Goal: Task Accomplishment & Management: Use online tool/utility

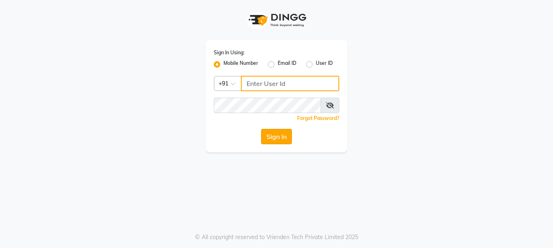
type input "9999781071"
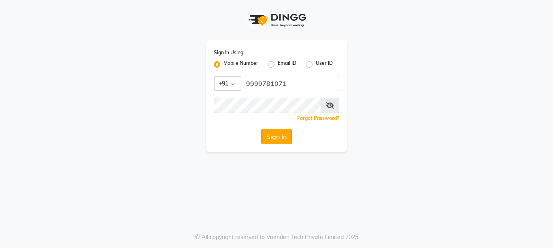
click at [272, 132] on button "Sign In" at bounding box center [276, 136] width 31 height 15
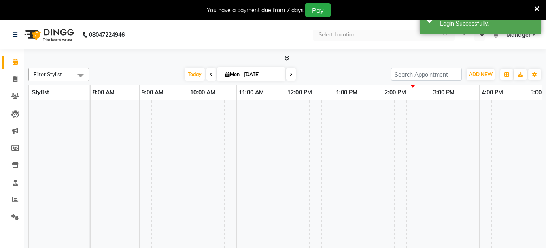
select select "en"
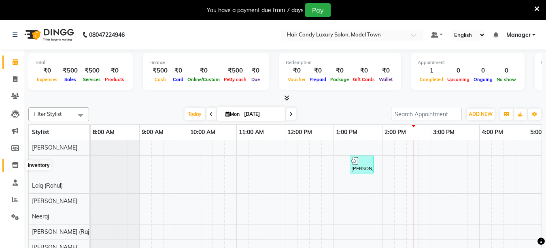
click at [17, 164] on icon at bounding box center [15, 165] width 7 height 6
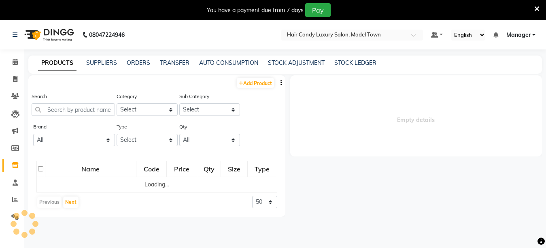
select select
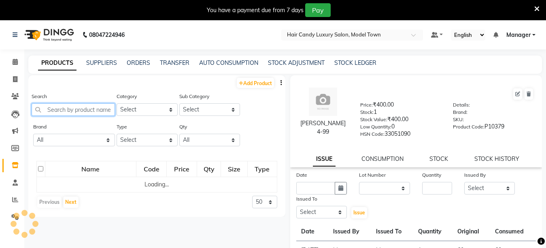
click at [70, 112] on input "text" at bounding box center [73, 109] width 83 height 13
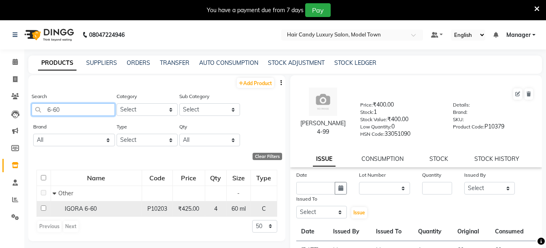
type input "6-60"
click at [45, 207] on input "checkbox" at bounding box center [43, 207] width 5 height 5
checkbox input "true"
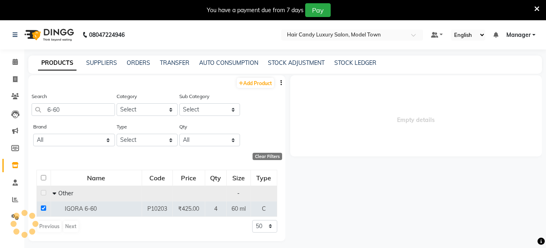
select select
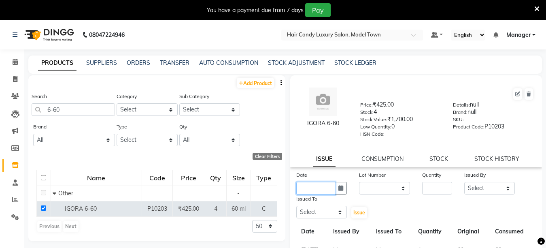
click at [313, 194] on input "text" at bounding box center [316, 188] width 39 height 13
select select "9"
select select "2025"
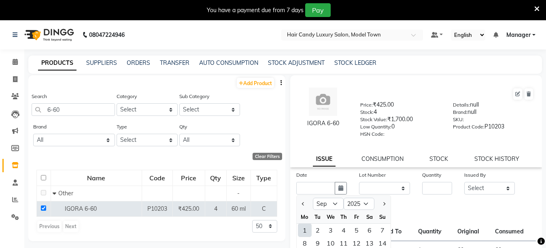
click at [302, 235] on div "1" at bounding box center [305, 230] width 13 height 13
type input "[DATE]"
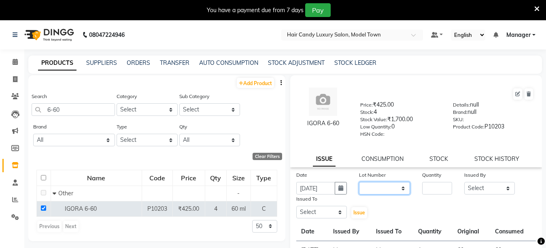
click at [366, 186] on select "None" at bounding box center [384, 188] width 51 height 13
select select "0: null"
click at [359, 182] on select "None" at bounding box center [384, 188] width 51 height 13
click at [430, 193] on input "number" at bounding box center [437, 188] width 30 height 13
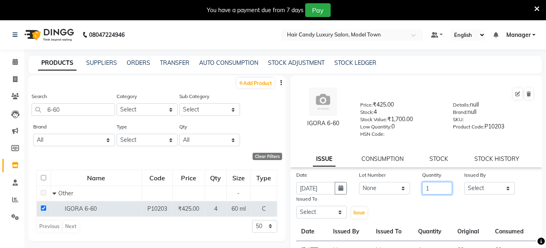
type input "1"
click at [476, 187] on select "Select Aakib Anas Anuradha Izhar Laiq (Rahul) Manager Neeraj parul Pawan Prakas…" at bounding box center [490, 188] width 51 height 13
select select "28446"
click at [465, 182] on select "Select Aakib Anas Anuradha Izhar Laiq (Rahul) Manager Neeraj parul Pawan Prakas…" at bounding box center [490, 188] width 51 height 13
click at [312, 210] on select "Select Aakib Anas Anuradha Izhar Laiq (Rahul) Manager Neeraj parul Pawan Prakas…" at bounding box center [322, 212] width 51 height 13
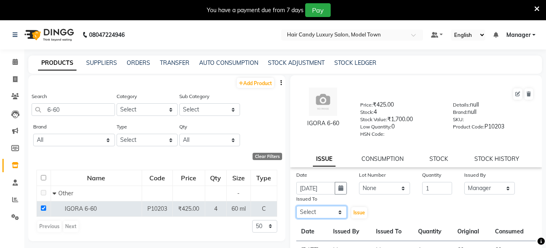
select select "28446"
click at [297, 206] on select "Select Aakib Anas Anuradha Izhar Laiq (Rahul) Manager Neeraj parul Pawan Prakas…" at bounding box center [322, 212] width 51 height 13
click at [359, 209] on span "Issue" at bounding box center [360, 212] width 12 height 6
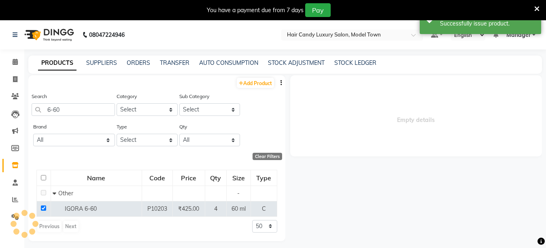
select select
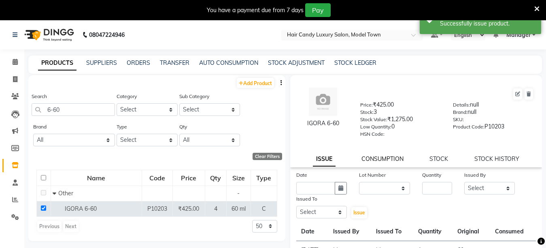
click at [378, 160] on link "CONSUMPTION" at bounding box center [383, 158] width 42 height 7
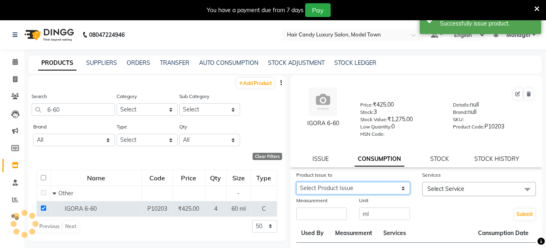
click at [354, 185] on select "Select Product Issue 2025-09-01, Issued to: Manager, Balance: 60" at bounding box center [354, 188] width 114 height 13
select select "1197881"
click at [297, 182] on select "Select Product Issue 2025-09-01, Issued to: Manager, Balance: 60" at bounding box center [354, 188] width 114 height 13
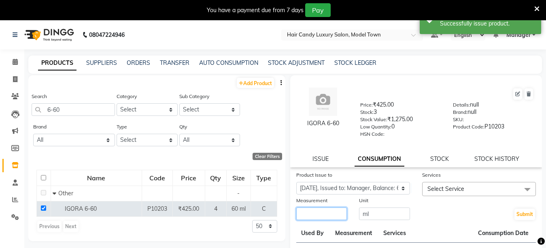
click at [334, 214] on input "number" at bounding box center [322, 213] width 51 height 13
type input "60"
click at [442, 187] on span "Select Service" at bounding box center [446, 188] width 37 height 7
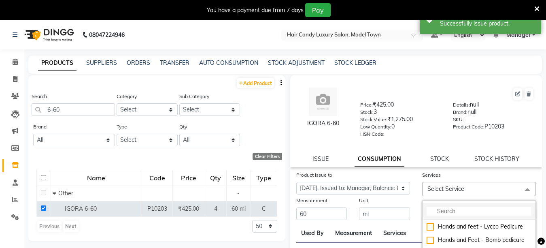
click at [444, 208] on input "multiselect-search" at bounding box center [479, 211] width 105 height 9
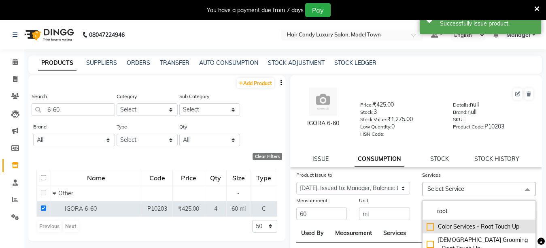
type input "root"
click at [429, 227] on div "Color Services - Root Touch Up" at bounding box center [479, 226] width 105 height 9
checkbox input "true"
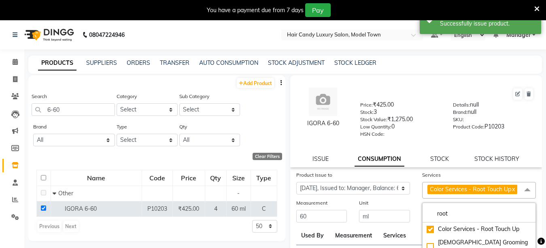
click at [411, 211] on div "Unit ml" at bounding box center [384, 210] width 63 height 25
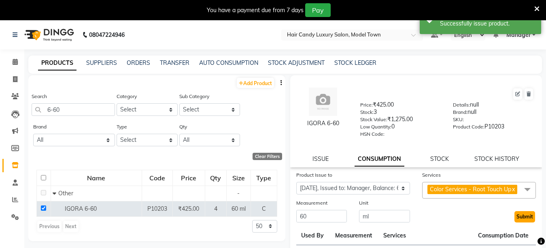
click at [515, 222] on button "Submit" at bounding box center [525, 216] width 21 height 11
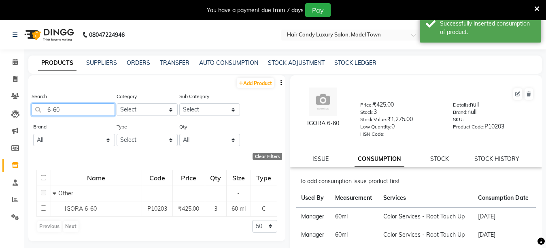
drag, startPoint x: 72, startPoint y: 114, endPoint x: 0, endPoint y: 121, distance: 72.0
click at [0, 121] on app-home "08047224946 Select Location × Hair Candy Luxury Salon, Model Town Default Panel…" at bounding box center [273, 146] width 546 height 253
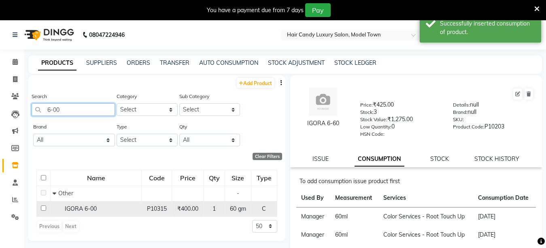
type input "6-00"
click at [45, 207] on input "checkbox" at bounding box center [43, 207] width 5 height 5
checkbox input "true"
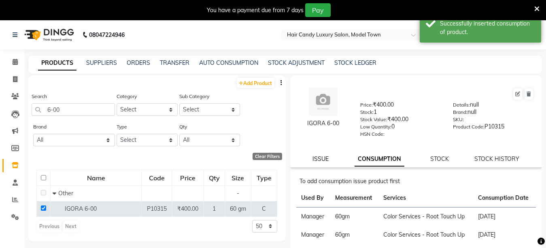
click at [326, 161] on link "ISSUE" at bounding box center [321, 158] width 16 height 7
select select
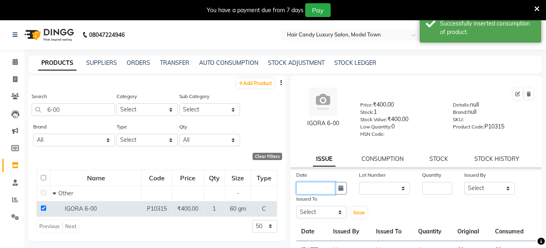
click at [311, 189] on input "text" at bounding box center [316, 188] width 39 height 13
select select "9"
select select "2025"
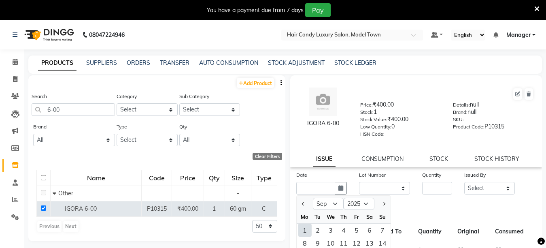
click at [303, 230] on div "1" at bounding box center [305, 230] width 13 height 13
type input "[DATE]"
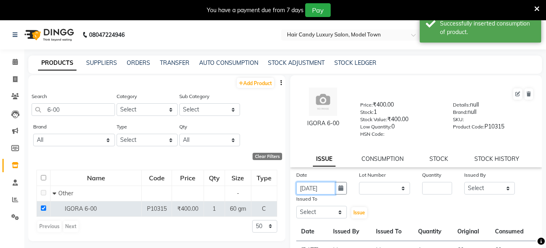
scroll to position [0, 1]
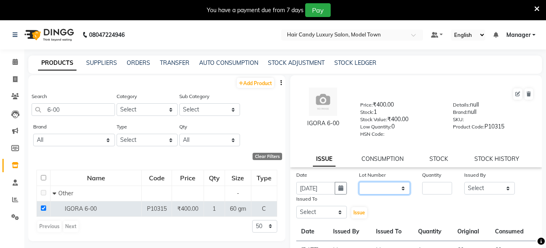
click at [364, 183] on select "None" at bounding box center [384, 188] width 51 height 13
select select "0: null"
click at [359, 182] on select "None" at bounding box center [384, 188] width 51 height 13
click at [422, 185] on input "number" at bounding box center [437, 188] width 30 height 13
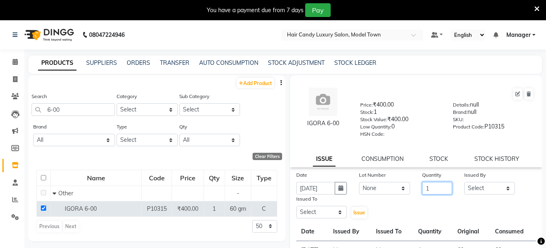
type input "1"
click at [495, 188] on select "Select Aakib Anas Anuradha Izhar Laiq (Rahul) Manager Neeraj parul Pawan Prakas…" at bounding box center [490, 188] width 51 height 13
select select "28446"
click at [465, 182] on select "Select Aakib Anas Anuradha Izhar Laiq (Rahul) Manager Neeraj parul Pawan Prakas…" at bounding box center [490, 188] width 51 height 13
click at [325, 206] on select "Select Aakib Anas Anuradha Izhar Laiq (Rahul) Manager Neeraj parul Pawan Prakas…" at bounding box center [322, 212] width 51 height 13
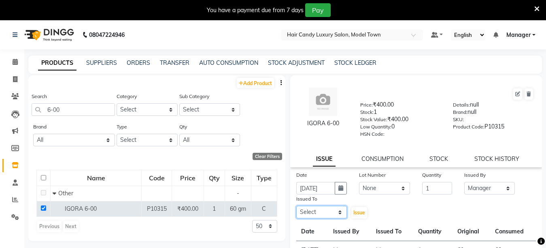
select select "28446"
click at [297, 206] on select "Select Aakib Anas Anuradha Izhar Laiq (Rahul) Manager Neeraj parul Pawan Prakas…" at bounding box center [322, 212] width 51 height 13
click at [355, 214] on span "Issue" at bounding box center [360, 212] width 12 height 6
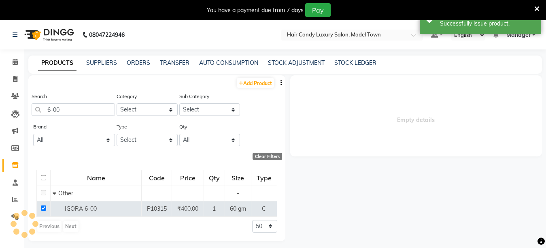
select select
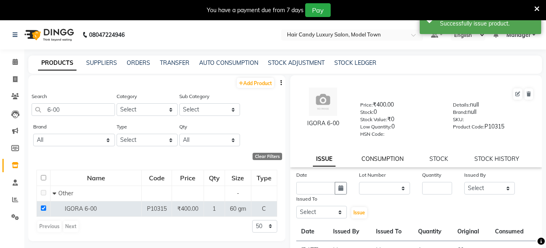
click at [382, 157] on link "CONSUMPTION" at bounding box center [383, 158] width 42 height 7
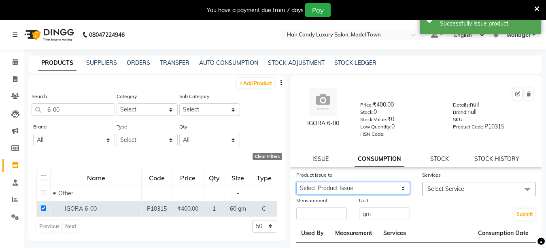
click at [347, 191] on select "Select Product Issue 2025-09-01, Issued to: Manager, Balance: 60" at bounding box center [354, 188] width 114 height 13
select select "1197882"
click at [297, 182] on select "Select Product Issue 2025-09-01, Issued to: Manager, Balance: 60" at bounding box center [354, 188] width 114 height 13
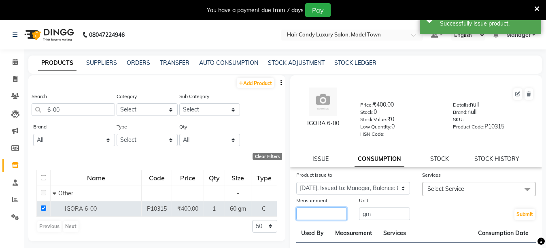
click at [331, 211] on input "number" at bounding box center [322, 213] width 51 height 13
type input "60"
click at [501, 187] on span "Select Service" at bounding box center [479, 189] width 114 height 14
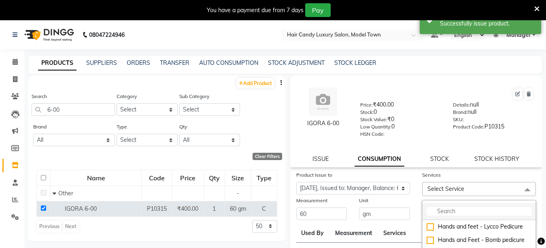
click at [470, 210] on input "multiselect-search" at bounding box center [479, 211] width 105 height 9
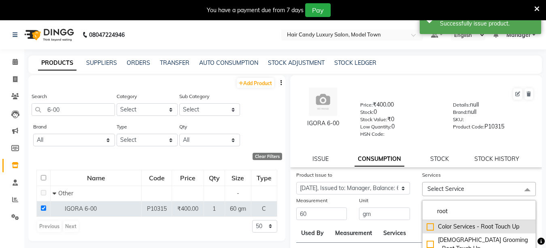
type input "root"
click at [427, 226] on div "Color Services - Root Touch Up" at bounding box center [479, 226] width 105 height 9
checkbox input "true"
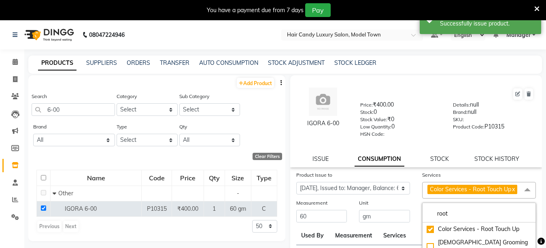
click at [416, 213] on div "Submit" at bounding box center [479, 210] width 126 height 25
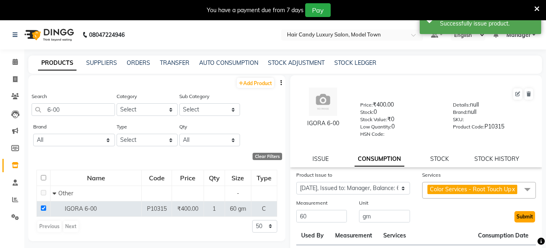
click at [519, 222] on button "Submit" at bounding box center [525, 216] width 21 height 11
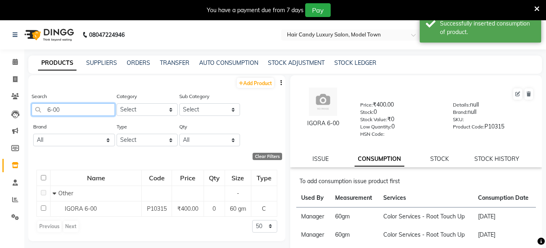
drag, startPoint x: 79, startPoint y: 107, endPoint x: 0, endPoint y: 107, distance: 79.0
click at [0, 107] on app-home "08047224946 Select Location × Hair Candy Luxury Salon, Model Town Default Panel…" at bounding box center [273, 146] width 546 height 253
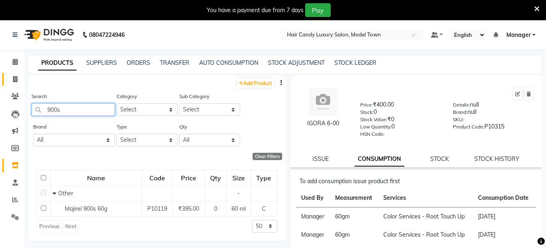
type input "900s"
click at [16, 73] on link "Invoice" at bounding box center [11, 79] width 19 height 13
select select "service"
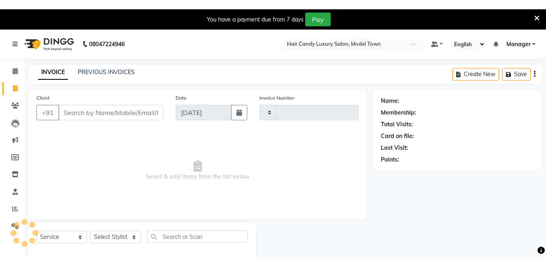
scroll to position [20, 0]
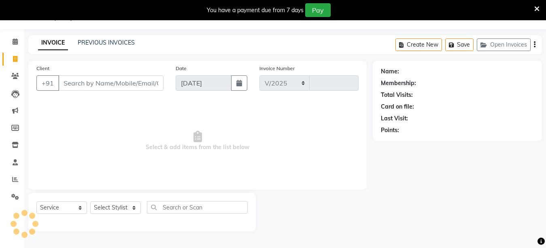
select select "4716"
type input "3777"
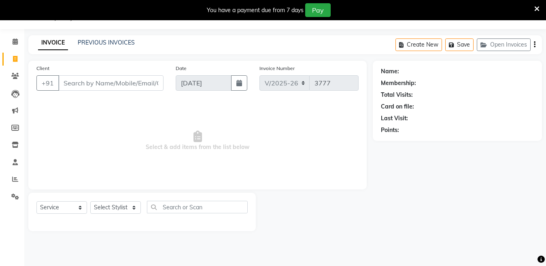
click at [538, 10] on icon at bounding box center [537, 8] width 5 height 7
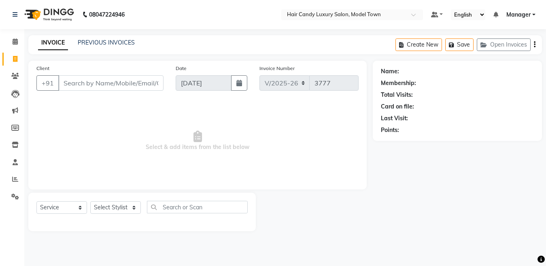
scroll to position [0, 0]
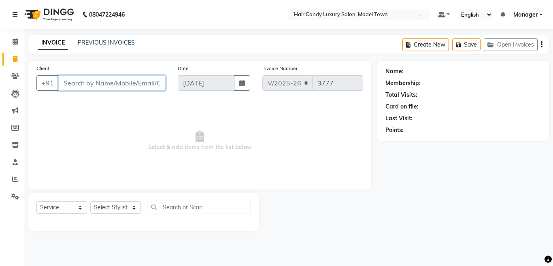
click at [111, 90] on input "Client" at bounding box center [111, 82] width 107 height 15
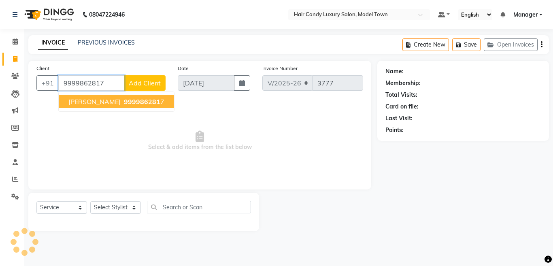
type input "9999862817"
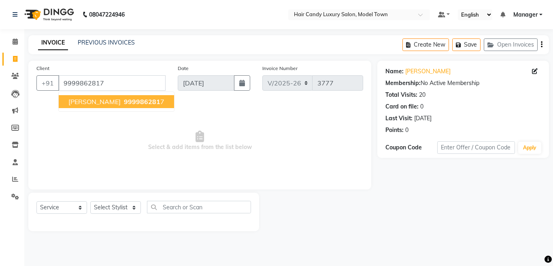
click at [124, 98] on span "999986281" at bounding box center [142, 102] width 36 height 8
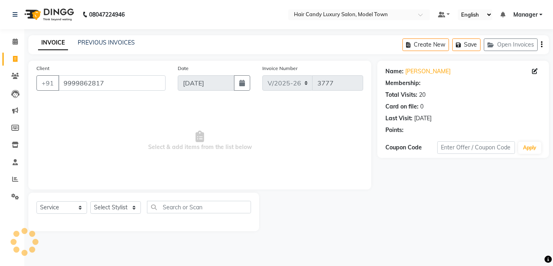
click at [412, 73] on link "Nitesh" at bounding box center [427, 71] width 45 height 9
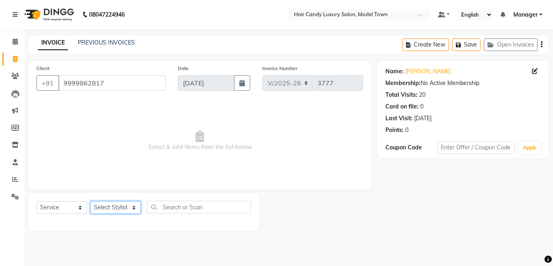
click at [137, 204] on select "Select Stylist [PERSON_NAME] [PERSON_NAME] ([PERSON_NAME]) Manager [PERSON_NAME…" at bounding box center [115, 207] width 51 height 13
select select "34279"
click at [90, 201] on select "Select Stylist [PERSON_NAME] [PERSON_NAME] ([PERSON_NAME]) Manager [PERSON_NAME…" at bounding box center [115, 207] width 51 height 13
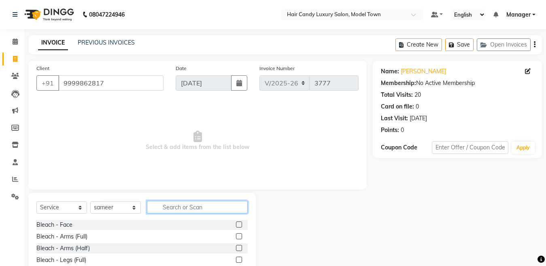
click at [205, 206] on input "text" at bounding box center [197, 207] width 101 height 13
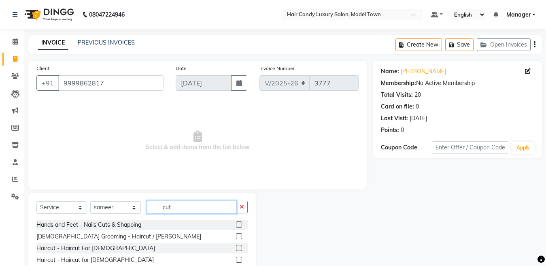
scroll to position [48, 0]
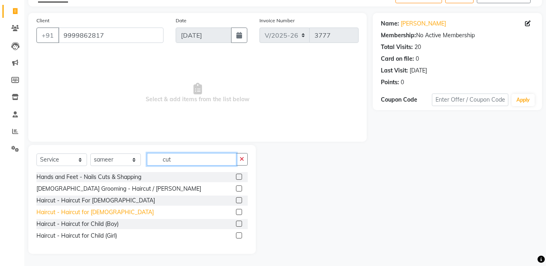
type input "cut"
click at [78, 215] on div "Haircut - Haircut for [DEMOGRAPHIC_DATA]" at bounding box center [94, 212] width 117 height 9
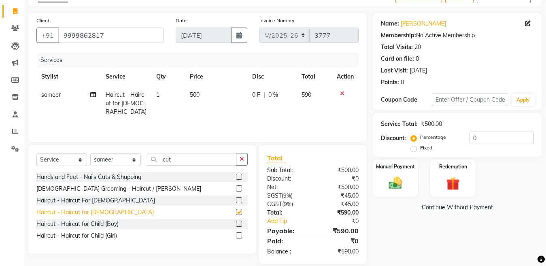
checkbox input "false"
click at [224, 93] on td "500" at bounding box center [216, 103] width 62 height 35
select select "34279"
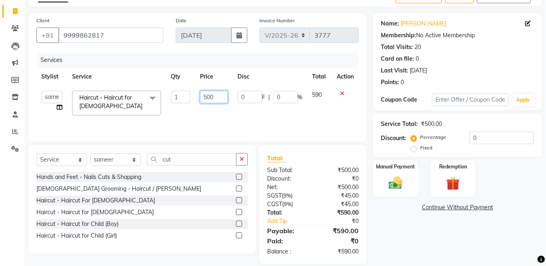
drag, startPoint x: 224, startPoint y: 93, endPoint x: 75, endPoint y: 138, distance: 156.2
click at [75, 138] on div "Client +91 9999862817 Date 01-09-2025 Invoice Number V/2025 V/2025-26 3777 Serv…" at bounding box center [197, 77] width 339 height 129
type input "600"
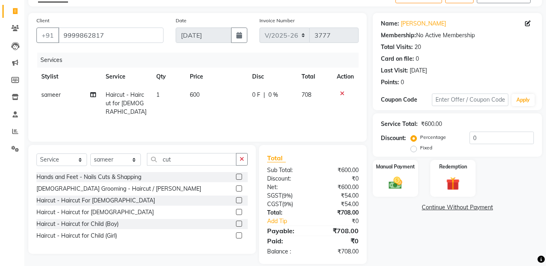
click at [341, 220] on div "₹0" at bounding box center [343, 221] width 43 height 9
click at [491, 144] on div "Percentage Fixed 0" at bounding box center [474, 143] width 122 height 22
click at [492, 140] on input "0" at bounding box center [502, 138] width 64 height 13
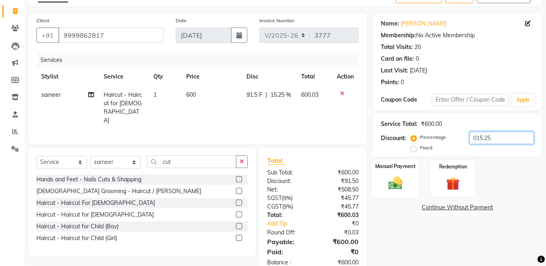
type input "015.25"
click at [389, 180] on img at bounding box center [395, 183] width 23 height 16
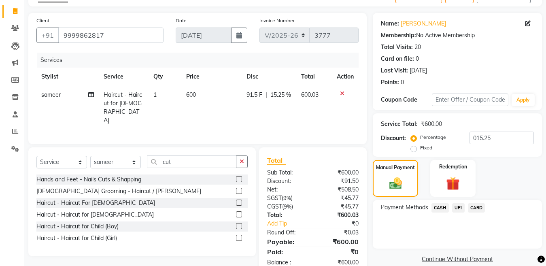
scroll to position [66, 0]
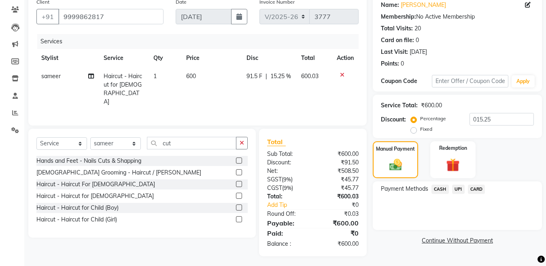
click at [433, 192] on span "CASH" at bounding box center [440, 189] width 17 height 9
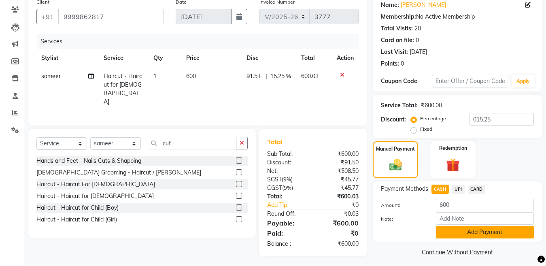
click at [464, 228] on button "Add Payment" at bounding box center [485, 232] width 98 height 13
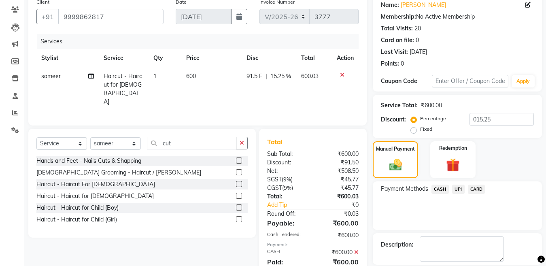
scroll to position [105, 0]
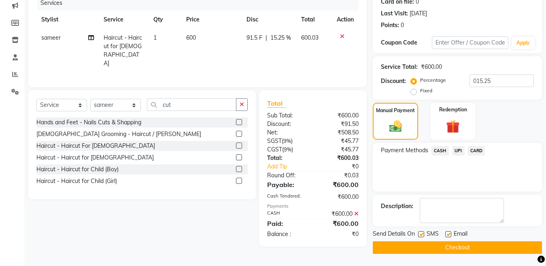
click at [423, 232] on label at bounding box center [421, 234] width 6 height 6
click at [423, 232] on input "checkbox" at bounding box center [420, 234] width 5 height 5
checkbox input "false"
click at [417, 245] on button "Checkout" at bounding box center [457, 247] width 169 height 13
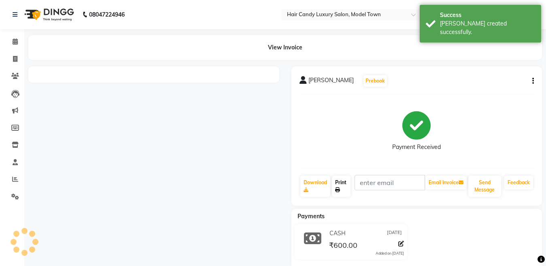
click at [344, 193] on link "Print" at bounding box center [341, 186] width 19 height 21
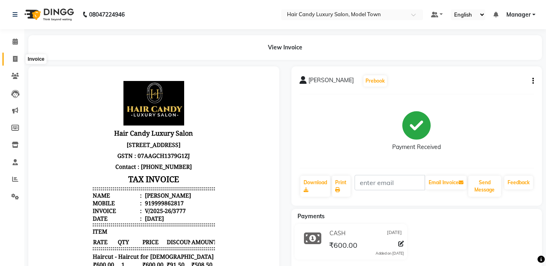
click at [16, 56] on icon at bounding box center [15, 59] width 4 height 6
select select "service"
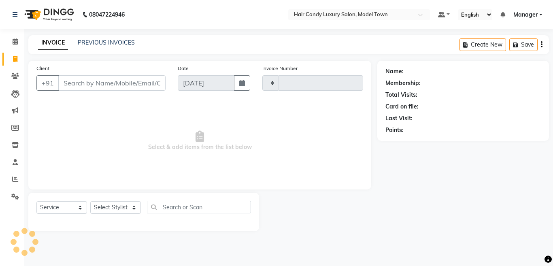
type input "3778"
select select "4716"
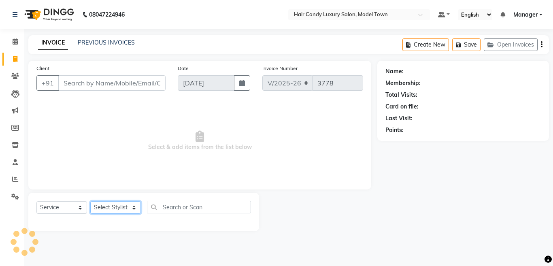
click at [104, 206] on select "Select Stylist [PERSON_NAME] [PERSON_NAME] ([PERSON_NAME]) Manager [PERSON_NAME…" at bounding box center [115, 207] width 51 height 13
select select "28000"
click at [90, 201] on select "Select Stylist [PERSON_NAME] [PERSON_NAME] ([PERSON_NAME]) Manager [PERSON_NAME…" at bounding box center [115, 207] width 51 height 13
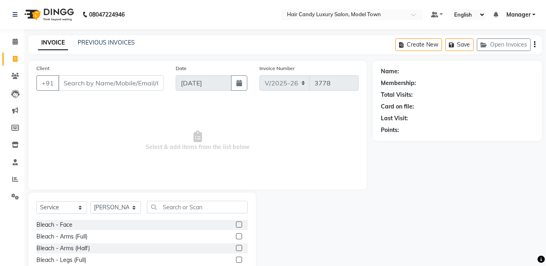
click at [194, 199] on div "Select Service Product Membership Package Voucher Prepaid Gift Card Select Styl…" at bounding box center [142, 252] width 228 height 119
click at [194, 206] on input "text" at bounding box center [197, 207] width 101 height 13
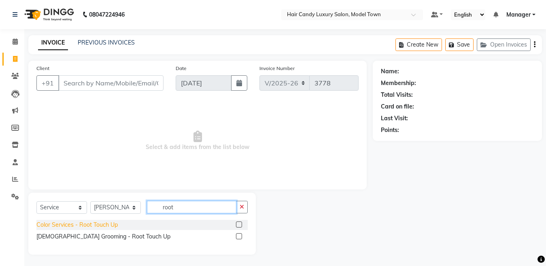
type input "root"
click at [96, 222] on div "Color Services - Root Touch Up" at bounding box center [76, 225] width 81 height 9
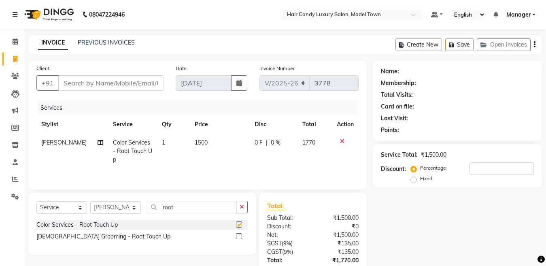
checkbox input "false"
click at [103, 82] on input "Client" at bounding box center [110, 82] width 105 height 15
type input "9"
type input "0"
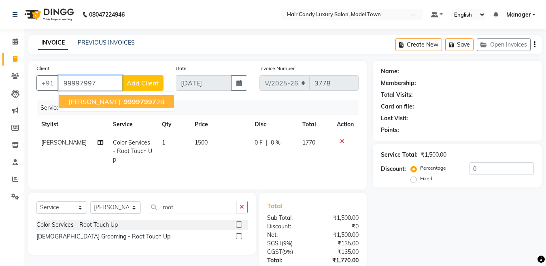
click at [124, 103] on span "99997997" at bounding box center [140, 102] width 32 height 8
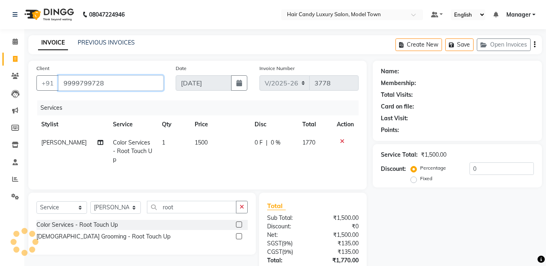
type input "9999799728"
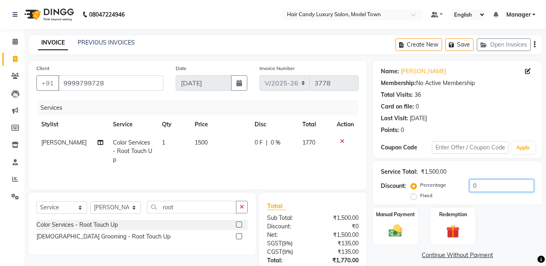
drag, startPoint x: 489, startPoint y: 184, endPoint x: 385, endPoint y: 181, distance: 103.7
click at [385, 181] on div "Discount: Percentage Fixed 0" at bounding box center [457, 190] width 153 height 22
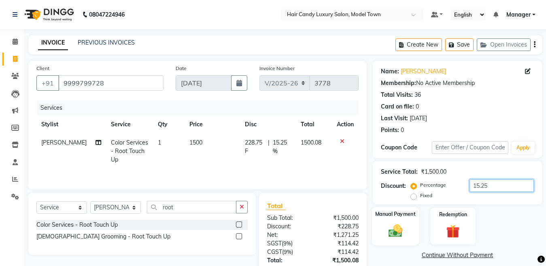
type input "15.25"
click at [392, 224] on img at bounding box center [395, 231] width 23 height 16
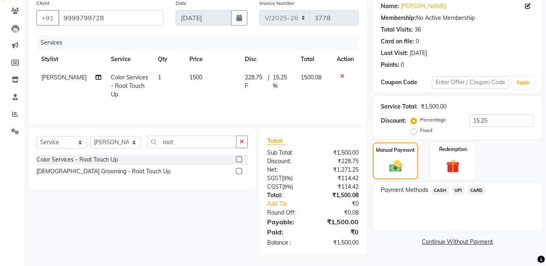
scroll to position [67, 0]
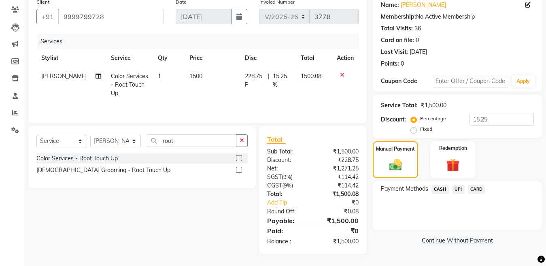
click at [461, 188] on span "UPI" at bounding box center [458, 189] width 13 height 9
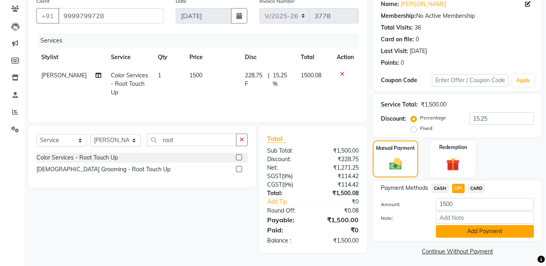
click at [469, 233] on button "Add Payment" at bounding box center [485, 231] width 98 height 13
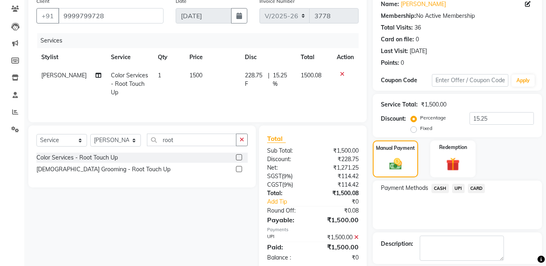
scroll to position [105, 0]
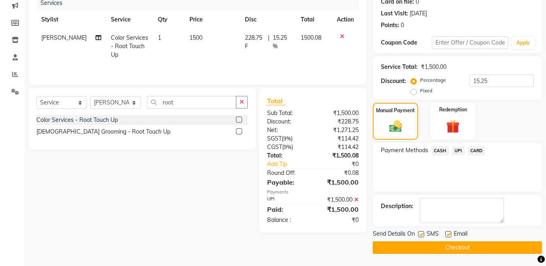
click at [423, 232] on label at bounding box center [421, 234] width 6 height 6
click at [423, 232] on input "checkbox" at bounding box center [420, 234] width 5 height 5
checkbox input "false"
click at [421, 248] on button "Checkout" at bounding box center [457, 247] width 169 height 13
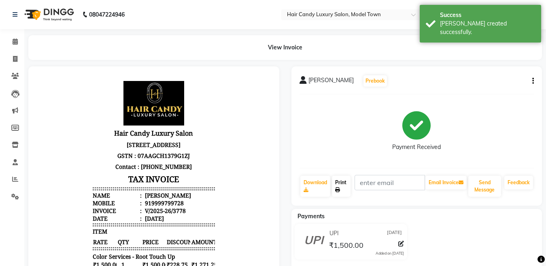
click at [345, 183] on link "Print" at bounding box center [341, 186] width 19 height 21
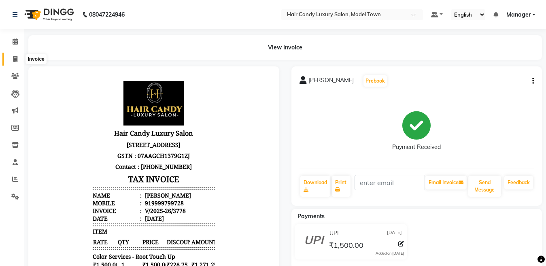
click at [17, 60] on icon at bounding box center [15, 59] width 4 height 6
select select "service"
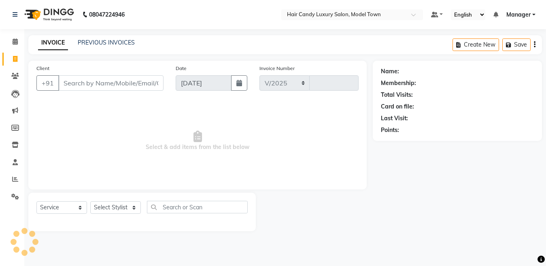
select select "4716"
type input "3779"
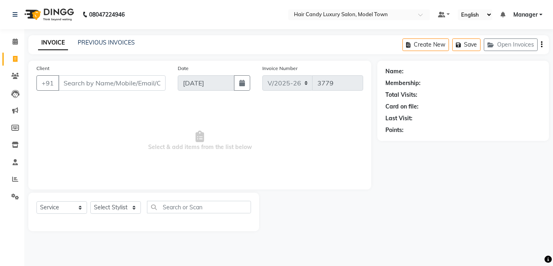
type input "3"
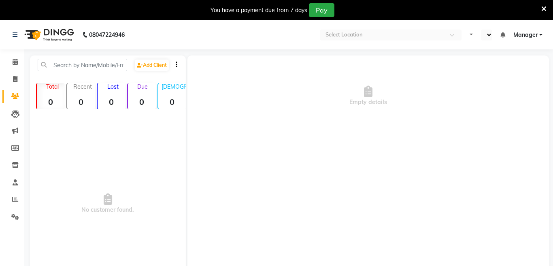
select select "en"
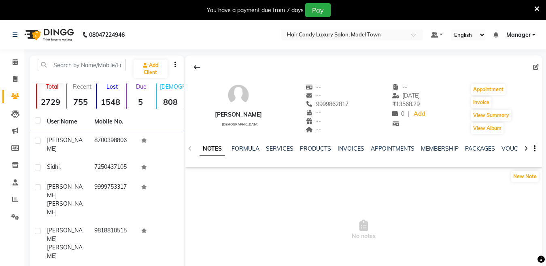
click at [11, 72] on li "Invoice" at bounding box center [12, 79] width 24 height 17
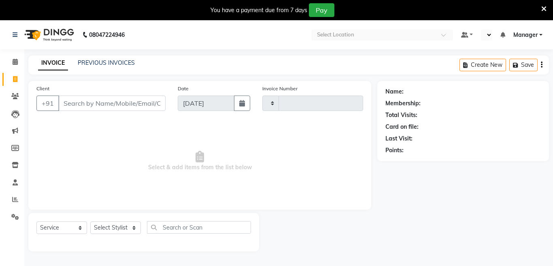
select select "service"
type input "3779"
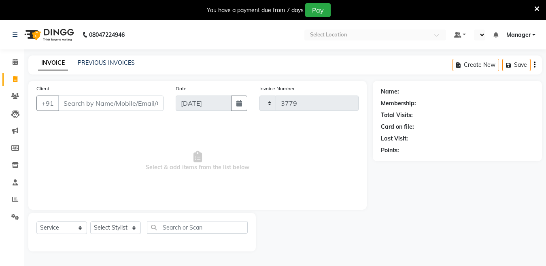
select select "en"
select select "4716"
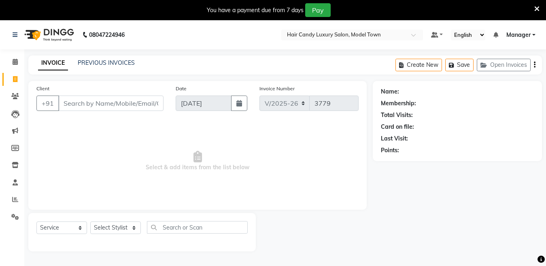
click at [539, 6] on icon at bounding box center [537, 8] width 5 height 7
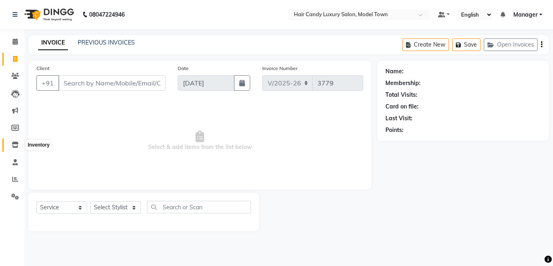
click at [17, 145] on icon at bounding box center [15, 145] width 7 height 6
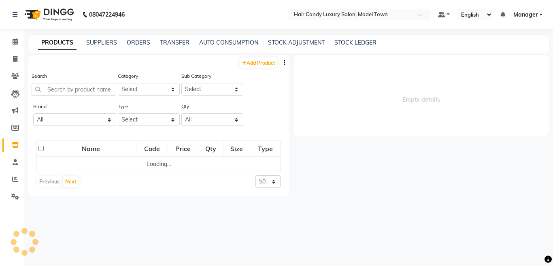
select select
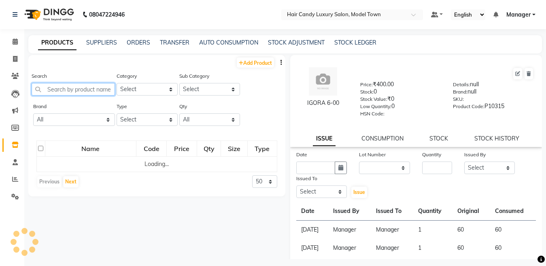
click at [96, 88] on input "text" at bounding box center [73, 89] width 83 height 13
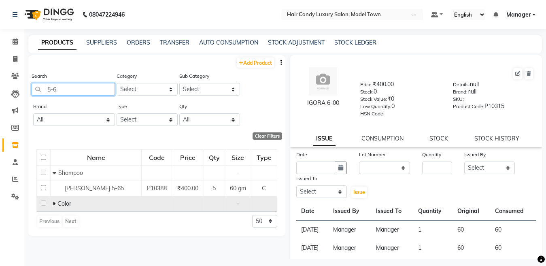
type input "5-6"
click at [54, 203] on icon at bounding box center [54, 204] width 3 height 6
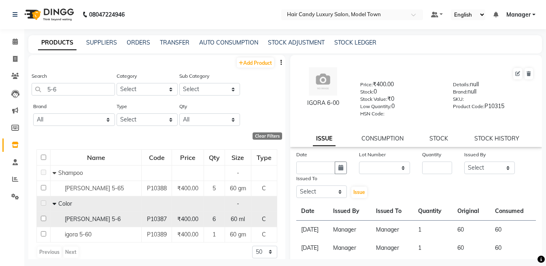
click at [43, 219] on input "checkbox" at bounding box center [43, 218] width 5 height 5
checkbox input "true"
select select
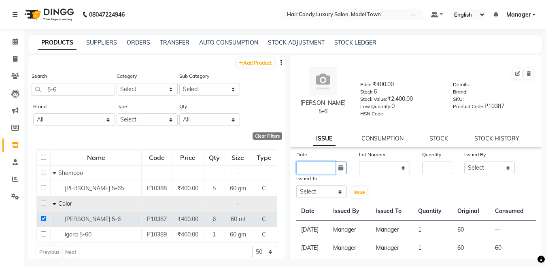
click at [318, 169] on input "text" at bounding box center [316, 168] width 39 height 13
select select "9"
select select "2025"
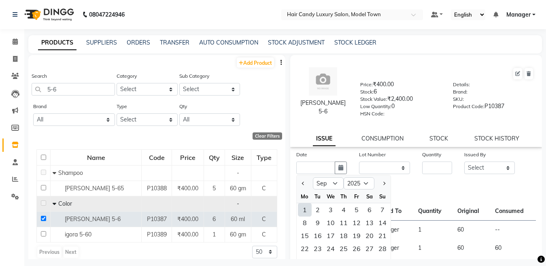
click at [305, 213] on div "1" at bounding box center [305, 209] width 13 height 13
type input "[DATE]"
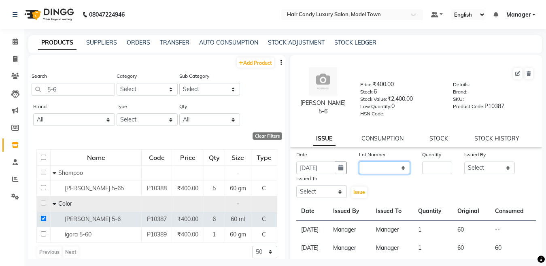
click at [380, 173] on select "None" at bounding box center [384, 168] width 51 height 13
select select "0: null"
click at [359, 162] on select "None" at bounding box center [384, 168] width 51 height 13
click at [433, 171] on input "number" at bounding box center [437, 168] width 30 height 13
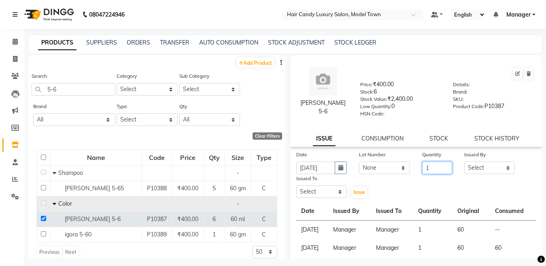
type input "1"
click at [465, 168] on select "Select Aakib Anas Anuradha Izhar Laiq (Rahul) Manager Neeraj parul Pawan Prakas…" at bounding box center [490, 168] width 51 height 13
select select "28446"
click at [465, 162] on select "Select Aakib Anas Anuradha Izhar Laiq (Rahul) Manager Neeraj parul Pawan Prakas…" at bounding box center [490, 168] width 51 height 13
click at [322, 190] on select "Select Aakib Anas Anuradha Izhar Laiq (Rahul) Manager Neeraj parul Pawan Prakas…" at bounding box center [322, 192] width 51 height 13
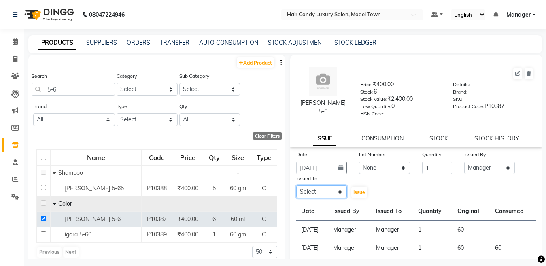
select select "28446"
click at [297, 186] on select "Select Aakib Anas Anuradha Izhar Laiq (Rahul) Manager Neeraj parul Pawan Prakas…" at bounding box center [322, 192] width 51 height 13
click at [357, 194] on span "Issue" at bounding box center [360, 192] width 12 height 6
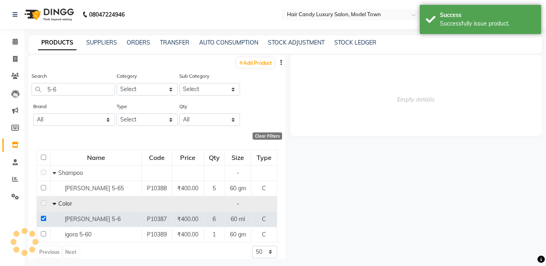
select select
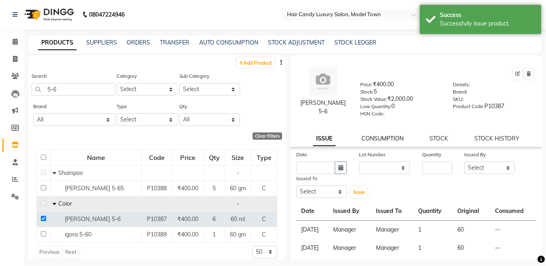
click at [382, 139] on link "CONSUMPTION" at bounding box center [383, 138] width 42 height 7
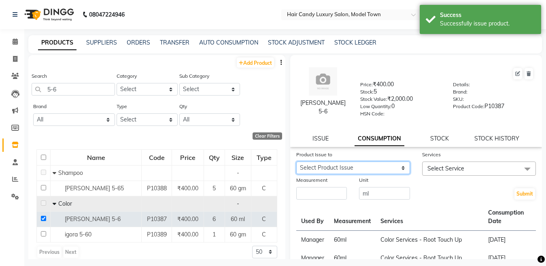
click at [365, 166] on select "Select Product Issue 2025-09-01, Issued to: Manager, Balance: 60 2025-07-11, Is…" at bounding box center [354, 168] width 114 height 13
select select "1198154"
click at [297, 162] on select "Select Product Issue 2025-09-01, Issued to: Manager, Balance: 60 2025-07-11, Is…" at bounding box center [354, 168] width 114 height 13
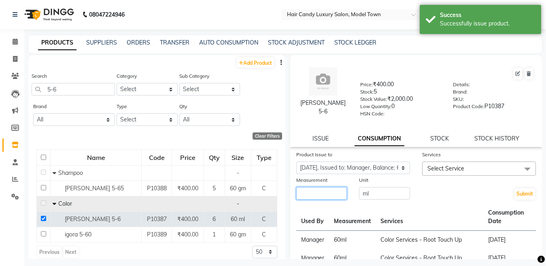
click at [336, 191] on input "number" at bounding box center [322, 193] width 51 height 13
type input "60"
click at [466, 169] on span "Select Service" at bounding box center [479, 169] width 114 height 14
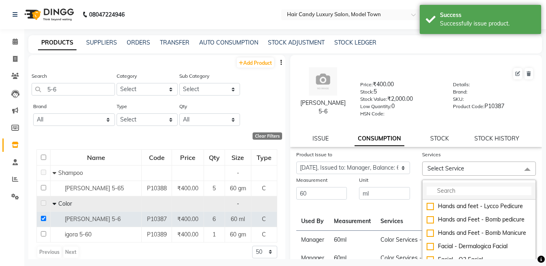
click at [453, 188] on input "multiselect-search" at bounding box center [479, 191] width 105 height 9
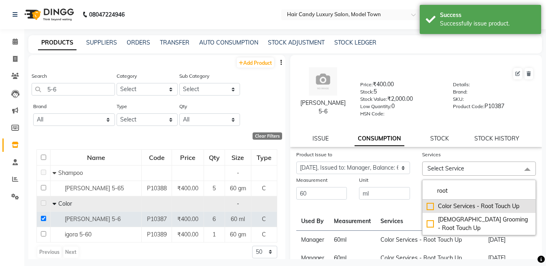
type input "root"
click at [427, 207] on div "Color Services - Root Touch Up" at bounding box center [479, 206] width 105 height 9
checkbox input "true"
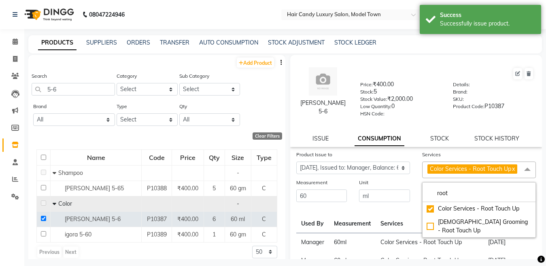
click at [410, 196] on div "Unit ml" at bounding box center [384, 190] width 63 height 25
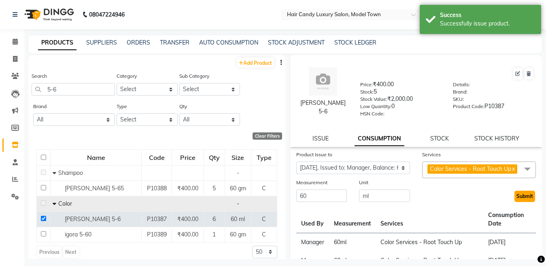
click at [521, 201] on button "Submit" at bounding box center [525, 196] width 21 height 11
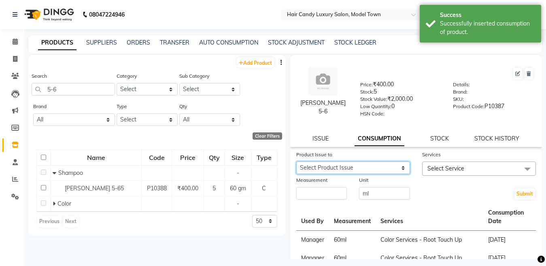
click at [358, 173] on select "Select Product Issue 2025-07-11, Issued to: Manager, Balance: 60" at bounding box center [354, 168] width 114 height 13
select select "1065944"
click at [297, 162] on select "Select Product Issue 2025-07-11, Issued to: Manager, Balance: 60" at bounding box center [354, 168] width 114 height 13
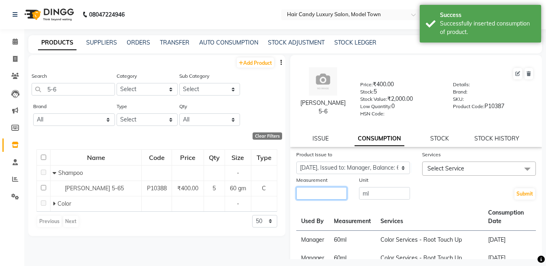
click at [343, 190] on input "number" at bounding box center [322, 193] width 51 height 13
type input "60"
click at [430, 173] on span "Select Service" at bounding box center [479, 169] width 114 height 14
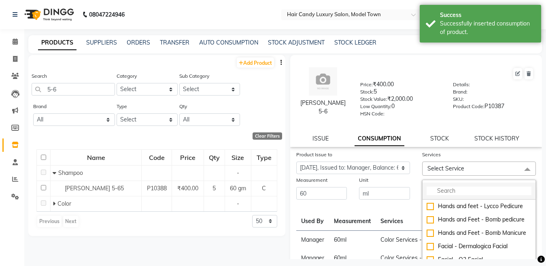
click at [433, 191] on input "multiselect-search" at bounding box center [479, 191] width 105 height 9
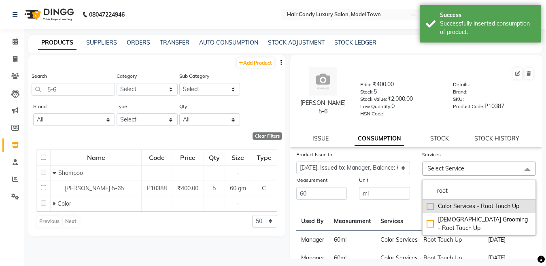
type input "root"
click at [427, 209] on div "Color Services - Root Touch Up" at bounding box center [479, 206] width 105 height 9
checkbox input "true"
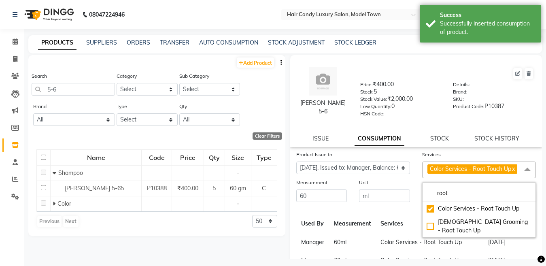
click at [416, 194] on div "Submit" at bounding box center [479, 190] width 126 height 25
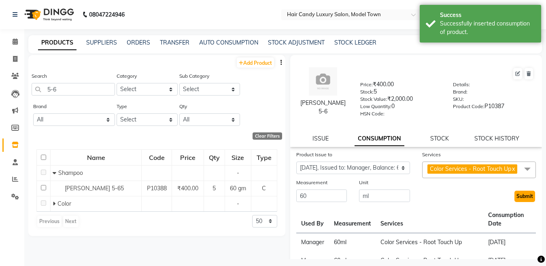
click at [519, 202] on button "Submit" at bounding box center [525, 196] width 21 height 11
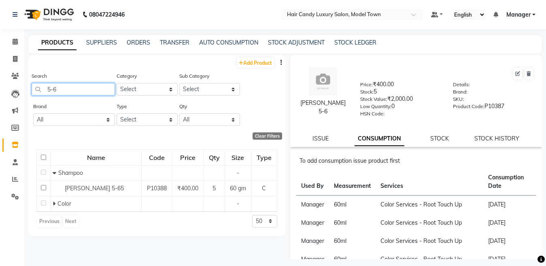
drag, startPoint x: 79, startPoint y: 92, endPoint x: 0, endPoint y: 107, distance: 80.0
click at [0, 107] on app-home "08047224946 Select Location × Hair Candy Luxury Salon, Model Town Default Panel…" at bounding box center [273, 135] width 546 height 271
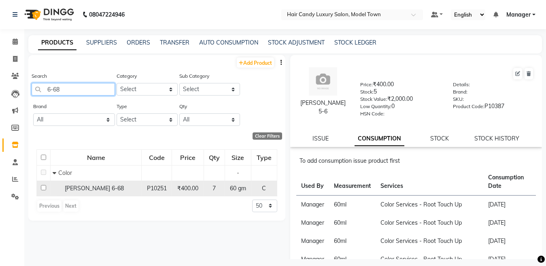
type input "6-68"
click at [43, 187] on input "checkbox" at bounding box center [43, 187] width 5 height 5
checkbox input "true"
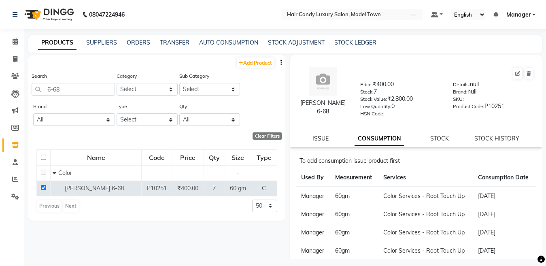
click at [321, 139] on link "ISSUE" at bounding box center [321, 138] width 16 height 7
select select
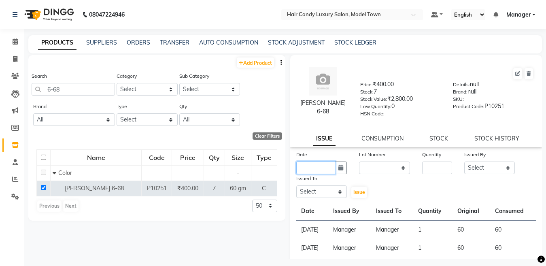
click at [322, 168] on input "text" at bounding box center [316, 168] width 39 height 13
select select "9"
select select "2025"
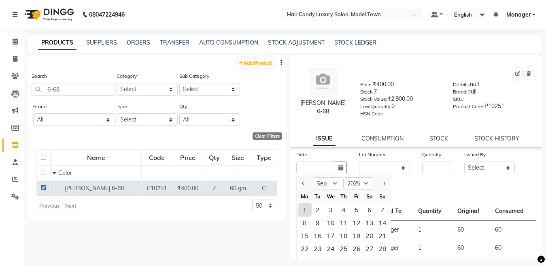
click at [302, 210] on div "1" at bounding box center [305, 209] width 13 height 13
type input "[DATE]"
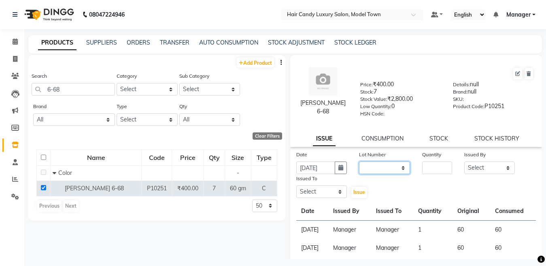
click at [366, 172] on select "None" at bounding box center [384, 168] width 51 height 13
select select "0: null"
click at [359, 162] on select "None" at bounding box center [384, 168] width 51 height 13
click at [429, 167] on input "number" at bounding box center [437, 168] width 30 height 13
type input "1"
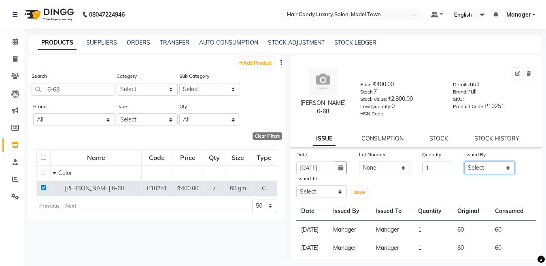
click at [484, 170] on select "Select Aakib Anas Anuradha Izhar Laiq (Rahul) Manager Neeraj parul Pawan Prakas…" at bounding box center [490, 168] width 51 height 13
select select "28446"
click at [465, 162] on select "Select Aakib Anas Anuradha Izhar Laiq (Rahul) Manager Neeraj parul Pawan Prakas…" at bounding box center [490, 168] width 51 height 13
click at [310, 192] on select "Select Aakib Anas Anuradha Izhar Laiq (Rahul) Manager Neeraj parul Pawan Prakas…" at bounding box center [322, 192] width 51 height 13
select select "28446"
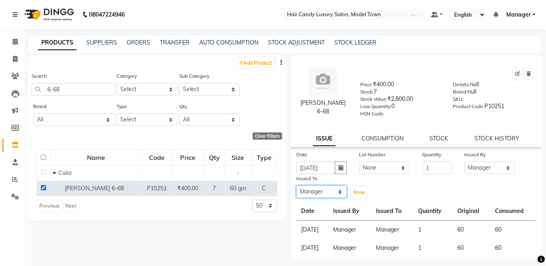
click at [297, 186] on select "Select Aakib Anas Anuradha Izhar Laiq (Rahul) Manager Neeraj parul Pawan Prakas…" at bounding box center [322, 192] width 51 height 13
click at [360, 192] on span "Issue" at bounding box center [360, 192] width 12 height 6
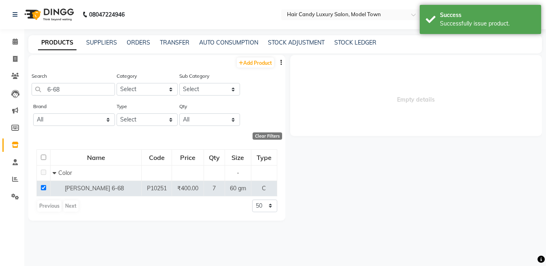
select select
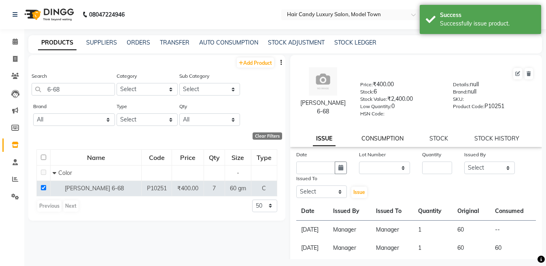
click at [384, 139] on link "CONSUMPTION" at bounding box center [383, 138] width 42 height 7
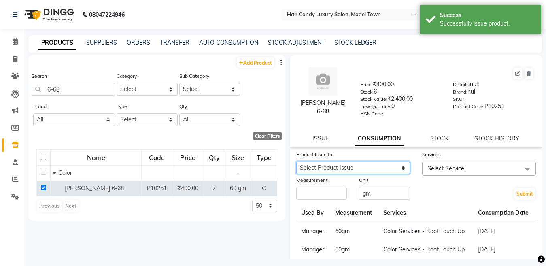
click at [365, 167] on select "Select Product Issue 2025-09-01, Issued to: Manager, Balance: 60" at bounding box center [354, 168] width 114 height 13
select select "1198156"
click at [297, 162] on select "Select Product Issue 2025-09-01, Issued to: Manager, Balance: 60" at bounding box center [354, 168] width 114 height 13
click at [314, 201] on div "Measurement" at bounding box center [321, 188] width 63 height 25
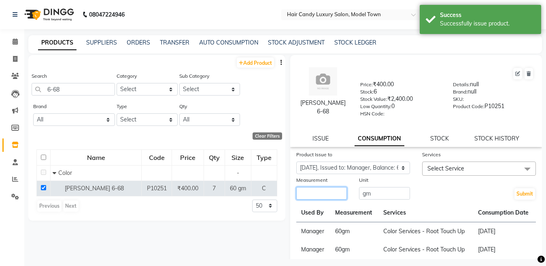
click at [314, 193] on input "number" at bounding box center [322, 193] width 51 height 13
type input "60"
click at [501, 170] on span "Select Service" at bounding box center [479, 169] width 114 height 14
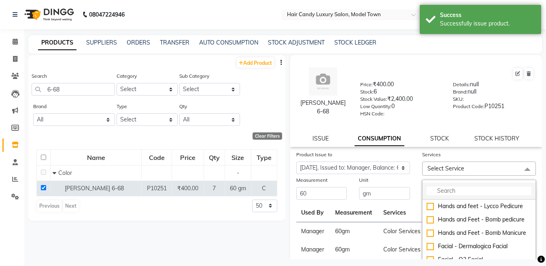
click at [475, 190] on input "multiselect-search" at bounding box center [479, 191] width 105 height 9
type input "r"
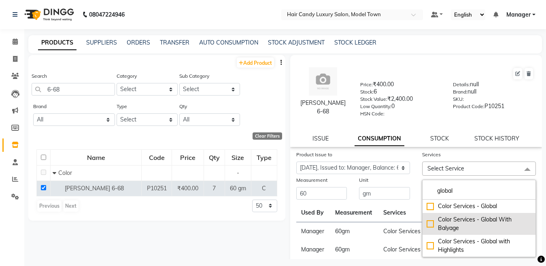
type input "global"
click at [427, 223] on div "Color Services - Global With Balyage" at bounding box center [479, 224] width 105 height 17
checkbox input "true"
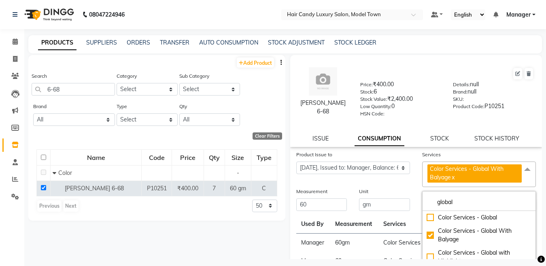
click at [416, 192] on div "Submit" at bounding box center [479, 199] width 126 height 25
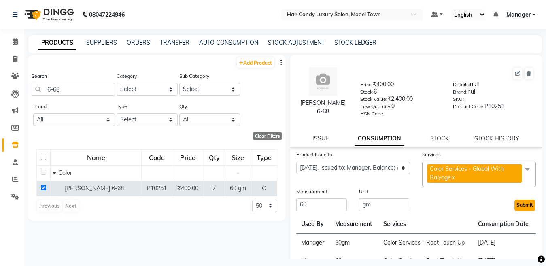
click at [520, 202] on button "Submit" at bounding box center [525, 205] width 21 height 11
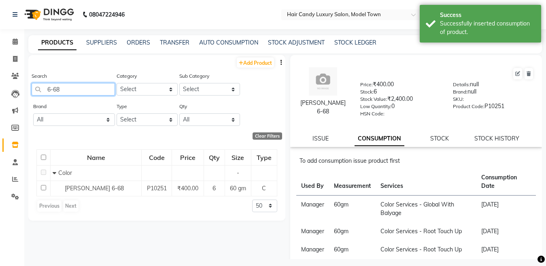
drag, startPoint x: 83, startPoint y: 90, endPoint x: 0, endPoint y: 98, distance: 83.9
click at [0, 98] on app-home "08047224946 Select Location × Hair Candy Luxury Salon, Model Town Default Panel…" at bounding box center [273, 135] width 546 height 271
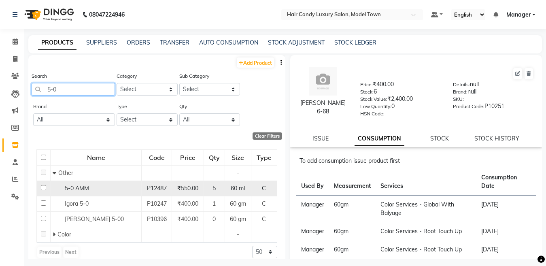
type input "5-0"
click at [43, 187] on input "checkbox" at bounding box center [43, 187] width 5 height 5
checkbox input "true"
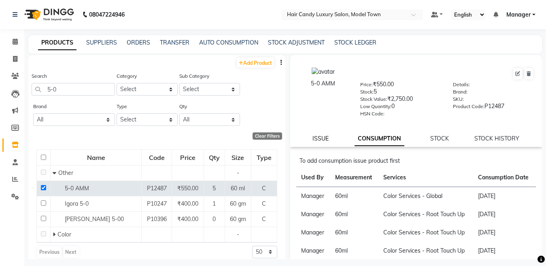
click at [328, 137] on link "ISSUE" at bounding box center [321, 138] width 16 height 7
select select
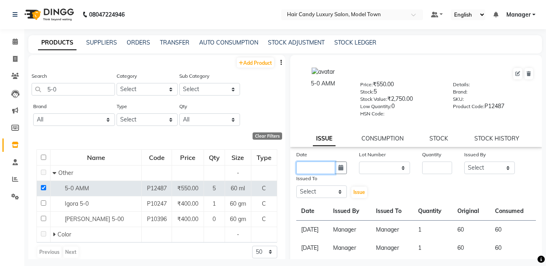
click at [321, 168] on input "text" at bounding box center [316, 168] width 39 height 13
select select "9"
select select "2025"
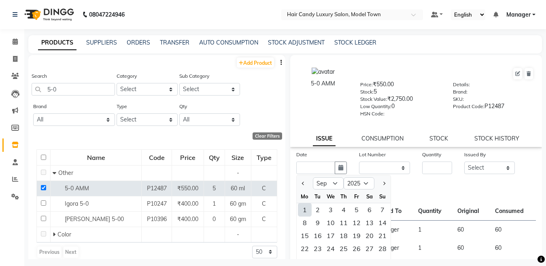
click at [306, 207] on div "1" at bounding box center [305, 209] width 13 height 13
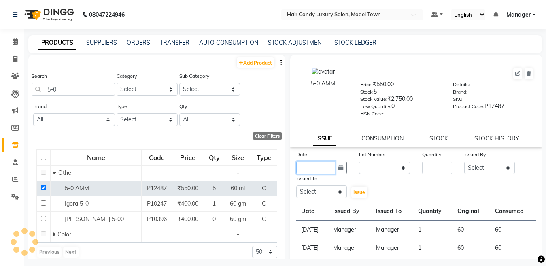
type input "[DATE]"
click at [372, 172] on select "None" at bounding box center [384, 168] width 51 height 13
select select "0: null"
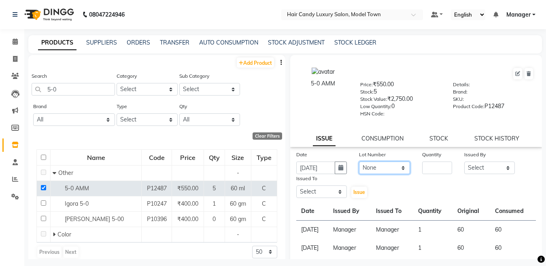
click at [359, 162] on select "None" at bounding box center [384, 168] width 51 height 13
click at [433, 167] on input "number" at bounding box center [437, 168] width 30 height 13
type input "01"
click at [477, 168] on select "Select Aakib Anas Anuradha Izhar Laiq (Rahul) Manager Neeraj parul Pawan Prakas…" at bounding box center [490, 168] width 51 height 13
select select "28446"
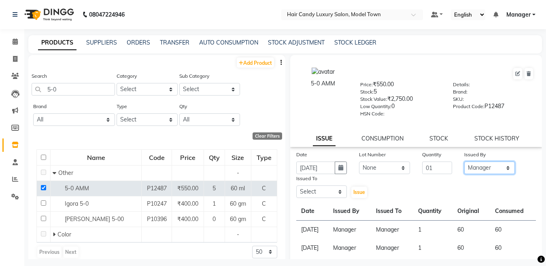
click at [465, 162] on select "Select Aakib Anas Anuradha Izhar Laiq (Rahul) Manager Neeraj parul Pawan Prakas…" at bounding box center [490, 168] width 51 height 13
click at [318, 190] on select "Select Aakib Anas Anuradha Izhar Laiq (Rahul) Manager Neeraj parul Pawan Prakas…" at bounding box center [322, 192] width 51 height 13
select select "28446"
click at [297, 186] on select "Select Aakib Anas Anuradha Izhar Laiq (Rahul) Manager Neeraj parul Pawan Prakas…" at bounding box center [322, 192] width 51 height 13
click at [354, 192] on span "Issue" at bounding box center [360, 192] width 12 height 6
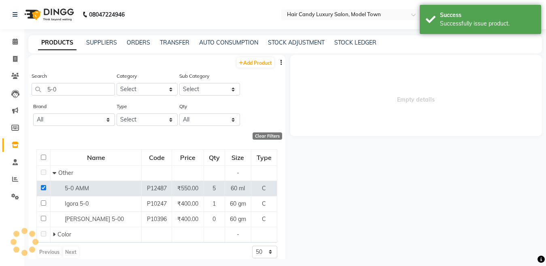
select select
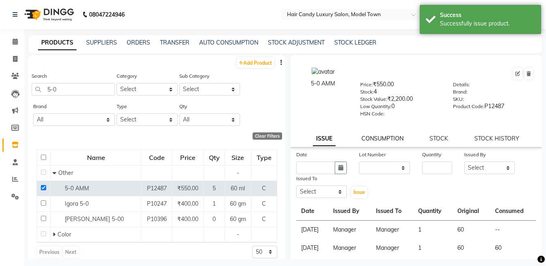
click at [383, 139] on link "CONSUMPTION" at bounding box center [383, 138] width 42 height 7
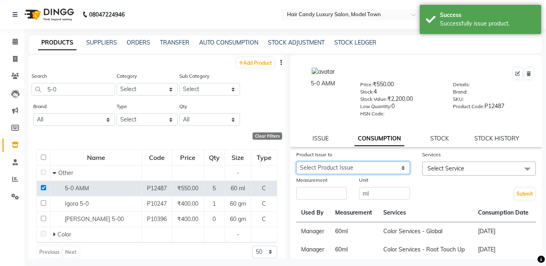
click at [363, 169] on select "Select Product Issue 2025-09-01, Issued to: Manager, Balance: 60" at bounding box center [354, 168] width 114 height 13
select select "1198159"
click at [297, 162] on select "Select Product Issue 2025-09-01, Issued to: Manager, Balance: 60" at bounding box center [354, 168] width 114 height 13
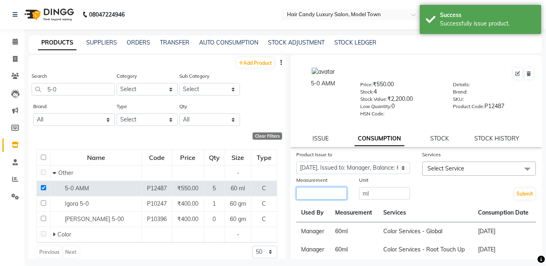
click at [313, 199] on input "number" at bounding box center [322, 193] width 51 height 13
type input "60"
click at [446, 166] on span "Select Service" at bounding box center [446, 168] width 37 height 7
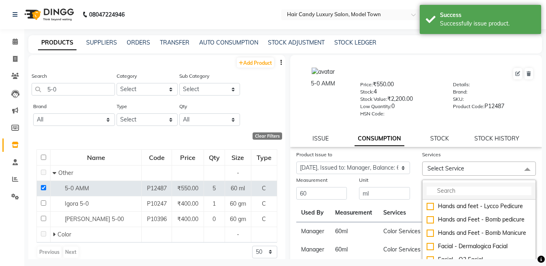
click at [448, 188] on input "multiselect-search" at bounding box center [479, 191] width 105 height 9
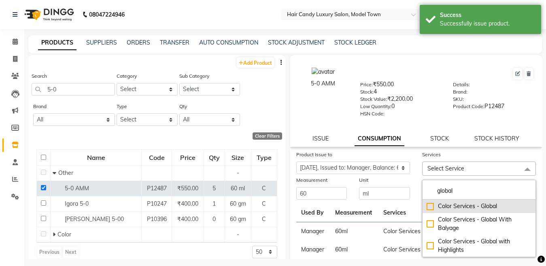
type input "global"
click at [427, 208] on div "Color Services - Global" at bounding box center [479, 206] width 105 height 9
checkbox input "true"
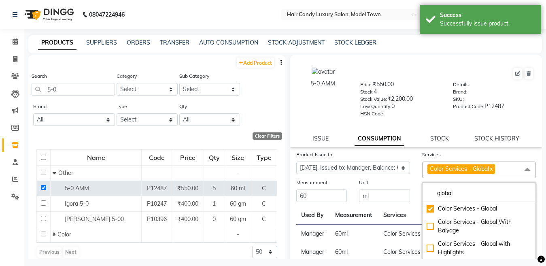
click at [402, 186] on div "Unit" at bounding box center [384, 183] width 51 height 11
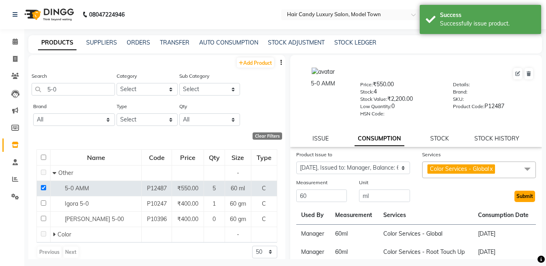
click at [516, 194] on button "Submit" at bounding box center [525, 196] width 21 height 11
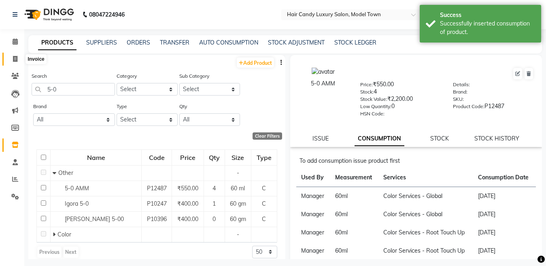
click at [13, 55] on span at bounding box center [15, 59] width 14 height 9
select select "service"
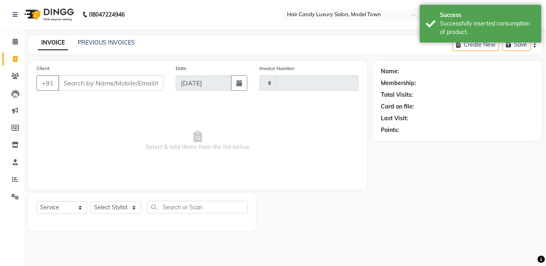
type input "3779"
select select "4716"
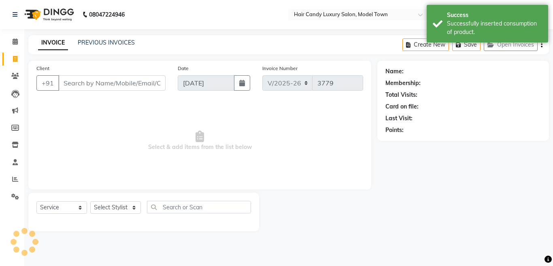
click at [106, 77] on input "Client" at bounding box center [111, 82] width 107 height 15
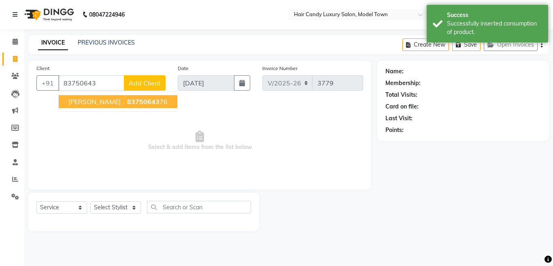
click at [127, 104] on span "83750643" at bounding box center [143, 102] width 32 height 8
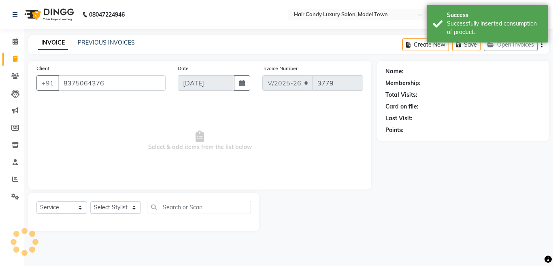
type input "8375064376"
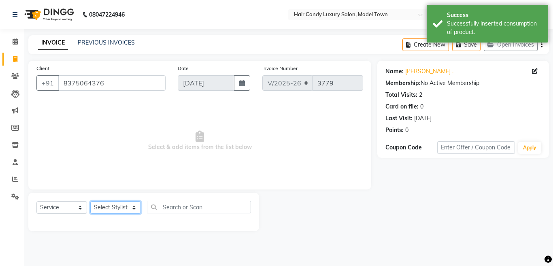
click at [109, 211] on select "Select Stylist [PERSON_NAME] [PERSON_NAME] ([PERSON_NAME]) Manager [PERSON_NAME…" at bounding box center [115, 207] width 51 height 13
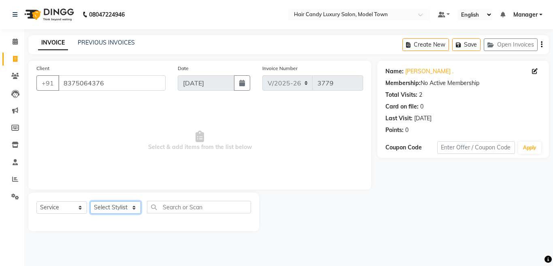
select select "64092"
click at [90, 201] on select "Select Stylist [PERSON_NAME] [PERSON_NAME] ([PERSON_NAME]) Manager [PERSON_NAME…" at bounding box center [115, 207] width 51 height 13
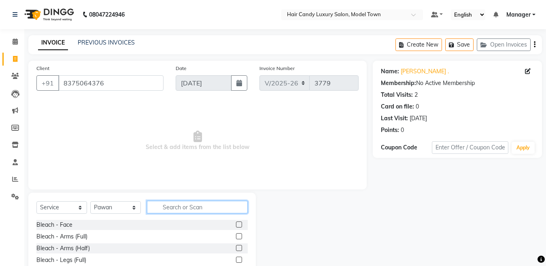
click at [184, 209] on input "text" at bounding box center [197, 207] width 101 height 13
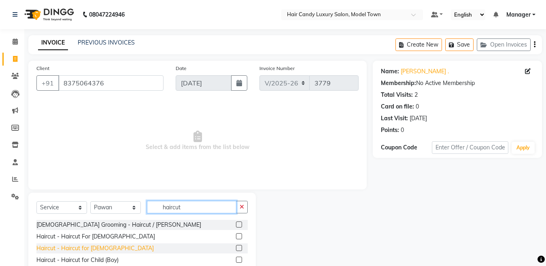
type input "haircut"
click at [84, 244] on div "Haircut - Haircut for [DEMOGRAPHIC_DATA]" at bounding box center [94, 248] width 117 height 9
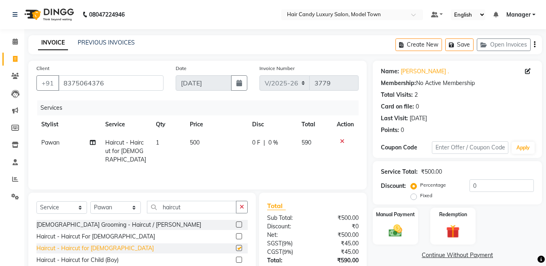
checkbox input "false"
click at [403, 227] on img at bounding box center [395, 231] width 23 height 16
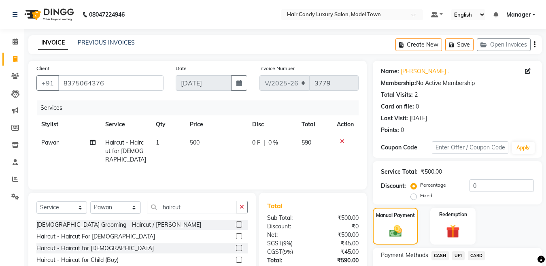
scroll to position [59, 0]
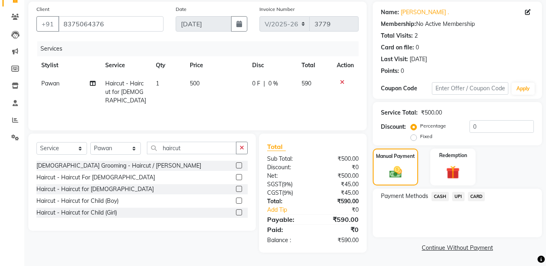
click at [456, 194] on span "UPI" at bounding box center [458, 196] width 13 height 9
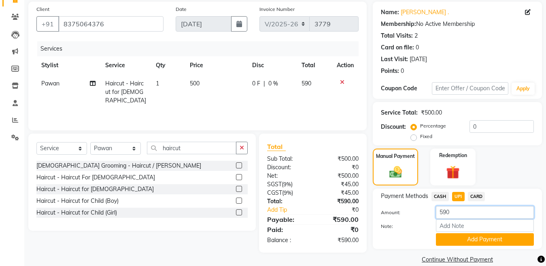
drag, startPoint x: 469, startPoint y: 213, endPoint x: 335, endPoint y: 226, distance: 134.0
click at [335, 226] on div "Client +91 8375064376 Date 01-09-2025 Invoice Number V/2025 V/2025-26 3779 Serv…" at bounding box center [285, 134] width 526 height 264
type input "200"
click at [455, 241] on button "Add Payment" at bounding box center [485, 239] width 98 height 13
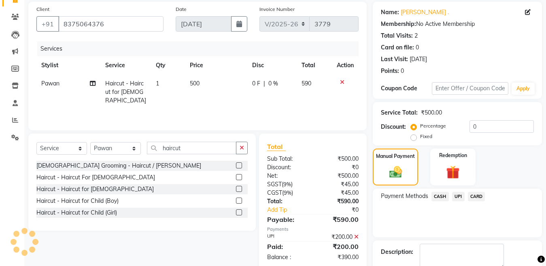
click at [441, 195] on span "CASH" at bounding box center [440, 196] width 17 height 9
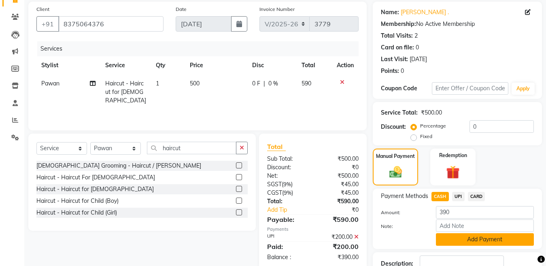
click at [464, 237] on button "Add Payment" at bounding box center [485, 239] width 98 height 13
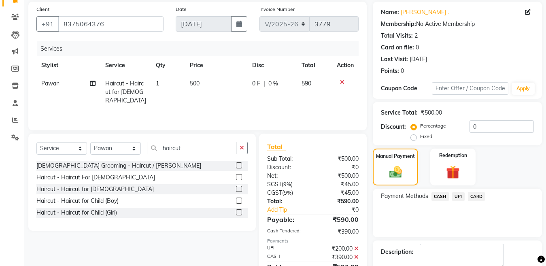
scroll to position [105, 0]
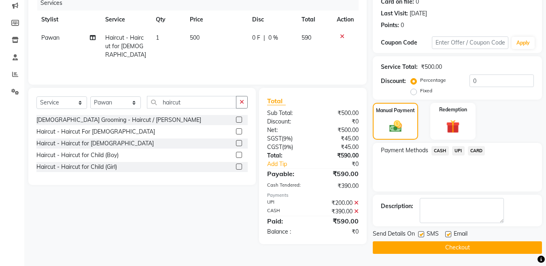
click at [422, 236] on label at bounding box center [421, 234] width 6 height 6
click at [422, 236] on input "checkbox" at bounding box center [420, 234] width 5 height 5
checkbox input "false"
click at [419, 248] on button "Checkout" at bounding box center [457, 247] width 169 height 13
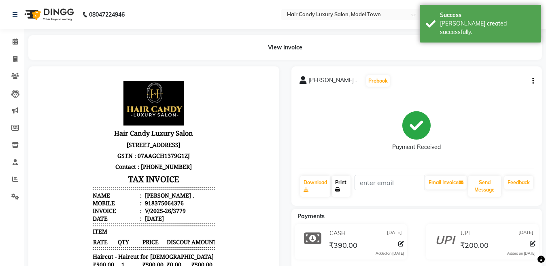
click at [342, 186] on link "Print" at bounding box center [341, 186] width 19 height 21
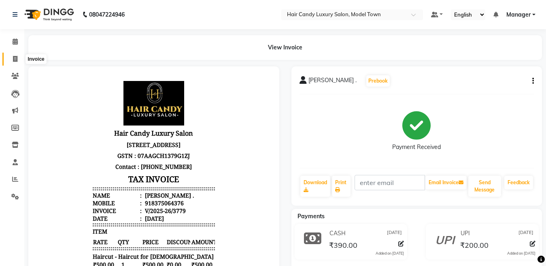
click at [20, 58] on span at bounding box center [15, 59] width 14 height 9
select select "service"
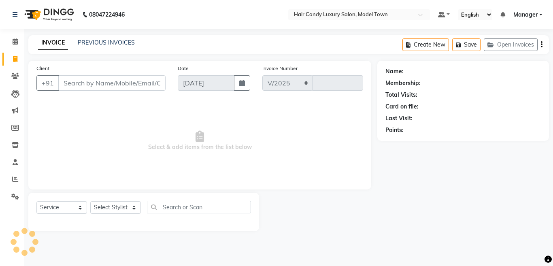
select select "4716"
type input "3780"
click at [109, 87] on input "Client" at bounding box center [111, 82] width 107 height 15
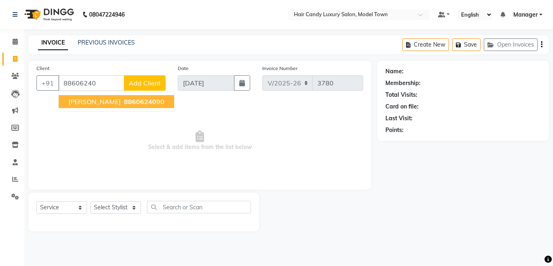
click at [124, 101] on span "88606240" at bounding box center [140, 102] width 32 height 8
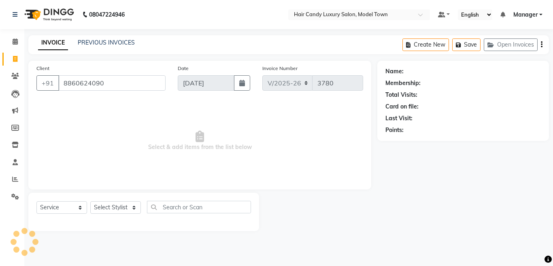
type input "8860624090"
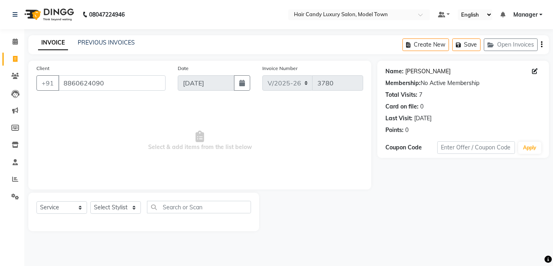
click at [412, 71] on link "Lakshay" at bounding box center [427, 71] width 45 height 9
click at [119, 205] on select "Select Stylist [PERSON_NAME] [PERSON_NAME] ([PERSON_NAME]) Manager [PERSON_NAME…" at bounding box center [115, 207] width 51 height 13
select select "66355"
click at [90, 201] on select "Select Stylist [PERSON_NAME] [PERSON_NAME] ([PERSON_NAME]) Manager [PERSON_NAME…" at bounding box center [115, 207] width 51 height 13
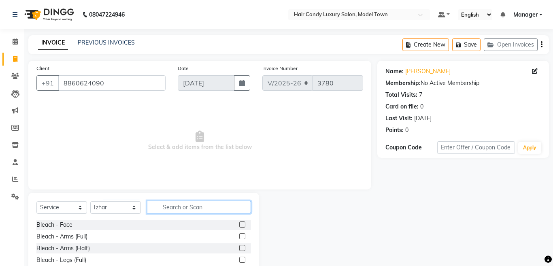
click at [197, 211] on input "text" at bounding box center [199, 207] width 104 height 13
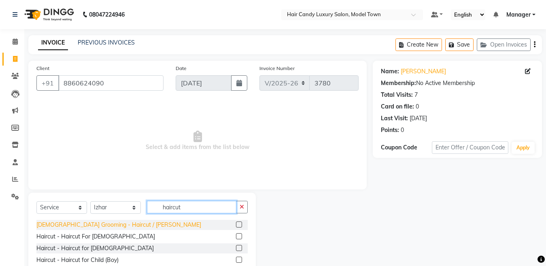
type input "haircut"
click at [102, 227] on div "[DEMOGRAPHIC_DATA] Grooming - Haircut / [PERSON_NAME]" at bounding box center [118, 225] width 165 height 9
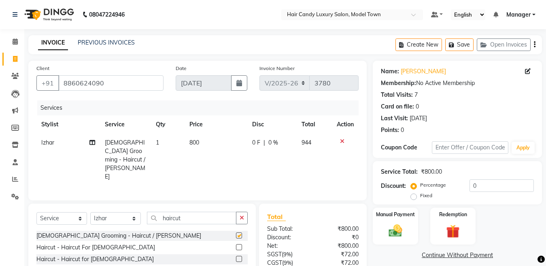
checkbox input "false"
drag, startPoint x: 209, startPoint y: 207, endPoint x: 0, endPoint y: 209, distance: 209.4
click at [0, 209] on app-home "08047224946 Select Location × Hair Candy Luxury Salon, Model Town Default Panel…" at bounding box center [273, 167] width 546 height 335
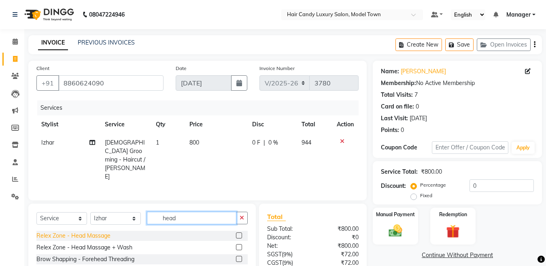
type input "head"
click at [83, 232] on div "Relex Zone - Head Massage" at bounding box center [73, 236] width 74 height 9
checkbox input "false"
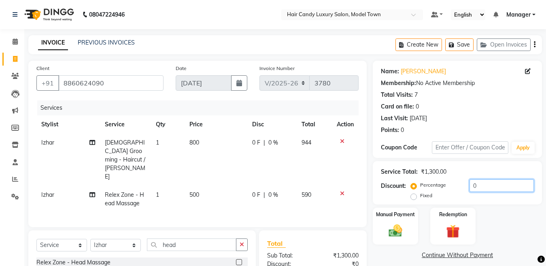
drag, startPoint x: 517, startPoint y: 184, endPoint x: 290, endPoint y: 186, distance: 227.3
click at [290, 186] on div "Client +91 8860624090 Date 01-09-2025 Invoice Number V/2025 V/2025-26 3780 Serv…" at bounding box center [285, 205] width 526 height 289
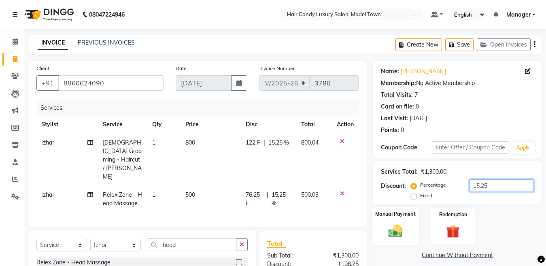
type input "15.25"
click at [398, 232] on img at bounding box center [395, 231] width 23 height 16
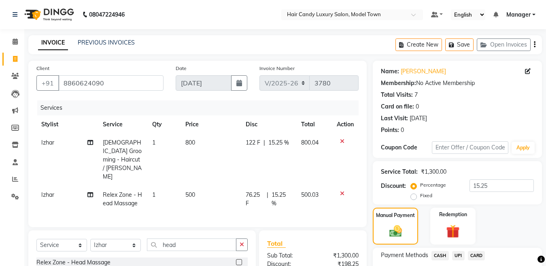
scroll to position [94, 0]
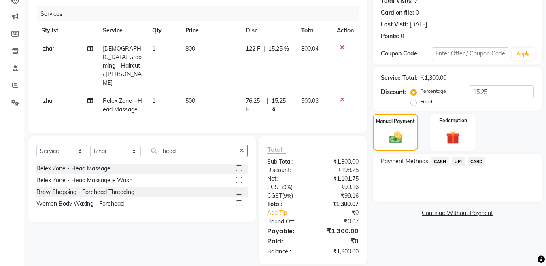
click at [445, 164] on span "CASH" at bounding box center [440, 161] width 17 height 9
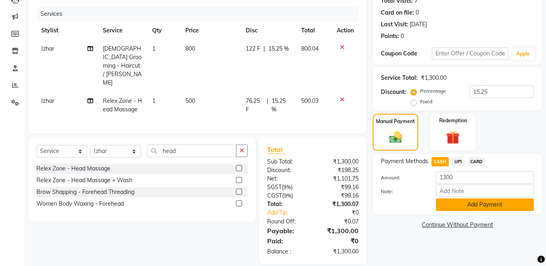
click at [454, 207] on button "Add Payment" at bounding box center [485, 204] width 98 height 13
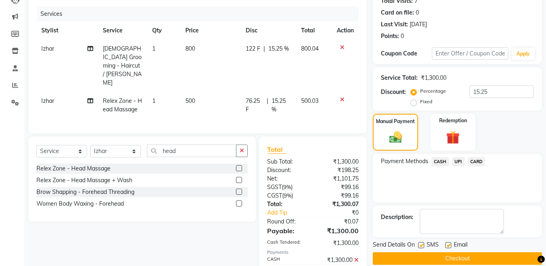
scroll to position [123, 0]
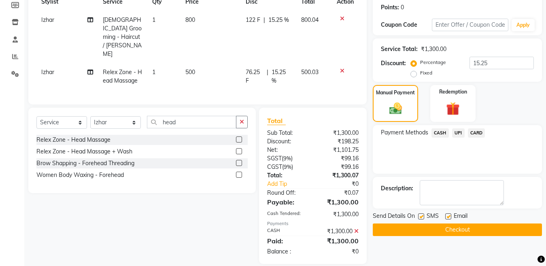
click at [402, 220] on span "Send Details On" at bounding box center [394, 217] width 42 height 10
click at [396, 225] on button "Checkout" at bounding box center [457, 230] width 169 height 13
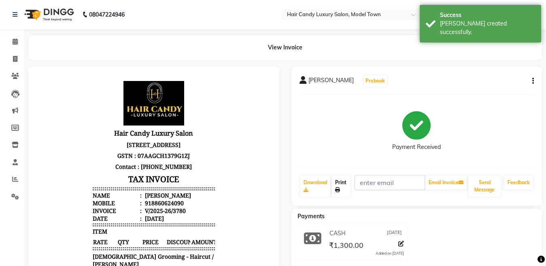
click at [347, 181] on link "Print" at bounding box center [341, 186] width 19 height 21
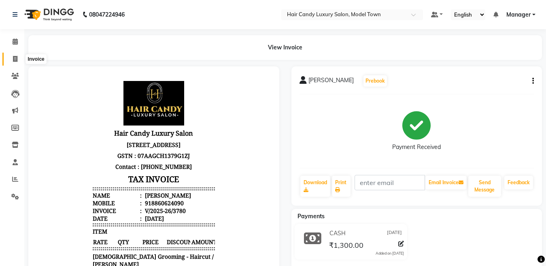
click at [13, 60] on icon at bounding box center [15, 59] width 4 height 6
select select "service"
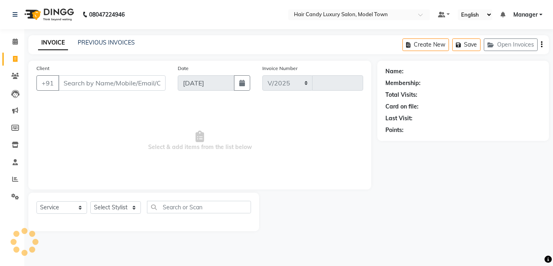
select select "4716"
type input "3781"
click at [15, 60] on icon at bounding box center [15, 59] width 4 height 6
select select "service"
type input "3781"
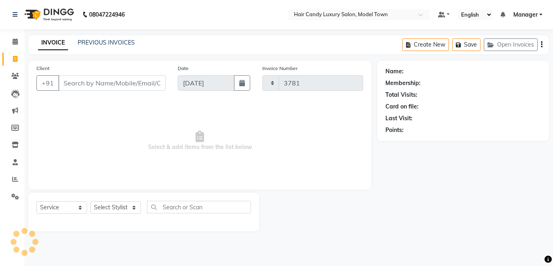
select select "4716"
click at [16, 139] on link "Inventory" at bounding box center [11, 145] width 19 height 13
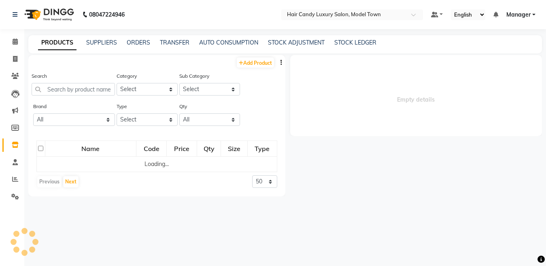
select select
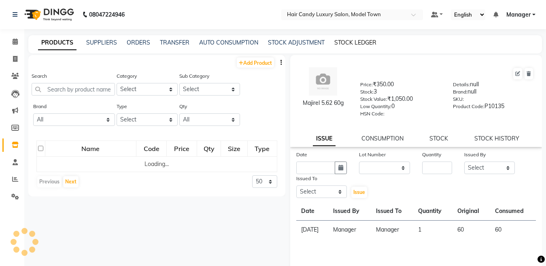
click at [350, 43] on link "STOCK LEDGER" at bounding box center [356, 42] width 42 height 7
select select "all"
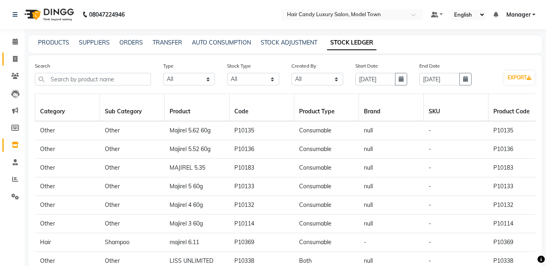
click at [8, 56] on link "Invoice" at bounding box center [11, 59] width 19 height 13
select select "service"
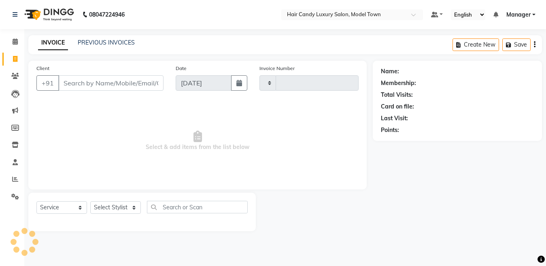
type input "3781"
select select "4716"
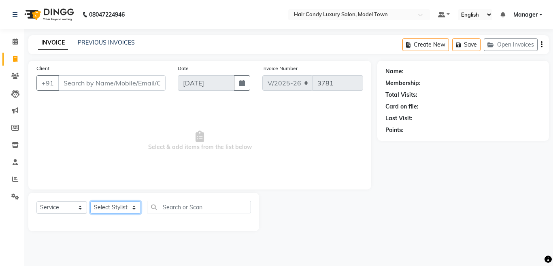
click at [108, 203] on select "Select Stylist Aakib Anas Anuradha Izhar Laiq (Rahul) Manager Neeraj parul Pawa…" at bounding box center [115, 207] width 51 height 13
select select "34279"
click at [90, 201] on select "Select Stylist Aakib Anas Anuradha Izhar Laiq (Rahul) Manager Neeraj parul Pawa…" at bounding box center [115, 207] width 51 height 13
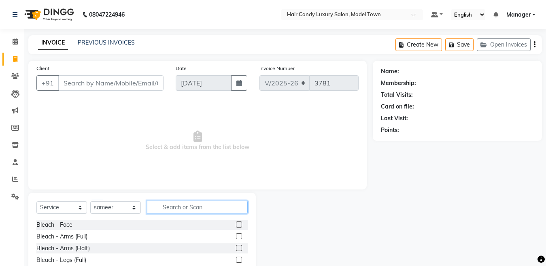
click at [162, 206] on input "text" at bounding box center [197, 207] width 101 height 13
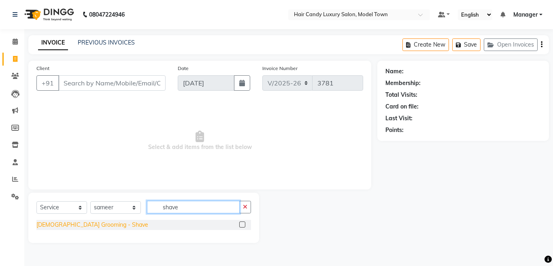
type input "shave"
click at [82, 225] on div "[DEMOGRAPHIC_DATA] Grooming - Shave" at bounding box center [92, 225] width 112 height 9
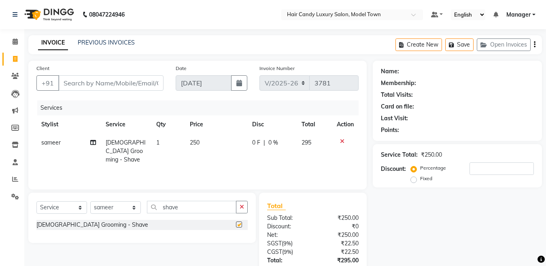
checkbox input "false"
click at [113, 212] on select "Select Stylist Aakib Anas Anuradha Izhar Laiq (Rahul) Manager Neeraj parul Pawa…" at bounding box center [115, 207] width 51 height 13
click at [90, 201] on select "Select Stylist Aakib Anas Anuradha Izhar Laiq (Rahul) Manager Neeraj parul Pawa…" at bounding box center [115, 207] width 51 height 13
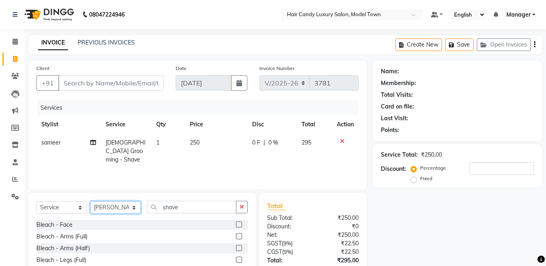
click at [118, 207] on select "Select Stylist Aakib Anas Anuradha Izhar Laiq (Rahul) Manager Neeraj parul Pawa…" at bounding box center [115, 207] width 51 height 13
select select "28006"
click at [90, 201] on select "Select Stylist Aakib Anas Anuradha Izhar Laiq (Rahul) Manager Neeraj parul Pawa…" at bounding box center [115, 207] width 51 height 13
drag, startPoint x: 201, startPoint y: 207, endPoint x: 140, endPoint y: 212, distance: 61.0
click at [140, 212] on div "Select Service Product Membership Package Voucher Prepaid Gift Card Select Styl…" at bounding box center [141, 210] width 211 height 19
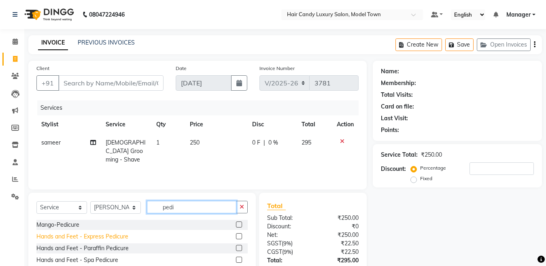
type input "pedi"
click at [119, 235] on div "Hands and Feet - Express Pedicure" at bounding box center [82, 237] width 92 height 9
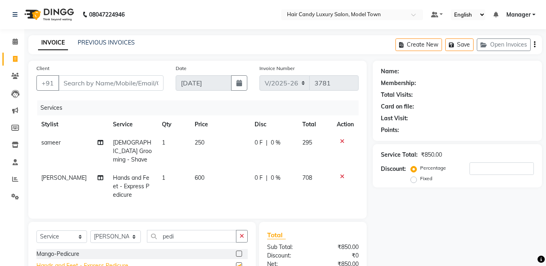
checkbox input "false"
click at [87, 87] on input "Client" at bounding box center [110, 82] width 105 height 15
type input "r"
type input "0"
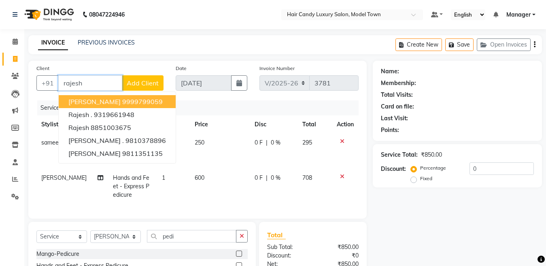
click at [115, 100] on span "RAJESH MITTAL" at bounding box center [94, 102] width 52 height 8
type input "9999799059"
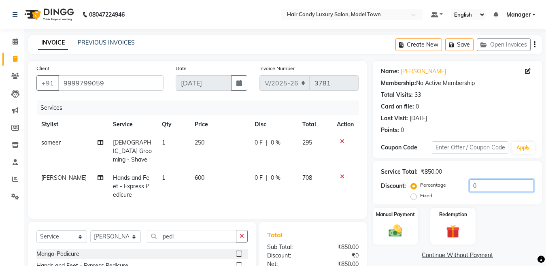
click at [512, 185] on input "0" at bounding box center [502, 185] width 64 height 13
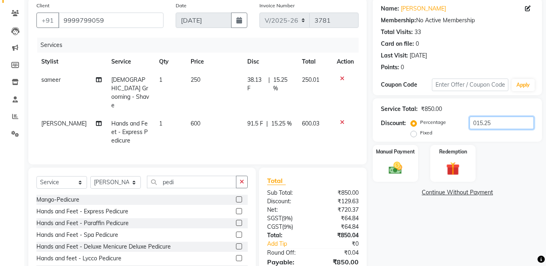
scroll to position [73, 0]
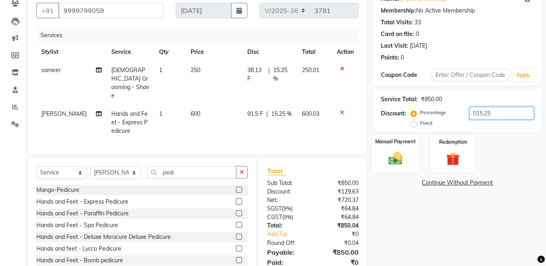
type input "015.25"
click at [411, 149] on div "Manual Payment" at bounding box center [395, 153] width 47 height 38
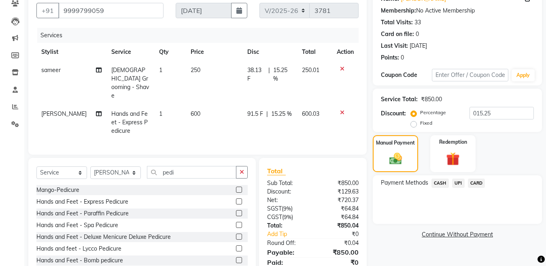
click at [442, 182] on span "CASH" at bounding box center [440, 183] width 17 height 9
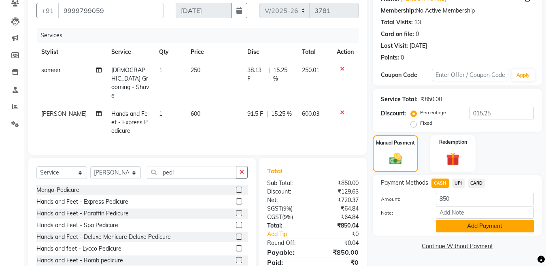
click at [449, 224] on button "Add Payment" at bounding box center [485, 226] width 98 height 13
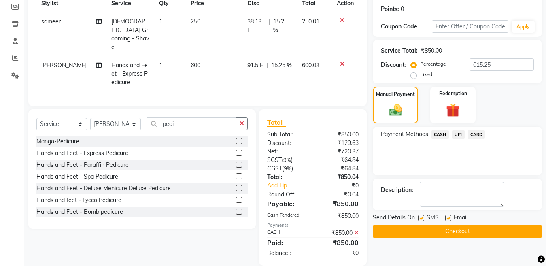
scroll to position [123, 0]
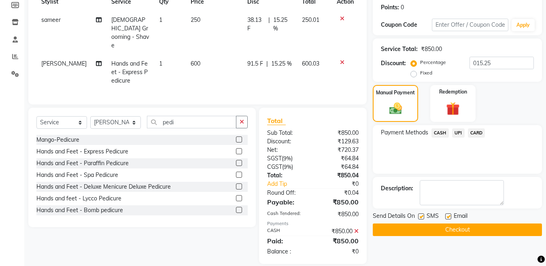
click at [422, 217] on label at bounding box center [421, 216] width 6 height 6
click at [422, 217] on input "checkbox" at bounding box center [420, 216] width 5 height 5
checkbox input "false"
click at [417, 231] on button "Checkout" at bounding box center [457, 230] width 169 height 13
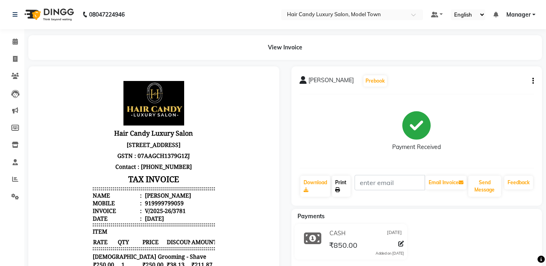
click at [348, 192] on link "Print" at bounding box center [341, 186] width 19 height 21
click at [9, 55] on span at bounding box center [15, 59] width 14 height 9
select select "service"
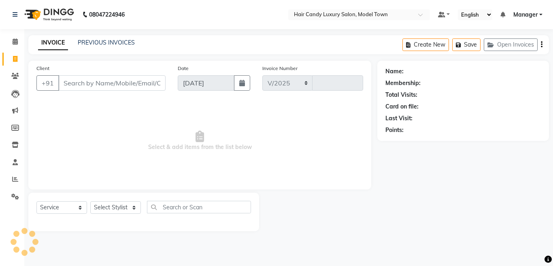
select select "4716"
type input "3782"
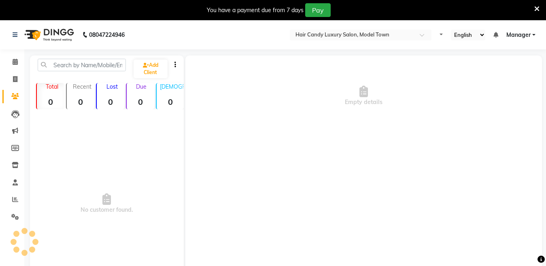
select select "en"
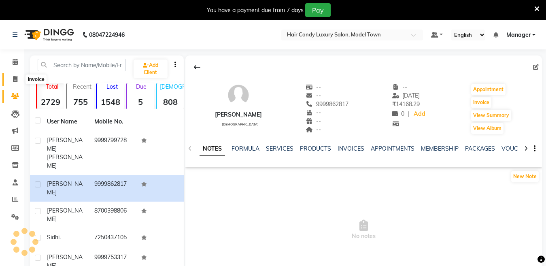
click at [11, 79] on span at bounding box center [15, 79] width 14 height 9
select select "service"
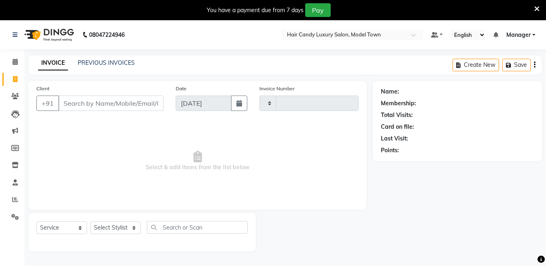
scroll to position [20, 0]
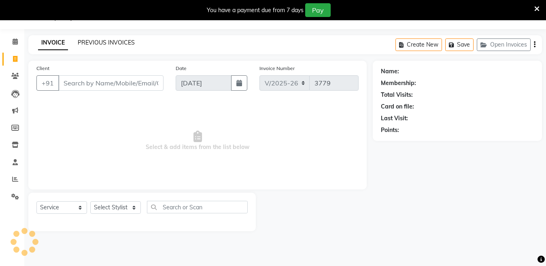
click at [98, 45] on link "PREVIOUS INVOICES" at bounding box center [106, 42] width 57 height 7
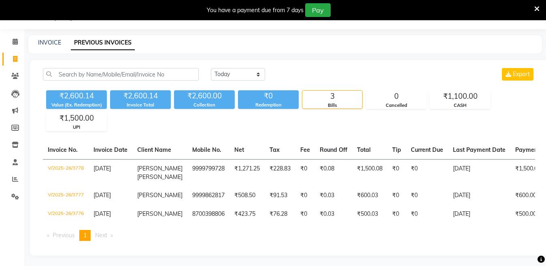
click at [8, 53] on link "Invoice" at bounding box center [11, 59] width 19 height 13
select select "service"
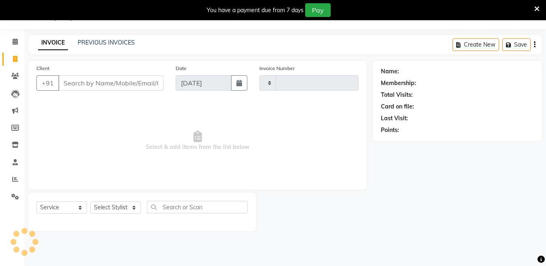
type input "3781"
select select "4716"
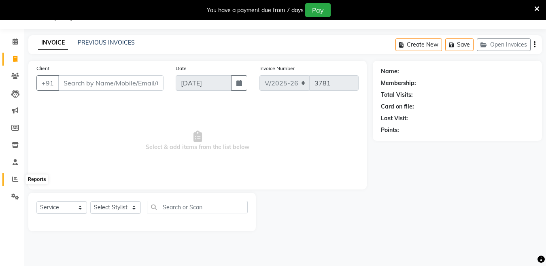
click at [14, 175] on span at bounding box center [15, 179] width 14 height 9
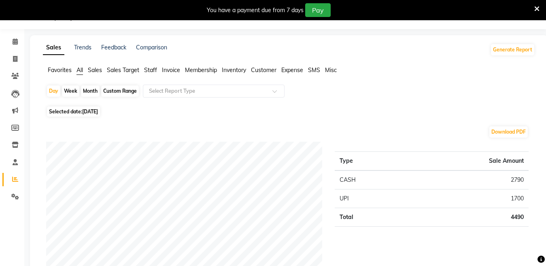
click at [89, 89] on div "Month" at bounding box center [90, 90] width 19 height 11
select select "9"
select select "2025"
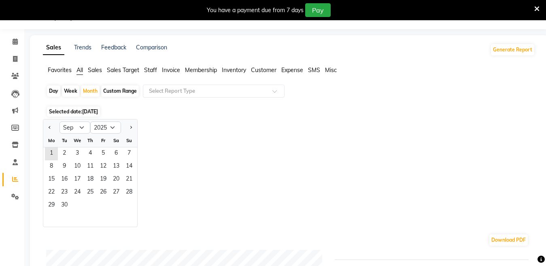
click at [94, 70] on span "Sales" at bounding box center [95, 69] width 14 height 7
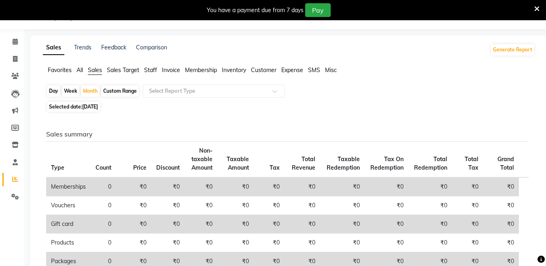
click at [92, 109] on span "[DATE]" at bounding box center [90, 107] width 16 height 6
select select "9"
select select "2025"
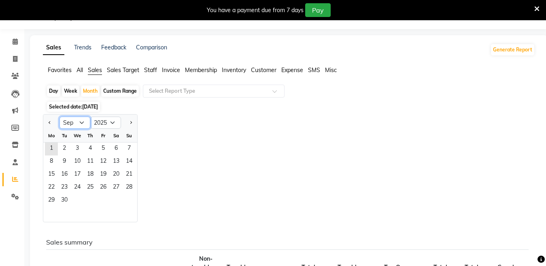
click at [83, 126] on select "Jan Feb Mar Apr May Jun Jul Aug Sep Oct Nov Dec" at bounding box center [75, 123] width 31 height 12
select select "8"
click at [60, 117] on select "Jan Feb Mar Apr May Jun Jul Aug Sep Oct Nov Dec" at bounding box center [75, 123] width 31 height 12
click at [104, 150] on span "1" at bounding box center [103, 149] width 13 height 13
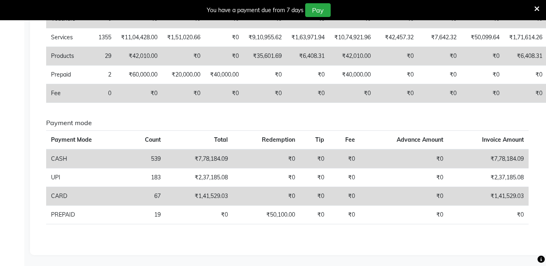
scroll to position [264, 0]
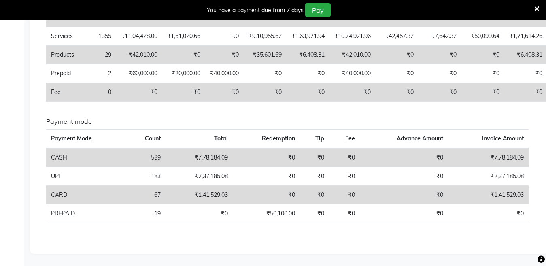
click at [534, 9] on div "You have a payment due from 7 days Pay" at bounding box center [268, 10] width 531 height 14
click at [538, 8] on icon at bounding box center [537, 8] width 5 height 7
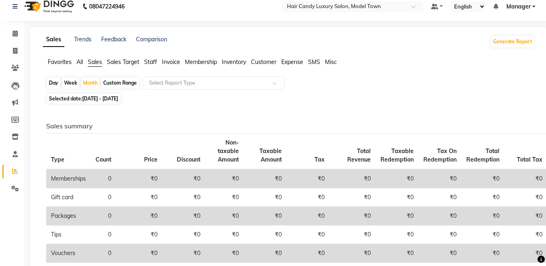
scroll to position [0, 0]
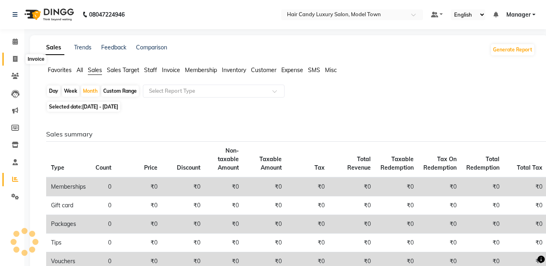
click at [18, 62] on span at bounding box center [15, 59] width 14 height 9
select select "service"
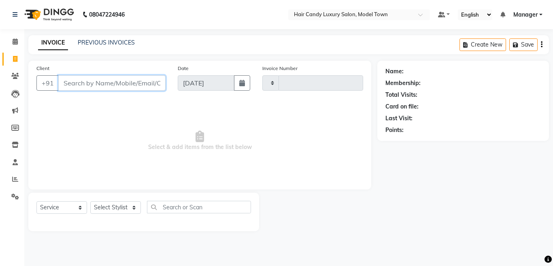
type input "3781"
select select "4716"
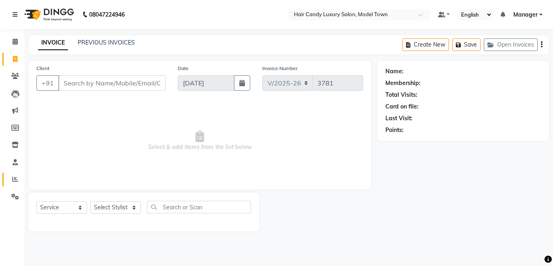
click at [12, 175] on link "Reports" at bounding box center [11, 179] width 19 height 13
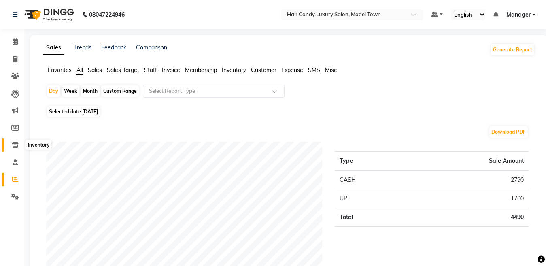
click at [14, 147] on icon at bounding box center [15, 145] width 7 height 6
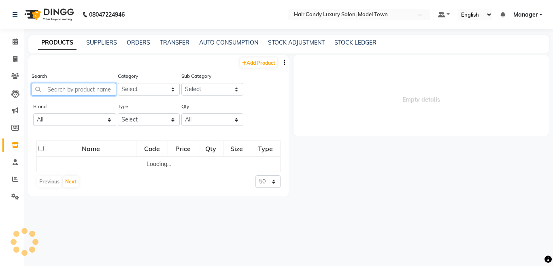
click at [84, 85] on input "text" at bounding box center [74, 89] width 85 height 13
select select
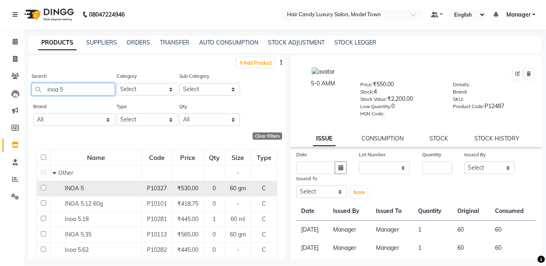
type input "inoa 5"
click at [77, 191] on span "INOA 5" at bounding box center [74, 188] width 19 height 7
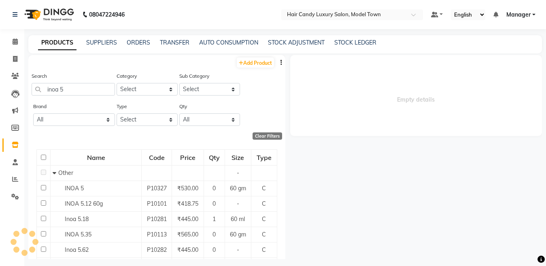
select select
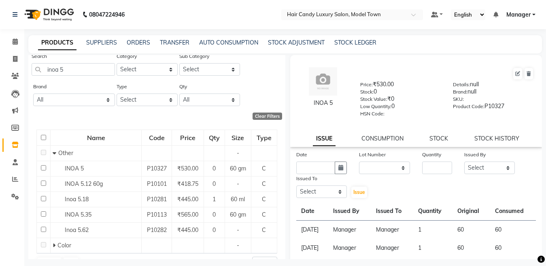
scroll to position [38, 0]
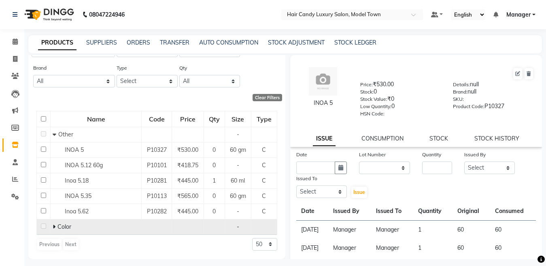
click at [53, 230] on div "Color" at bounding box center [96, 227] width 87 height 9
click at [53, 228] on icon at bounding box center [54, 227] width 3 height 6
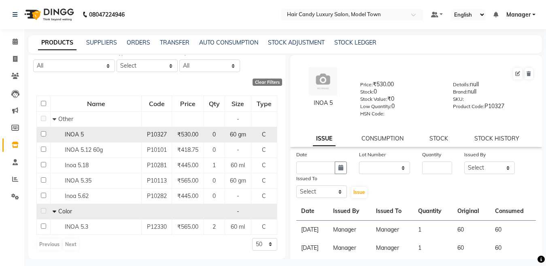
click at [115, 137] on div "INOA 5" at bounding box center [96, 134] width 87 height 9
click at [71, 132] on span "INOA 5" at bounding box center [74, 134] width 19 height 7
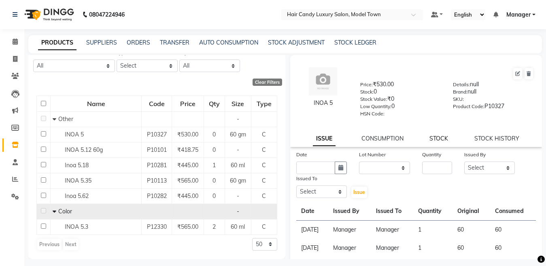
click at [432, 140] on link "STOCK" at bounding box center [439, 138] width 19 height 7
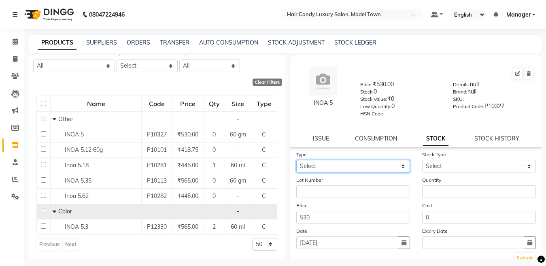
click at [376, 163] on select "Select In Out" at bounding box center [354, 166] width 114 height 13
select select "in"
click at [297, 160] on select "Select In Out" at bounding box center [354, 166] width 114 height 13
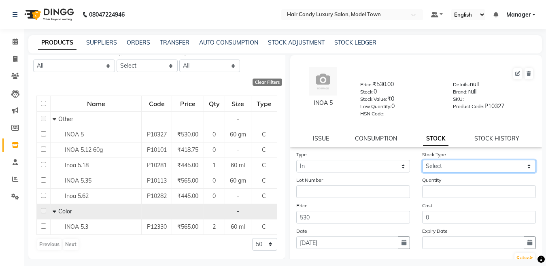
click at [438, 169] on select "Select New Stock Adjustment Return Other" at bounding box center [479, 166] width 114 height 13
select select "new stock"
click at [422, 160] on select "Select New Stock Adjustment Return Other" at bounding box center [479, 166] width 114 height 13
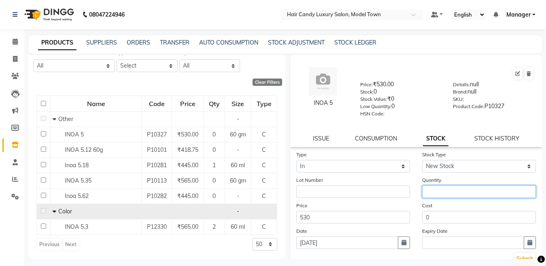
click at [431, 194] on input "number" at bounding box center [479, 192] width 114 height 13
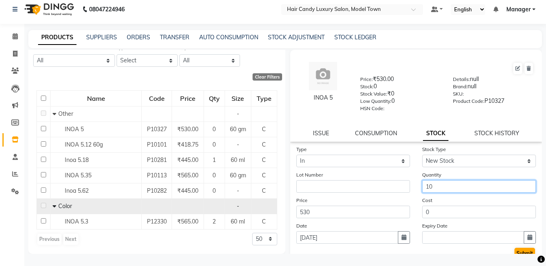
type input "10"
click at [521, 250] on button "Submit" at bounding box center [525, 253] width 21 height 11
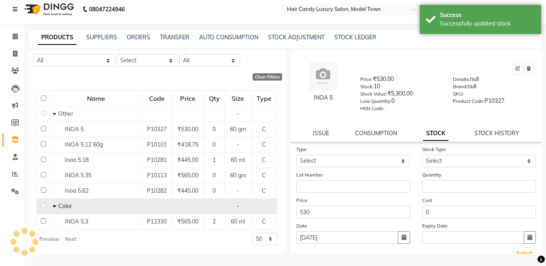
scroll to position [0, 0]
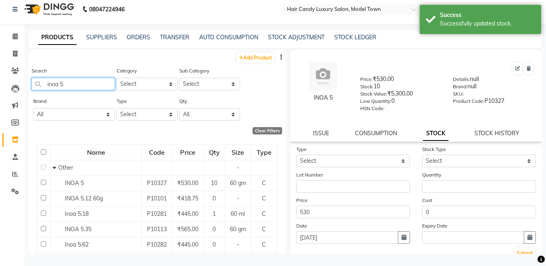
click at [85, 88] on input "inoa 5" at bounding box center [73, 84] width 83 height 13
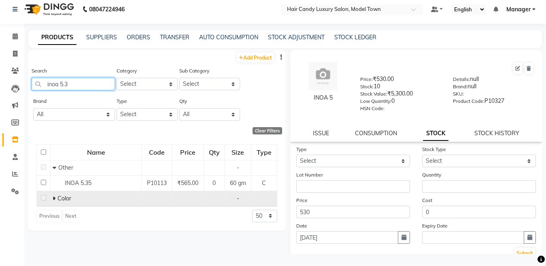
type input "inoa 5.3"
click at [54, 196] on icon at bounding box center [54, 199] width 3 height 6
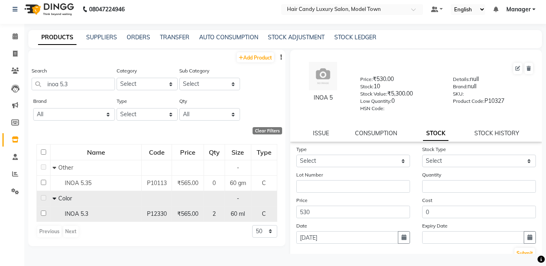
click at [75, 211] on span "INOA 5.3" at bounding box center [76, 213] width 23 height 7
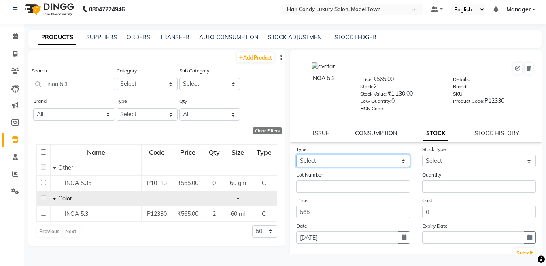
click at [367, 158] on select "Select In Out" at bounding box center [354, 161] width 114 height 13
select select "in"
click at [297, 155] on select "Select In Out" at bounding box center [354, 161] width 114 height 13
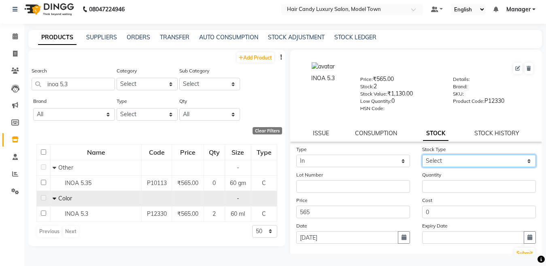
click at [453, 160] on select "Select New Stock Adjustment Return Other" at bounding box center [479, 161] width 114 height 13
click at [422, 155] on select "Select New Stock Adjustment Return Other" at bounding box center [479, 161] width 114 height 13
select select "new stock"
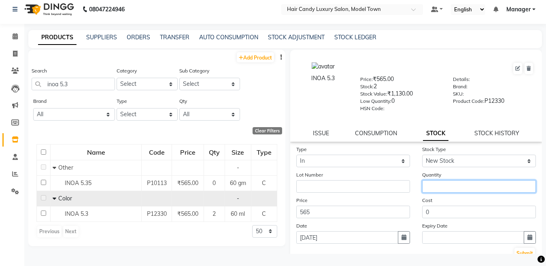
click at [452, 188] on input "number" at bounding box center [479, 186] width 114 height 13
type input "2"
click at [521, 253] on button "Submit" at bounding box center [525, 253] width 21 height 11
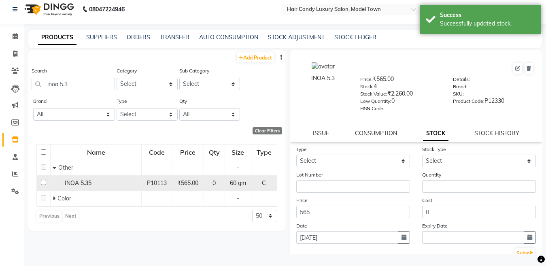
click at [94, 184] on div "INOA 5.35" at bounding box center [96, 183] width 87 height 9
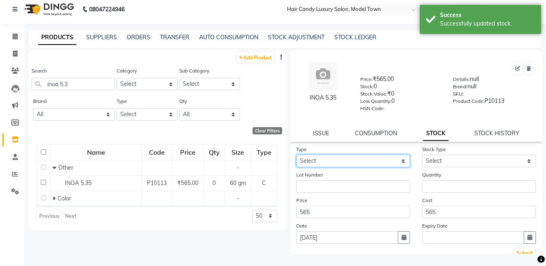
click at [353, 157] on select "Select In Out" at bounding box center [354, 161] width 114 height 13
select select "in"
click at [297, 155] on select "Select In Out" at bounding box center [354, 161] width 114 height 13
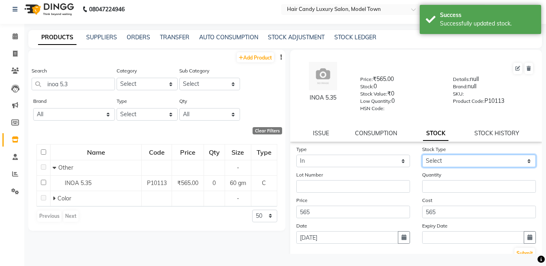
click at [430, 166] on select "Select New Stock Adjustment Return Other" at bounding box center [479, 161] width 114 height 13
select select "new stock"
click at [422, 155] on select "Select New Stock Adjustment Return Other" at bounding box center [479, 161] width 114 height 13
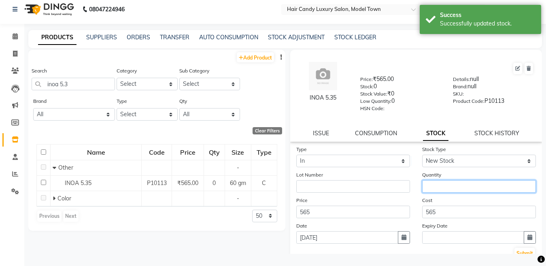
click at [432, 184] on input "number" at bounding box center [479, 186] width 114 height 13
type input "2"
click at [523, 250] on button "Submit" at bounding box center [525, 253] width 21 height 11
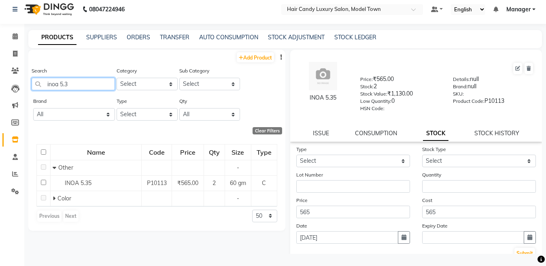
click at [106, 85] on input "inoa 5.3" at bounding box center [73, 84] width 83 height 13
click at [75, 79] on input "5.3inoa" at bounding box center [73, 84] width 83 height 13
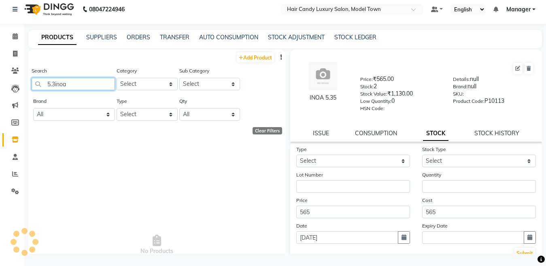
click at [75, 79] on input "5.3inoa" at bounding box center [73, 84] width 83 height 13
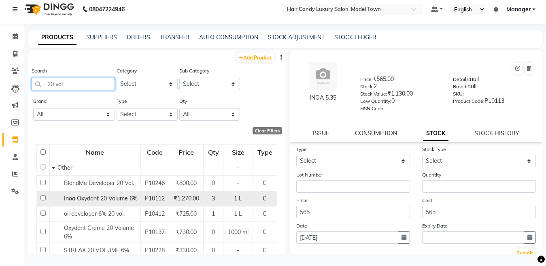
type input "20 vol"
click at [96, 198] on span "Inoa Oxydant 20 Volume 6%" at bounding box center [101, 198] width 74 height 7
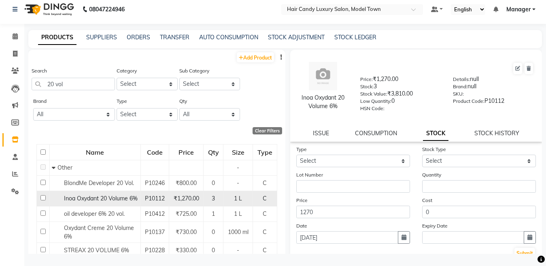
click at [96, 198] on span "Inoa Oxydant 20 Volume 6%" at bounding box center [101, 198] width 74 height 7
click at [174, 192] on td "₹1,270.00" at bounding box center [186, 198] width 34 height 15
click at [119, 194] on div "Inoa Oxydant 20 Volume 6%" at bounding box center [95, 198] width 87 height 9
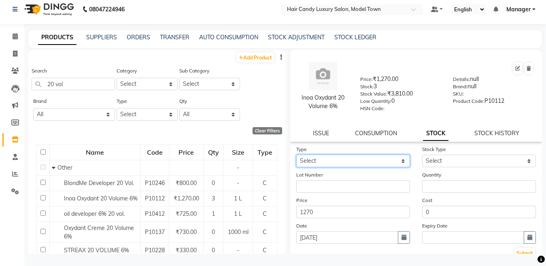
click at [361, 162] on select "Select In Out" at bounding box center [354, 161] width 114 height 13
select select "in"
click at [297, 155] on select "Select In Out" at bounding box center [354, 161] width 114 height 13
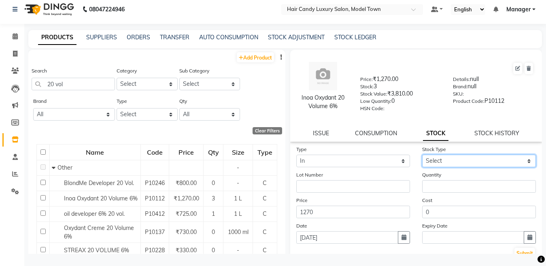
click at [435, 165] on select "Select New Stock Adjustment Return Other" at bounding box center [479, 161] width 114 height 13
select select "new stock"
click at [422, 155] on select "Select New Stock Adjustment Return Other" at bounding box center [479, 161] width 114 height 13
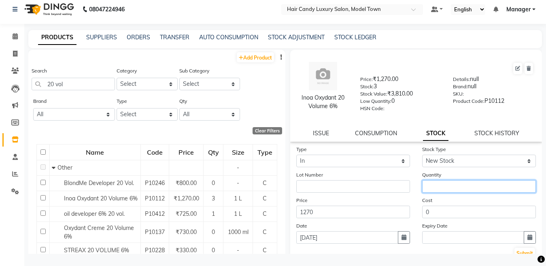
click at [432, 184] on input "number" at bounding box center [479, 186] width 114 height 13
type input "3"
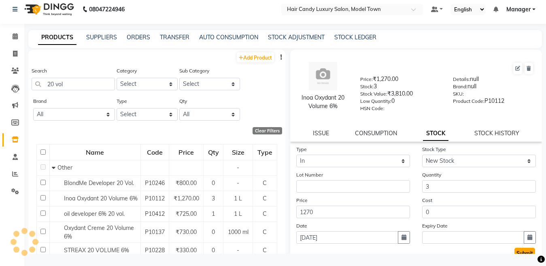
click at [519, 249] on button "Submit" at bounding box center [525, 253] width 21 height 11
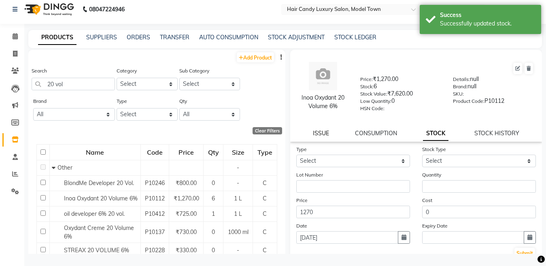
click at [326, 136] on link "ISSUE" at bounding box center [321, 133] width 16 height 7
select select
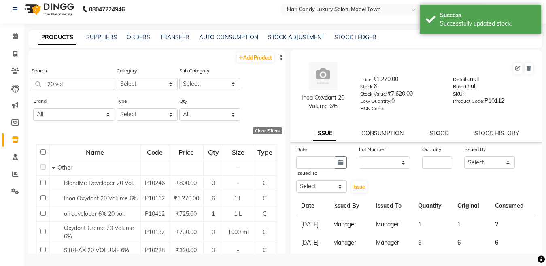
click at [319, 131] on link "ISSUE" at bounding box center [324, 133] width 23 height 15
click at [339, 162] on icon "button" at bounding box center [341, 163] width 5 height 6
select select "9"
select select "2025"
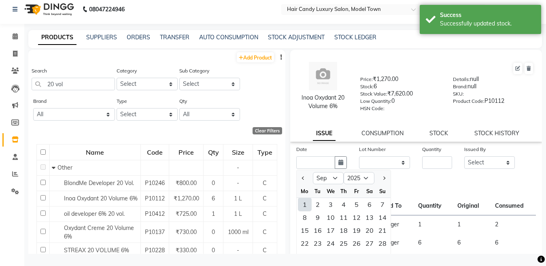
click at [308, 205] on div "1" at bounding box center [305, 204] width 13 height 13
type input "[DATE]"
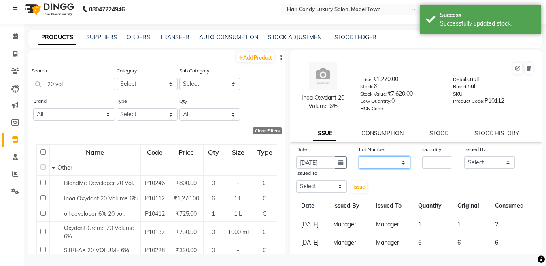
click at [386, 165] on select "None" at bounding box center [384, 162] width 51 height 13
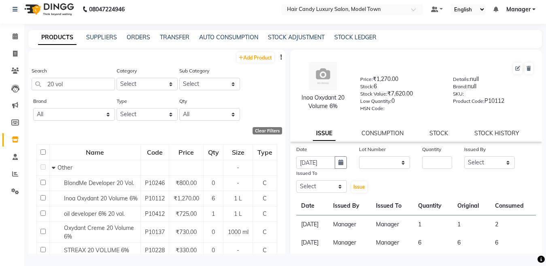
click at [383, 177] on div "Date 01-09-2025 Lot Number None Quantity Issued By Select Aakib Anas Anuradha I…" at bounding box center [416, 169] width 252 height 49
click at [384, 170] on div "Date 01-09-2025 Lot Number None Quantity Issued By Select Aakib Anas Anuradha I…" at bounding box center [416, 169] width 252 height 49
click at [383, 162] on select "None" at bounding box center [384, 162] width 51 height 13
select select "0: null"
click at [359, 156] on select "None" at bounding box center [384, 162] width 51 height 13
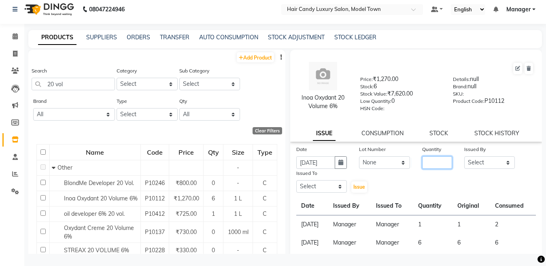
click at [428, 162] on input "number" at bounding box center [437, 162] width 30 height 13
type input "3"
click at [480, 162] on select "Select Aakib Anas Anuradha Izhar Laiq (Rahul) Manager Neeraj parul Pawan Prakas…" at bounding box center [490, 162] width 51 height 13
select select "28446"
click at [465, 156] on select "Select Aakib Anas Anuradha Izhar Laiq (Rahul) Manager Neeraj parul Pawan Prakas…" at bounding box center [490, 162] width 51 height 13
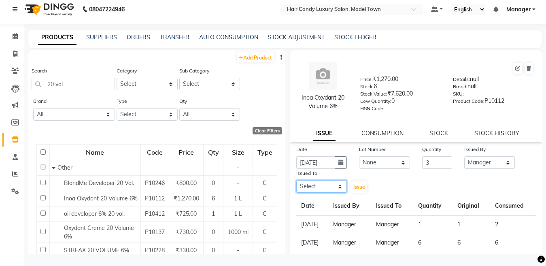
click at [322, 191] on select "Select Aakib Anas Anuradha Izhar Laiq (Rahul) Manager Neeraj parul Pawan Prakas…" at bounding box center [322, 186] width 51 height 13
select select "28446"
click at [297, 180] on select "Select Aakib Anas Anuradha Izhar Laiq (Rahul) Manager Neeraj parul Pawan Prakas…" at bounding box center [322, 186] width 51 height 13
click at [364, 187] on button "Issue" at bounding box center [360, 186] width 16 height 11
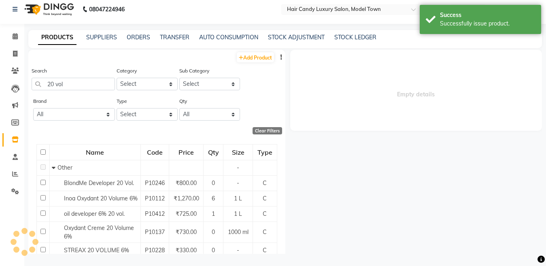
select select
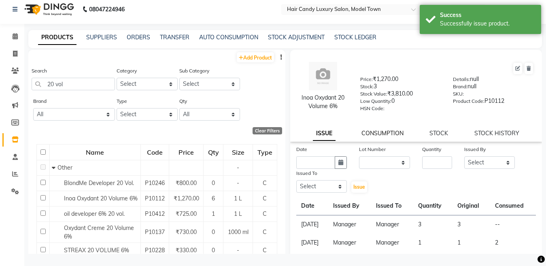
click at [378, 133] on link "CONSUMPTION" at bounding box center [383, 133] width 42 height 7
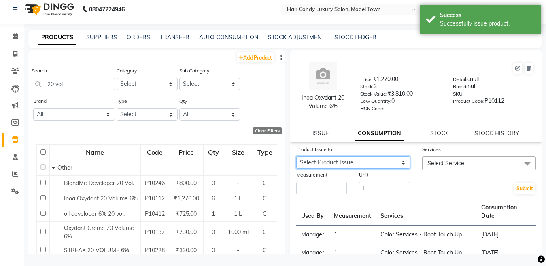
click at [378, 164] on select "Select Product Issue 2025-09-01, Issued to: Manager, Balance: 3" at bounding box center [354, 162] width 114 height 13
select select "1198298"
click at [297, 156] on select "Select Product Issue 2025-09-01, Issued to: Manager, Balance: 3" at bounding box center [354, 162] width 114 height 13
click at [445, 167] on span "Select Service" at bounding box center [479, 163] width 114 height 14
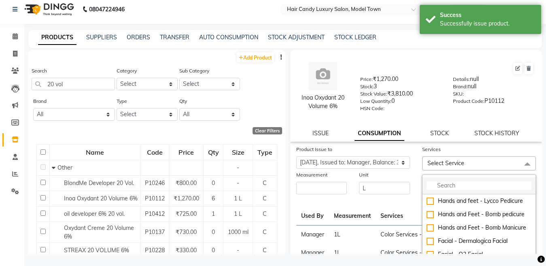
click at [440, 188] on input "multiselect-search" at bounding box center [479, 185] width 105 height 9
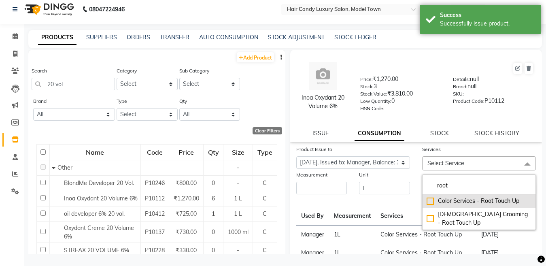
type input "root"
click at [427, 203] on div "Color Services - Root Touch Up" at bounding box center [479, 201] width 105 height 9
checkbox input "true"
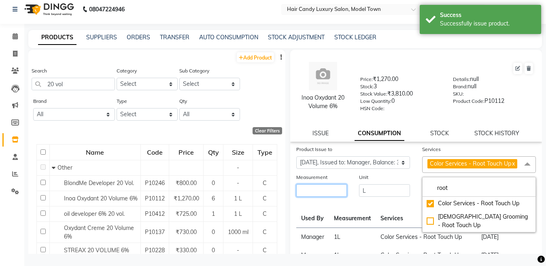
click at [333, 197] on input "number" at bounding box center [322, 190] width 51 height 13
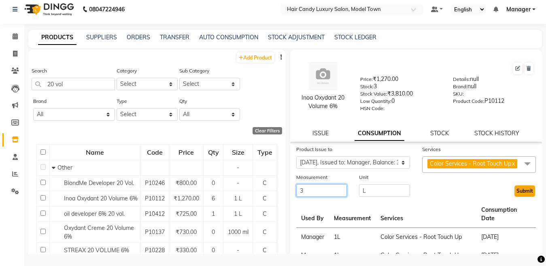
type input "3"
click at [522, 197] on button "Submit" at bounding box center [525, 191] width 21 height 11
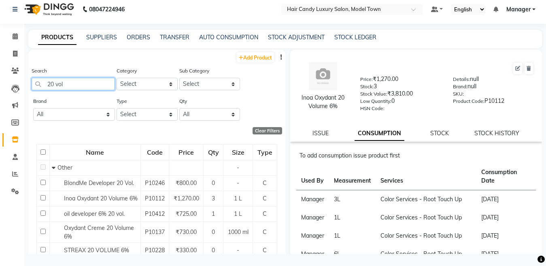
drag, startPoint x: 77, startPoint y: 78, endPoint x: 0, endPoint y: 169, distance: 118.7
click at [0, 169] on app-home "08047224946 Select Location × Hair Candy Luxury Salon, Model Town Default Panel…" at bounding box center [273, 130] width 546 height 271
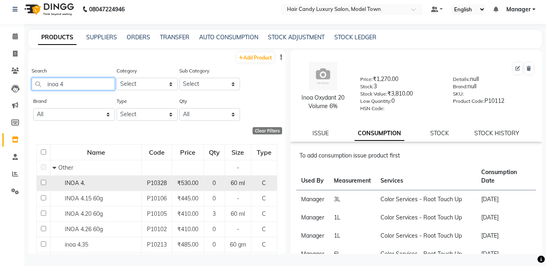
type input "inoa 4"
click at [112, 190] on td "INOA 4." at bounding box center [96, 182] width 91 height 15
click at [90, 184] on div "INOA 4." at bounding box center [96, 183] width 87 height 9
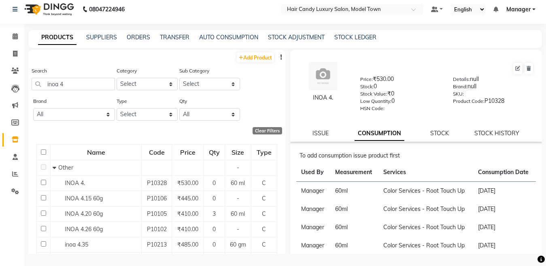
scroll to position [38, 0]
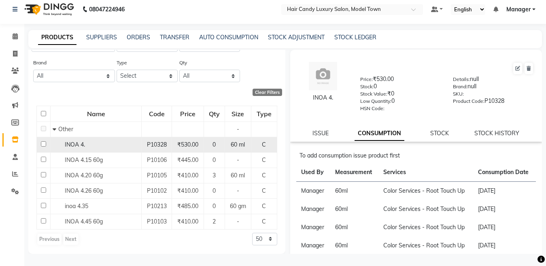
click at [77, 150] on td "INOA 4." at bounding box center [96, 144] width 91 height 15
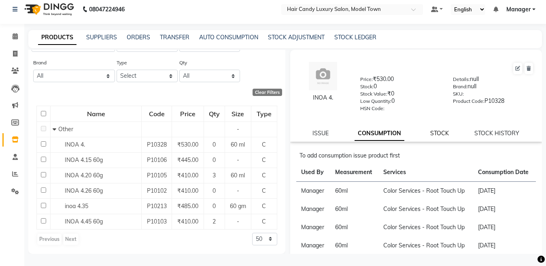
click at [436, 134] on link "STOCK" at bounding box center [440, 133] width 19 height 7
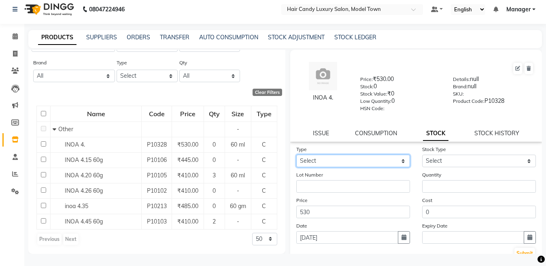
click at [383, 161] on select "Select In Out" at bounding box center [354, 161] width 114 height 13
select select "in"
click at [297, 155] on select "Select In Out" at bounding box center [354, 161] width 114 height 13
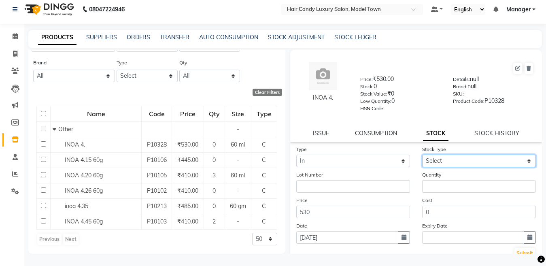
click at [477, 157] on select "Select New Stock Adjustment Return Other" at bounding box center [479, 161] width 114 height 13
select select "new stock"
click at [422, 155] on select "Select New Stock Adjustment Return Other" at bounding box center [479, 161] width 114 height 13
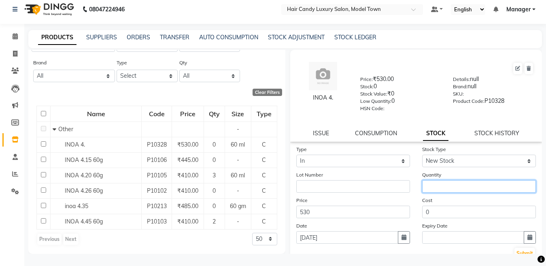
click at [464, 188] on input "number" at bounding box center [479, 186] width 114 height 13
type input "8"
click at [515, 250] on button "Submit" at bounding box center [525, 253] width 21 height 11
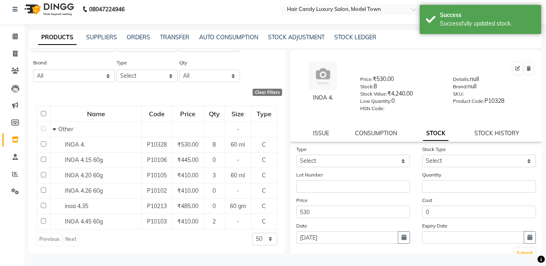
scroll to position [0, 0]
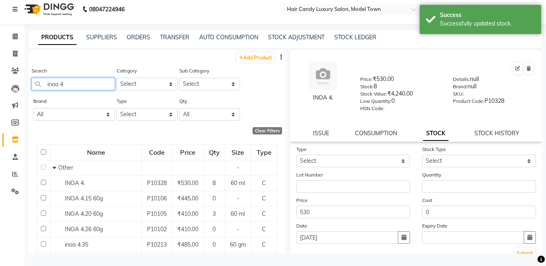
drag, startPoint x: 68, startPoint y: 83, endPoint x: 0, endPoint y: 93, distance: 68.7
click at [0, 93] on app-home "08047224946 Select Location × Hair Candy Luxury Salon, Model Town Default Panel…" at bounding box center [273, 130] width 546 height 271
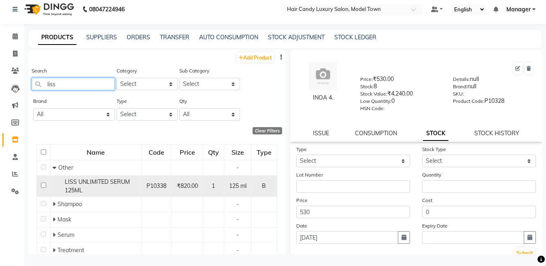
type input "liss"
click at [103, 182] on span "LISS UNLIMITED SERUM 125ML" at bounding box center [97, 186] width 65 height 16
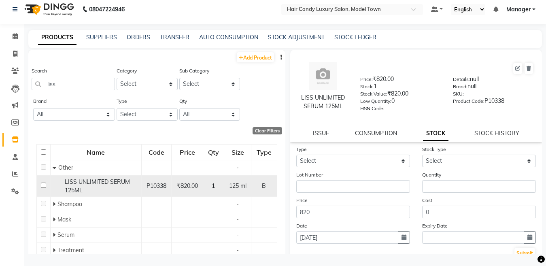
click at [103, 182] on span "LISS UNLIMITED SERUM 125ML" at bounding box center [97, 186] width 65 height 16
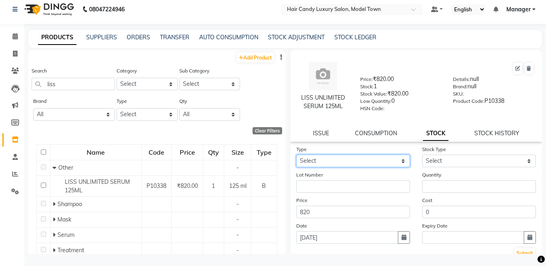
click at [402, 164] on select "Select In Out" at bounding box center [354, 161] width 114 height 13
select select "in"
click at [297, 155] on select "Select In Out" at bounding box center [354, 161] width 114 height 13
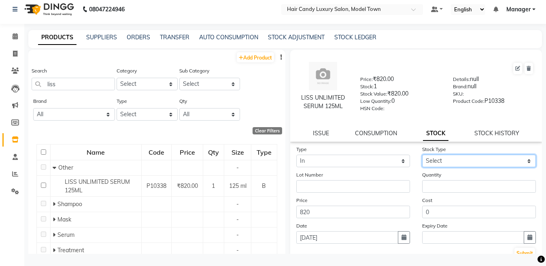
click at [469, 164] on select "Select New Stock Adjustment Return Other" at bounding box center [479, 161] width 114 height 13
click at [422, 155] on select "Select New Stock Adjustment Return Other" at bounding box center [479, 161] width 114 height 13
select select "new stock"
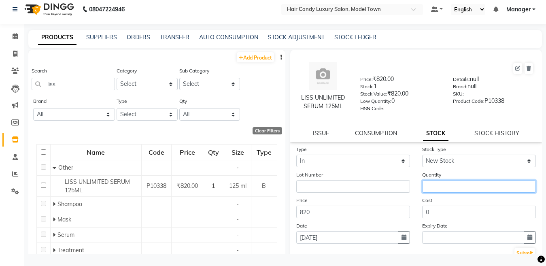
click at [468, 190] on input "number" at bounding box center [479, 186] width 114 height 13
type input "1"
click at [518, 254] on button "Submit" at bounding box center [525, 253] width 21 height 11
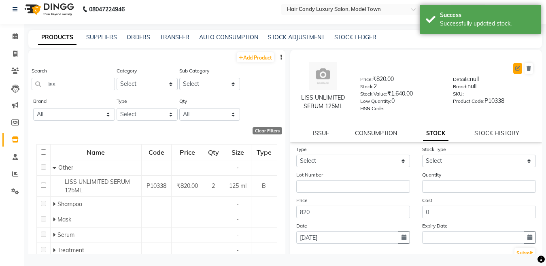
click at [514, 70] on button at bounding box center [518, 68] width 9 height 11
select select "true"
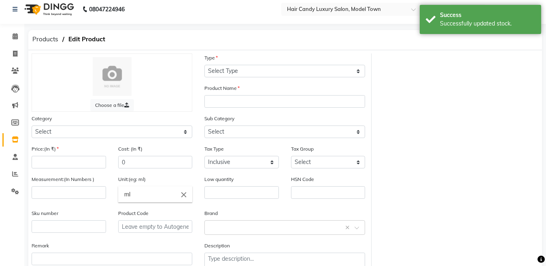
select select "B"
type input "LISS UNLIMITED SERUM 125ML"
select select
type input "820"
type input "125"
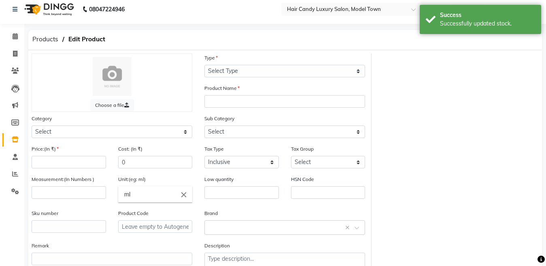
type input "0"
type input "P10338"
type textarea "null"
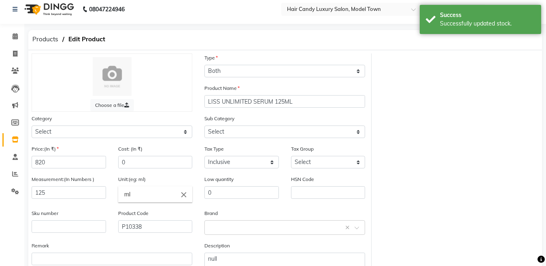
select select "650701000"
select select "650701002"
click at [60, 156] on input "820" at bounding box center [69, 162] width 75 height 13
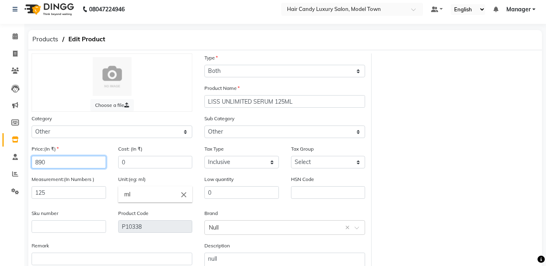
scroll to position [58, 0]
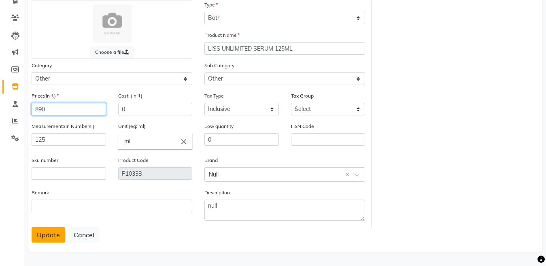
type input "890"
click at [49, 236] on button "Update" at bounding box center [49, 234] width 34 height 15
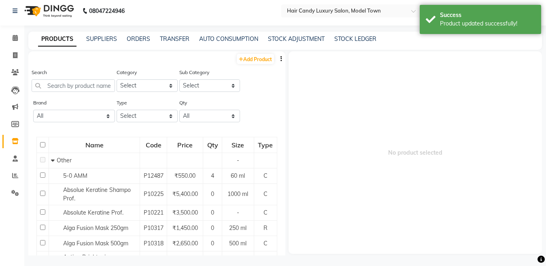
scroll to position [5, 0]
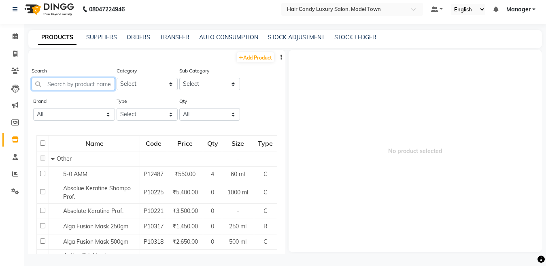
click at [65, 87] on input "text" at bounding box center [73, 84] width 83 height 13
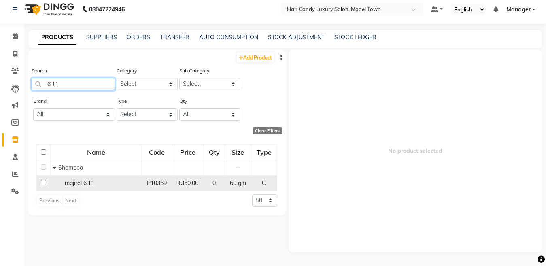
type input "6.11"
click at [103, 184] on div "majirel 6.11" at bounding box center [96, 183] width 87 height 9
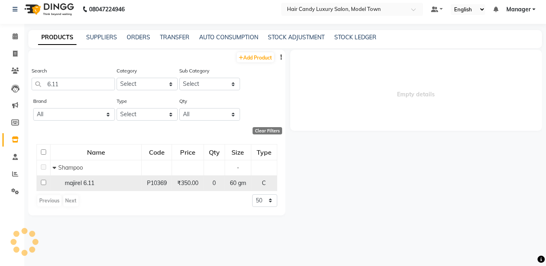
select select
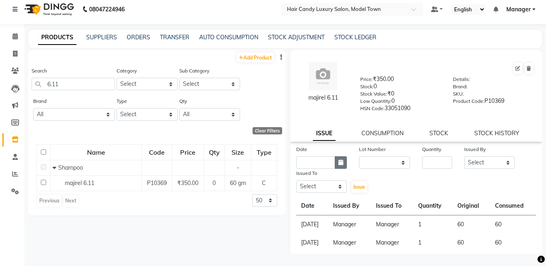
click at [339, 161] on icon "button" at bounding box center [341, 163] width 5 height 6
select select "9"
select select "2025"
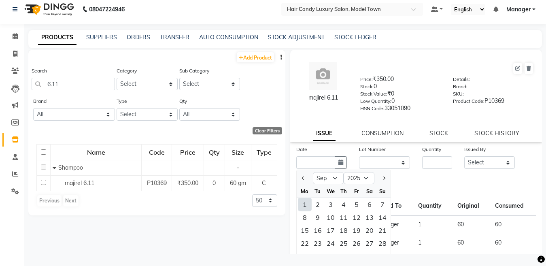
click at [306, 205] on div "1" at bounding box center [305, 204] width 13 height 13
type input "[DATE]"
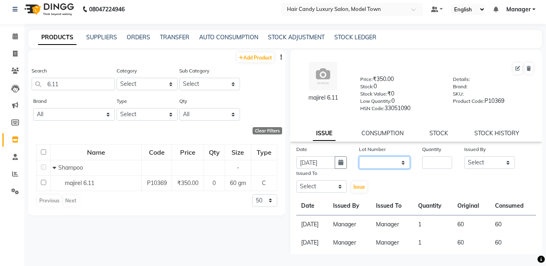
click at [391, 161] on select "None" at bounding box center [384, 162] width 51 height 13
select select "0: null"
click at [359, 156] on select "None" at bounding box center [384, 162] width 51 height 13
click at [435, 162] on input "number" at bounding box center [437, 162] width 30 height 13
type input "2"
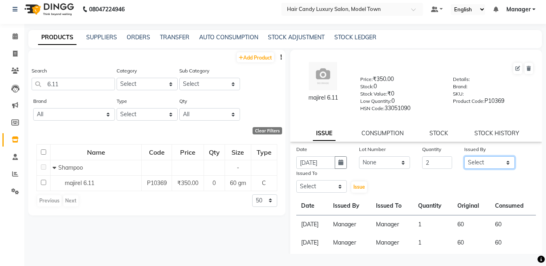
click at [483, 162] on select "Select Aakib Anas Anuradha Izhar Laiq (Rahul) Manager Neeraj parul Pawan Prakas…" at bounding box center [490, 162] width 51 height 13
select select "28446"
click at [465, 156] on select "Select Aakib Anas Anuradha Izhar Laiq (Rahul) Manager Neeraj parul Pawan Prakas…" at bounding box center [490, 162] width 51 height 13
click at [431, 133] on link "STOCK" at bounding box center [439, 133] width 19 height 7
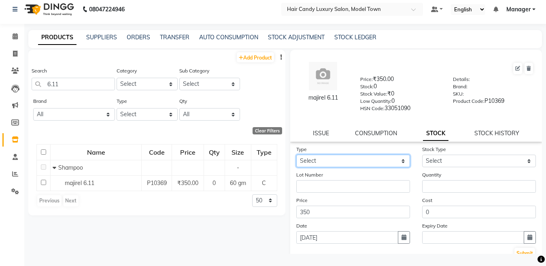
click at [387, 161] on select "Select In Out" at bounding box center [354, 161] width 114 height 13
select select "in"
click at [297, 155] on select "Select In Out" at bounding box center [354, 161] width 114 height 13
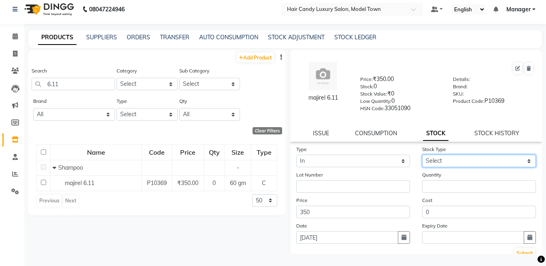
click at [441, 159] on select "Select New Stock Adjustment Return Other" at bounding box center [479, 161] width 114 height 13
select select "new stock"
click at [422, 155] on select "Select New Stock Adjustment Return Other" at bounding box center [479, 161] width 114 height 13
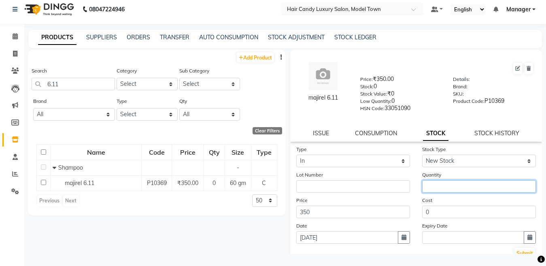
click at [442, 184] on input "number" at bounding box center [479, 186] width 114 height 13
type input "2"
click at [515, 251] on button "Submit" at bounding box center [525, 253] width 21 height 11
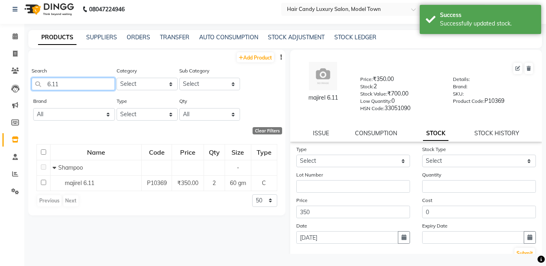
drag, startPoint x: 76, startPoint y: 89, endPoint x: 0, endPoint y: 89, distance: 75.8
click at [0, 89] on app-home "08047224946 Select Location × Hair Candy Luxury Salon, Model Town Default Panel…" at bounding box center [273, 130] width 546 height 271
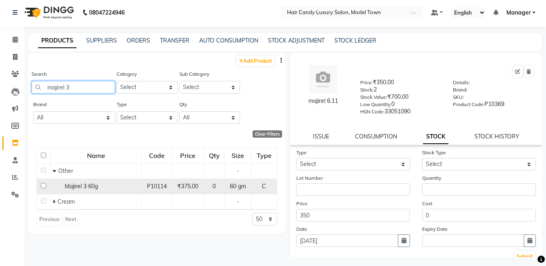
scroll to position [0, 0]
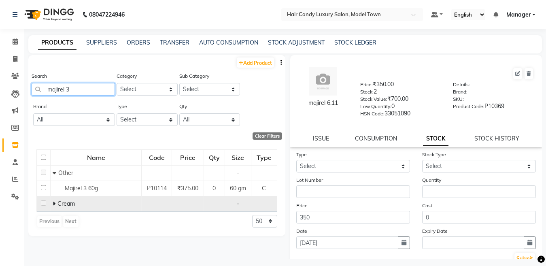
type input "majirel 3"
click at [53, 203] on icon at bounding box center [54, 204] width 3 height 6
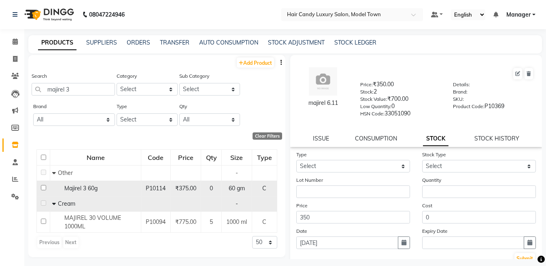
click at [69, 195] on td "Majirel 3 60g" at bounding box center [95, 188] width 91 height 15
click at [94, 186] on span "Majirel 3 60g" at bounding box center [80, 188] width 33 height 7
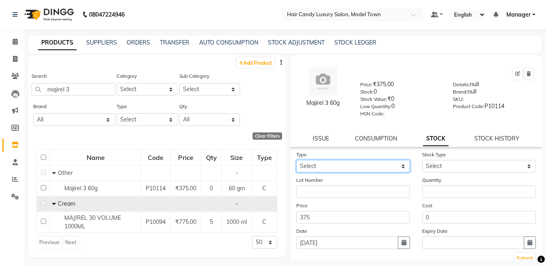
click at [343, 170] on select "Select In Out" at bounding box center [354, 166] width 114 height 13
select select "out"
click at [297, 160] on select "Select In Out" at bounding box center [354, 166] width 114 height 13
select select
select select "in"
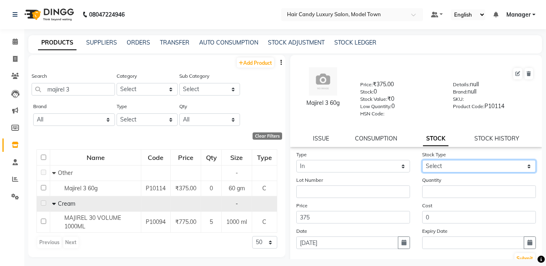
click at [460, 160] on select "Select New Stock Adjustment Return Other" at bounding box center [479, 166] width 114 height 13
select select "new stock"
click at [422, 160] on select "Select New Stock Adjustment Return Other" at bounding box center [479, 166] width 114 height 13
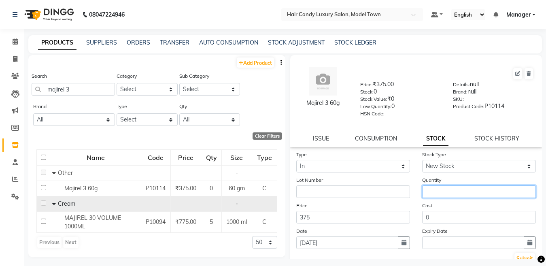
click at [459, 194] on input "number" at bounding box center [479, 192] width 114 height 13
type input "2"
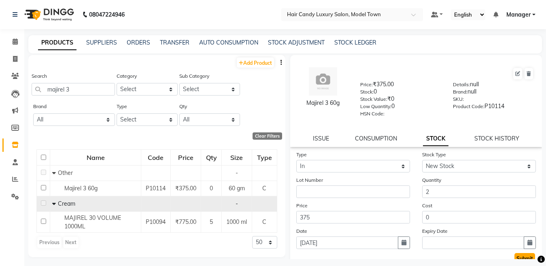
click at [523, 258] on button "Submit" at bounding box center [525, 258] width 21 height 11
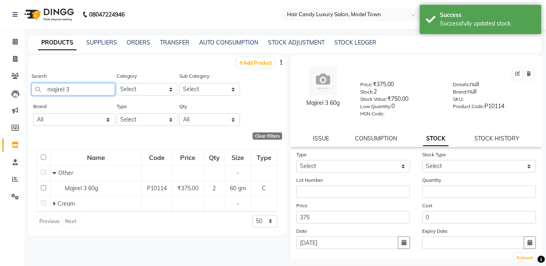
click at [76, 90] on input "majirel 3" at bounding box center [73, 89] width 83 height 13
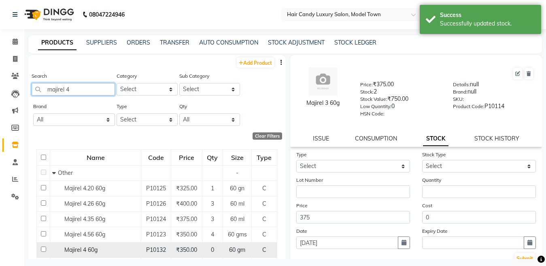
type input "majirel 4"
click at [96, 252] on span "Majirel 4 60g" at bounding box center [80, 249] width 33 height 7
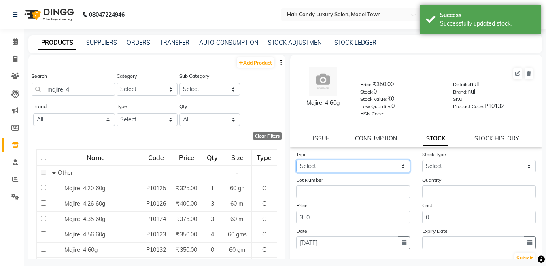
click at [330, 160] on select "Select In Out" at bounding box center [354, 166] width 114 height 13
select select "in"
click at [297, 160] on select "Select In Out" at bounding box center [354, 166] width 114 height 13
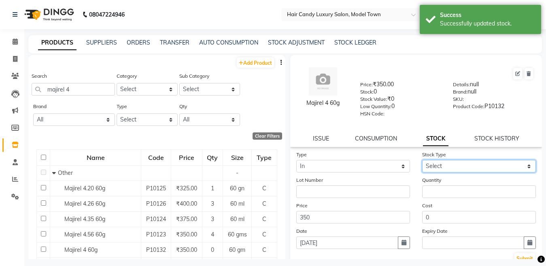
drag, startPoint x: 454, startPoint y: 163, endPoint x: 455, endPoint y: 172, distance: 9.3
click at [455, 163] on select "Select New Stock Adjustment Return Other" at bounding box center [479, 166] width 114 height 13
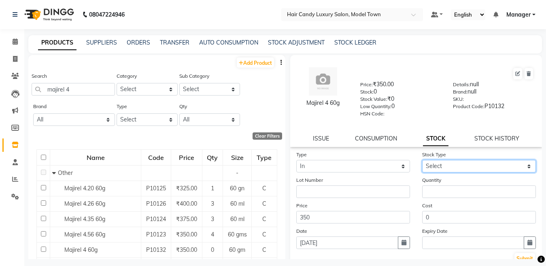
select select "new stock"
click at [422, 160] on select "Select New Stock Adjustment Return Other" at bounding box center [479, 166] width 114 height 13
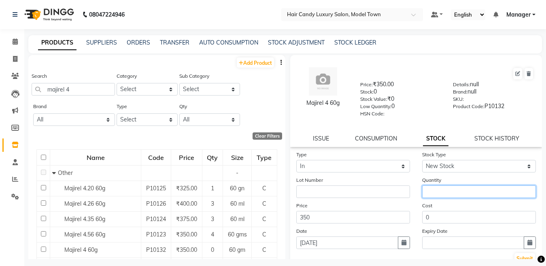
click at [450, 190] on input "number" at bounding box center [479, 192] width 114 height 13
type input "10"
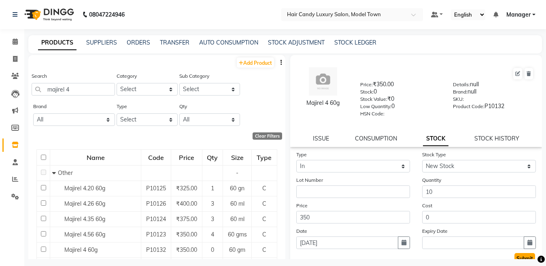
click at [515, 256] on button "Submit" at bounding box center [525, 258] width 21 height 11
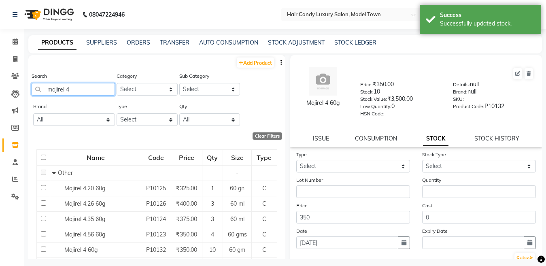
click at [91, 88] on input "majirel 4" at bounding box center [73, 89] width 83 height 13
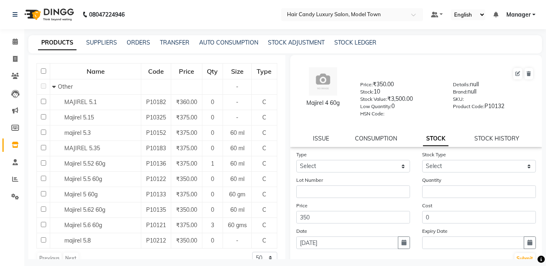
scroll to position [100, 0]
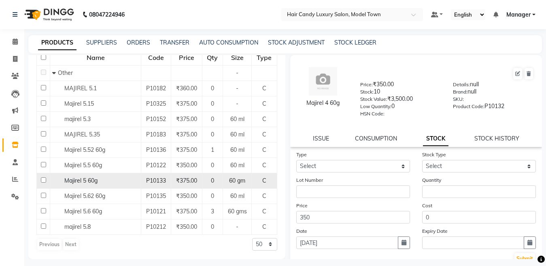
type input "majirel 5"
click at [79, 184] on span "Majirel 5 60g" at bounding box center [80, 180] width 33 height 7
click at [89, 178] on span "Majirel 5 60g" at bounding box center [80, 180] width 33 height 7
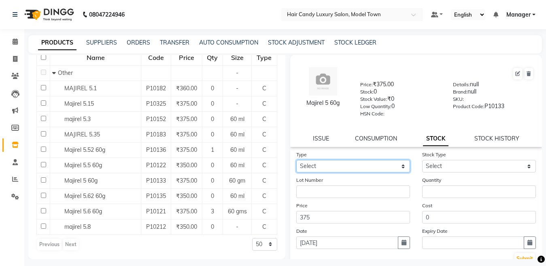
click at [391, 166] on select "Select In Out" at bounding box center [354, 166] width 114 height 13
select select "in"
click at [297, 160] on select "Select In Out" at bounding box center [354, 166] width 114 height 13
click at [416, 168] on div "Stock Type Select New Stock Adjustment Return Other" at bounding box center [479, 161] width 126 height 22
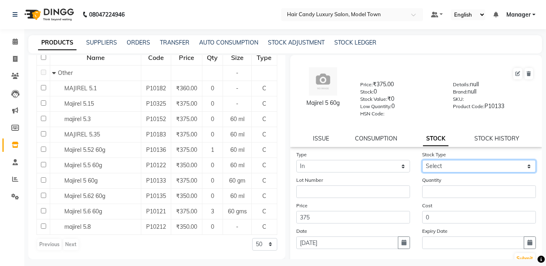
click at [444, 167] on select "Select New Stock Adjustment Return Other" at bounding box center [479, 166] width 114 height 13
select select "new stock"
click at [422, 160] on select "Select New Stock Adjustment Return Other" at bounding box center [479, 166] width 114 height 13
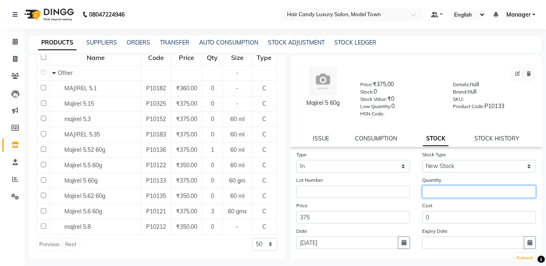
click at [435, 192] on input "number" at bounding box center [479, 192] width 114 height 13
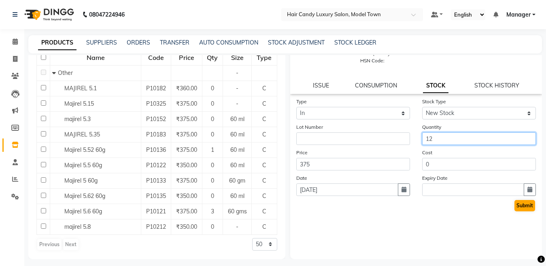
type input "12"
click at [517, 204] on button "Submit" at bounding box center [525, 205] width 21 height 11
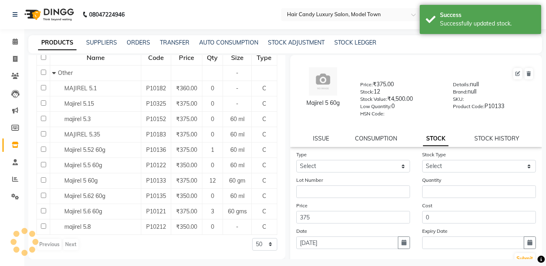
scroll to position [0, 0]
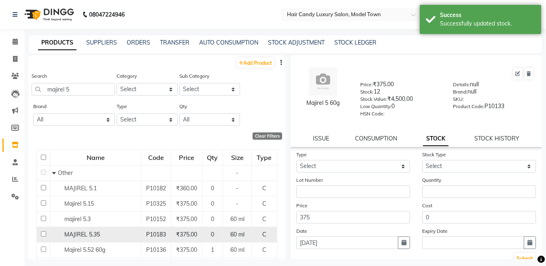
click at [129, 231] on div "MAJIREL 5.35" at bounding box center [95, 234] width 87 height 9
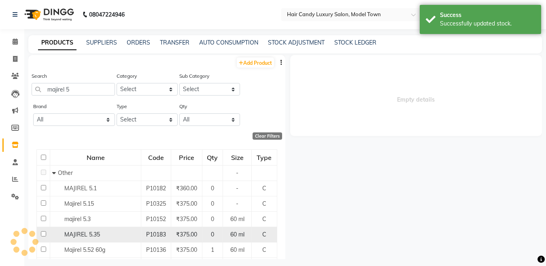
click at [124, 233] on div "MAJIREL 5.35" at bounding box center [95, 234] width 87 height 9
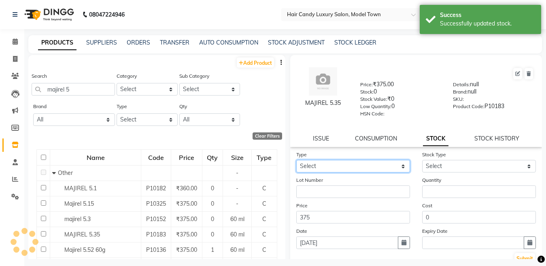
drag, startPoint x: 382, startPoint y: 166, endPoint x: 376, endPoint y: 169, distance: 6.9
click at [382, 166] on select "Select In Out" at bounding box center [354, 166] width 114 height 13
select select "in"
click at [297, 160] on select "Select In Out" at bounding box center [354, 166] width 114 height 13
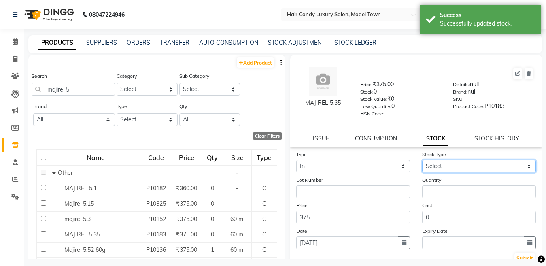
click at [454, 168] on select "Select New Stock Adjustment Return Other" at bounding box center [479, 166] width 114 height 13
select select "new stock"
click at [422, 160] on select "Select New Stock Adjustment Return Other" at bounding box center [479, 166] width 114 height 13
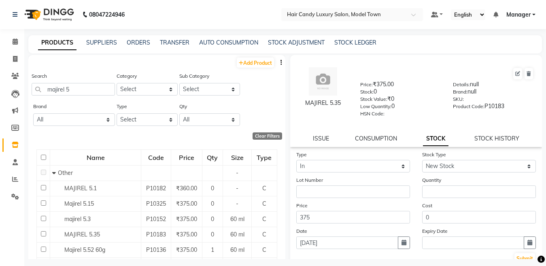
click at [446, 185] on div "Quantity" at bounding box center [479, 187] width 126 height 22
click at [440, 191] on input "number" at bounding box center [479, 192] width 114 height 13
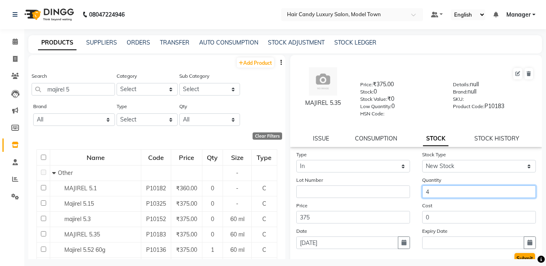
type input "4"
click at [521, 257] on button "Submit" at bounding box center [525, 258] width 21 height 11
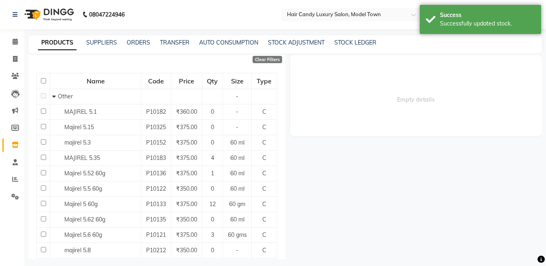
scroll to position [78, 0]
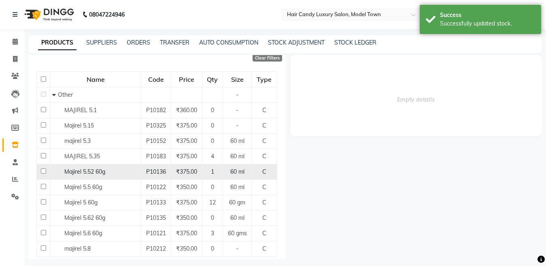
click at [55, 172] on div "Majirel 5.52 60g" at bounding box center [95, 172] width 87 height 9
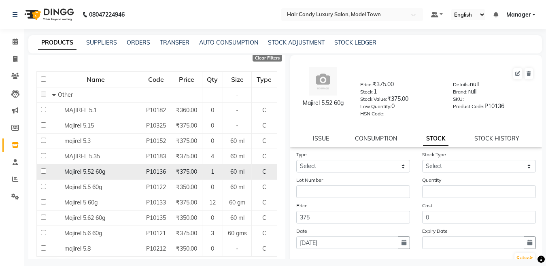
click at [93, 175] on span "Majirel 5.52 60g" at bounding box center [84, 171] width 41 height 7
click at [106, 169] on div "Majirel 5.52 60g" at bounding box center [95, 172] width 87 height 9
click at [101, 171] on span "Majirel 5.52 60g" at bounding box center [84, 171] width 41 height 7
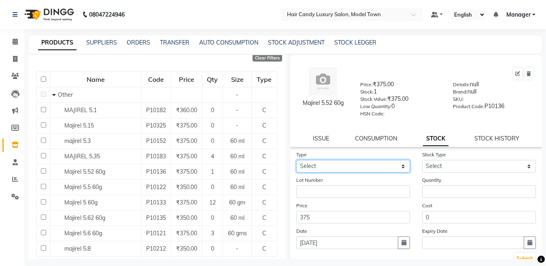
click at [363, 168] on select "Select In Out" at bounding box center [354, 166] width 114 height 13
select select "in"
click at [297, 160] on select "Select In Out" at bounding box center [354, 166] width 114 height 13
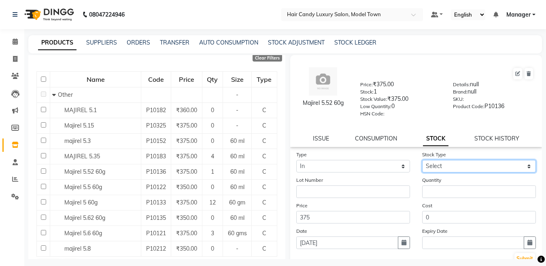
click at [448, 168] on select "Select New Stock Adjustment Return Other" at bounding box center [479, 166] width 114 height 13
select select "new stock"
click at [422, 160] on select "Select New Stock Adjustment Return Other" at bounding box center [479, 166] width 114 height 13
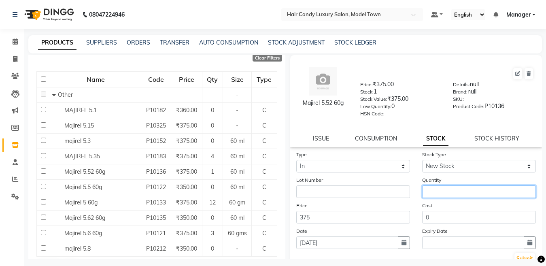
click at [447, 195] on input "number" at bounding box center [479, 192] width 114 height 13
type input "3"
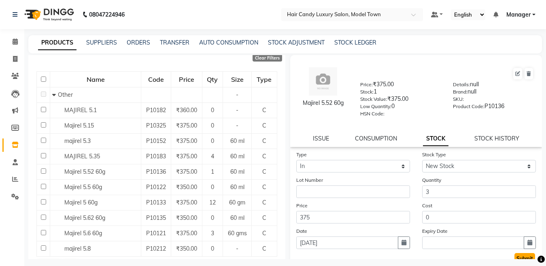
click at [515, 257] on button "Submit" at bounding box center [525, 258] width 21 height 11
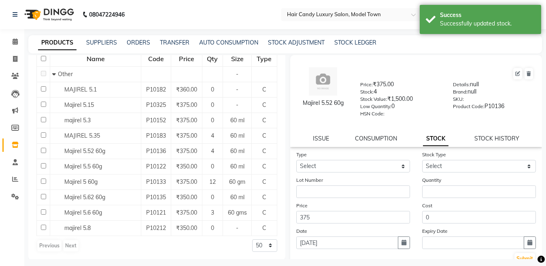
scroll to position [100, 0]
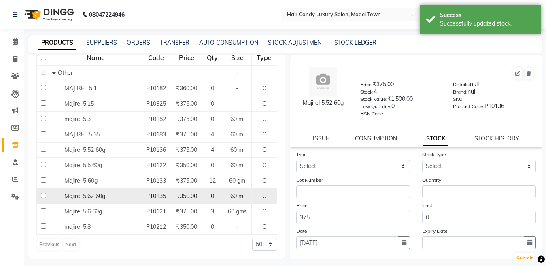
click at [67, 194] on span "Majirel 5.62 60g" at bounding box center [84, 195] width 41 height 7
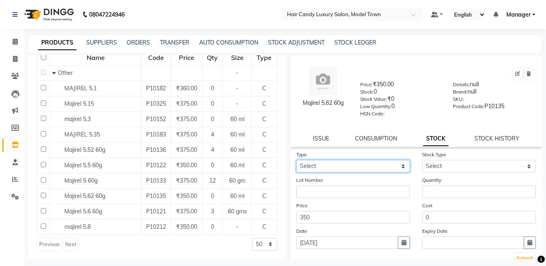
click at [402, 164] on select "Select In Out" at bounding box center [354, 166] width 114 height 13
select select "in"
click at [297, 160] on select "Select In Out" at bounding box center [354, 166] width 114 height 13
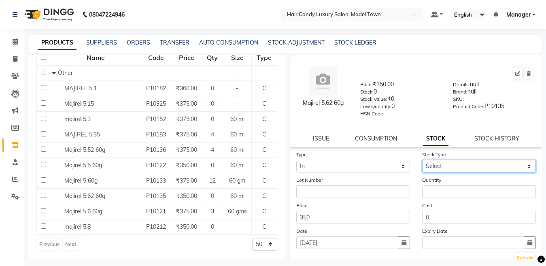
click at [442, 171] on select "Select New Stock Adjustment Return Other" at bounding box center [479, 166] width 114 height 13
select select "new stock"
click at [422, 160] on select "Select New Stock Adjustment Return Other" at bounding box center [479, 166] width 114 height 13
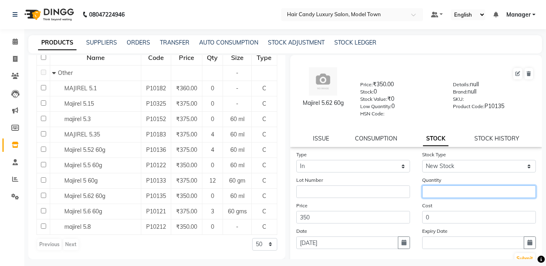
click at [444, 198] on input "number" at bounding box center [479, 192] width 114 height 13
type input "3"
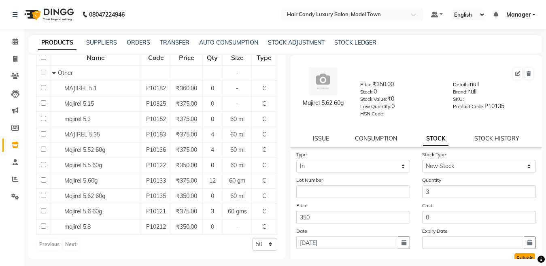
click at [515, 257] on button "Submit" at bounding box center [525, 258] width 21 height 11
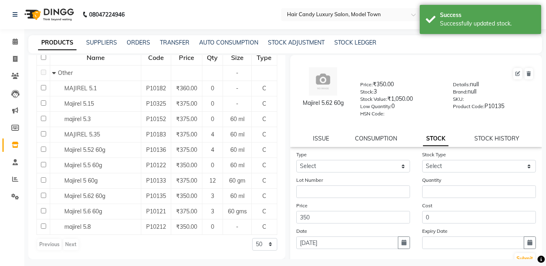
scroll to position [0, 0]
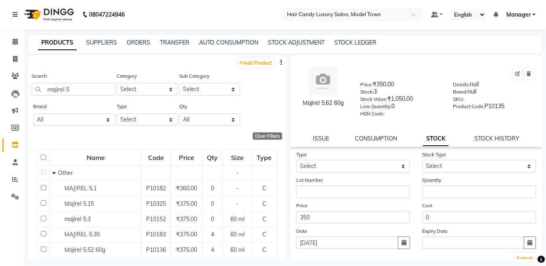
click at [276, 92] on div "Search majirel 5 Category Select Hair Skin Makeup Personal Care Appliances Bear…" at bounding box center [156, 87] width 257 height 30
click at [94, 93] on input "majirel 5" at bounding box center [73, 89] width 83 height 13
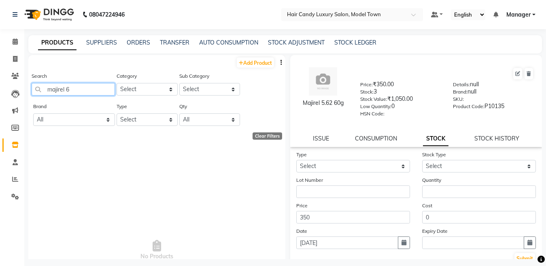
click at [70, 85] on input "majirel 6" at bounding box center [73, 89] width 83 height 13
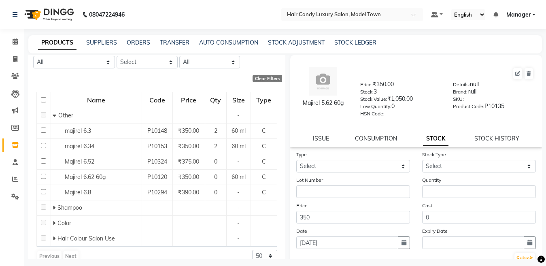
scroll to position [69, 0]
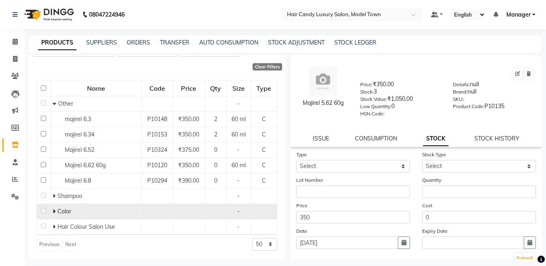
type input "majirel 6"
click at [54, 209] on icon at bounding box center [54, 212] width 3 height 6
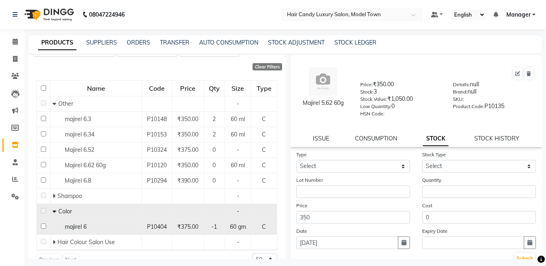
click at [72, 228] on span "majirel 6" at bounding box center [76, 226] width 22 height 7
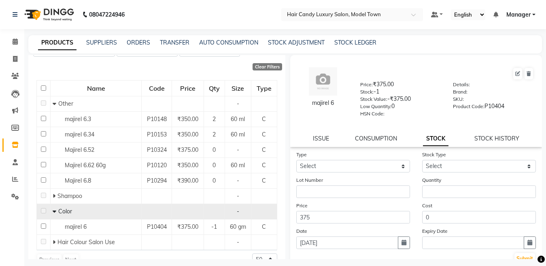
click at [352, 159] on div "Type Select In Out" at bounding box center [353, 161] width 126 height 22
click at [351, 163] on select "Select In Out" at bounding box center [354, 166] width 114 height 13
select select "in"
click at [297, 160] on select "Select In Out" at bounding box center [354, 166] width 114 height 13
click at [437, 172] on select "Select New Stock Adjustment Return Other" at bounding box center [479, 166] width 114 height 13
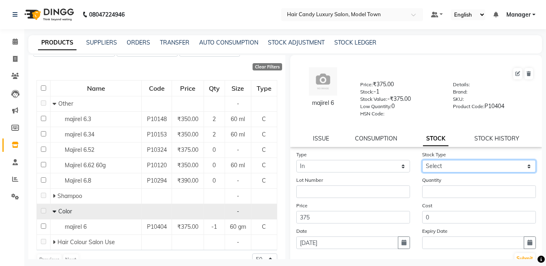
select select "new stock"
click at [422, 160] on select "Select New Stock Adjustment Return Other" at bounding box center [479, 166] width 114 height 13
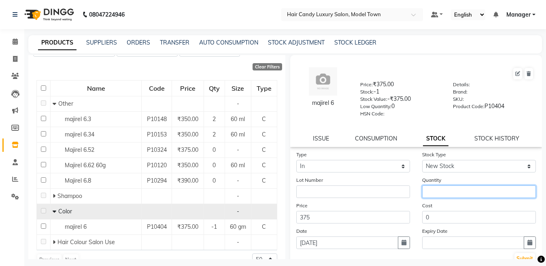
click at [435, 197] on input "number" at bounding box center [479, 192] width 114 height 13
type input "11"
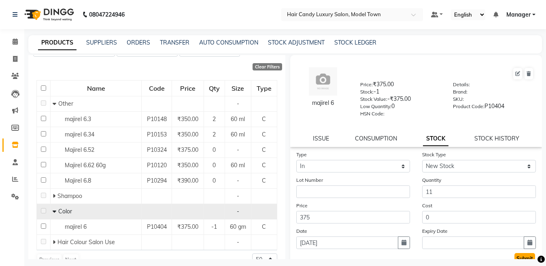
click at [516, 255] on button "Submit" at bounding box center [525, 258] width 21 height 11
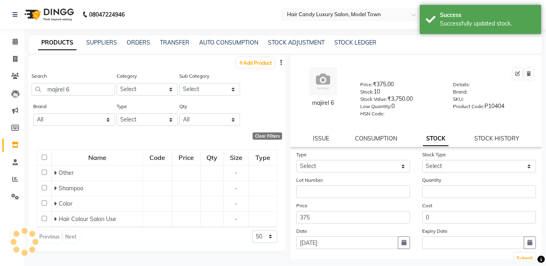
scroll to position [0, 0]
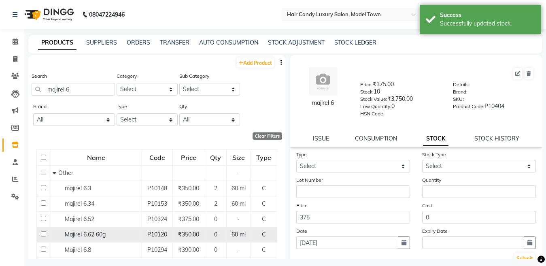
click at [100, 236] on span "Majirel 6.62 60g" at bounding box center [85, 234] width 41 height 7
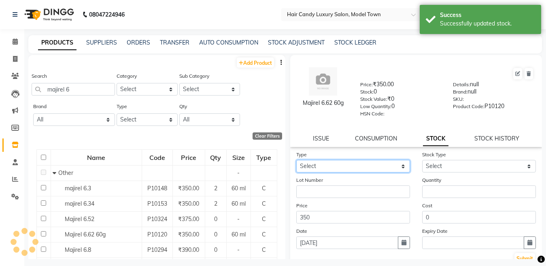
click at [370, 166] on select "Select In Out" at bounding box center [354, 166] width 114 height 13
select select "in"
click at [297, 160] on select "Select In Out" at bounding box center [354, 166] width 114 height 13
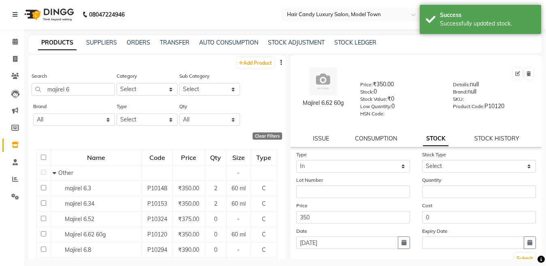
click at [469, 178] on div "Quantity" at bounding box center [479, 187] width 126 height 22
click at [474, 170] on select "Select New Stock Adjustment Return Other" at bounding box center [479, 166] width 114 height 13
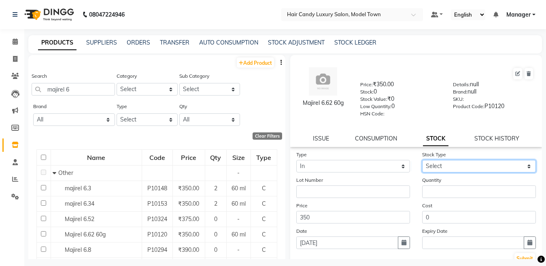
select select "new stock"
click at [422, 160] on select "Select New Stock Adjustment Return Other" at bounding box center [479, 166] width 114 height 13
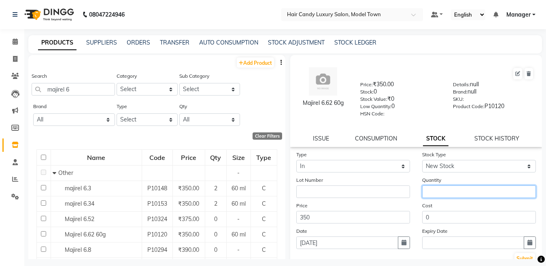
click at [468, 196] on input "number" at bounding box center [479, 192] width 114 height 13
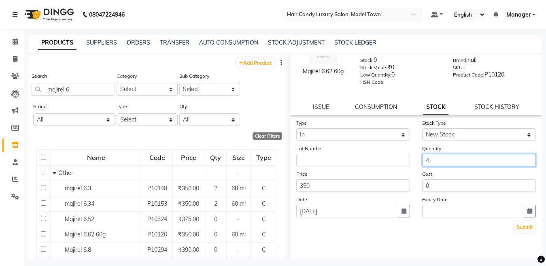
scroll to position [36, 0]
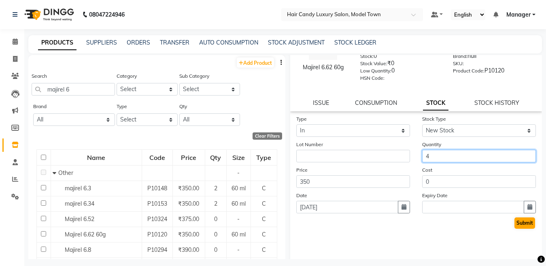
type input "4"
click at [520, 224] on button "Submit" at bounding box center [525, 223] width 21 height 11
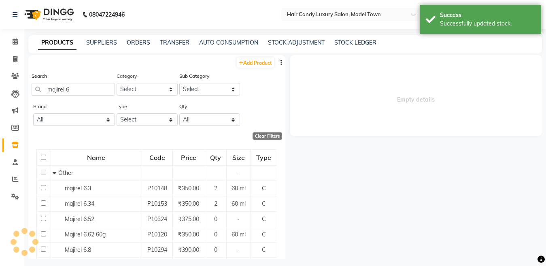
scroll to position [0, 0]
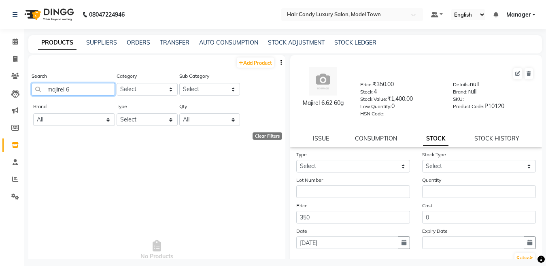
click at [93, 92] on input "majirel 6" at bounding box center [73, 89] width 83 height 13
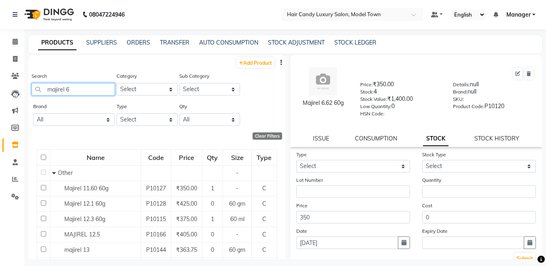
click at [97, 93] on input "majirel 6" at bounding box center [73, 89] width 83 height 13
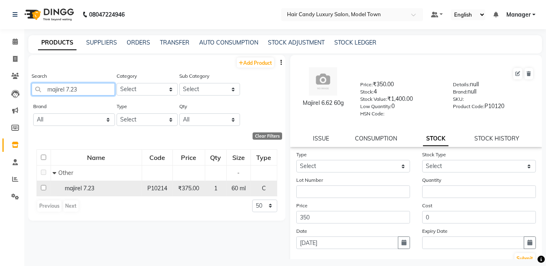
type input "majirel 7.23"
click at [91, 190] on span "majirel 7.23" at bounding box center [80, 188] width 30 height 7
click at [91, 189] on span "majirel 7.23" at bounding box center [80, 188] width 30 height 7
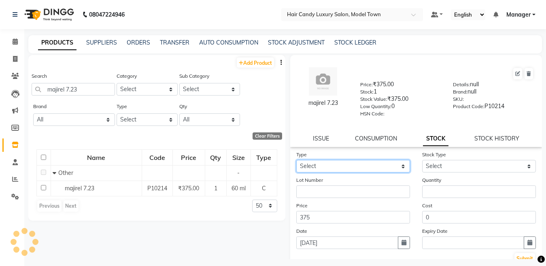
click at [370, 163] on select "Select In Out" at bounding box center [354, 166] width 114 height 13
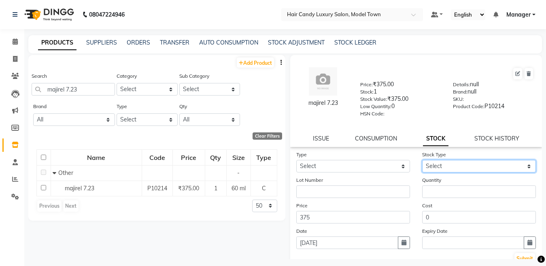
click at [475, 162] on select "Select New Stock Adjustment Return Other" at bounding box center [479, 166] width 114 height 13
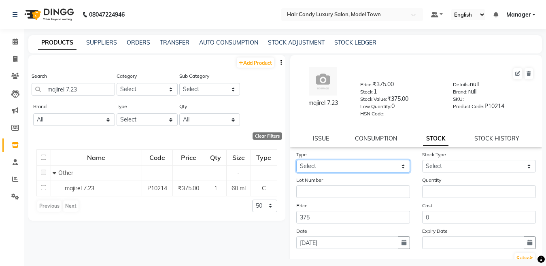
click at [364, 167] on select "Select In Out" at bounding box center [354, 166] width 114 height 13
select select "in"
click at [297, 160] on select "Select In Out" at bounding box center [354, 166] width 114 height 13
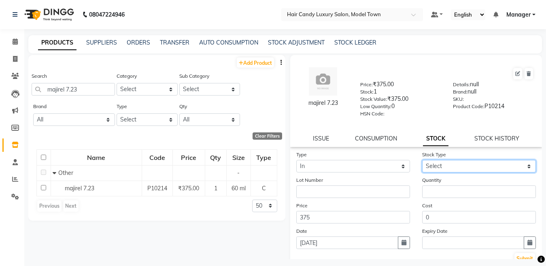
drag, startPoint x: 436, startPoint y: 167, endPoint x: 432, endPoint y: 171, distance: 6.0
click at [436, 167] on select "Select New Stock Adjustment Return Other" at bounding box center [479, 166] width 114 height 13
select select "new stock"
click at [422, 160] on select "Select New Stock Adjustment Return Other" at bounding box center [479, 166] width 114 height 13
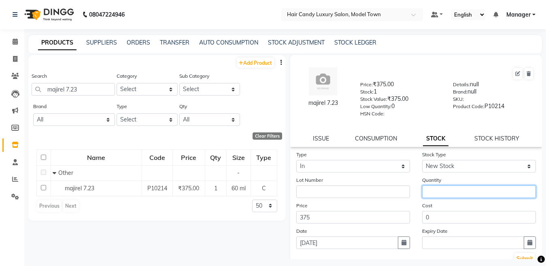
click at [433, 188] on input "number" at bounding box center [479, 192] width 114 height 13
type input "2"
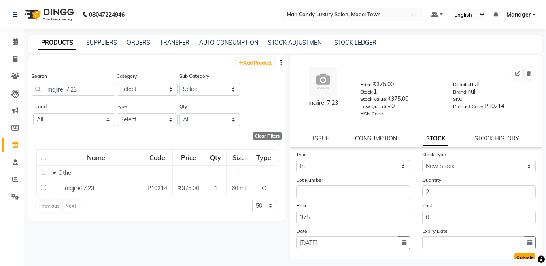
click at [515, 256] on button "Submit" at bounding box center [525, 258] width 21 height 11
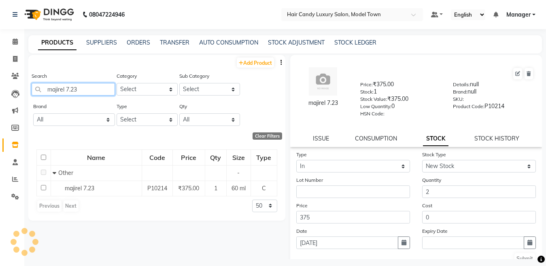
drag, startPoint x: 90, startPoint y: 95, endPoint x: 0, endPoint y: 108, distance: 91.3
click at [0, 108] on app-home "08047224946 Select Location × Hair Candy Luxury Salon, Model Town Default Panel…" at bounding box center [273, 135] width 546 height 271
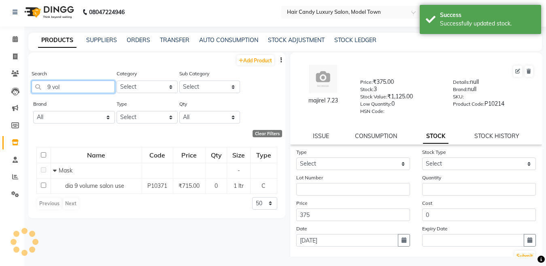
scroll to position [5, 0]
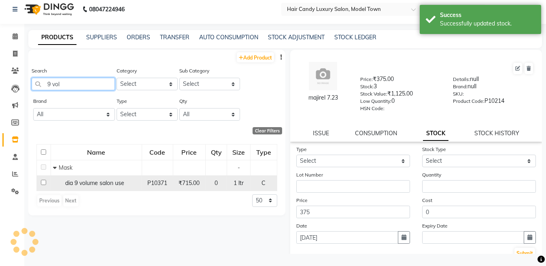
type input "9 vol"
click at [84, 185] on span "dia 9 volume salon use" at bounding box center [94, 182] width 59 height 7
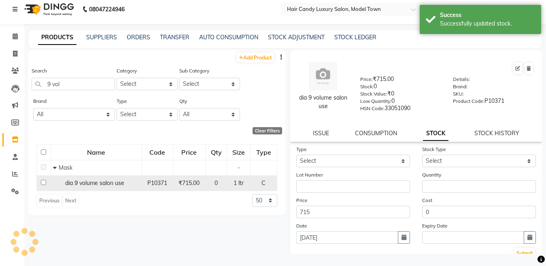
click at [84, 185] on span "dia 9 volume salon use" at bounding box center [94, 182] width 59 height 7
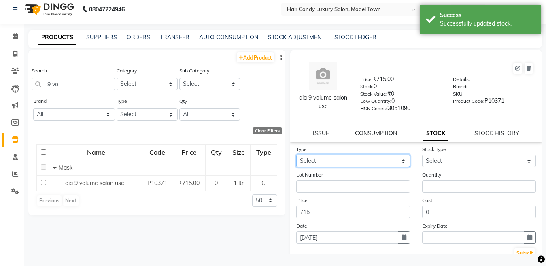
click at [346, 156] on select "Select In Out" at bounding box center [354, 161] width 114 height 13
select select "in"
click at [297, 155] on select "Select In Out" at bounding box center [354, 161] width 114 height 13
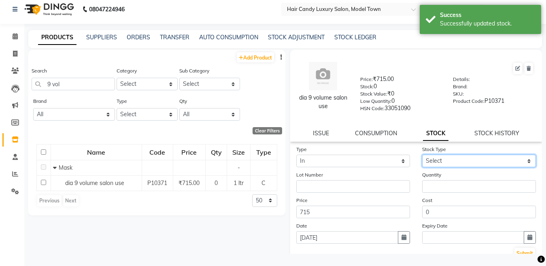
click at [459, 160] on select "Select New Stock Adjustment Return Other" at bounding box center [479, 161] width 114 height 13
select select "new stock"
click at [422, 155] on select "Select New Stock Adjustment Return Other" at bounding box center [479, 161] width 114 height 13
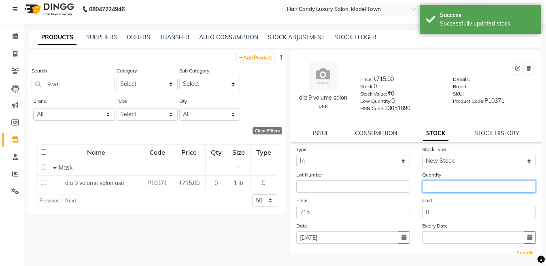
click at [460, 185] on input "number" at bounding box center [479, 186] width 114 height 13
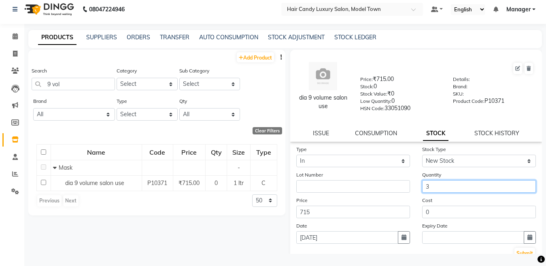
scroll to position [0, 0]
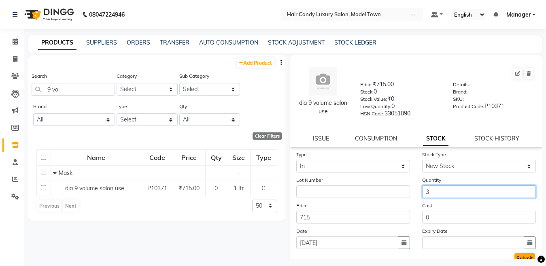
type input "3"
click at [523, 256] on button "Submit" at bounding box center [525, 258] width 21 height 11
click at [517, 256] on button "Submit" at bounding box center [525, 258] width 21 height 11
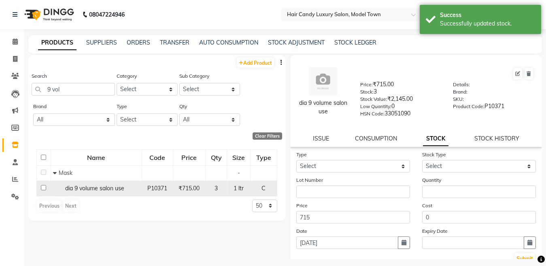
click at [96, 187] on span "dia 9 volume salon use" at bounding box center [94, 188] width 59 height 7
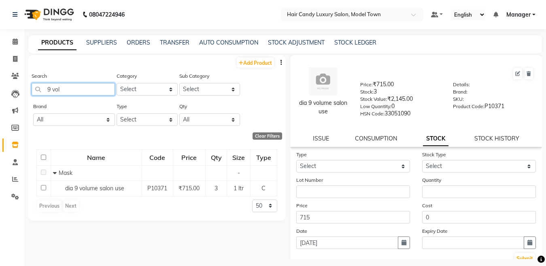
drag, startPoint x: 68, startPoint y: 93, endPoint x: 0, endPoint y: 104, distance: 68.9
click at [0, 104] on app-home "08047224946 Select Location × Hair Candy Luxury Salon, Model Town Default Panel…" at bounding box center [273, 135] width 546 height 271
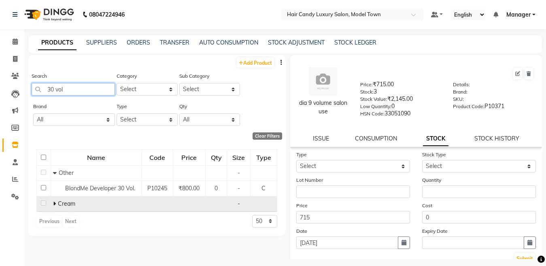
type input "30 vol"
click at [55, 205] on icon at bounding box center [54, 204] width 3 height 6
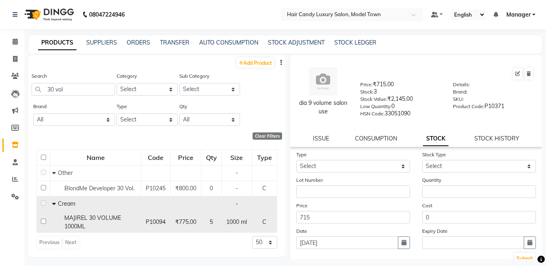
click at [84, 224] on span "MAJIREL 30 VOLUME 1000ML" at bounding box center [92, 222] width 57 height 16
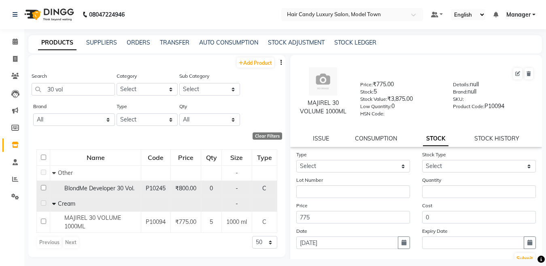
click at [98, 188] on span "BlondMe Developer 30 Vol." at bounding box center [99, 188] width 70 height 7
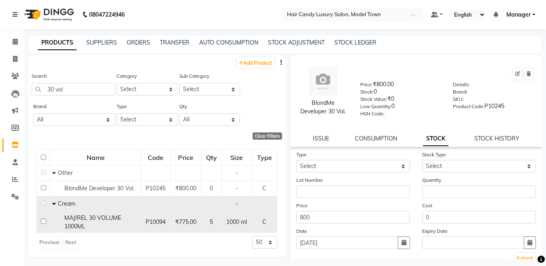
click at [98, 218] on span "MAJIREL 30 VOLUME 1000ML" at bounding box center [92, 222] width 57 height 16
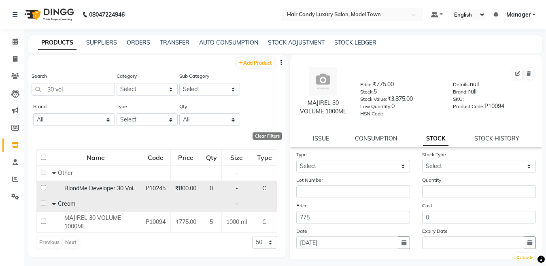
click at [93, 193] on td "BlondMe Developer 30 Vol." at bounding box center [95, 188] width 91 height 15
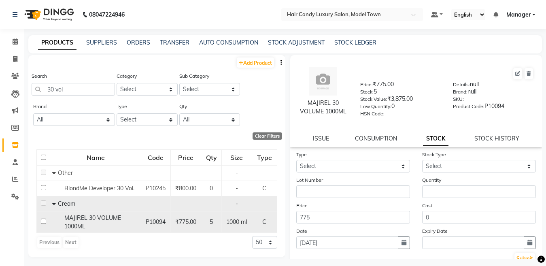
click at [110, 219] on span "MAJIREL 30 VOLUME 1000ML" at bounding box center [92, 222] width 57 height 16
click at [110, 220] on span "MAJIREL 30 VOLUME 1000ML" at bounding box center [92, 222] width 57 height 16
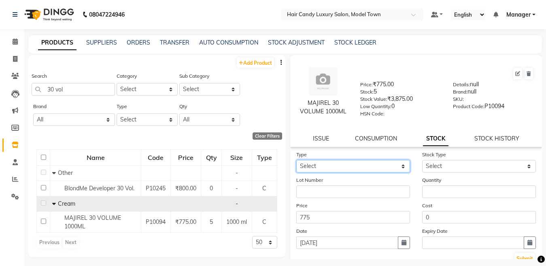
click at [352, 171] on select "Select In Out" at bounding box center [354, 166] width 114 height 13
select select "in"
click at [297, 160] on select "Select In Out" at bounding box center [354, 166] width 114 height 13
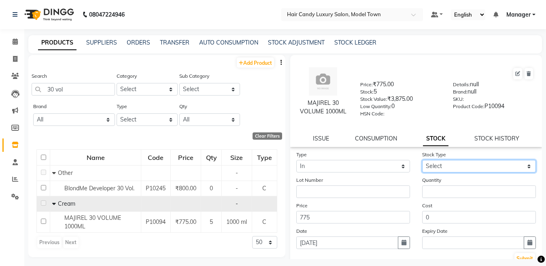
click at [434, 165] on select "Select New Stock Adjustment Return Other" at bounding box center [479, 166] width 114 height 13
select select "new stock"
click at [422, 160] on select "Select New Stock Adjustment Return Other" at bounding box center [479, 166] width 114 height 13
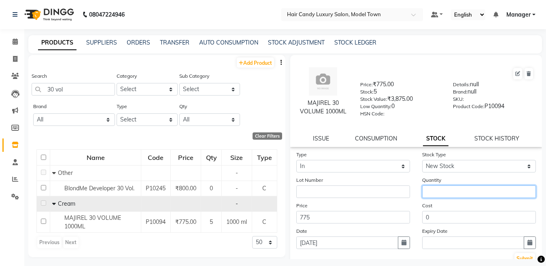
click at [438, 194] on input "number" at bounding box center [479, 192] width 114 height 13
type input "2"
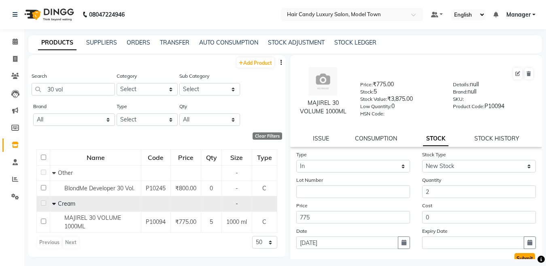
click at [519, 256] on button "Submit" at bounding box center [525, 258] width 21 height 11
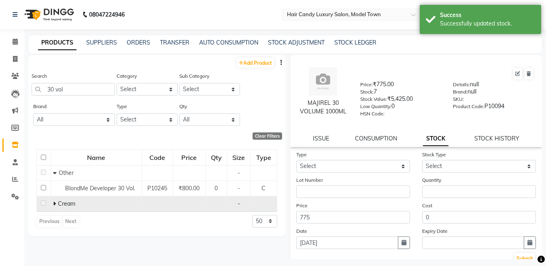
click at [53, 202] on icon at bounding box center [54, 204] width 3 height 6
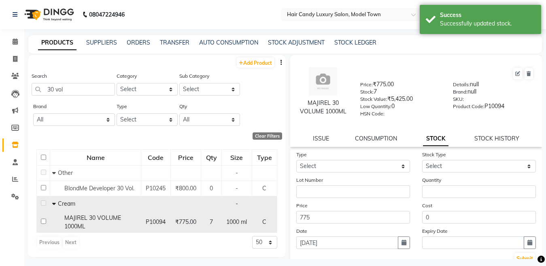
click at [79, 222] on div "MAJIREL 30 VOLUME 1000ML" at bounding box center [95, 222] width 87 height 17
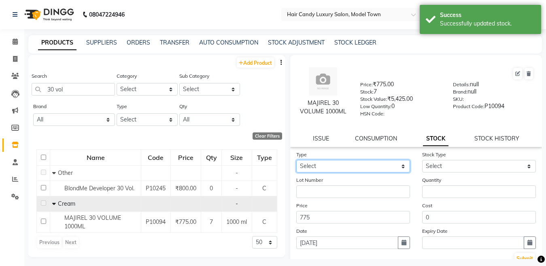
click at [350, 161] on select "Select In Out" at bounding box center [354, 166] width 114 height 13
select select "in"
click at [297, 160] on select "Select In Out" at bounding box center [354, 166] width 114 height 13
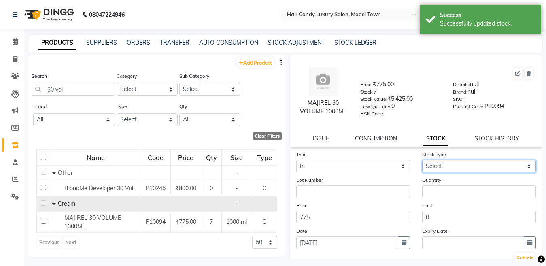
click at [438, 165] on select "Select New Stock Adjustment Return Other" at bounding box center [479, 166] width 114 height 13
click at [327, 139] on link "ISSUE" at bounding box center [321, 138] width 16 height 7
select select
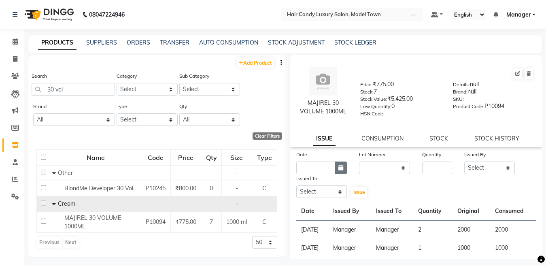
click at [344, 169] on button "button" at bounding box center [341, 168] width 12 height 13
select select "9"
select select "2025"
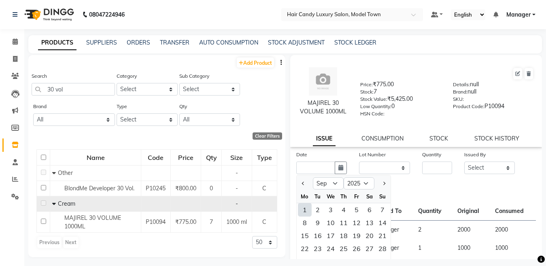
click at [299, 211] on div "1" at bounding box center [305, 209] width 13 height 13
type input "[DATE]"
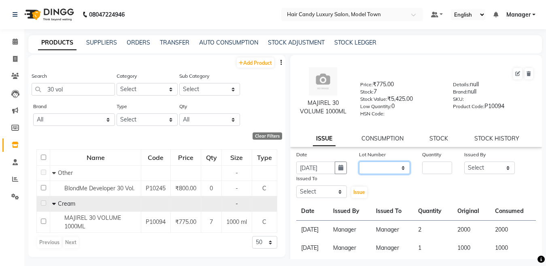
click at [390, 170] on select "None" at bounding box center [384, 168] width 51 height 13
select select "0: null"
click at [359, 162] on select "None" at bounding box center [384, 168] width 51 height 13
click at [432, 171] on input "number" at bounding box center [437, 168] width 30 height 13
type input "5"
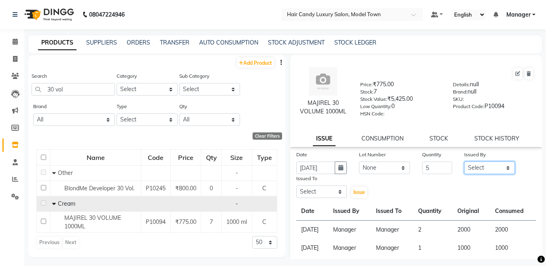
click at [484, 168] on select "Select Aakib Anas Anuradha Izhar Laiq (Rahul) Manager Neeraj parul Pawan Prakas…" at bounding box center [490, 168] width 51 height 13
select select "28446"
click at [465, 162] on select "Select Aakib Anas Anuradha Izhar Laiq (Rahul) Manager Neeraj parul Pawan Prakas…" at bounding box center [490, 168] width 51 height 13
click at [307, 197] on select "Select Aakib Anas Anuradha Izhar Laiq (Rahul) Manager Neeraj parul Pawan Prakas…" at bounding box center [322, 192] width 51 height 13
select select "28446"
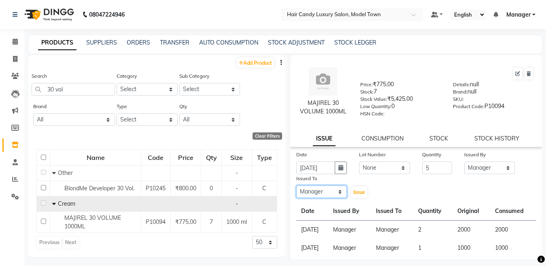
click at [297, 186] on select "Select Aakib Anas Anuradha Izhar Laiq (Rahul) Manager Neeraj parul Pawan Prakas…" at bounding box center [322, 192] width 51 height 13
click at [361, 186] on div "Issue" at bounding box center [363, 186] width 21 height 25
click at [359, 197] on button "Issue" at bounding box center [360, 192] width 16 height 11
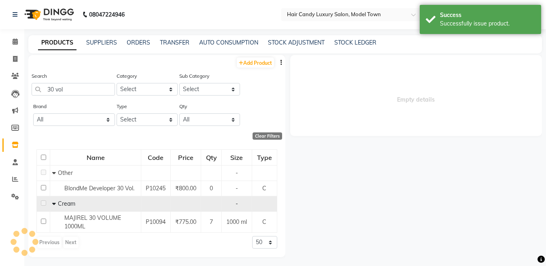
select select
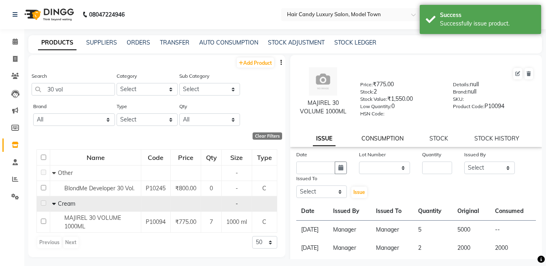
click at [382, 139] on link "CONSUMPTION" at bounding box center [383, 138] width 42 height 7
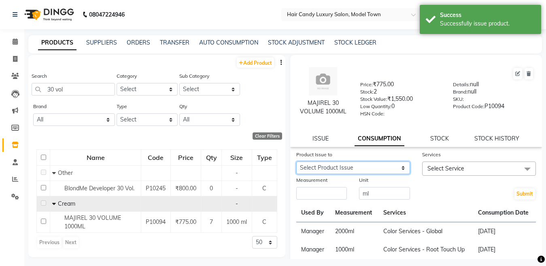
click at [378, 167] on select "Select Product Issue 2025-09-01, Issued to: Manager, Balance: 5000" at bounding box center [354, 168] width 114 height 13
select select "1198344"
click at [297, 162] on select "Select Product Issue 2025-09-01, Issued to: Manager, Balance: 5000" at bounding box center [354, 168] width 114 height 13
click at [440, 172] on span "Select Service" at bounding box center [479, 169] width 114 height 14
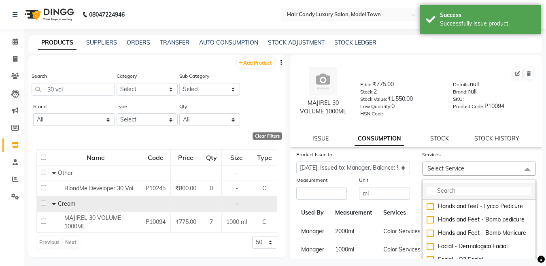
click at [438, 188] on input "multiselect-search" at bounding box center [479, 191] width 105 height 9
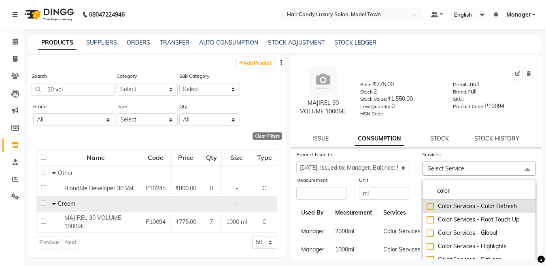
type input "color"
click at [427, 204] on div "Color Services - Color Refresh" at bounding box center [479, 206] width 105 height 9
checkbox input "true"
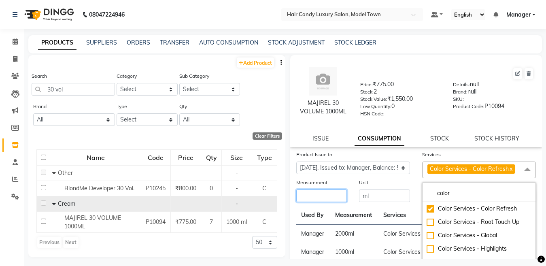
click at [319, 191] on input "number" at bounding box center [322, 196] width 51 height 13
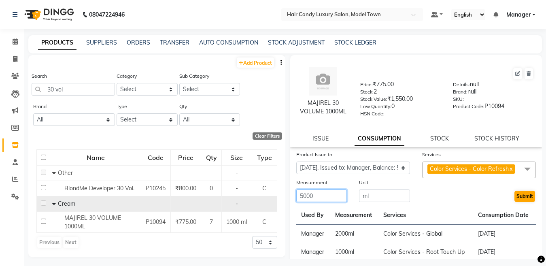
type input "5000"
click at [525, 196] on button "Submit" at bounding box center [525, 196] width 21 height 11
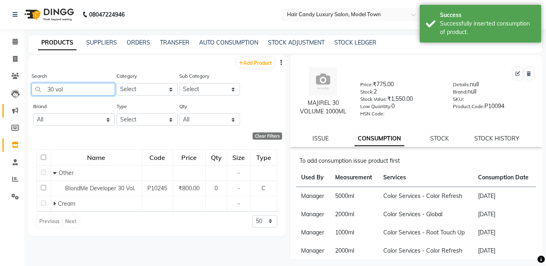
drag, startPoint x: 54, startPoint y: 92, endPoint x: 20, endPoint y: 105, distance: 36.8
click at [20, 105] on app-home "08047224946 Select Location × Hair Candy Luxury Salon, Model Town Default Panel…" at bounding box center [273, 135] width 546 height 271
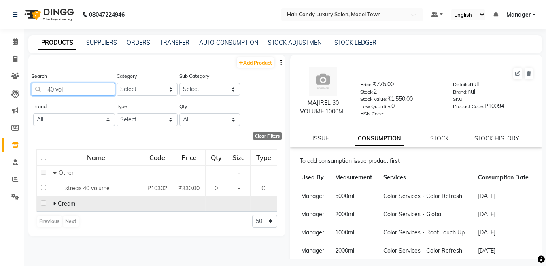
type input "40 vol"
click at [58, 198] on td "Cream" at bounding box center [96, 203] width 91 height 15
click at [55, 203] on icon at bounding box center [54, 204] width 3 height 6
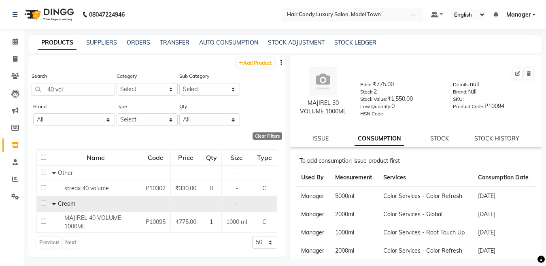
click at [92, 233] on div "Name Code Price Qty Size Type Other - streax 40 volume P10302 ₹330.00 0 - C Cre…" at bounding box center [156, 199] width 257 height 116
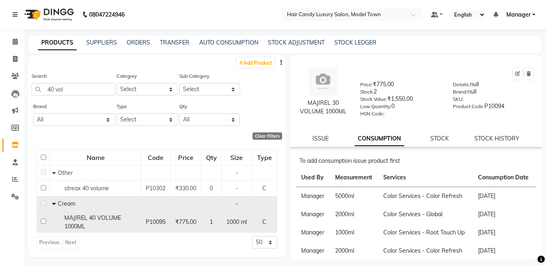
click at [97, 229] on div "MAJIREL 40 VOLUME 1000ML" at bounding box center [95, 222] width 87 height 17
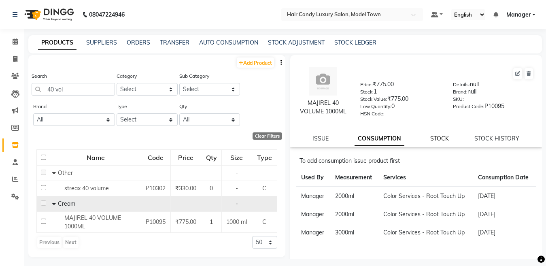
click at [441, 137] on link "STOCK" at bounding box center [440, 138] width 19 height 7
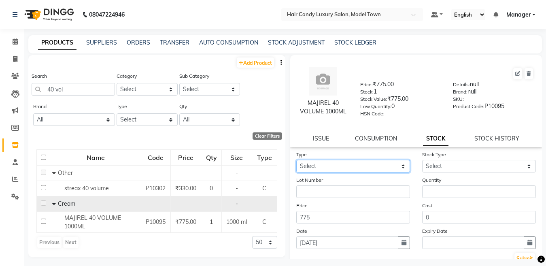
click at [398, 163] on select "Select In Out" at bounding box center [354, 166] width 114 height 13
select select "in"
click at [297, 160] on select "Select In Out" at bounding box center [354, 166] width 114 height 13
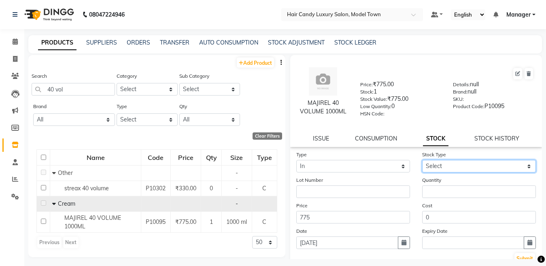
click at [469, 171] on select "Select New Stock Adjustment Return Other" at bounding box center [479, 166] width 114 height 13
select select "new stock"
click at [422, 160] on select "Select New Stock Adjustment Return Other" at bounding box center [479, 166] width 114 height 13
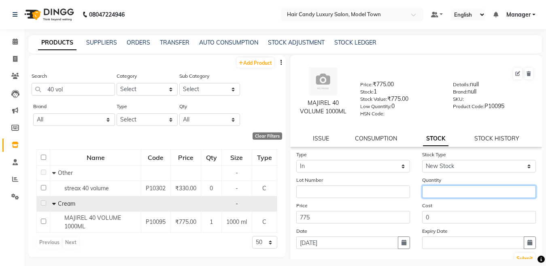
click at [460, 190] on input "number" at bounding box center [479, 192] width 114 height 13
click at [423, 194] on input "number" at bounding box center [479, 192] width 114 height 13
type input "2"
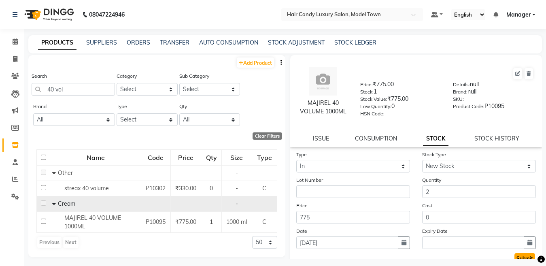
click at [518, 259] on button "Submit" at bounding box center [525, 258] width 21 height 11
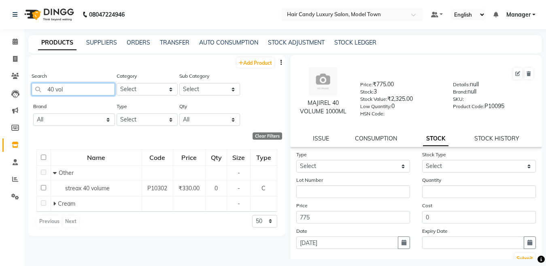
drag, startPoint x: 76, startPoint y: 93, endPoint x: 0, endPoint y: 103, distance: 76.5
click at [0, 103] on app-home "08047224946 Select Location × Hair Candy Luxury Salon, Model Town Default Panel…" at bounding box center [273, 135] width 546 height 271
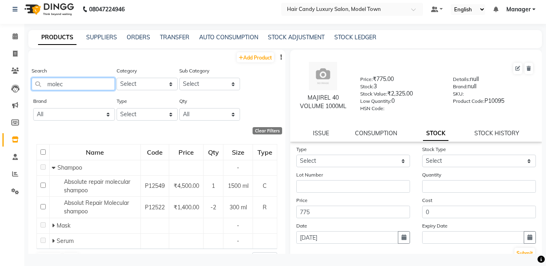
scroll to position [19, 0]
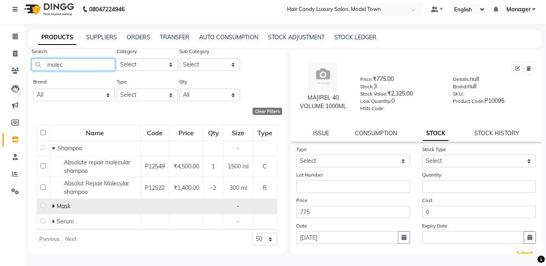
type input "molec"
click at [52, 206] on icon at bounding box center [53, 206] width 3 height 6
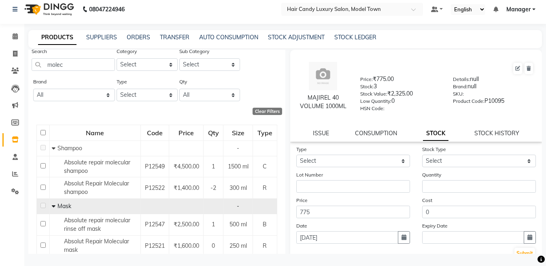
scroll to position [62, 0]
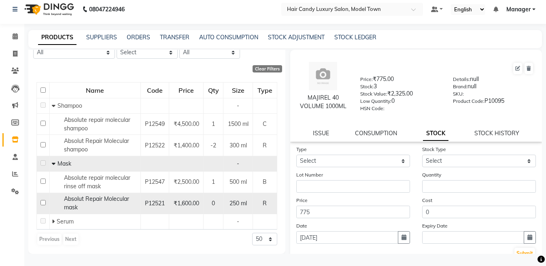
click at [100, 200] on span "Absolut Repair Molecular mask" at bounding box center [96, 203] width 65 height 16
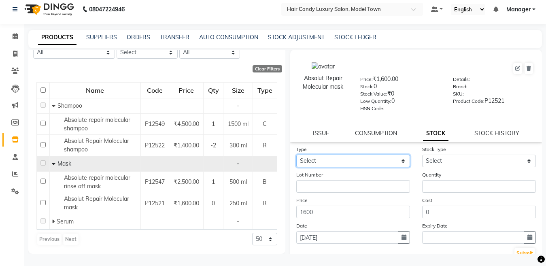
click at [389, 156] on select "Select In Out" at bounding box center [354, 161] width 114 height 13
select select "in"
click at [297, 155] on select "Select In Out" at bounding box center [354, 161] width 114 height 13
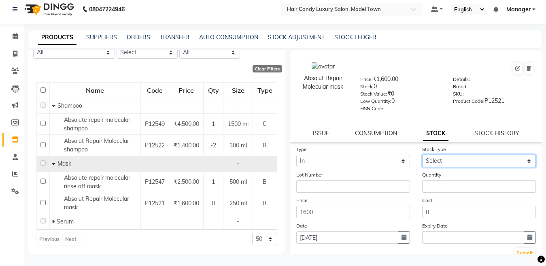
click at [461, 156] on select "Select New Stock Adjustment Return Other" at bounding box center [479, 161] width 114 height 13
select select "new stock"
click at [422, 155] on select "Select New Stock Adjustment Return Other" at bounding box center [479, 161] width 114 height 13
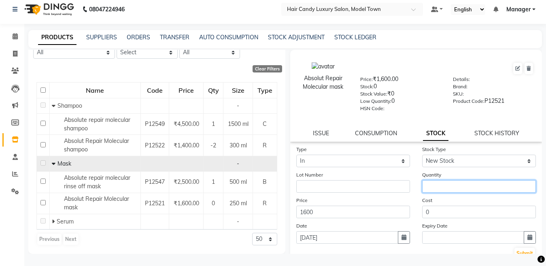
click at [442, 186] on input "number" at bounding box center [479, 186] width 114 height 13
type input "1"
click at [522, 247] on div "Submit" at bounding box center [417, 253] width 240 height 13
click at [520, 250] on button "Submit" at bounding box center [525, 253] width 21 height 11
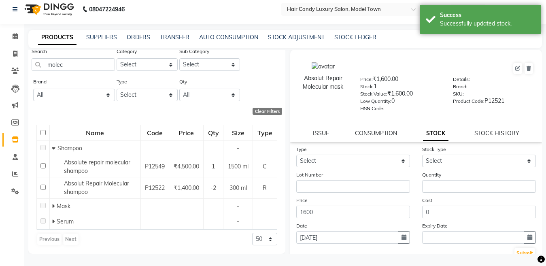
scroll to position [0, 0]
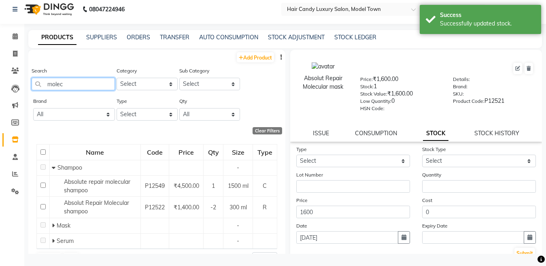
drag, startPoint x: 84, startPoint y: 84, endPoint x: 30, endPoint y: 83, distance: 53.9
click at [30, 83] on div "Search molec Category Select Hair Skin Makeup Personal Care Appliances Beard Wa…" at bounding box center [156, 81] width 257 height 30
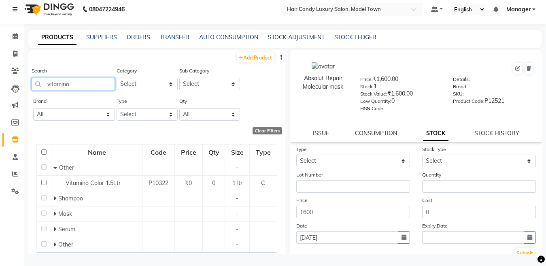
scroll to position [23, 0]
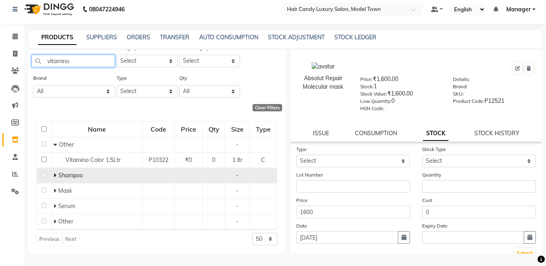
type input "vitamino"
click at [53, 174] on icon at bounding box center [54, 176] width 3 height 6
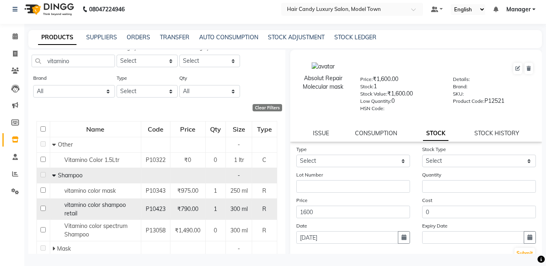
click at [218, 204] on td "1" at bounding box center [215, 208] width 20 height 21
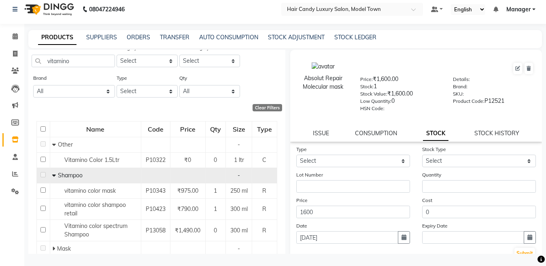
click at [283, 197] on div "Add Product Search vitamino Category Select Hair Skin Makeup Personal Care Appl…" at bounding box center [285, 152] width 514 height 204
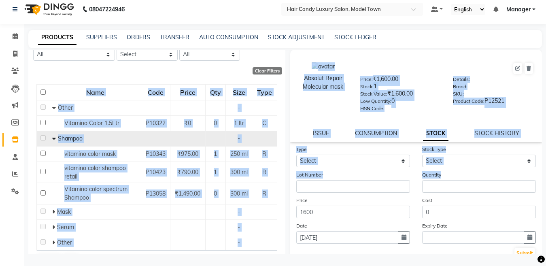
scroll to position [65, 0]
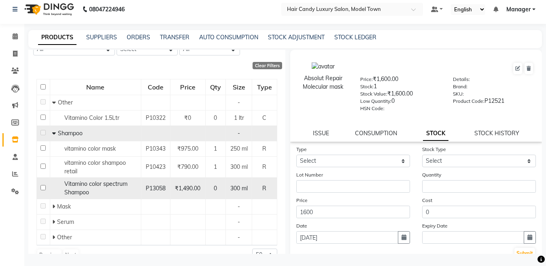
click at [126, 184] on span "Vitamino color spectrum Shampoo" at bounding box center [95, 188] width 63 height 16
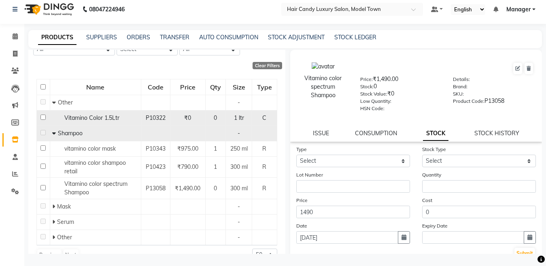
click at [101, 118] on span "Vitamino Color 1.5Ltr" at bounding box center [91, 117] width 55 height 7
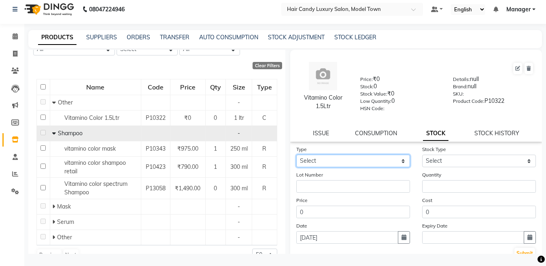
click at [361, 167] on select "Select In Out" at bounding box center [354, 161] width 114 height 13
select select "in"
click at [297, 155] on select "Select In Out" at bounding box center [354, 161] width 114 height 13
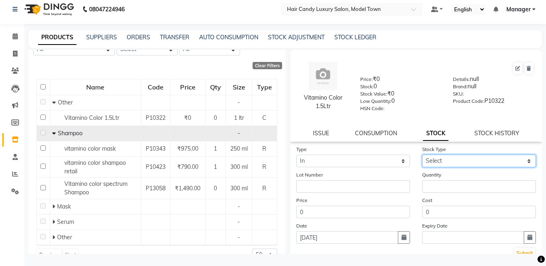
click at [464, 165] on select "Select New Stock Adjustment Return Other" at bounding box center [479, 161] width 114 height 13
select select "new stock"
click at [422, 155] on select "Select New Stock Adjustment Return Other" at bounding box center [479, 161] width 114 height 13
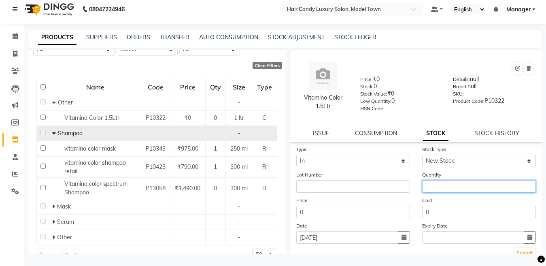
click at [457, 188] on input "number" at bounding box center [479, 186] width 114 height 13
type input "1"
click at [515, 250] on button "Submit" at bounding box center [525, 253] width 21 height 11
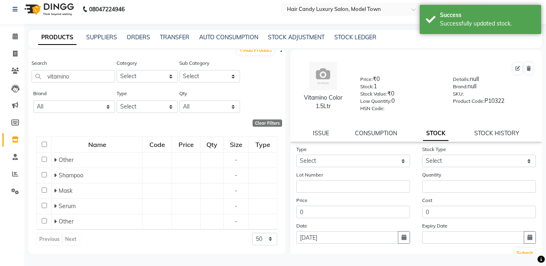
scroll to position [23, 0]
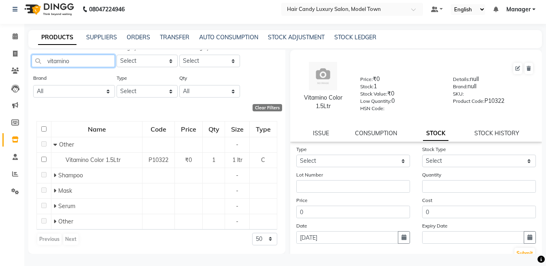
drag, startPoint x: 107, startPoint y: 58, endPoint x: 0, endPoint y: 75, distance: 108.0
click at [0, 75] on app-home "08047224946 Select Location × Hair Candy Luxury Salon, Model Town Default Panel…" at bounding box center [273, 130] width 546 height 271
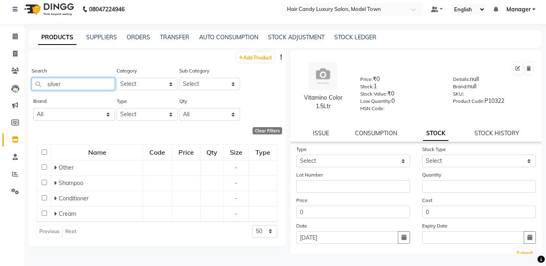
scroll to position [0, 0]
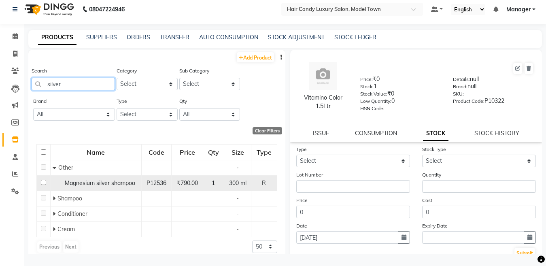
type input "silver"
click at [126, 184] on span "Magnesium silver shampoo" at bounding box center [100, 182] width 70 height 7
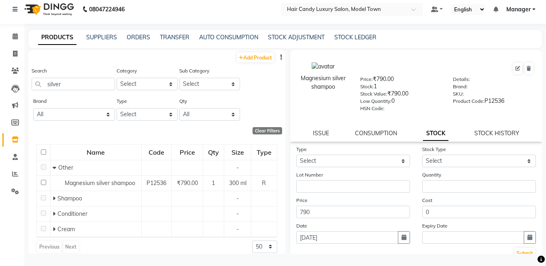
scroll to position [8, 0]
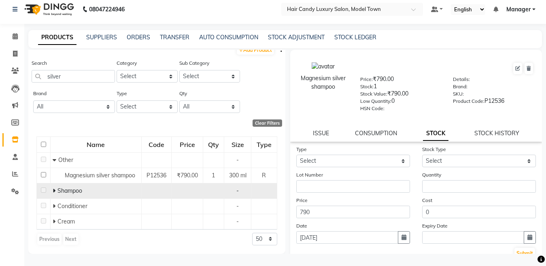
click at [53, 190] on icon at bounding box center [54, 191] width 3 height 6
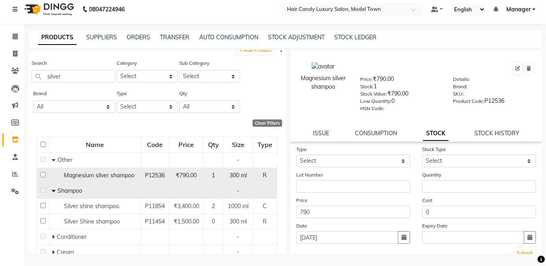
click at [105, 179] on div "Magnesium silver shampoo" at bounding box center [95, 175] width 87 height 9
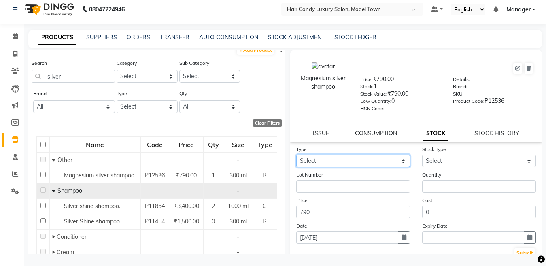
click at [348, 159] on select "Select In Out" at bounding box center [354, 161] width 114 height 13
select select "in"
click at [297, 155] on select "Select In Out" at bounding box center [354, 161] width 114 height 13
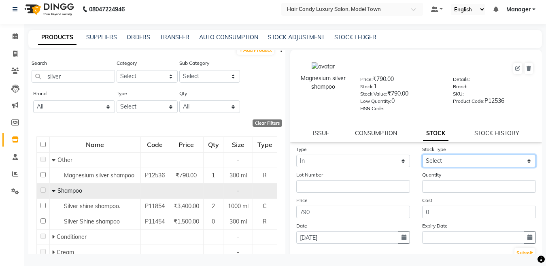
click at [455, 164] on select "Select New Stock Adjustment Return Other" at bounding box center [479, 161] width 114 height 13
select select "new stock"
click at [422, 155] on select "Select New Stock Adjustment Return Other" at bounding box center [479, 161] width 114 height 13
click at [446, 176] on div "Quantity" at bounding box center [479, 182] width 126 height 22
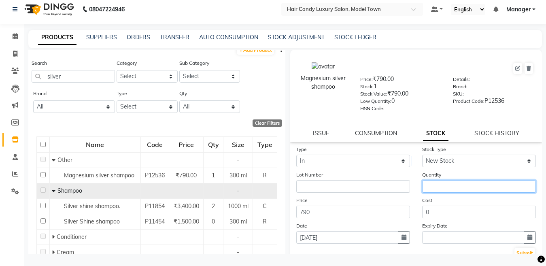
click at [440, 181] on input "number" at bounding box center [479, 186] width 114 height 13
type input "2"
click at [515, 250] on button "Submit" at bounding box center [525, 253] width 21 height 11
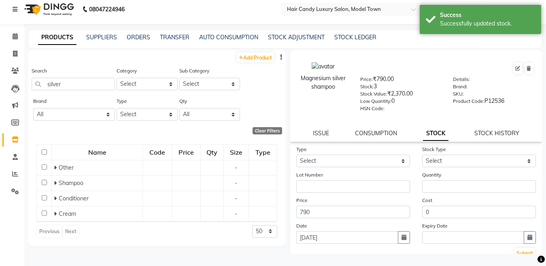
scroll to position [0, 0]
click at [86, 77] on div "Search silver" at bounding box center [73, 78] width 83 height 24
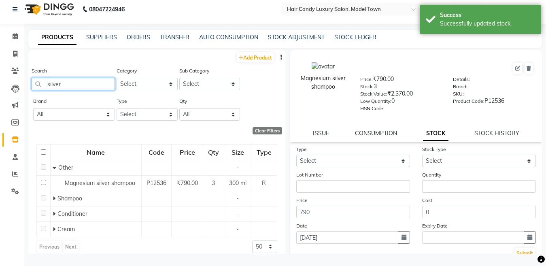
click at [79, 80] on input "silver" at bounding box center [73, 84] width 83 height 13
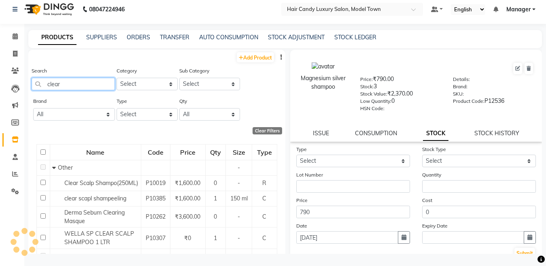
scroll to position [50, 0]
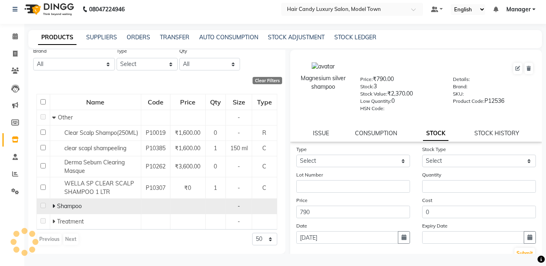
click at [53, 205] on div "Add Product Search clear Category Select Hair Skin Makeup Personal Care Applian…" at bounding box center [156, 152] width 257 height 204
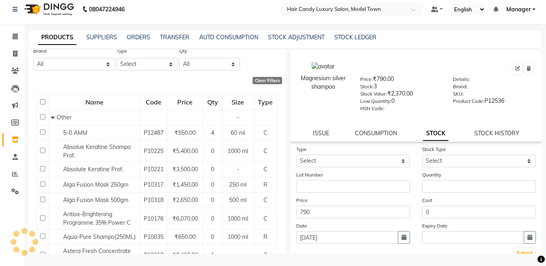
scroll to position [0, 0]
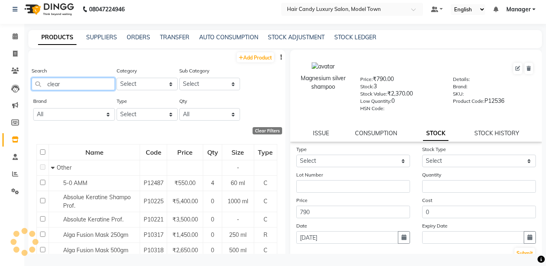
click at [88, 81] on input "clear" at bounding box center [73, 84] width 83 height 13
click at [91, 82] on input "clear" at bounding box center [73, 84] width 83 height 13
drag, startPoint x: 77, startPoint y: 86, endPoint x: 0, endPoint y: 90, distance: 76.6
click at [0, 90] on app-home "08047224946 Select Location × Hair Candy Luxury Salon, Model Town Default Panel…" at bounding box center [273, 130] width 546 height 271
type input "clear"
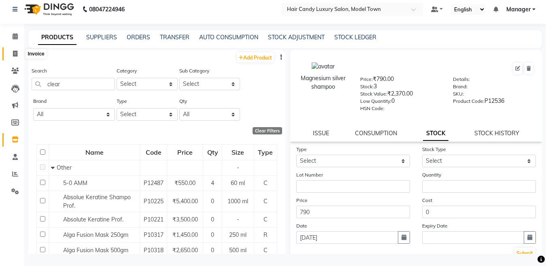
click at [9, 49] on span at bounding box center [15, 53] width 14 height 9
select select "service"
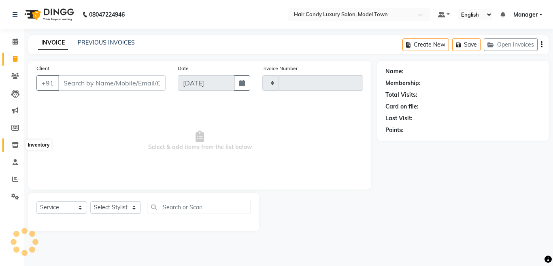
click at [11, 144] on span at bounding box center [15, 145] width 14 height 9
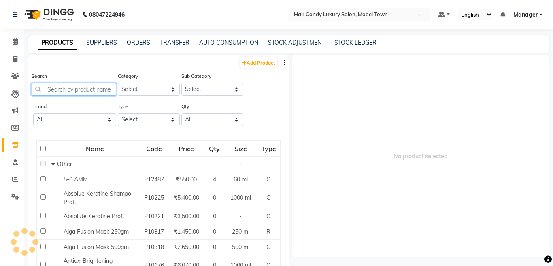
click at [83, 91] on input "text" at bounding box center [74, 89] width 85 height 13
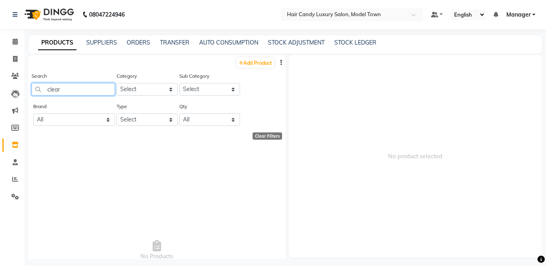
drag, startPoint x: 84, startPoint y: 90, endPoint x: 0, endPoint y: 107, distance: 86.1
click at [0, 107] on app-home "08047224946 Select Location × Hair Candy Luxury Salon, Model Town Default Panel…" at bounding box center [273, 135] width 546 height 271
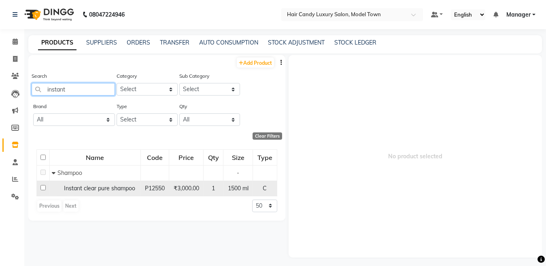
type input "instant"
click at [98, 186] on span "Instant clear pure shampoo" at bounding box center [99, 188] width 71 height 7
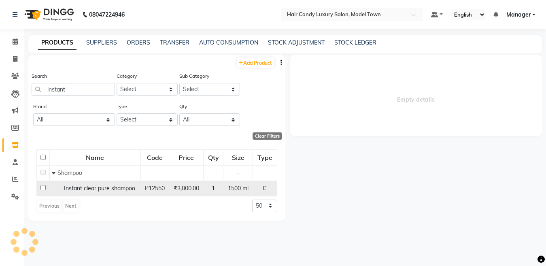
click at [97, 188] on span "Instant clear pure shampoo" at bounding box center [99, 188] width 71 height 7
select select
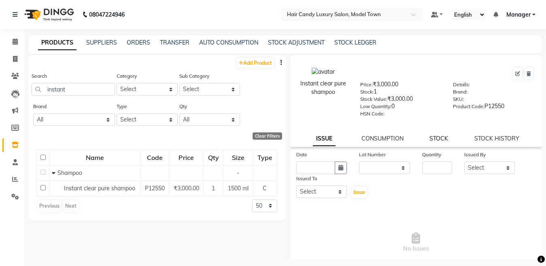
click at [438, 135] on link "STOCK" at bounding box center [439, 138] width 19 height 7
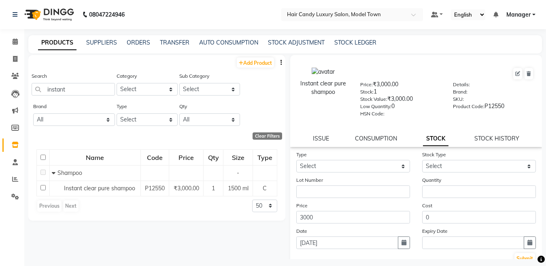
click at [369, 173] on form "Type Select In Out Stock Type Select Lot Number Quantity Price 3000 Cost 0 Date…" at bounding box center [417, 207] width 240 height 115
click at [374, 167] on select "Select In Out" at bounding box center [354, 166] width 114 height 13
click at [452, 163] on select "Select" at bounding box center [479, 166] width 114 height 13
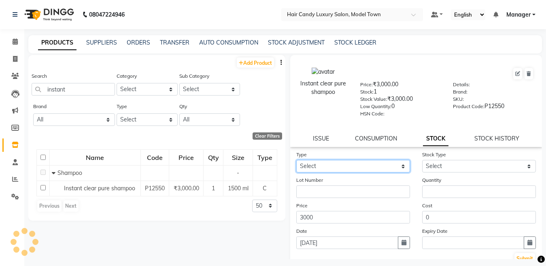
click at [385, 164] on select "Select In Out" at bounding box center [354, 166] width 114 height 13
select select "in"
click at [297, 160] on select "Select In Out" at bounding box center [354, 166] width 114 height 13
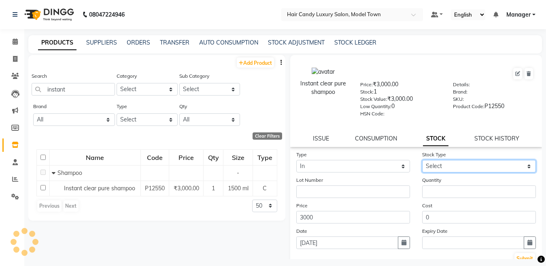
drag, startPoint x: 456, startPoint y: 169, endPoint x: 452, endPoint y: 172, distance: 4.6
click at [457, 169] on select "Select New Stock Adjustment Return Other" at bounding box center [479, 166] width 114 height 13
select select "new stock"
click at [422, 160] on select "Select New Stock Adjustment Return Other" at bounding box center [479, 166] width 114 height 13
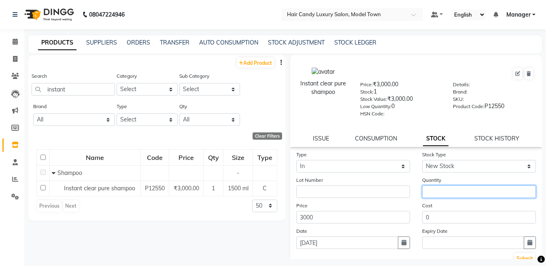
click at [444, 191] on input "number" at bounding box center [479, 192] width 114 height 13
type input "1"
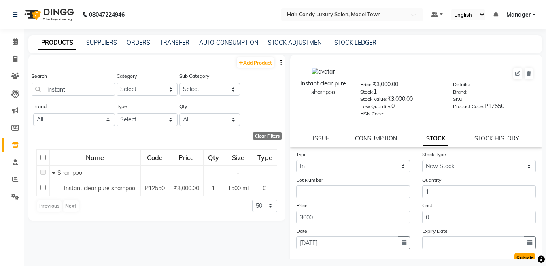
click at [522, 258] on button "Submit" at bounding box center [525, 258] width 21 height 11
click at [12, 60] on span at bounding box center [15, 59] width 14 height 9
select select "service"
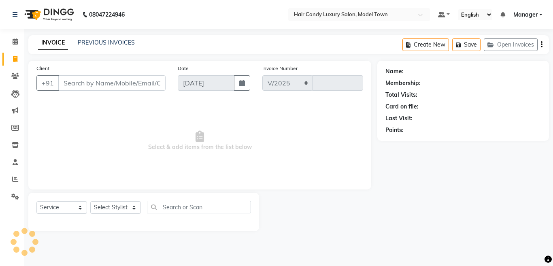
select select "4716"
type input "3782"
click at [10, 142] on span at bounding box center [15, 145] width 14 height 9
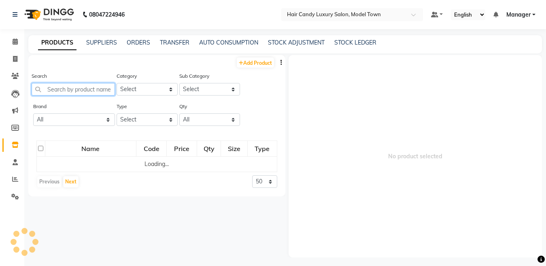
click at [60, 94] on input "text" at bounding box center [73, 89] width 83 height 13
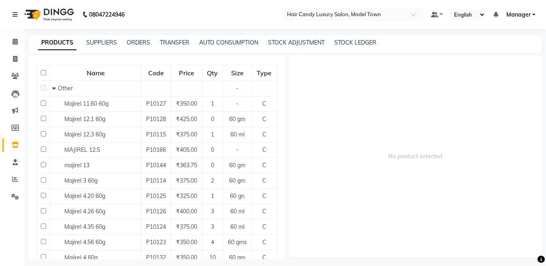
scroll to position [99, 0]
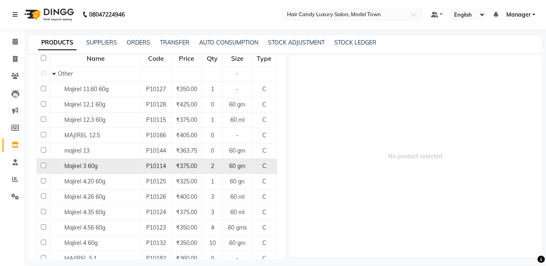
type input "majirel"
click at [66, 167] on span "Majirel 3 60g" at bounding box center [80, 165] width 33 height 7
select select
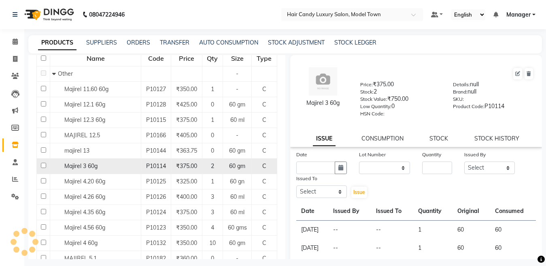
click at [66, 167] on span "Majirel 3 60g" at bounding box center [80, 165] width 33 height 7
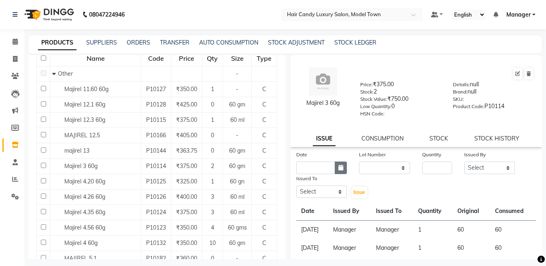
click at [340, 165] on icon "button" at bounding box center [341, 168] width 5 height 6
select select "9"
select select "2025"
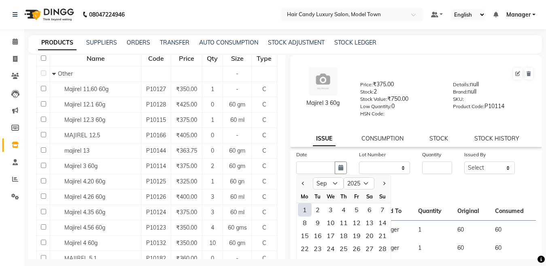
click at [309, 211] on div "1" at bounding box center [305, 209] width 13 height 13
type input "[DATE]"
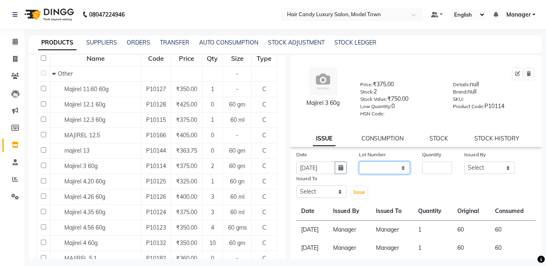
click at [403, 166] on select "None" at bounding box center [384, 168] width 51 height 13
select select "0: null"
click at [359, 162] on select "None" at bounding box center [384, 168] width 51 height 13
click at [425, 172] on input "number" at bounding box center [437, 168] width 30 height 13
type input "1"
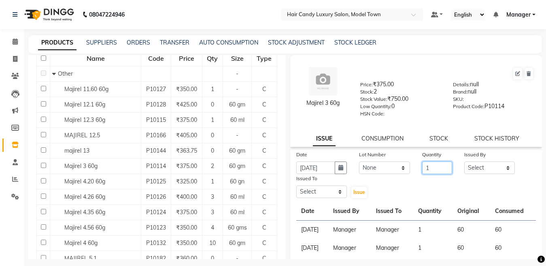
drag, startPoint x: 453, startPoint y: 170, endPoint x: 463, endPoint y: 168, distance: 10.3
click at [459, 169] on div "Date 01-09-2025 Lot Number None Quantity 1 Issued By Select Aakib Anas Anuradha…" at bounding box center [416, 174] width 252 height 49
click at [465, 168] on select "Select Aakib Anas Anuradha Izhar Laiq (Rahul) Manager Neeraj parul Pawan Prakas…" at bounding box center [490, 168] width 51 height 13
click at [465, 162] on select "Select Aakib Anas Anuradha Izhar Laiq (Rahul) Manager Neeraj parul Pawan Prakas…" at bounding box center [490, 168] width 51 height 13
select select "28446"
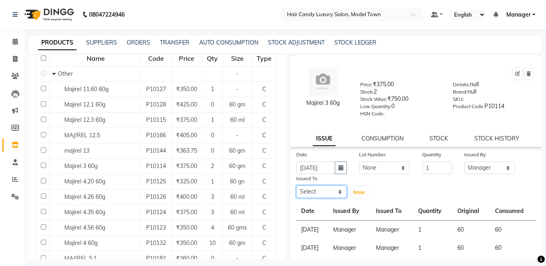
click at [329, 190] on select "Select Aakib Anas Anuradha Izhar Laiq (Rahul) Manager Neeraj parul Pawan Prakas…" at bounding box center [322, 192] width 51 height 13
select select "28446"
click at [297, 186] on select "Select Aakib Anas Anuradha Izhar Laiq (Rahul) Manager Neeraj parul Pawan Prakas…" at bounding box center [322, 192] width 51 height 13
click at [356, 192] on span "Issue" at bounding box center [360, 192] width 12 height 6
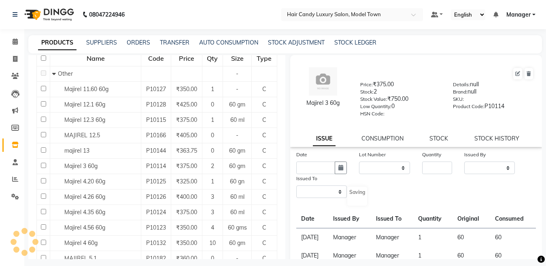
drag, startPoint x: 356, startPoint y: 192, endPoint x: 329, endPoint y: 139, distance: 60.0
select select
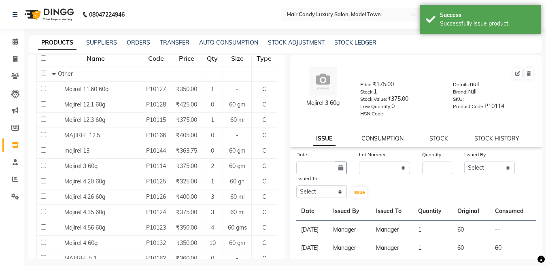
click at [371, 140] on link "CONSUMPTION" at bounding box center [383, 138] width 42 height 7
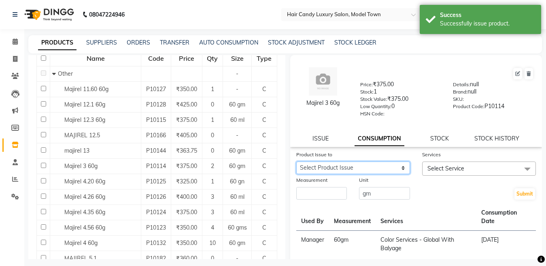
click at [378, 167] on select "Select Product Issue 2025-09-01, Issued to: Manager, Balance: 60" at bounding box center [354, 168] width 114 height 13
select select "1198462"
click at [297, 162] on select "Select Product Issue 2025-09-01, Issued to: Manager, Balance: 60" at bounding box center [354, 168] width 114 height 13
click at [435, 172] on span "Select Service" at bounding box center [446, 168] width 37 height 7
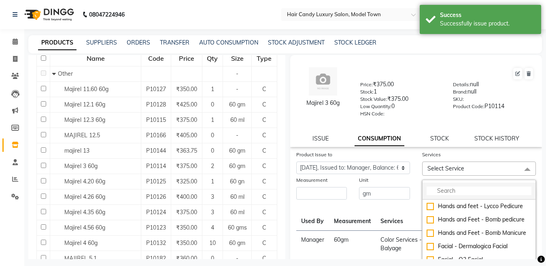
click at [438, 187] on li at bounding box center [479, 191] width 113 height 17
click at [451, 189] on input "multiselect-search" at bounding box center [479, 191] width 105 height 9
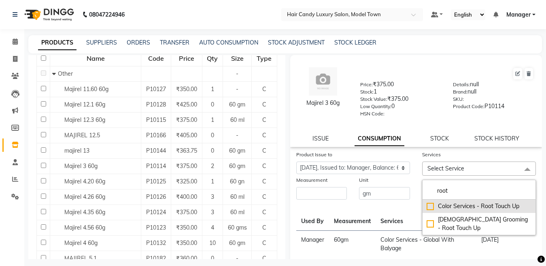
type input "root"
click at [427, 207] on div "Color Services - Root Touch Up" at bounding box center [479, 206] width 105 height 9
checkbox input "true"
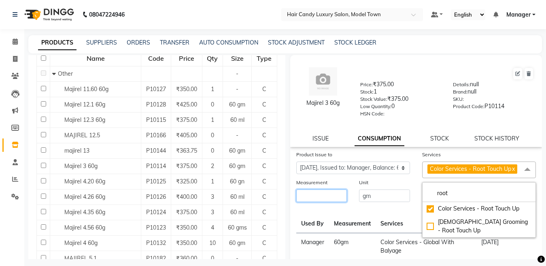
click at [316, 200] on input "number" at bounding box center [322, 196] width 51 height 13
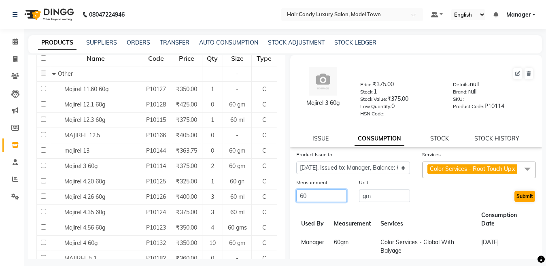
type input "60"
click at [521, 202] on button "Submit" at bounding box center [525, 196] width 21 height 11
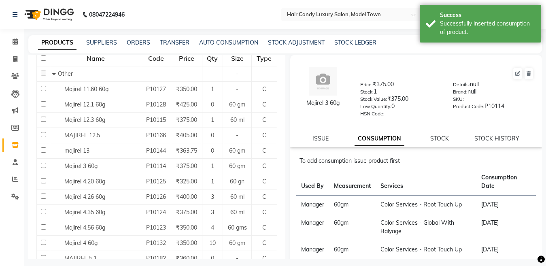
scroll to position [0, 0]
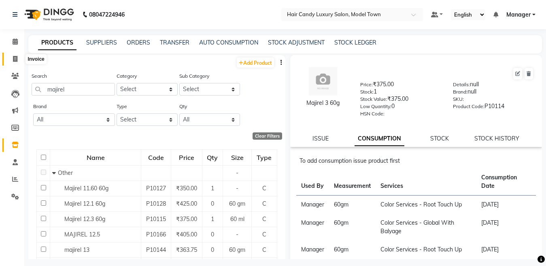
click at [13, 58] on icon at bounding box center [15, 59] width 4 height 6
select select "service"
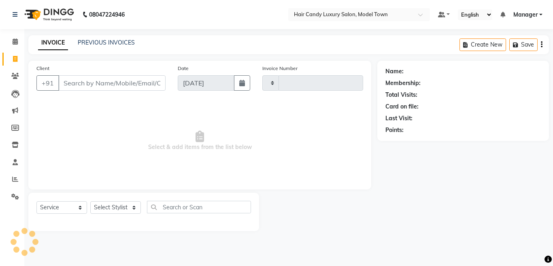
type input "3782"
select select "4716"
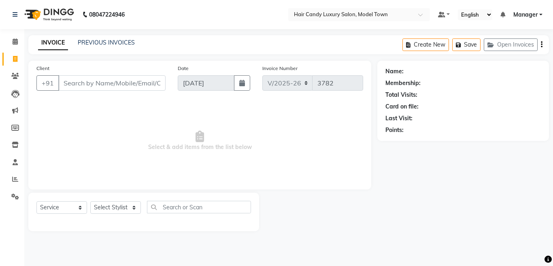
click at [88, 86] on input "Client" at bounding box center [111, 82] width 107 height 15
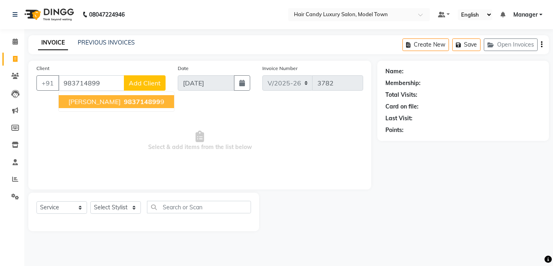
click at [103, 87] on input "983714899" at bounding box center [91, 82] width 66 height 15
click at [103, 104] on span "Seema Monga" at bounding box center [94, 102] width 52 height 8
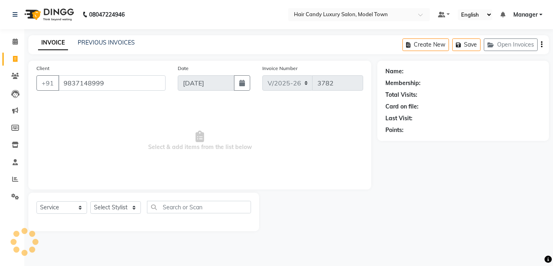
type input "9837148999"
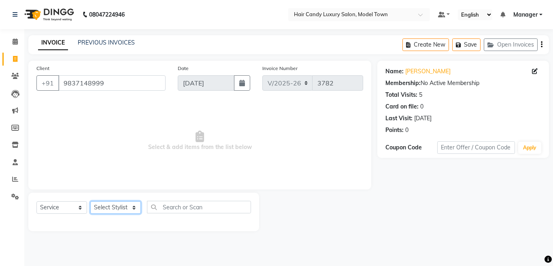
click at [96, 208] on select "Select Stylist Aakib Anas Anuradha Izhar Laiq (Rahul) Manager Neeraj parul Pawa…" at bounding box center [115, 207] width 51 height 13
click at [126, 207] on select "Select Stylist Aakib Anas Anuradha Izhar Laiq (Rahul) Manager Neeraj parul Pawa…" at bounding box center [115, 207] width 51 height 13
select select "28001"
click at [90, 201] on select "Select Stylist Aakib Anas Anuradha Izhar Laiq (Rahul) Manager Neeraj parul Pawa…" at bounding box center [115, 207] width 51 height 13
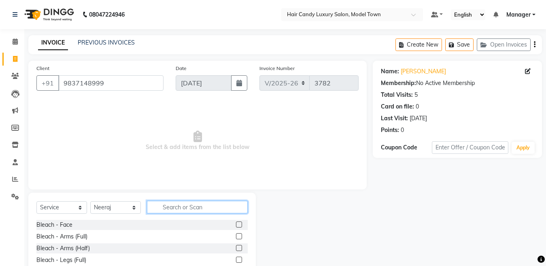
click at [200, 203] on input "text" at bounding box center [197, 207] width 101 height 13
type input "c"
click at [200, 203] on input "text" at bounding box center [197, 207] width 101 height 13
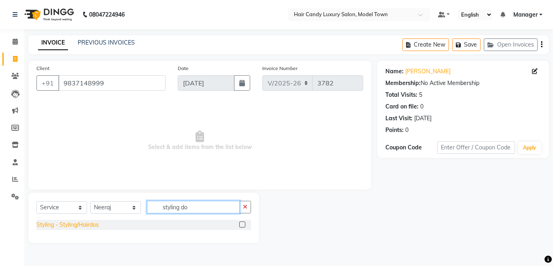
type input "styling do"
click at [93, 224] on div "Styling - Styling/Hairdos" at bounding box center [67, 225] width 62 height 9
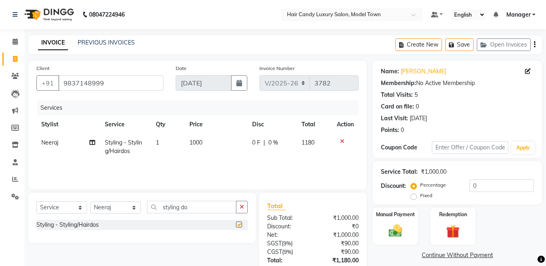
checkbox input "false"
click at [525, 179] on input "0" at bounding box center [502, 185] width 64 height 13
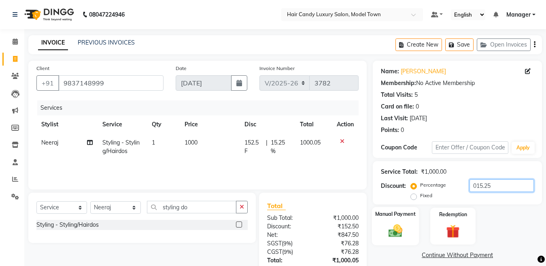
type input "015.25"
click at [378, 233] on div "Manual Payment" at bounding box center [395, 226] width 47 height 38
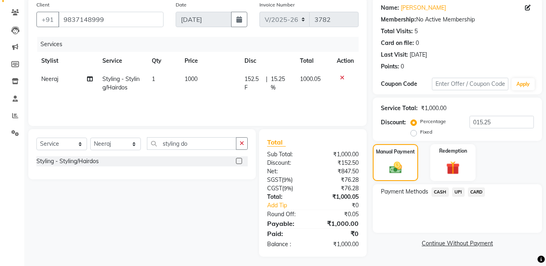
scroll to position [66, 0]
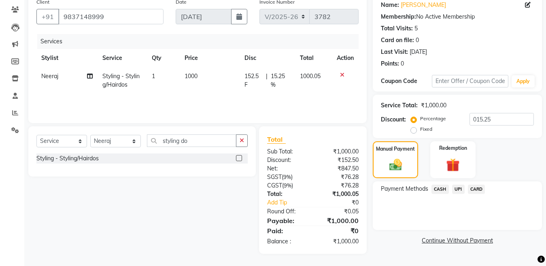
click at [444, 189] on span "CASH" at bounding box center [440, 189] width 17 height 9
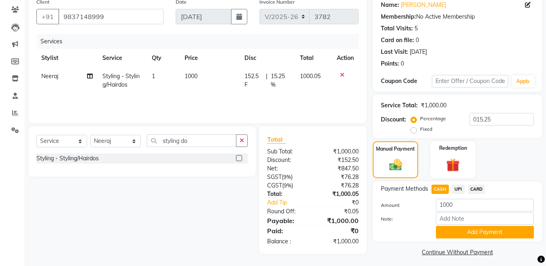
click at [211, 86] on td "1000" at bounding box center [210, 80] width 60 height 27
select select "28001"
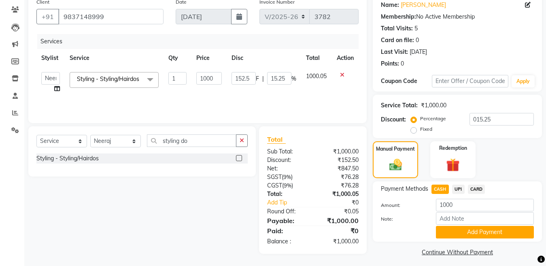
click at [340, 77] on icon at bounding box center [342, 75] width 4 height 6
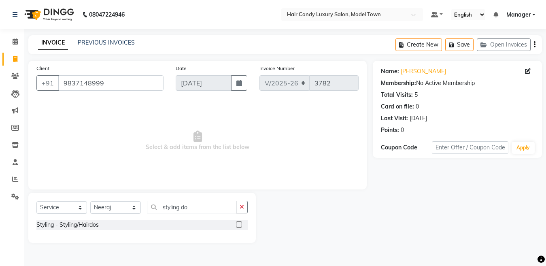
scroll to position [0, 0]
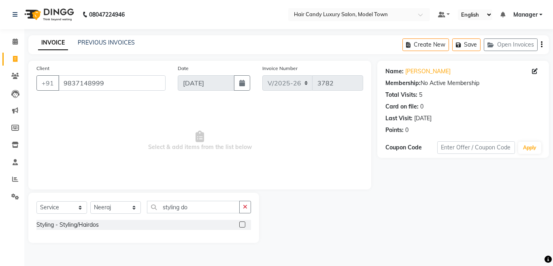
drag, startPoint x: 248, startPoint y: 206, endPoint x: 199, endPoint y: 209, distance: 48.7
click at [239, 207] on div "styling do" at bounding box center [199, 207] width 104 height 13
click at [199, 209] on input "styling do" at bounding box center [193, 207] width 93 height 13
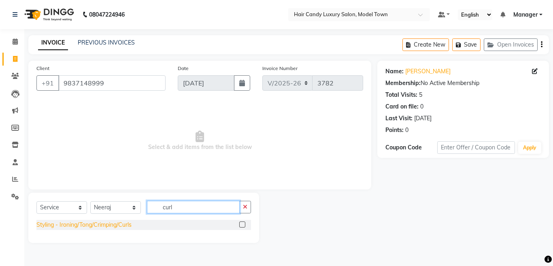
type input "curl"
click at [117, 222] on div "Styling - Ironing/Tong/Crimping/Curls" at bounding box center [83, 225] width 95 height 9
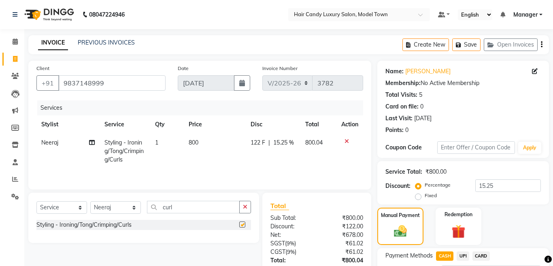
checkbox input "false"
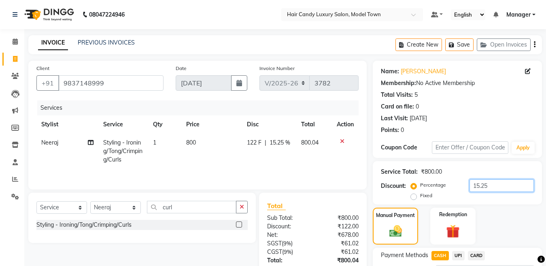
click at [495, 184] on input "15.25" at bounding box center [502, 185] width 64 height 13
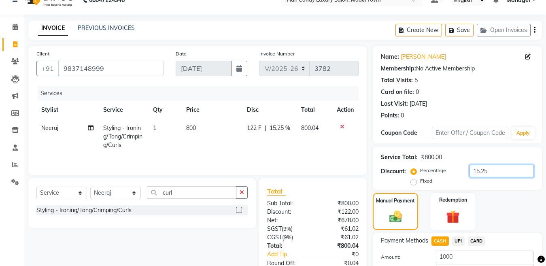
scroll to position [68, 0]
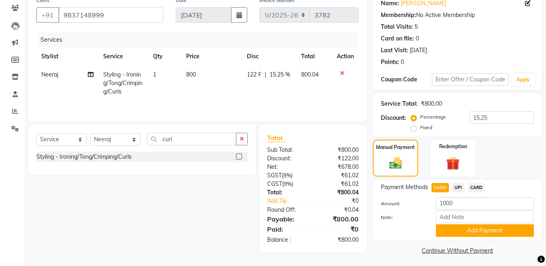
click at [460, 185] on span "UPI" at bounding box center [458, 187] width 13 height 9
type input "800"
click at [445, 188] on span "CASH" at bounding box center [440, 187] width 17 height 9
click at [457, 228] on button "Add Payment" at bounding box center [485, 230] width 98 height 13
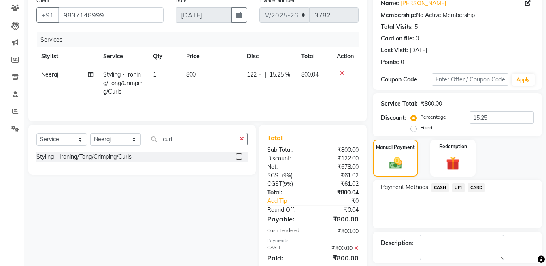
scroll to position [105, 0]
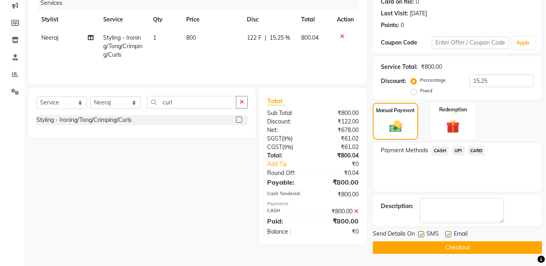
click at [420, 234] on label at bounding box center [421, 234] width 6 height 6
click at [420, 234] on input "checkbox" at bounding box center [420, 234] width 5 height 5
checkbox input "false"
click at [420, 245] on button "Checkout" at bounding box center [457, 247] width 169 height 13
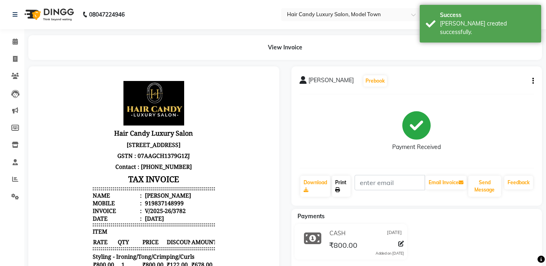
click at [344, 186] on link "Print" at bounding box center [341, 186] width 19 height 21
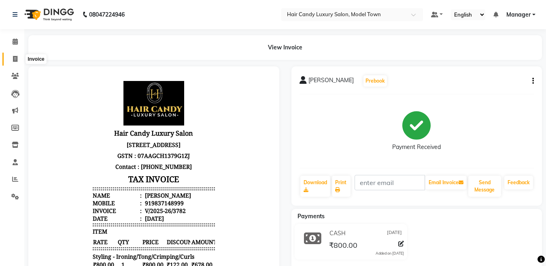
click at [9, 60] on span at bounding box center [15, 59] width 14 height 9
select select "service"
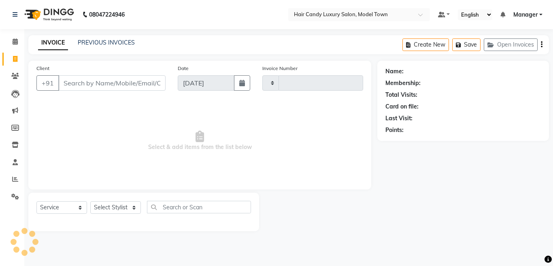
type input "3783"
select select "4716"
click at [98, 42] on link "PREVIOUS INVOICES" at bounding box center [106, 42] width 57 height 7
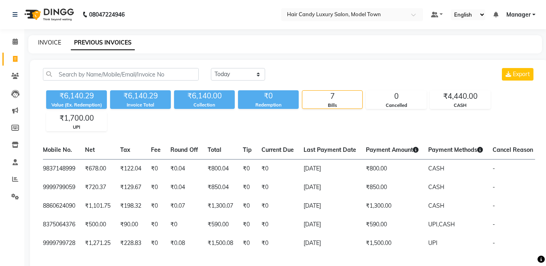
click at [47, 41] on link "INVOICE" at bounding box center [49, 42] width 23 height 7
select select "service"
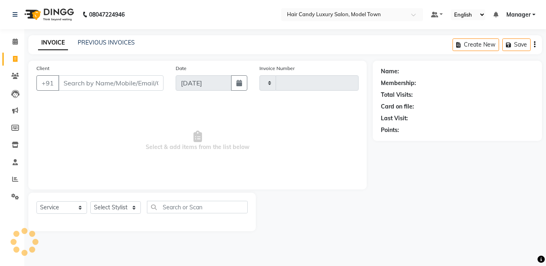
type input "3783"
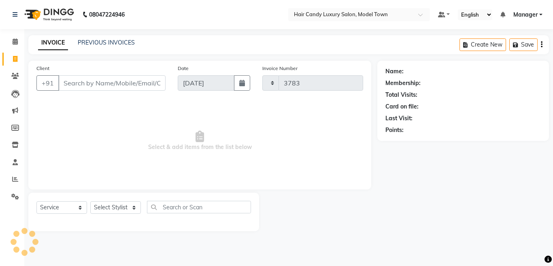
select select "4716"
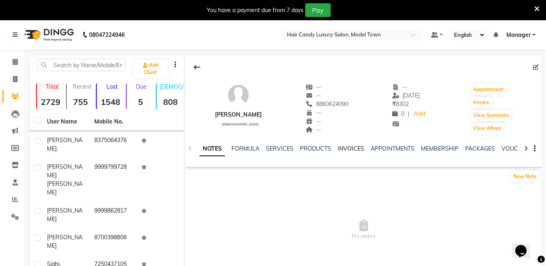
click at [353, 146] on link "INVOICES" at bounding box center [351, 148] width 27 height 7
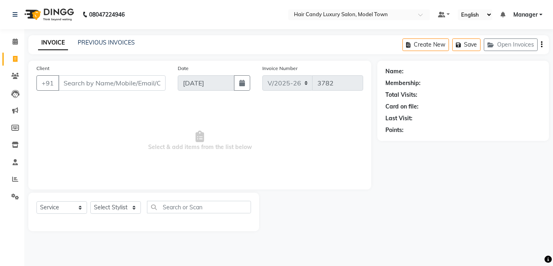
select select "4716"
select select "service"
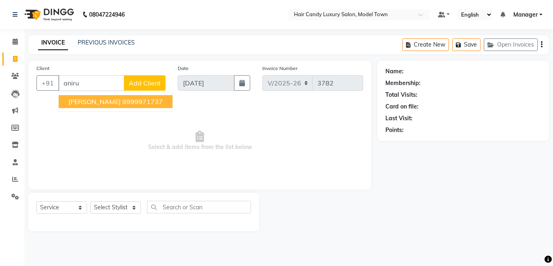
click at [122, 102] on ngb-highlight "9999971737" at bounding box center [142, 102] width 41 height 8
type input "9999971737"
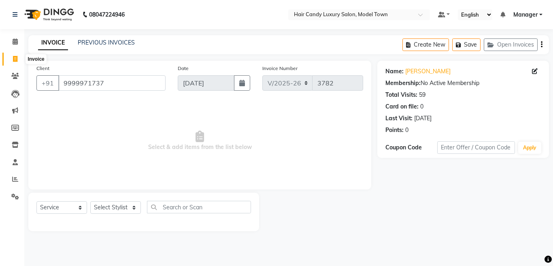
click at [18, 60] on span at bounding box center [15, 59] width 14 height 9
select select "service"
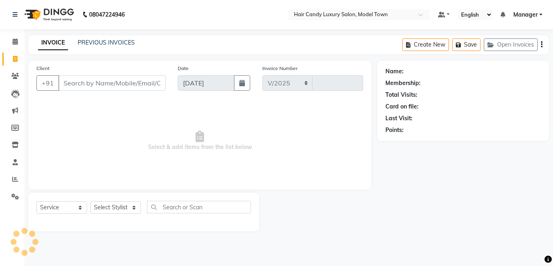
select select "4716"
type input "3783"
click at [119, 46] on div "PREVIOUS INVOICES" at bounding box center [106, 42] width 57 height 9
click at [124, 43] on link "PREVIOUS INVOICES" at bounding box center [106, 42] width 57 height 7
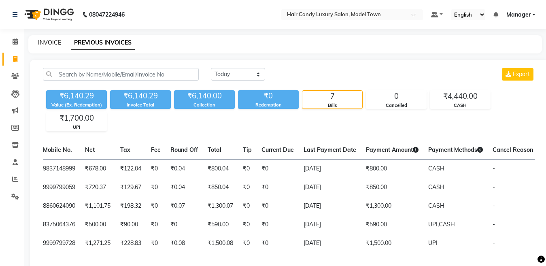
click at [44, 41] on link "INVOICE" at bounding box center [49, 42] width 23 height 7
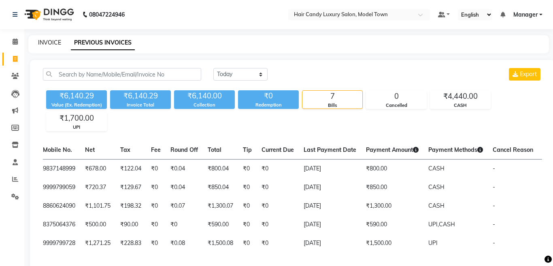
select select "service"
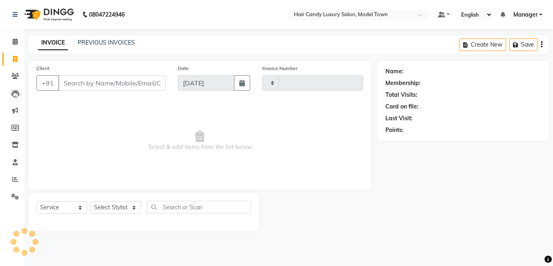
type input "3783"
select select "4716"
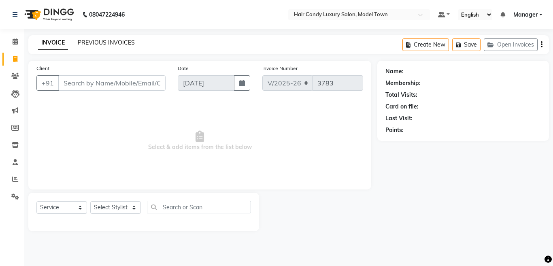
click at [113, 41] on link "PREVIOUS INVOICES" at bounding box center [106, 42] width 57 height 7
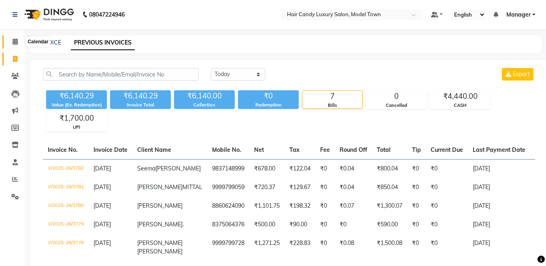
click at [18, 41] on icon at bounding box center [15, 41] width 5 height 6
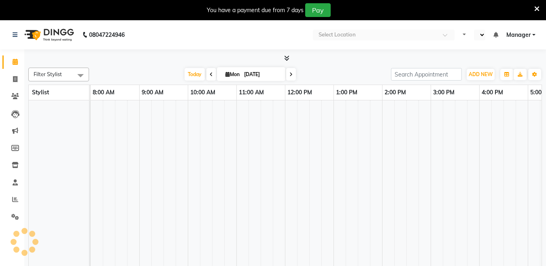
select select "en"
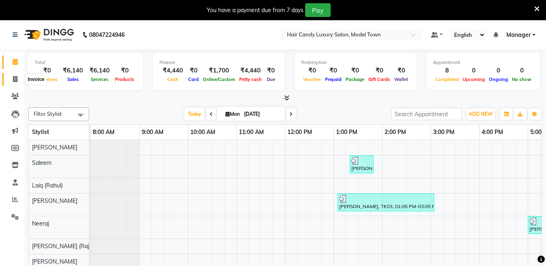
click at [17, 78] on icon at bounding box center [15, 79] width 4 height 6
select select "service"
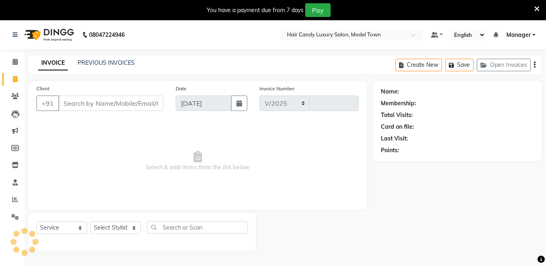
select select "4716"
type input "3783"
click at [83, 99] on input "Client" at bounding box center [110, 103] width 105 height 15
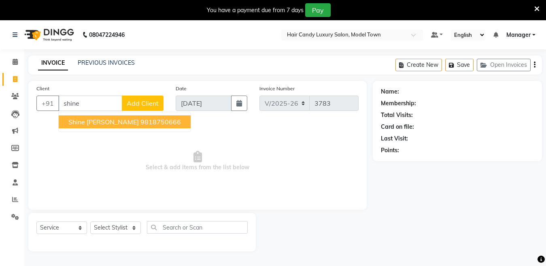
click at [77, 125] on span "Shine [PERSON_NAME]" at bounding box center [103, 122] width 70 height 8
type input "9818750666"
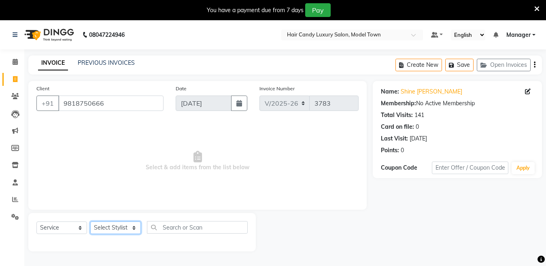
click at [101, 229] on select "Select Stylist [PERSON_NAME] [PERSON_NAME] ([PERSON_NAME]) Manager [PERSON_NAME…" at bounding box center [115, 228] width 51 height 13
select select "28001"
click at [90, 222] on select "Select Stylist [PERSON_NAME] [PERSON_NAME] ([PERSON_NAME]) Manager [PERSON_NAME…" at bounding box center [115, 228] width 51 height 13
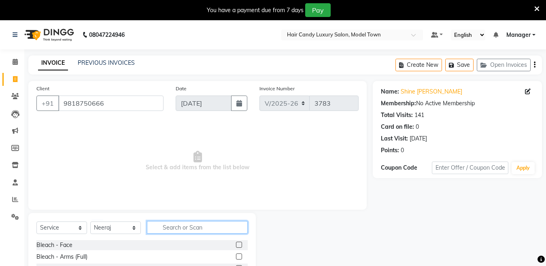
click at [172, 225] on input "text" at bounding box center [197, 227] width 101 height 13
click at [15, 74] on link "Invoice" at bounding box center [11, 79] width 19 height 13
select select "service"
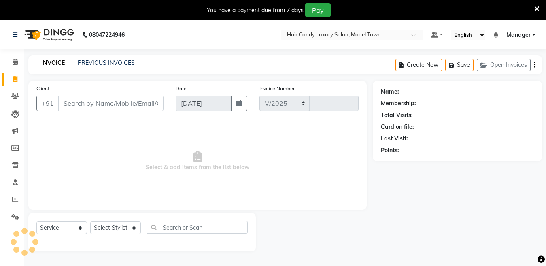
select select "4716"
type input "3786"
click at [103, 59] on div "PREVIOUS INVOICES" at bounding box center [106, 63] width 57 height 9
click at [100, 63] on link "PREVIOUS INVOICES" at bounding box center [106, 62] width 57 height 7
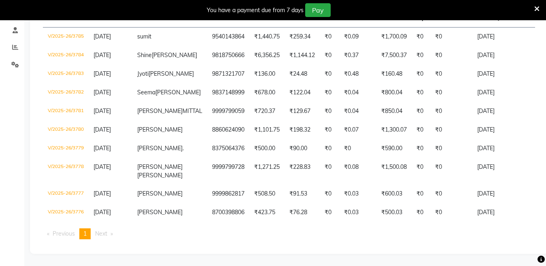
scroll to position [0, 174]
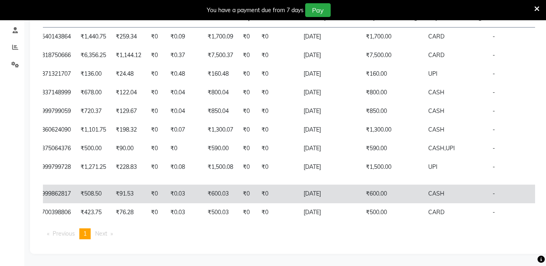
click at [538, 194] on td "PAID" at bounding box center [551, 194] width 27 height 19
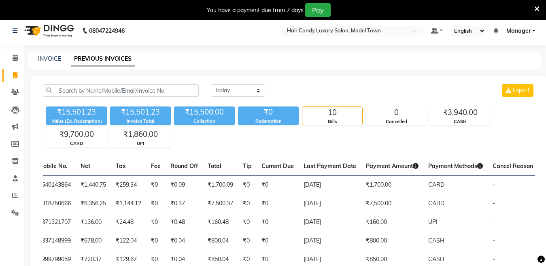
scroll to position [0, 0]
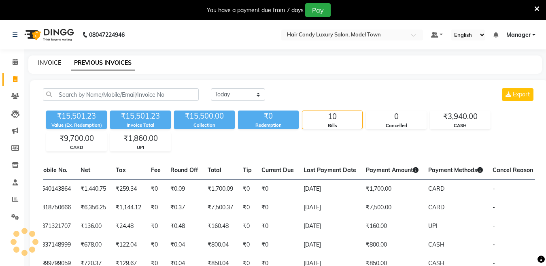
click at [50, 64] on link "INVOICE" at bounding box center [49, 62] width 23 height 7
select select "service"
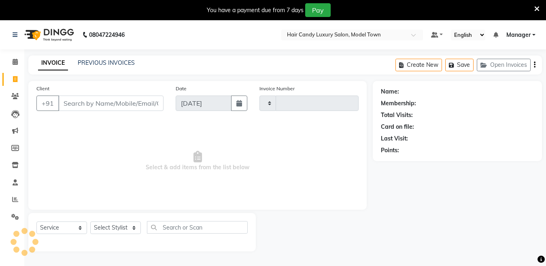
scroll to position [20, 0]
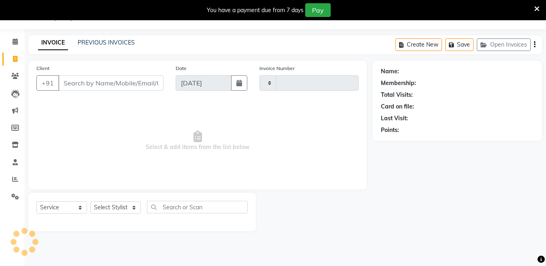
type input "3786"
select select "4716"
click at [9, 43] on span at bounding box center [15, 41] width 14 height 9
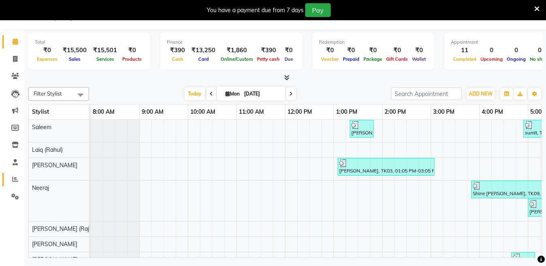
click at [15, 174] on link "Reports" at bounding box center [11, 179] width 19 height 13
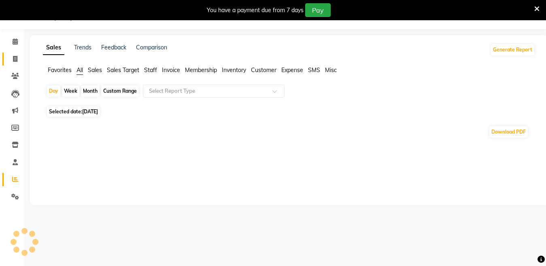
click at [13, 56] on icon at bounding box center [15, 59] width 4 height 6
select select "service"
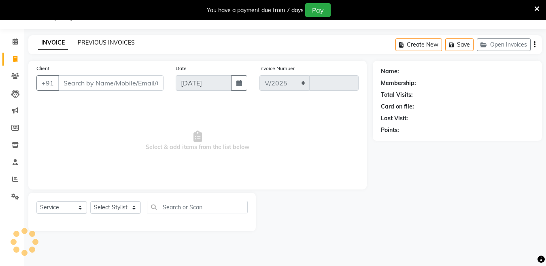
select select "4716"
type input "3786"
click at [119, 42] on link "PREVIOUS INVOICES" at bounding box center [106, 42] width 57 height 7
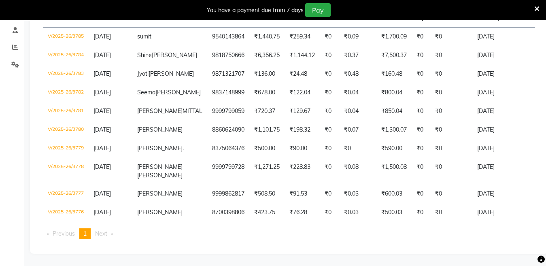
scroll to position [167, 0]
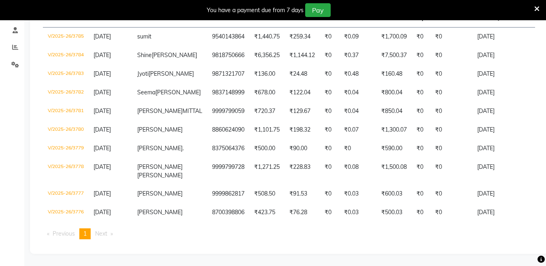
click at [538, 8] on icon at bounding box center [537, 8] width 5 height 7
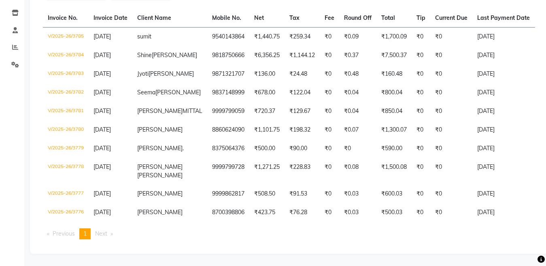
scroll to position [147, 0]
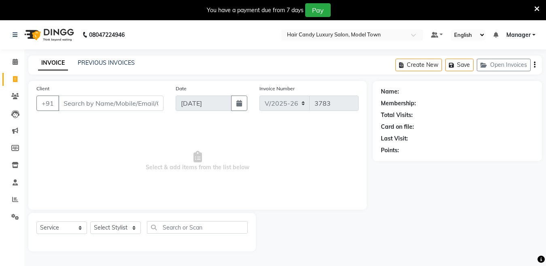
select select "4716"
select select "service"
click at [122, 102] on input "Client" at bounding box center [110, 103] width 105 height 15
click at [109, 223] on select "Select Stylist [PERSON_NAME] [PERSON_NAME] ([PERSON_NAME]) Manager [PERSON_NAME…" at bounding box center [115, 228] width 51 height 13
select select "34279"
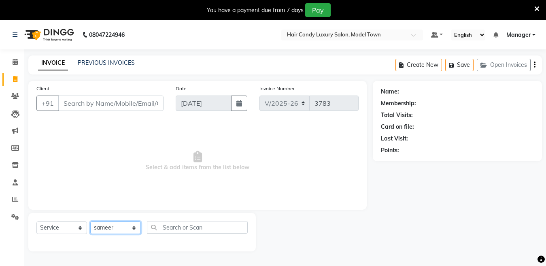
click at [90, 222] on select "Select Stylist [PERSON_NAME] [PERSON_NAME] ([PERSON_NAME]) Manager [PERSON_NAME…" at bounding box center [115, 228] width 51 height 13
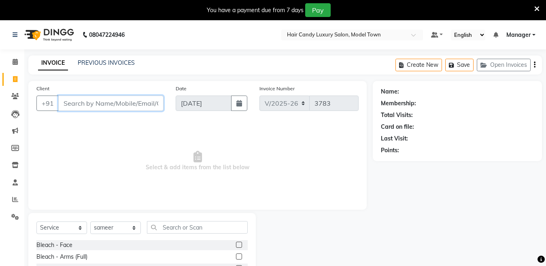
click at [98, 107] on input "Client" at bounding box center [110, 103] width 105 height 15
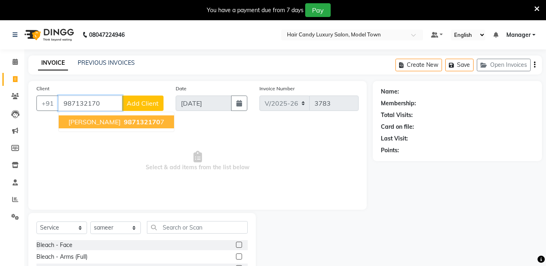
click at [91, 123] on span "[PERSON_NAME]" at bounding box center [94, 122] width 52 height 8
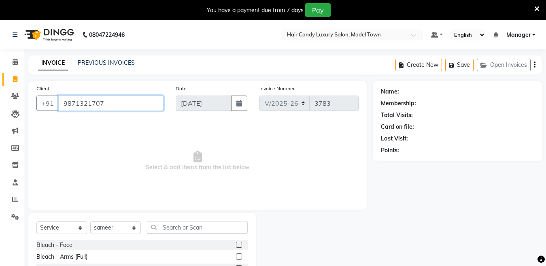
type input "9871321707"
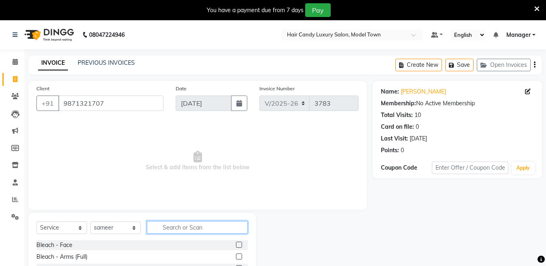
click at [173, 228] on input "text" at bounding box center [197, 227] width 101 height 13
type input "threa"
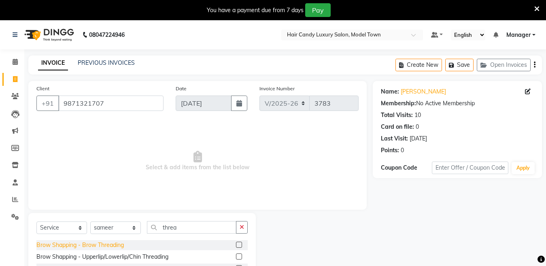
click at [110, 242] on div "Brow Shapping - Brow Threading" at bounding box center [79, 245] width 87 height 9
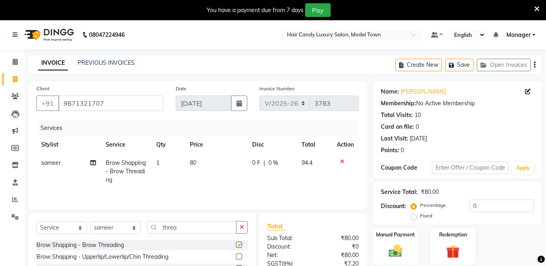
checkbox input "false"
click at [163, 158] on td "1" at bounding box center [169, 171] width 34 height 35
select select "34279"
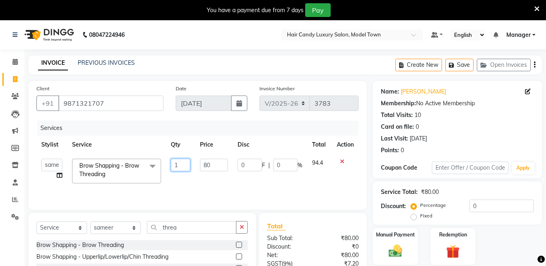
drag, startPoint x: 173, startPoint y: 166, endPoint x: 184, endPoint y: 175, distance: 14.1
click at [184, 175] on td "1" at bounding box center [180, 171] width 29 height 34
type input "2"
click at [493, 208] on input "0" at bounding box center [502, 206] width 64 height 13
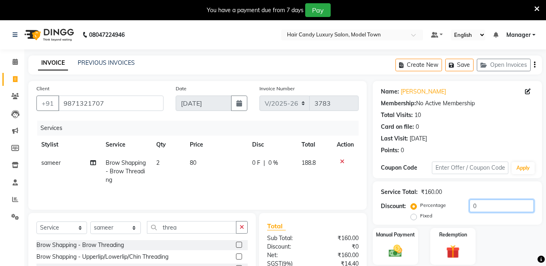
drag, startPoint x: 493, startPoint y: 208, endPoint x: 407, endPoint y: 214, distance: 85.7
click at [407, 214] on div "Discount: Percentage Fixed 0" at bounding box center [457, 211] width 153 height 22
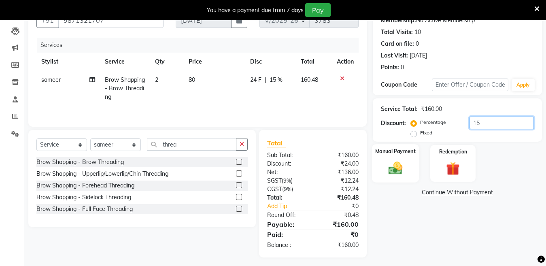
type input "15"
click at [396, 169] on img at bounding box center [395, 168] width 23 height 16
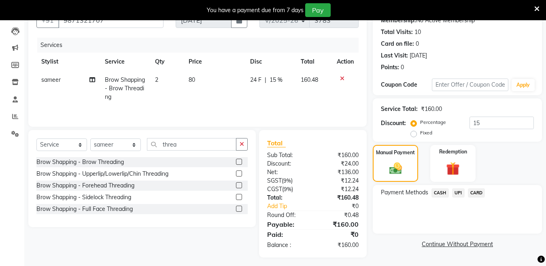
click at [457, 191] on span "UPI" at bounding box center [458, 192] width 13 height 9
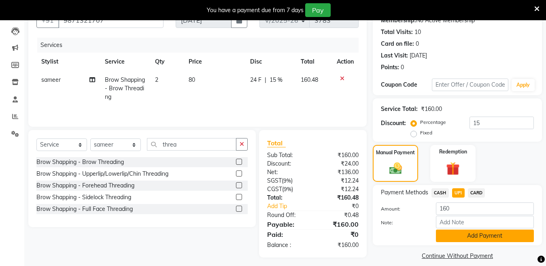
drag, startPoint x: 450, startPoint y: 236, endPoint x: 476, endPoint y: 238, distance: 26.0
click at [476, 238] on button "Add Payment" at bounding box center [485, 236] width 98 height 13
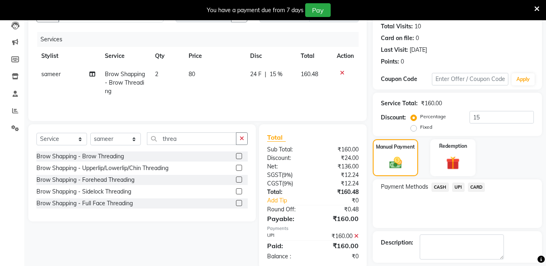
scroll to position [125, 0]
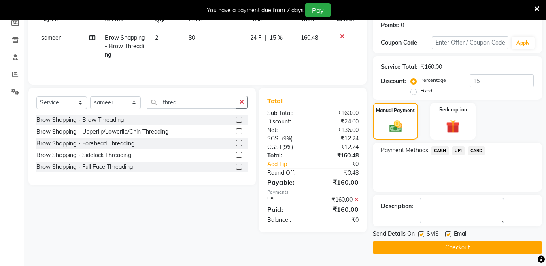
click at [419, 237] on label at bounding box center [421, 234] width 6 height 6
click at [419, 237] on input "checkbox" at bounding box center [420, 234] width 5 height 5
checkbox input "false"
click at [419, 247] on button "Checkout" at bounding box center [457, 247] width 169 height 13
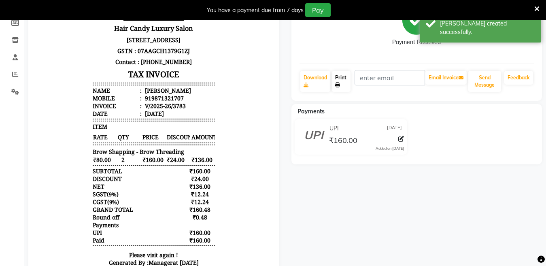
click at [339, 86] on icon at bounding box center [337, 85] width 5 height 5
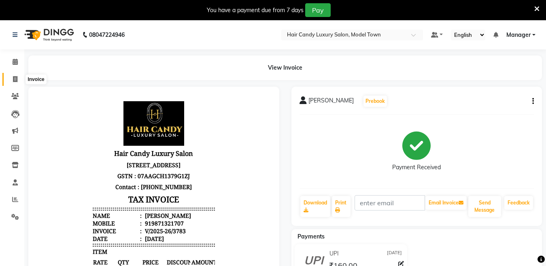
click at [11, 80] on span at bounding box center [15, 79] width 14 height 9
select select "service"
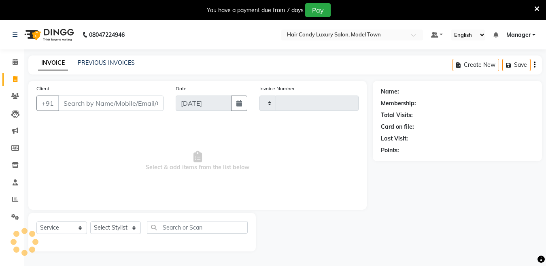
scroll to position [20, 0]
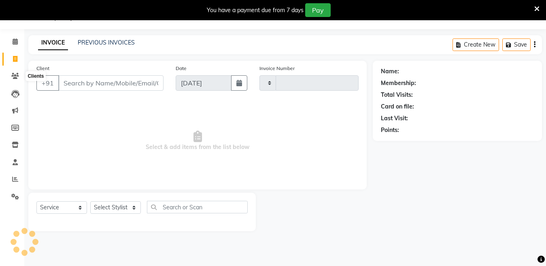
type input "3784"
select select "4716"
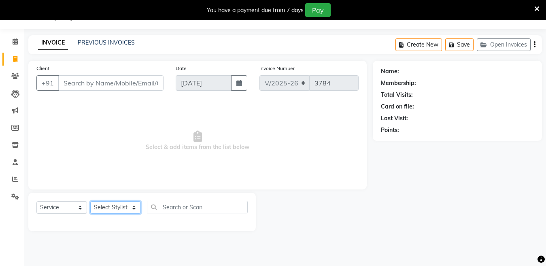
click at [118, 209] on select "Select Stylist [PERSON_NAME] [PERSON_NAME] ([PERSON_NAME]) Manager [PERSON_NAME…" at bounding box center [115, 207] width 51 height 13
select select "28001"
click at [90, 201] on select "Select Stylist [PERSON_NAME] [PERSON_NAME] ([PERSON_NAME]) Manager [PERSON_NAME…" at bounding box center [115, 207] width 51 height 13
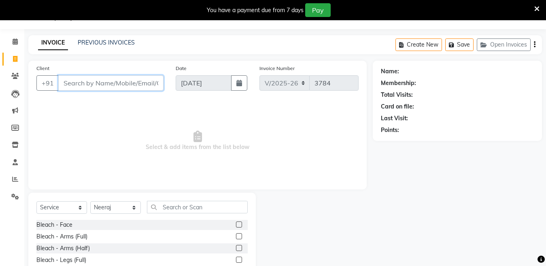
click at [128, 87] on input "Client" at bounding box center [110, 82] width 105 height 15
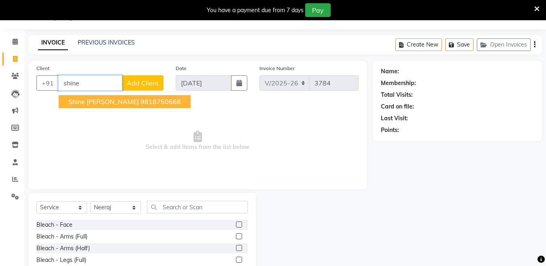
click at [141, 102] on ngb-highlight "9818750666" at bounding box center [161, 102] width 41 height 8
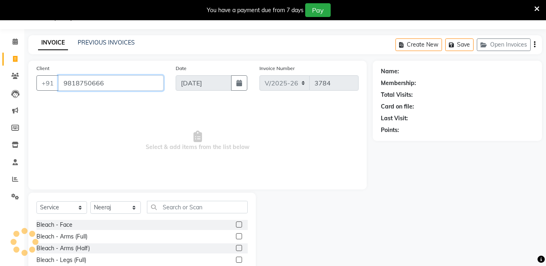
type input "9818750666"
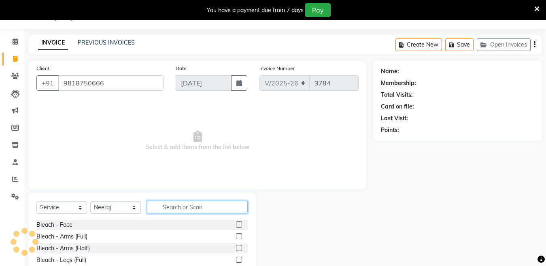
click at [177, 212] on input "text" at bounding box center [197, 207] width 101 height 13
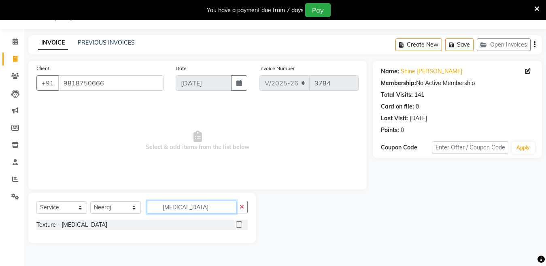
type input "[MEDICAL_DATA]"
drag, startPoint x: 53, startPoint y: 219, endPoint x: 50, endPoint y: 223, distance: 4.9
click at [52, 219] on div "Select Service Product Membership Package Voucher Prepaid Gift Card Select Styl…" at bounding box center [141, 210] width 211 height 19
click at [49, 226] on div "Texture - [MEDICAL_DATA]" at bounding box center [71, 225] width 71 height 9
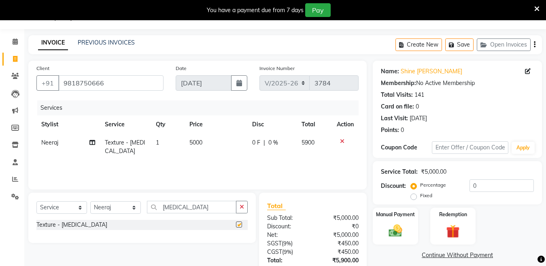
checkbox input "false"
click at [213, 136] on td "5000" at bounding box center [216, 147] width 62 height 27
select select "28001"
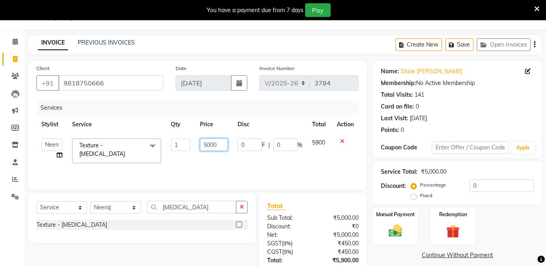
click at [214, 146] on input "5000" at bounding box center [214, 145] width 28 height 13
drag, startPoint x: 217, startPoint y: 145, endPoint x: 137, endPoint y: 168, distance: 83.4
click at [137, 168] on div "Services Stylist Service Qty Price Disc Total Action [PERSON_NAME] [PERSON_NAME…" at bounding box center [197, 140] width 322 height 81
type input "4"
type input "7500"
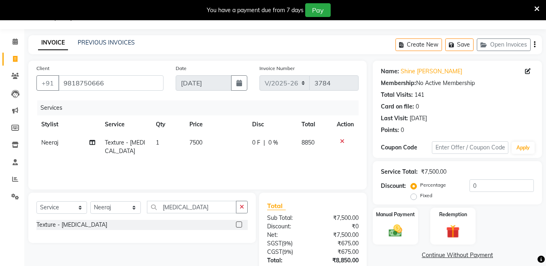
click at [321, 239] on div "₹7,500.00" at bounding box center [339, 235] width 52 height 9
click at [497, 190] on input "0" at bounding box center [502, 185] width 64 height 13
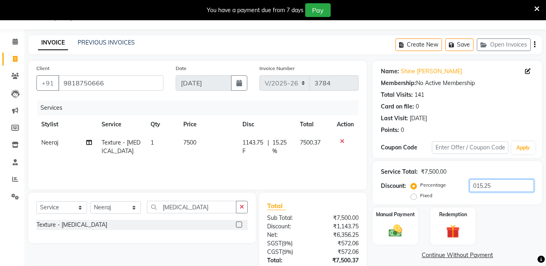
scroll to position [87, 0]
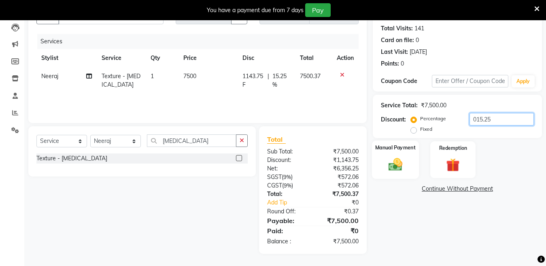
type input "015.25"
click at [393, 158] on img at bounding box center [395, 164] width 23 height 16
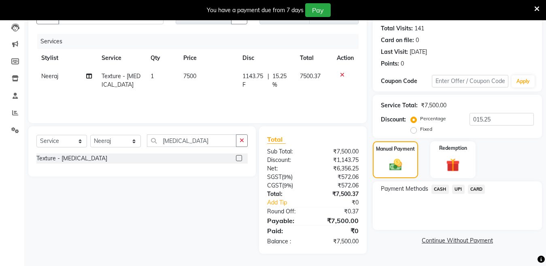
click at [480, 190] on span "CARD" at bounding box center [476, 189] width 17 height 9
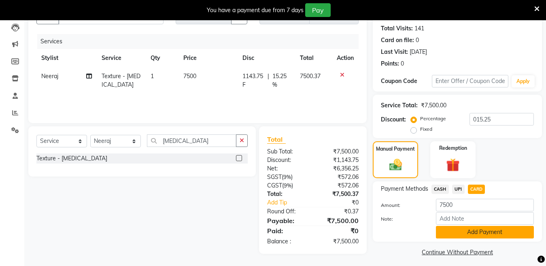
click at [466, 235] on button "Add Payment" at bounding box center [485, 232] width 98 height 13
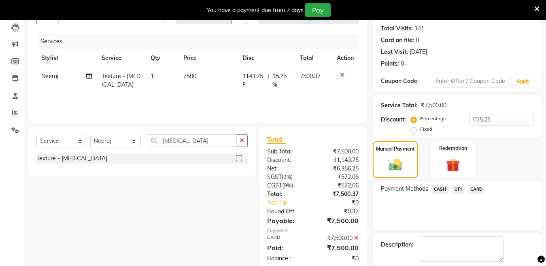
scroll to position [125, 0]
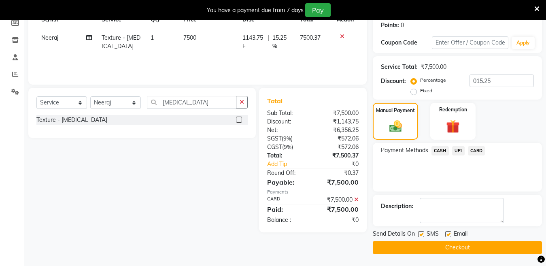
click at [418, 233] on label at bounding box center [421, 234] width 6 height 6
click at [418, 233] on input "checkbox" at bounding box center [420, 234] width 5 height 5
checkbox input "false"
click at [414, 249] on button "Checkout" at bounding box center [457, 247] width 169 height 13
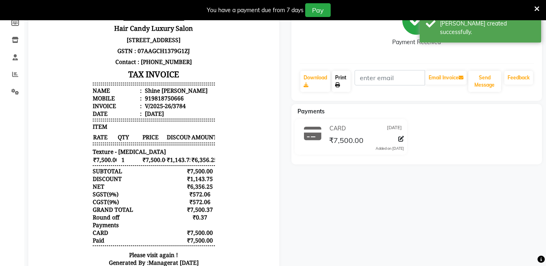
click at [341, 86] on link "Print" at bounding box center [341, 81] width 19 height 21
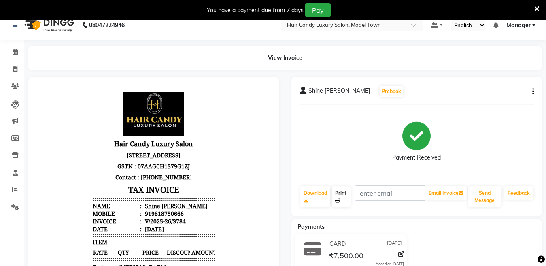
scroll to position [12, 0]
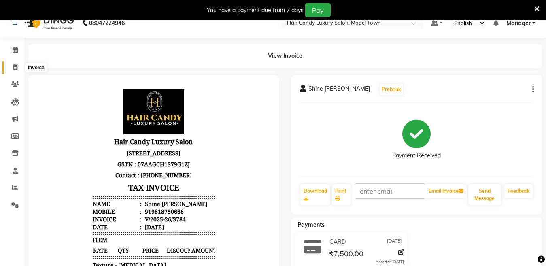
click at [13, 68] on icon at bounding box center [15, 67] width 4 height 6
select select "service"
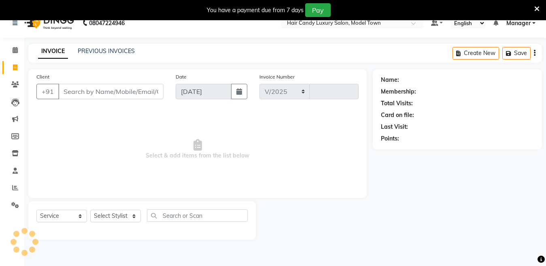
select select "4716"
type input "3785"
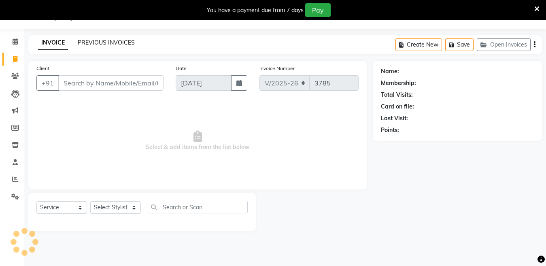
click at [110, 42] on link "PREVIOUS INVOICES" at bounding box center [106, 42] width 57 height 7
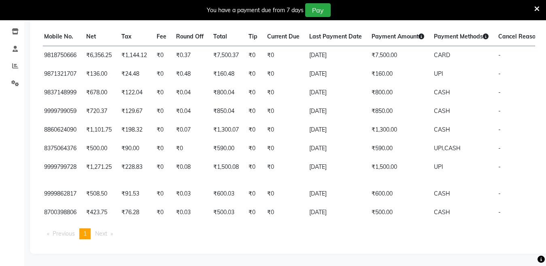
scroll to position [0, 174]
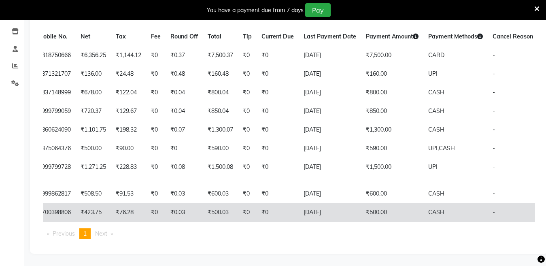
click at [450, 203] on td "CASH" at bounding box center [456, 212] width 64 height 19
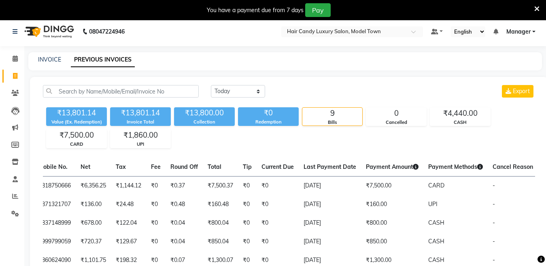
scroll to position [0, 0]
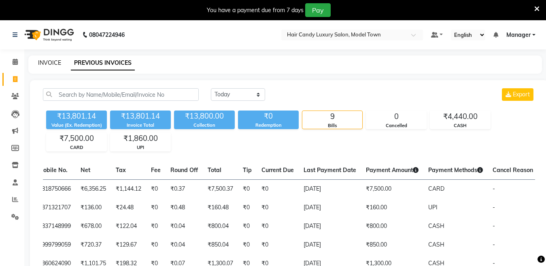
click at [45, 64] on link "INVOICE" at bounding box center [49, 62] width 23 height 7
select select "service"
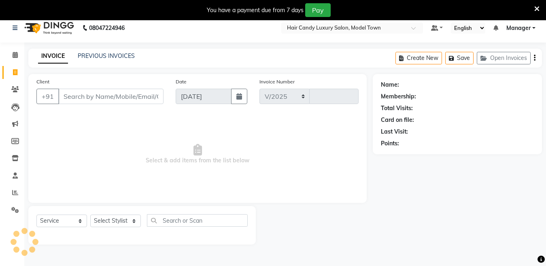
select select "4716"
type input "3785"
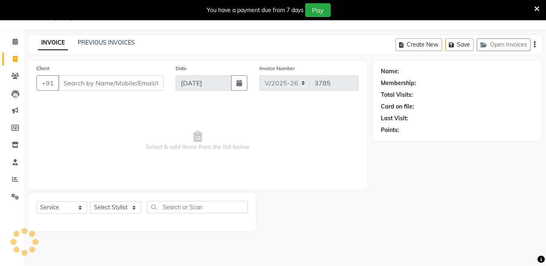
drag, startPoint x: 147, startPoint y: 93, endPoint x: 145, endPoint y: 85, distance: 8.0
click at [147, 92] on div "Client +91" at bounding box center [99, 80] width 139 height 33
click at [145, 85] on input "Client" at bounding box center [110, 82] width 105 height 15
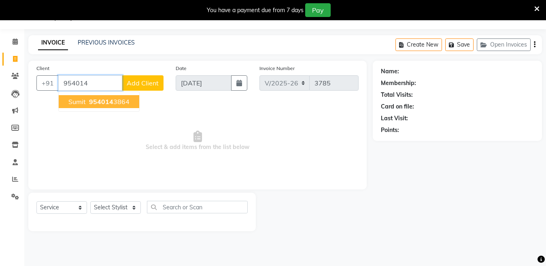
click at [116, 103] on ngb-highlight "954014 3864" at bounding box center [108, 102] width 42 height 8
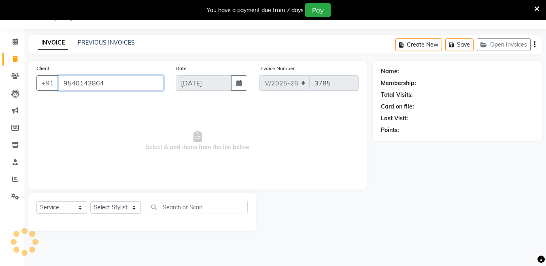
type input "9540143864"
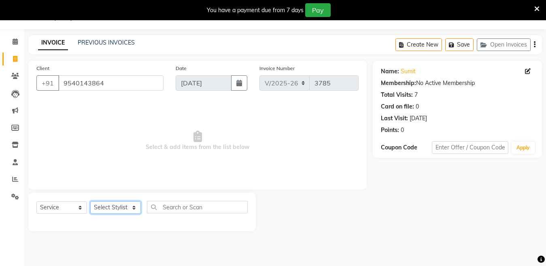
click at [129, 206] on select "Select Stylist Aakib Anas Anuradha Izhar Laiq (Rahul) Manager Neeraj parul Pawa…" at bounding box center [115, 207] width 51 height 13
click at [412, 73] on link "Sumit" at bounding box center [408, 71] width 15 height 9
click at [125, 203] on select "Select Stylist Aakib Anas Anuradha Izhar Laiq (Rahul) Manager Neeraj parul Pawa…" at bounding box center [115, 207] width 51 height 13
select select "27996"
click at [90, 201] on select "Select Stylist Aakib Anas Anuradha Izhar Laiq (Rahul) Manager Neeraj parul Pawa…" at bounding box center [115, 207] width 51 height 13
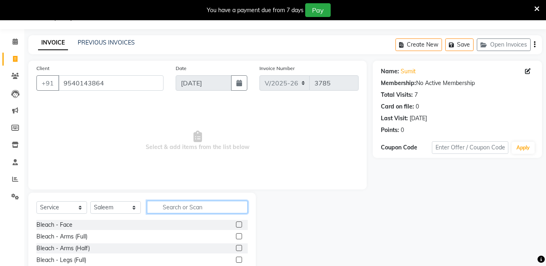
click at [158, 205] on input "text" at bounding box center [197, 207] width 101 height 13
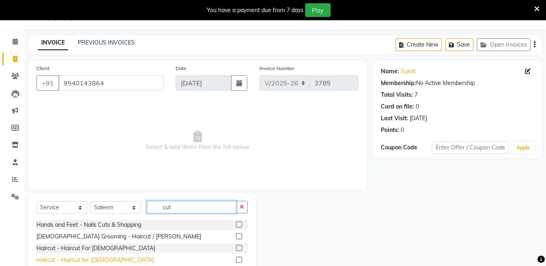
type input "cut"
click at [94, 259] on div "Haircut - Haircut for [DEMOGRAPHIC_DATA]" at bounding box center [94, 260] width 117 height 9
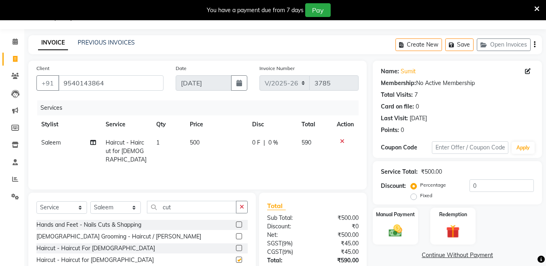
checkbox input "false"
click at [197, 209] on input "cut" at bounding box center [192, 207] width 90 height 13
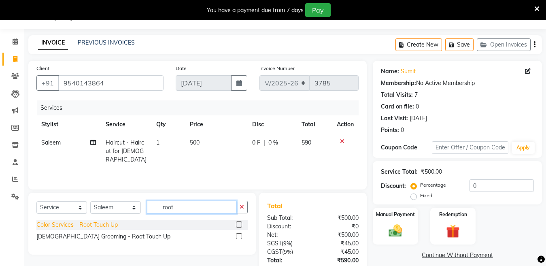
type input "root"
click at [108, 225] on div "Color Services - Root Touch Up" at bounding box center [76, 225] width 81 height 9
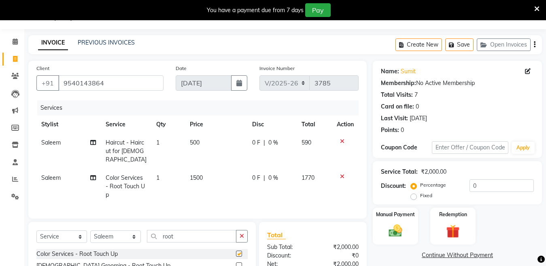
checkbox input "false"
click at [340, 174] on icon at bounding box center [342, 177] width 4 height 6
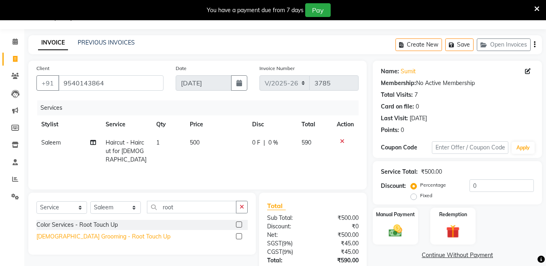
click at [107, 235] on div "[DEMOGRAPHIC_DATA] Grooming - Root Touch Up" at bounding box center [103, 237] width 134 height 9
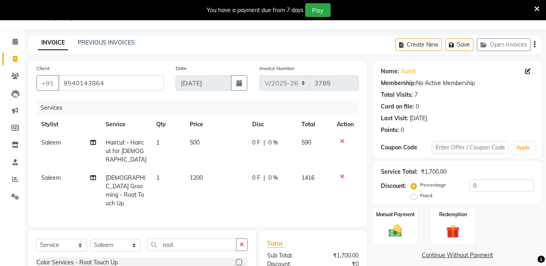
checkbox input "false"
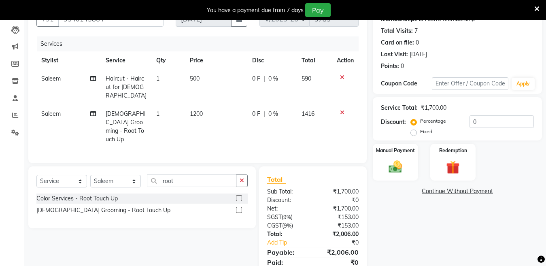
scroll to position [87, 0]
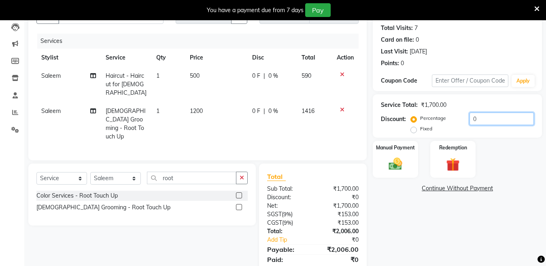
click at [493, 119] on input "0" at bounding box center [502, 119] width 64 height 13
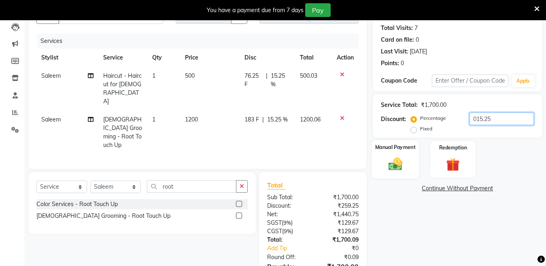
type input "015.25"
click at [389, 163] on img at bounding box center [395, 164] width 23 height 16
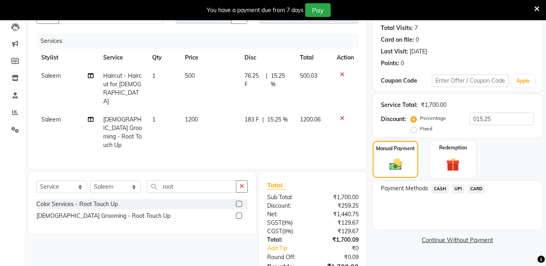
click at [440, 191] on span "CASH" at bounding box center [440, 188] width 17 height 9
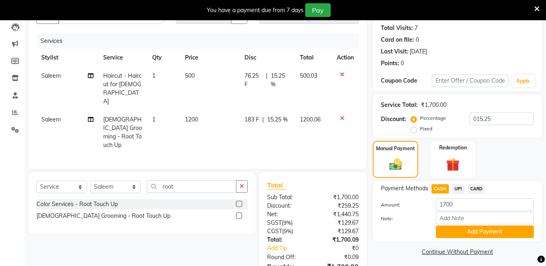
click at [470, 191] on span "CARD" at bounding box center [476, 188] width 17 height 9
click at [469, 232] on button "Add Payment" at bounding box center [485, 232] width 98 height 13
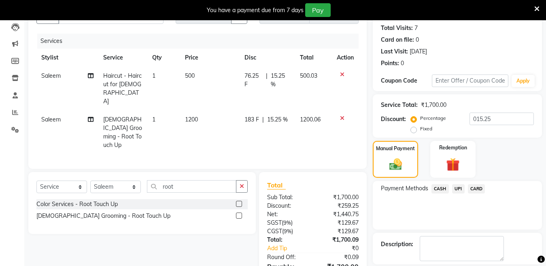
scroll to position [131, 0]
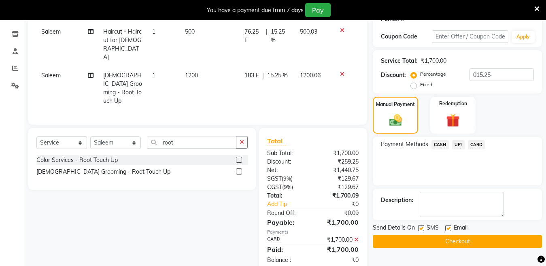
drag, startPoint x: 420, startPoint y: 230, endPoint x: 423, endPoint y: 248, distance: 18.5
click at [421, 229] on label at bounding box center [421, 228] width 6 height 6
click at [421, 229] on input "checkbox" at bounding box center [420, 228] width 5 height 5
checkbox input "false"
click at [425, 244] on button "Checkout" at bounding box center [457, 241] width 169 height 13
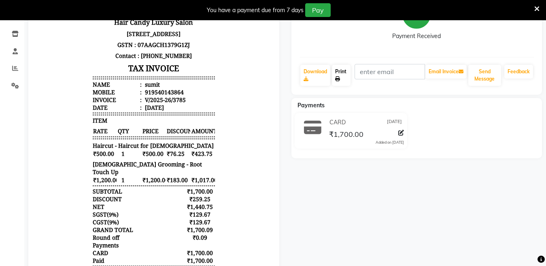
click at [347, 75] on link "Print" at bounding box center [341, 75] width 19 height 21
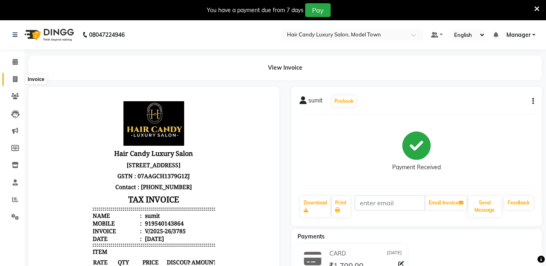
click at [13, 75] on span at bounding box center [15, 79] width 14 height 9
select select "service"
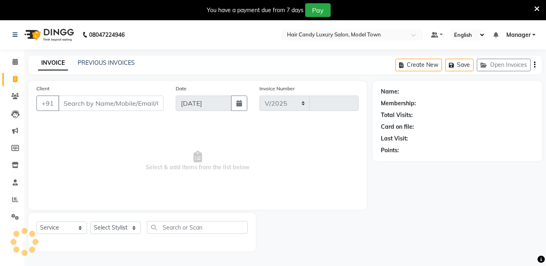
scroll to position [20, 0]
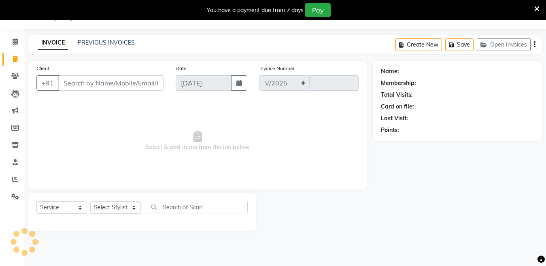
select select "4716"
type input "3786"
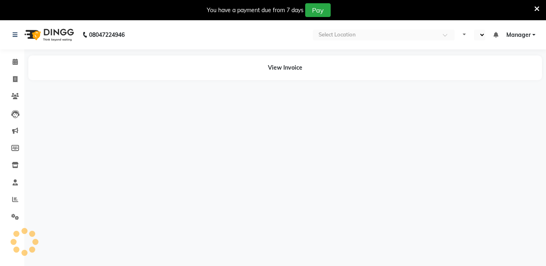
select select "en"
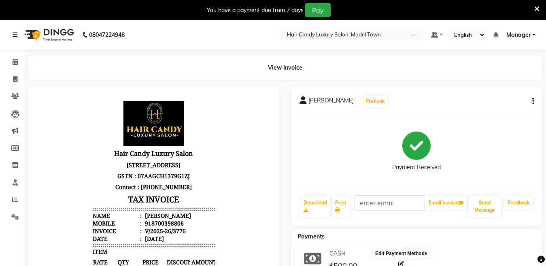
click at [402, 264] on icon at bounding box center [402, 264] width 6 height 6
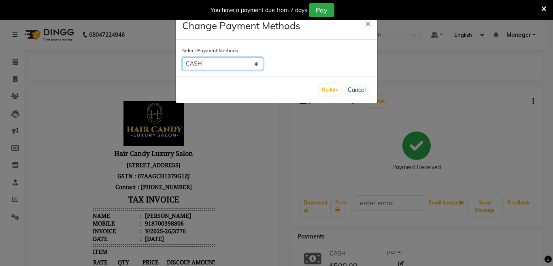
click at [240, 58] on select "CASH UPI CARD" at bounding box center [222, 64] width 81 height 13
select select "2"
click at [182, 58] on select "CASH UPI CARD" at bounding box center [222, 64] width 81 height 13
click at [334, 92] on button "Update" at bounding box center [330, 89] width 21 height 11
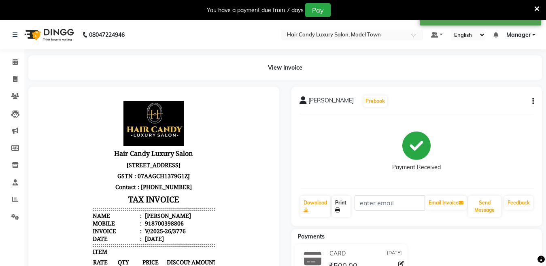
click at [343, 205] on link "Print" at bounding box center [341, 206] width 19 height 21
click at [13, 177] on link "Staff" at bounding box center [11, 182] width 19 height 13
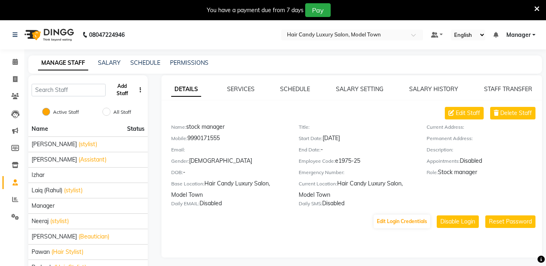
click at [118, 83] on button "Add Staff" at bounding box center [122, 89] width 27 height 21
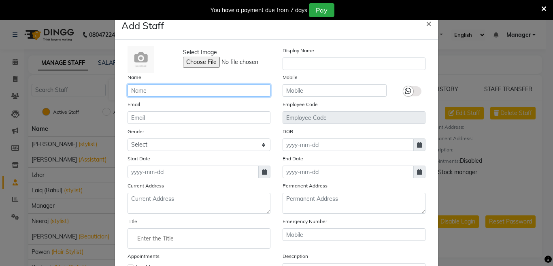
click at [190, 91] on input "text" at bounding box center [199, 90] width 143 height 13
type input "Kajal"
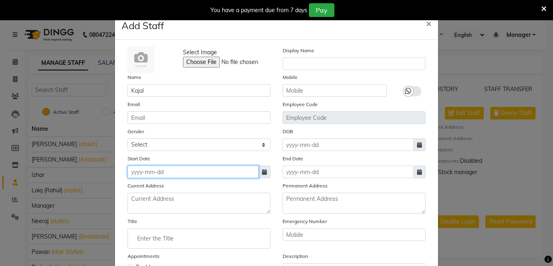
click at [192, 174] on input at bounding box center [193, 172] width 131 height 13
select select "9"
select select "2025"
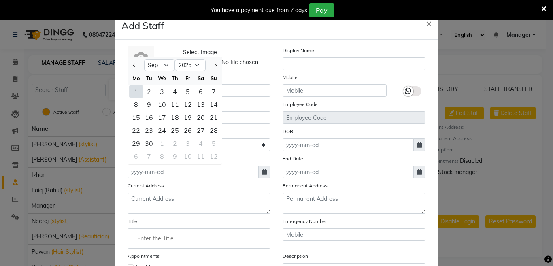
click at [132, 95] on div "1" at bounding box center [136, 91] width 13 height 13
type input "[DATE]"
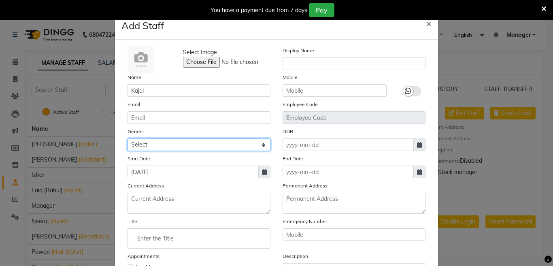
click at [195, 143] on select "Select [DEMOGRAPHIC_DATA] [DEMOGRAPHIC_DATA] Other Prefer Not To Say" at bounding box center [199, 145] width 143 height 13
select select "[DEMOGRAPHIC_DATA]"
click at [128, 139] on select "Select [DEMOGRAPHIC_DATA] [DEMOGRAPHIC_DATA] Other Prefer Not To Say" at bounding box center [199, 145] width 143 height 13
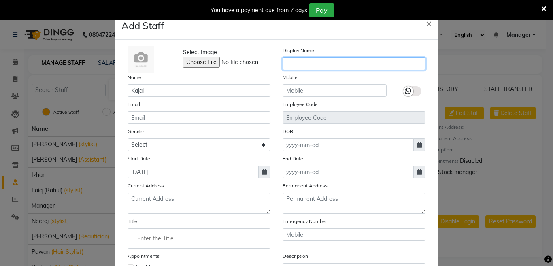
click at [353, 65] on input "text" at bounding box center [354, 64] width 143 height 13
type input "Kajal"
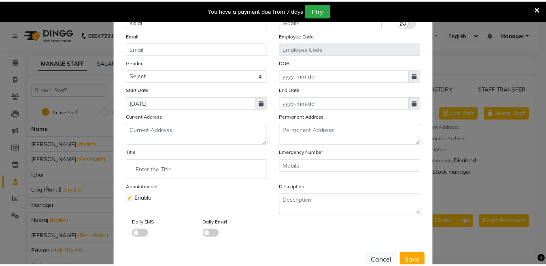
scroll to position [91, 0]
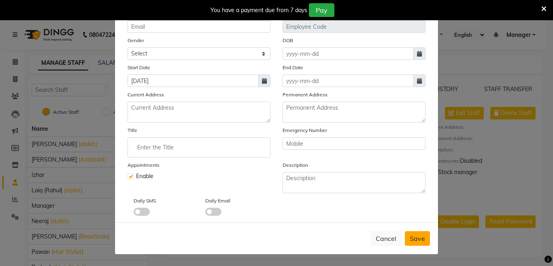
click at [405, 237] on button "Save" at bounding box center [417, 238] width 25 height 15
select select
checkbox input "false"
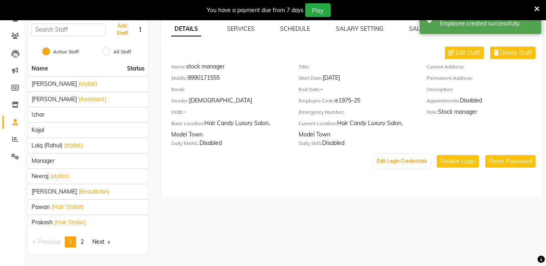
scroll to position [0, 0]
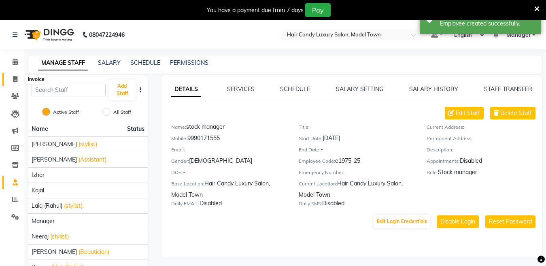
click at [11, 75] on span at bounding box center [15, 79] width 14 height 9
select select "service"
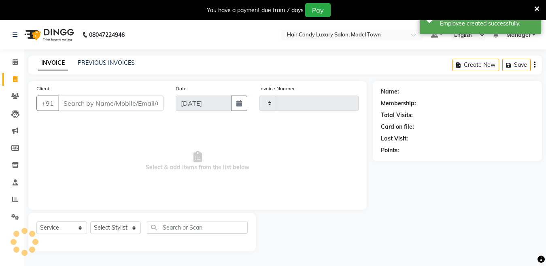
type input "3786"
select select "4716"
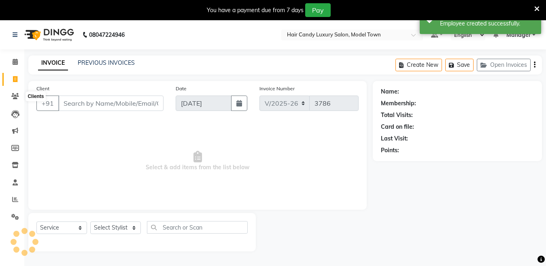
scroll to position [20, 0]
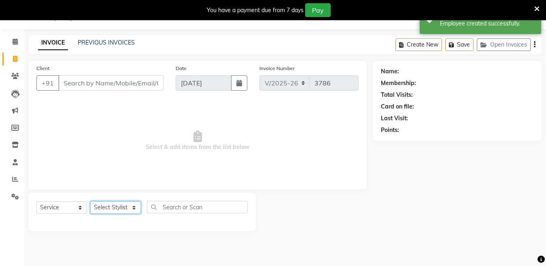
click at [103, 207] on select "Select Stylist [PERSON_NAME] [PERSON_NAME] [PERSON_NAME] ([PERSON_NAME]) Manage…" at bounding box center [115, 207] width 51 height 13
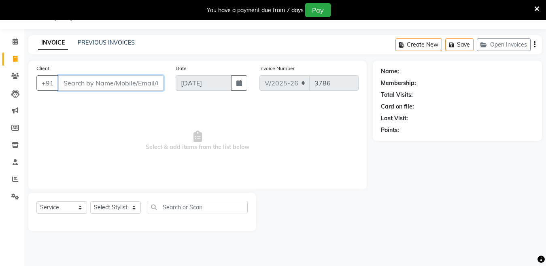
click at [128, 82] on input "Client" at bounding box center [110, 82] width 105 height 15
paste input "9910902330"
type input "9910902330"
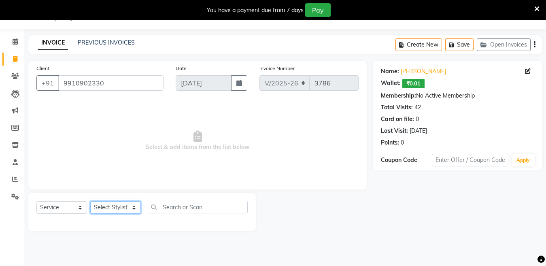
click at [119, 207] on select "Select Stylist [PERSON_NAME] [PERSON_NAME] [PERSON_NAME] ([PERSON_NAME]) Manage…" at bounding box center [115, 207] width 51 height 13
select select "90549"
click at [90, 201] on select "Select Stylist [PERSON_NAME] [PERSON_NAME] [PERSON_NAME] ([PERSON_NAME]) Manage…" at bounding box center [115, 207] width 51 height 13
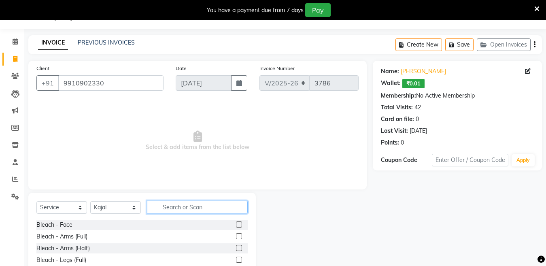
click at [179, 204] on input "text" at bounding box center [197, 207] width 101 height 13
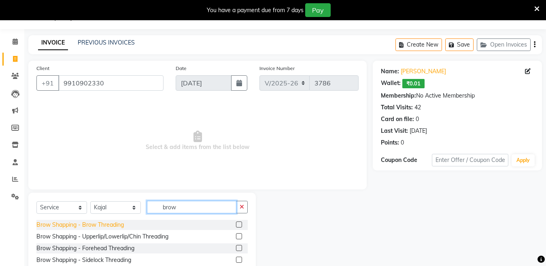
type input "brow"
click at [107, 228] on div "Brow Shapping - Brow Threading" at bounding box center [79, 225] width 87 height 9
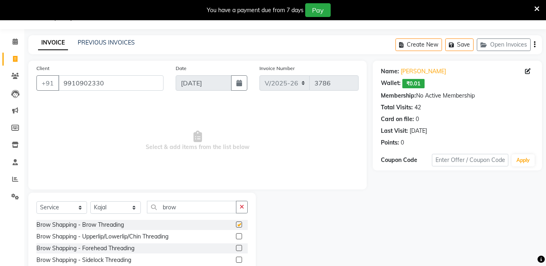
checkbox input "false"
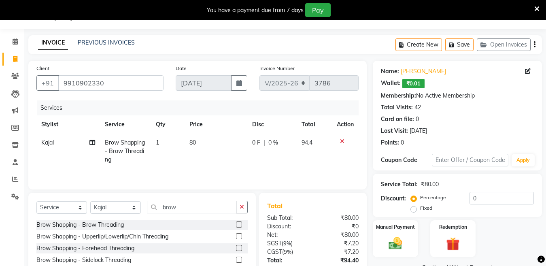
click at [209, 151] on td "80" at bounding box center [216, 151] width 62 height 35
select select "90549"
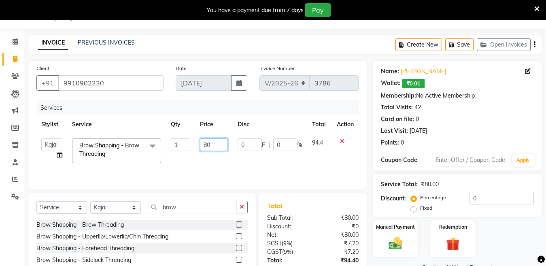
click at [204, 145] on input "80" at bounding box center [214, 145] width 28 height 13
type input "280"
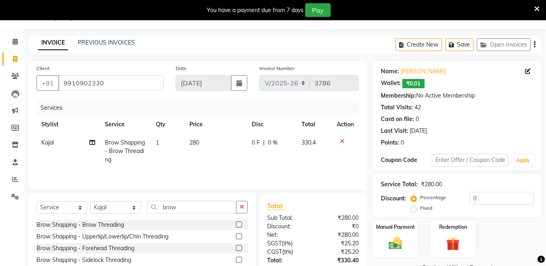
click at [305, 223] on div "Discount:" at bounding box center [287, 226] width 52 height 9
click at [132, 205] on select "Select Stylist Aakib Anas Izhar Kajal Laiq (Rahul) Manager Neeraj parul Pawan P…" at bounding box center [115, 207] width 51 height 13
click at [90, 202] on select "Select Stylist Aakib Anas Izhar Kajal Laiq (Rahul) Manager Neeraj parul Pawan P…" at bounding box center [115, 207] width 51 height 13
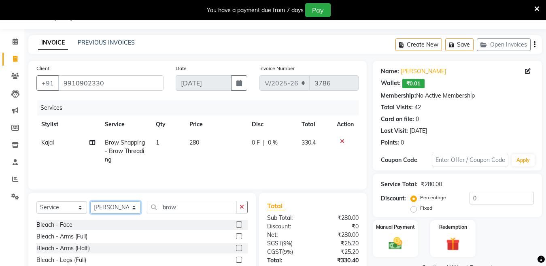
select select "28001"
drag, startPoint x: 188, startPoint y: 204, endPoint x: 130, endPoint y: 208, distance: 58.9
click at [130, 208] on div "Select Service Product Membership Package Voucher Prepaid Gift Card Select Styl…" at bounding box center [141, 210] width 211 height 19
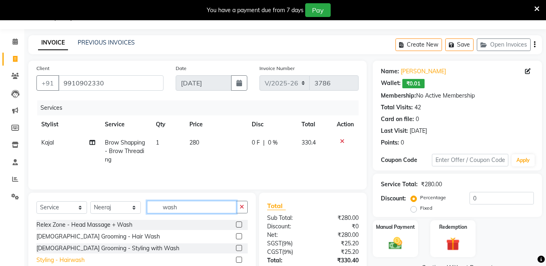
type input "wash"
click at [50, 260] on div "Styling - Hairwash" at bounding box center [60, 260] width 48 height 9
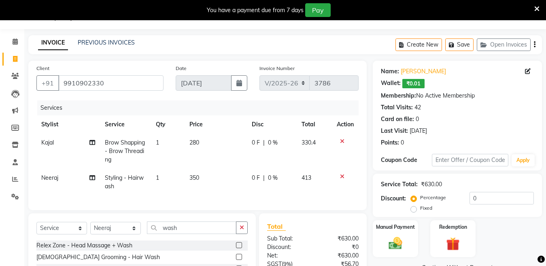
checkbox input "false"
click at [167, 177] on td "1" at bounding box center [168, 182] width 34 height 27
select select "28001"
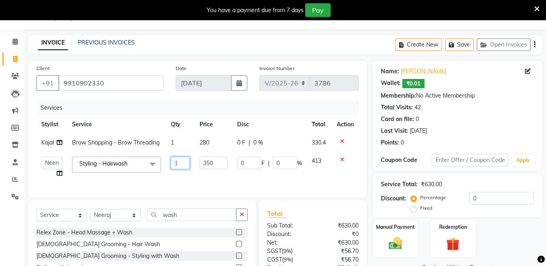
drag, startPoint x: 180, startPoint y: 167, endPoint x: 106, endPoint y: 169, distance: 74.6
click at [106, 169] on tr "Aakib Anas Izhar Kajal Laiq (Rahul) Manager Neeraj parul Pawan Prakash Rajni Ra…" at bounding box center [197, 167] width 322 height 31
type input "2"
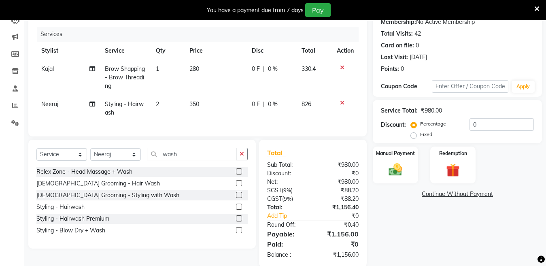
scroll to position [114, 0]
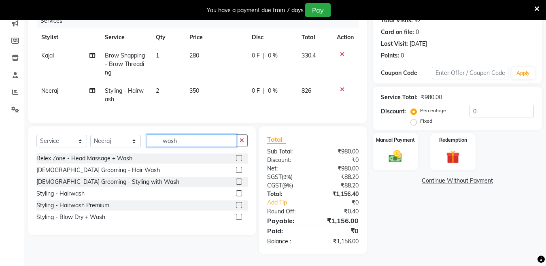
drag, startPoint x: 190, startPoint y: 140, endPoint x: 119, endPoint y: 149, distance: 71.8
click at [119, 149] on div "Select Service Product Membership Package Voucher Prepaid Gift Card Select Styl…" at bounding box center [141, 143] width 211 height 19
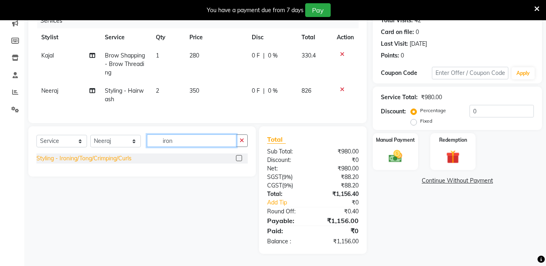
type input "iron"
click at [114, 159] on div "Styling - Ironing/Tong/Crimping/Curls" at bounding box center [83, 158] width 95 height 9
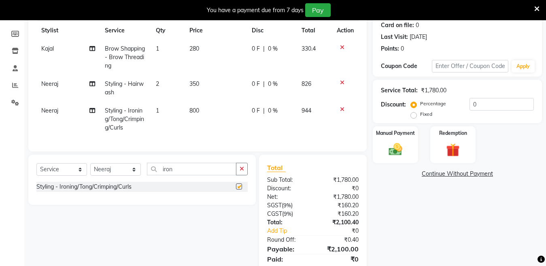
checkbox input "false"
click at [173, 105] on td "1" at bounding box center [168, 119] width 34 height 35
select select "28001"
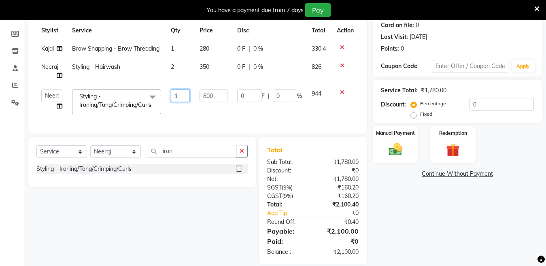
drag, startPoint x: 181, startPoint y: 95, endPoint x: 105, endPoint y: 107, distance: 77.1
click at [105, 107] on tr "Aakib Anas Izhar Kajal Laiq (Rahul) Manager Neeraj parul Pawan Prakash Rajni Ra…" at bounding box center [197, 102] width 322 height 34
type input "2"
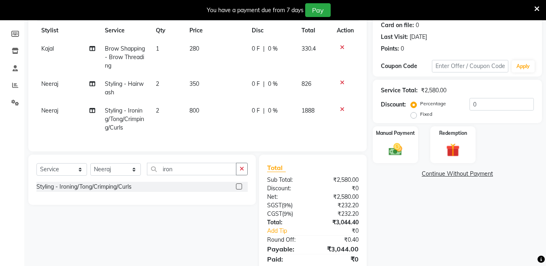
click at [330, 220] on div "Total Sub Total: ₹2,580.00 Discount: ₹0 Net: ₹2,580.00 SGST ( 9% ) ₹232.20 CGST…" at bounding box center [313, 218] width 92 height 111
drag, startPoint x: 533, startPoint y: 103, endPoint x: 539, endPoint y: 122, distance: 19.4
click at [539, 122] on div "Service Total: ₹2,580.00 Discount: Percentage Fixed 0" at bounding box center [457, 101] width 169 height 43
click at [342, 108] on icon at bounding box center [342, 110] width 4 height 6
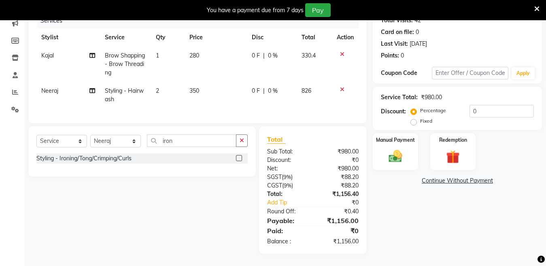
click at [343, 87] on icon at bounding box center [342, 90] width 4 height 6
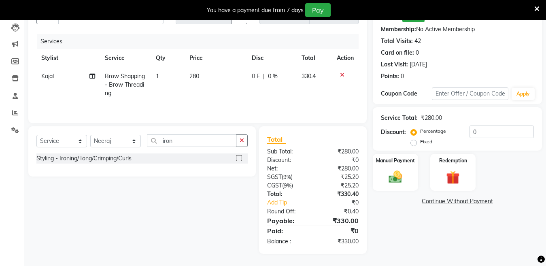
scroll to position [87, 0]
click at [214, 136] on input "iron" at bounding box center [192, 140] width 90 height 13
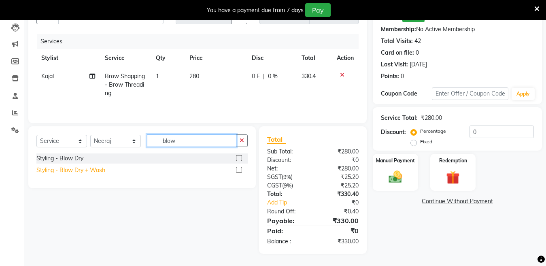
type input "blow"
click at [48, 169] on div "Styling - Blow Dry + Wash" at bounding box center [70, 170] width 69 height 9
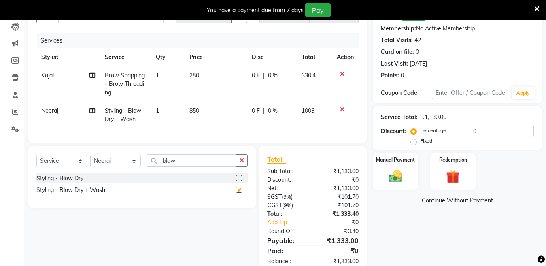
checkbox input "false"
click at [188, 164] on input "blow" at bounding box center [192, 160] width 90 height 13
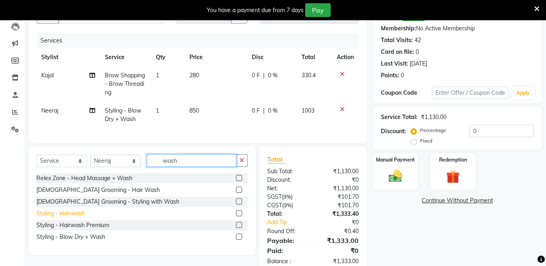
type input "wash"
click at [75, 217] on div "Styling - Hairwash" at bounding box center [60, 213] width 48 height 9
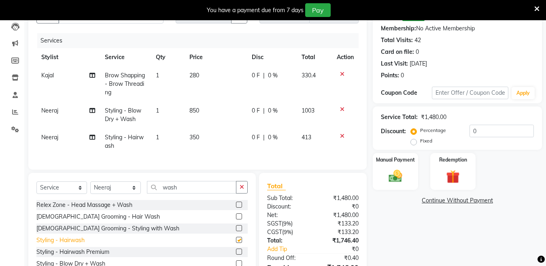
checkbox input "false"
click at [498, 130] on input "0" at bounding box center [502, 131] width 64 height 13
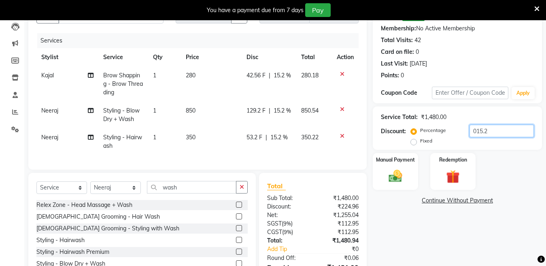
type input "015.25"
drag, startPoint x: 508, startPoint y: 130, endPoint x: 417, endPoint y: 138, distance: 91.5
click at [417, 138] on div "Percentage Fixed 015.25" at bounding box center [474, 136] width 122 height 22
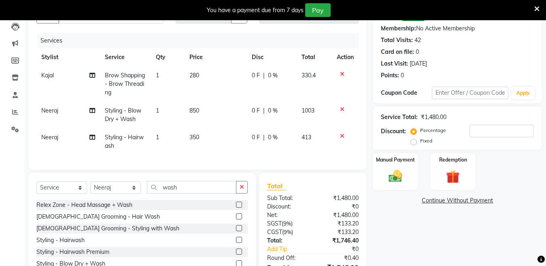
click at [342, 109] on icon at bounding box center [342, 110] width 4 height 6
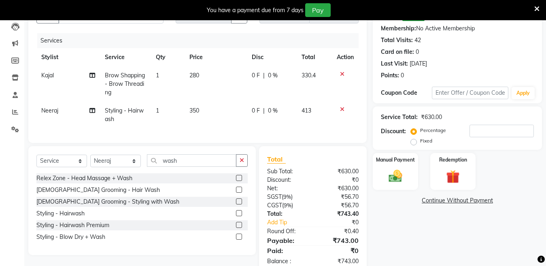
click at [174, 109] on td "1" at bounding box center [168, 115] width 34 height 27
select select "28001"
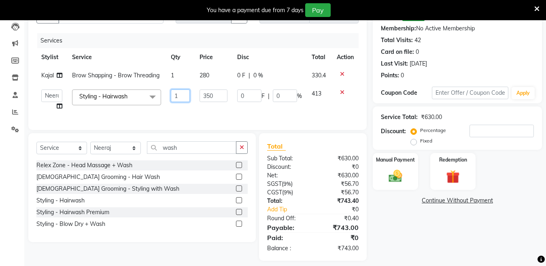
drag, startPoint x: 183, startPoint y: 95, endPoint x: 150, endPoint y: 105, distance: 34.1
click at [150, 105] on tr "Aakib Anas Izhar Kajal Laiq (Rahul) Manager Neeraj parul Pawan Prakash Rajni Ra…" at bounding box center [197, 100] width 322 height 31
type input "2"
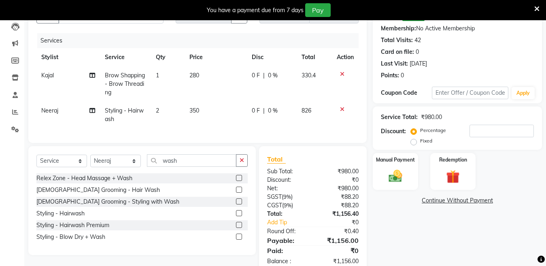
click at [271, 156] on div "Total Sub Total: ₹980.00 Discount: ₹0 Net: ₹980.00 SGST ( 9% ) ₹88.20 CGST ( 9%…" at bounding box center [313, 210] width 108 height 128
click at [233, 160] on div "Select Service Product Membership Package Voucher Prepaid Gift Card Select Styl…" at bounding box center [142, 200] width 228 height 109
click at [239, 167] on button "button" at bounding box center [242, 160] width 12 height 13
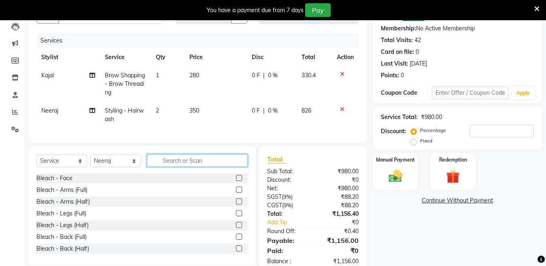
click at [220, 167] on input "text" at bounding box center [197, 160] width 101 height 13
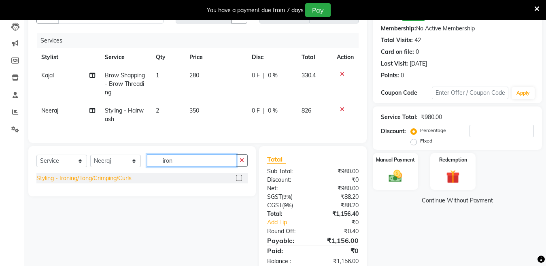
type input "iron"
click at [107, 183] on div "Styling - Ironing/Tong/Crimping/Curls" at bounding box center [83, 178] width 95 height 9
checkbox input "false"
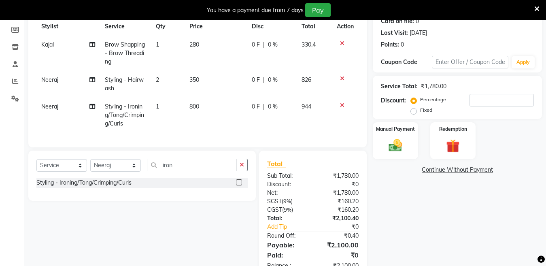
scroll to position [120, 0]
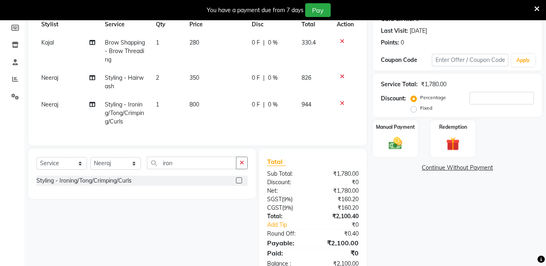
click at [210, 105] on td "800" at bounding box center [216, 113] width 62 height 35
select select "28001"
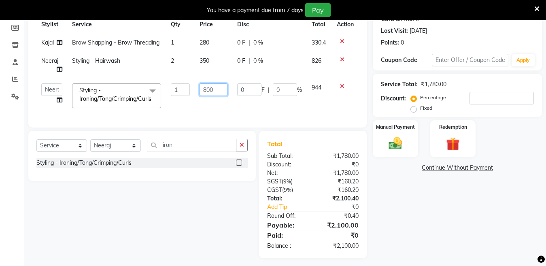
drag, startPoint x: 223, startPoint y: 92, endPoint x: 122, endPoint y: 96, distance: 100.5
click at [122, 96] on tr "Aakib Anas Izhar Kajal Laiq (Rahul) Manager Neeraj parul Pawan Prakash Rajni Ra…" at bounding box center [197, 96] width 322 height 34
type input "900"
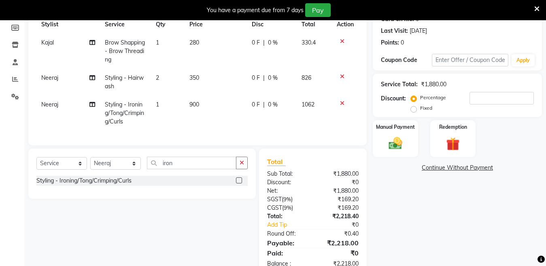
click at [270, 162] on div "Total Sub Total: ₹1,880.00 Discount: ₹0 Net: ₹1,880.00 SGST ( 9% ) ₹169.20 CGST…" at bounding box center [313, 213] width 108 height 128
click at [211, 106] on td "900" at bounding box center [216, 113] width 62 height 35
select select "28001"
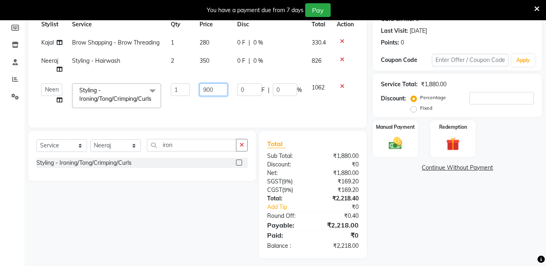
drag, startPoint x: 219, startPoint y: 93, endPoint x: 152, endPoint y: 106, distance: 68.8
click at [152, 106] on tr "Aakib Anas Izhar Kajal Laiq (Rahul) Manager Neeraj parul Pawan Prakash Rajni Ra…" at bounding box center [197, 96] width 322 height 34
type input "1000"
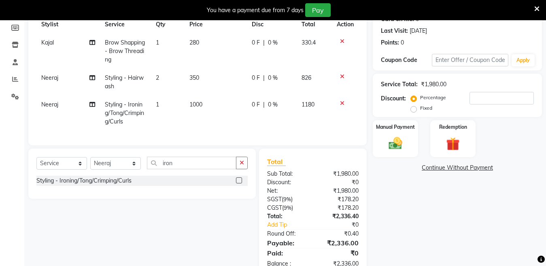
click at [346, 220] on div "Total Sub Total: ₹1,980.00 Discount: ₹0 Net: ₹1,980.00 SGST ( 9% ) ₹178.20 CGST…" at bounding box center [313, 212] width 92 height 111
click at [378, 139] on div "Manual Payment" at bounding box center [395, 138] width 47 height 38
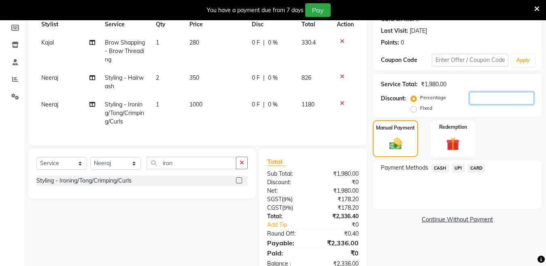
click at [493, 96] on input "number" at bounding box center [502, 98] width 64 height 13
type input "15"
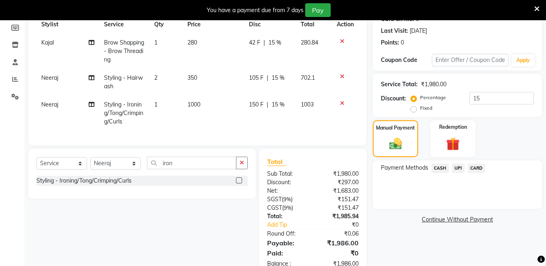
click at [446, 180] on div "Payment Methods CASH UPI CARD" at bounding box center [457, 184] width 169 height 49
click at [440, 165] on span "CASH" at bounding box center [440, 168] width 17 height 9
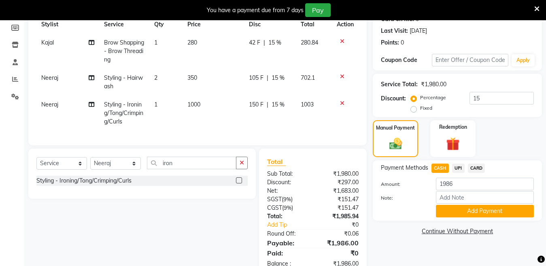
click at [460, 218] on div "Payment Methods CASH UPI CARD Amount: 1986 Note: Add Payment" at bounding box center [457, 190] width 169 height 60
click at [461, 213] on button "Add Payment" at bounding box center [485, 211] width 98 height 13
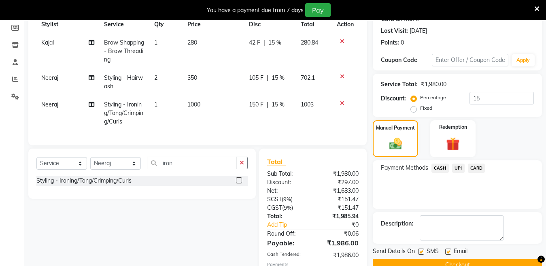
scroll to position [178, 0]
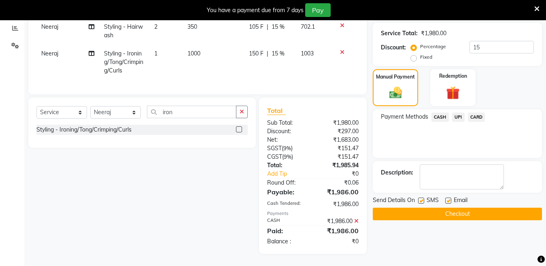
click at [423, 198] on label at bounding box center [421, 201] width 6 height 6
click at [423, 198] on input "checkbox" at bounding box center [420, 200] width 5 height 5
checkbox input "false"
click at [419, 208] on button "Checkout" at bounding box center [457, 214] width 169 height 13
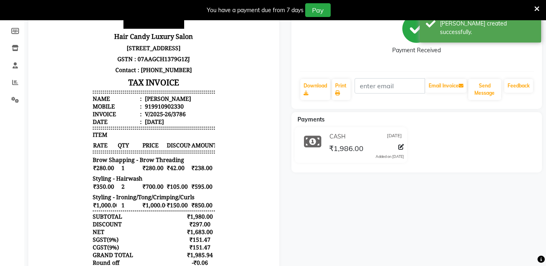
scroll to position [109, 0]
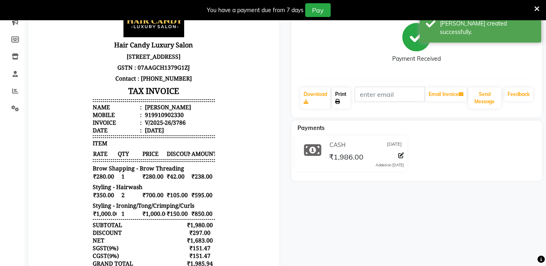
click at [338, 100] on icon at bounding box center [337, 101] width 5 height 5
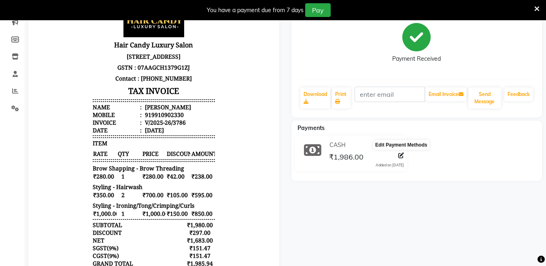
click at [400, 156] on icon at bounding box center [402, 156] width 6 height 6
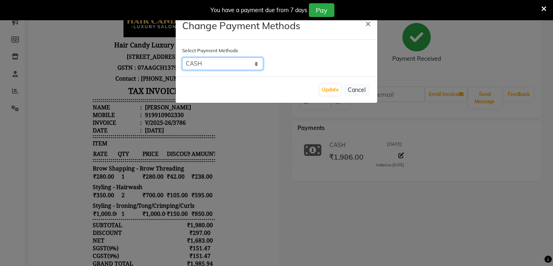
click at [200, 58] on select "CASH UPI CARD" at bounding box center [222, 64] width 81 height 13
select select "2"
click at [182, 58] on select "CASH UPI CARD" at bounding box center [222, 64] width 81 height 13
click at [337, 87] on button "Update" at bounding box center [330, 89] width 21 height 11
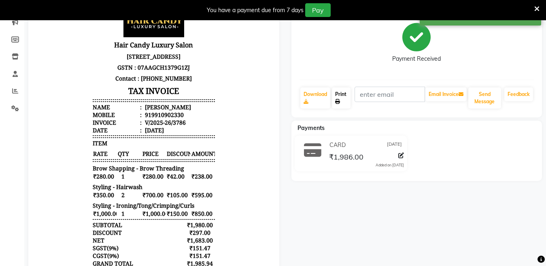
click at [339, 94] on link "Print" at bounding box center [341, 97] width 19 height 21
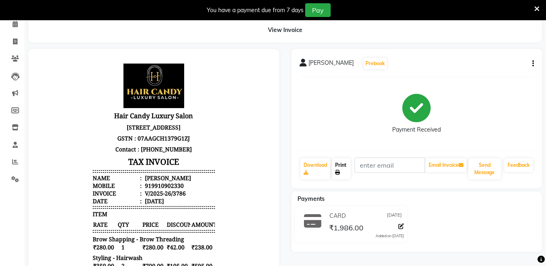
scroll to position [0, 0]
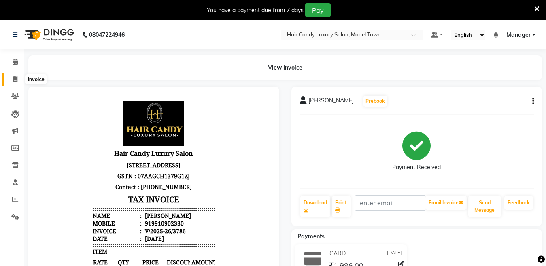
click at [9, 81] on span at bounding box center [15, 79] width 14 height 9
select select "service"
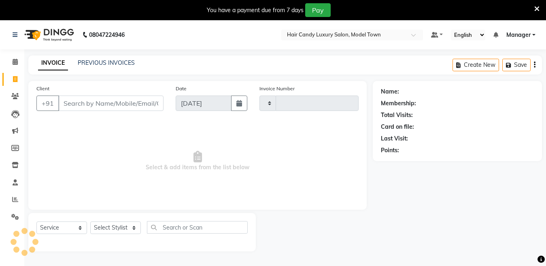
type input "3787"
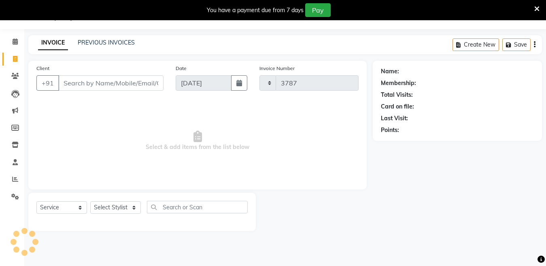
select select "4716"
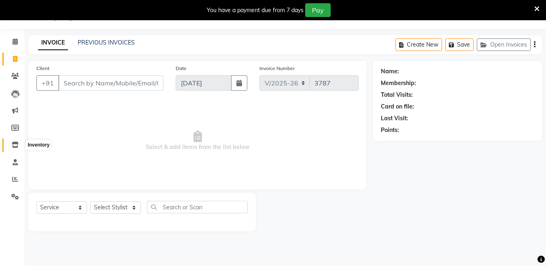
click at [19, 141] on span at bounding box center [15, 145] width 14 height 9
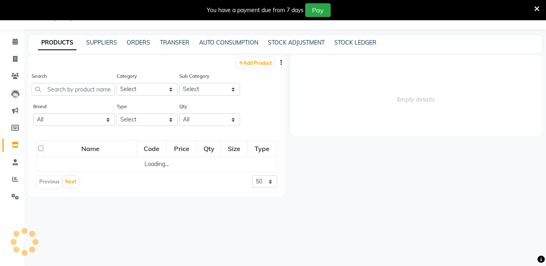
select select
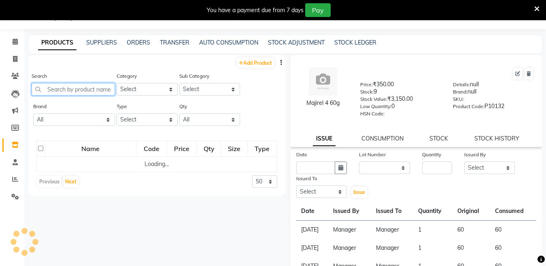
click at [87, 86] on input "text" at bounding box center [73, 89] width 83 height 13
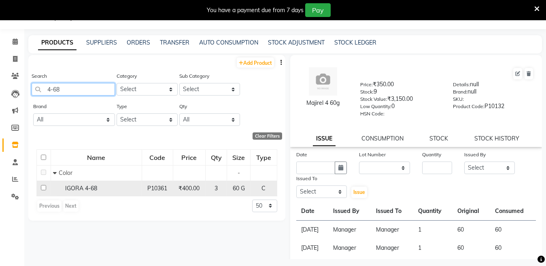
type input "4-68"
click at [74, 188] on span "IGORA 4-68" at bounding box center [81, 188] width 32 height 7
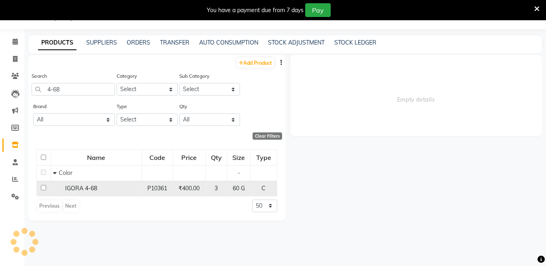
select select
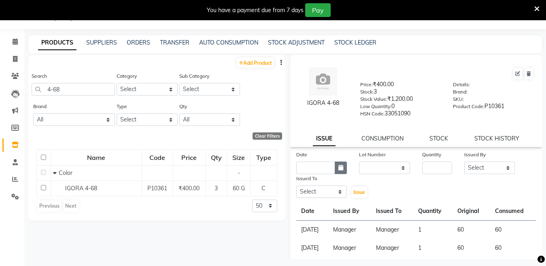
click at [339, 170] on icon "button" at bounding box center [341, 168] width 5 height 6
select select "9"
select select "2025"
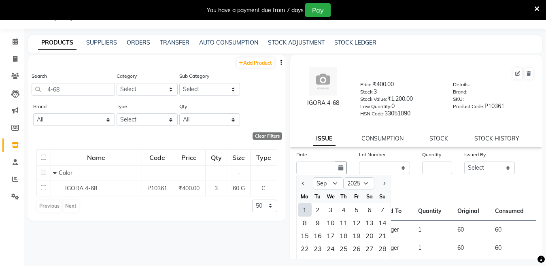
click at [303, 204] on div "1" at bounding box center [305, 209] width 13 height 13
type input "[DATE]"
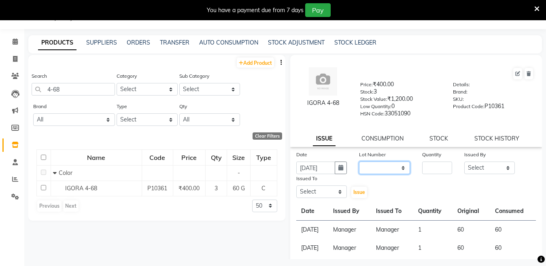
click at [388, 165] on select "None" at bounding box center [384, 168] width 51 height 13
select select "0: null"
click at [359, 162] on select "None" at bounding box center [384, 168] width 51 height 13
click at [436, 169] on input "number" at bounding box center [437, 168] width 30 height 13
type input "1"
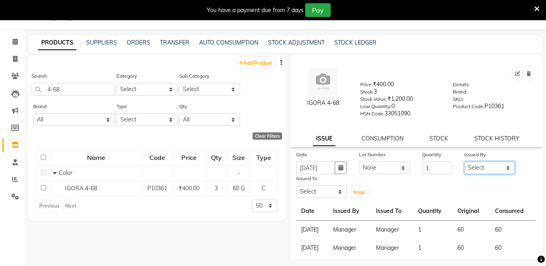
click at [467, 164] on select "Select Aakib Anas Izhar Kajal Laiq (Rahul) Manager Neeraj parul Pawan Prakash R…" at bounding box center [490, 168] width 51 height 13
select select "28446"
click at [465, 162] on select "Select Aakib Anas Izhar Kajal Laiq (Rahul) Manager Neeraj parul Pawan Prakash R…" at bounding box center [490, 168] width 51 height 13
click at [322, 195] on select "Select Aakib Anas Izhar Kajal Laiq (Rahul) Manager Neeraj parul Pawan Prakash R…" at bounding box center [322, 192] width 51 height 13
select select "28446"
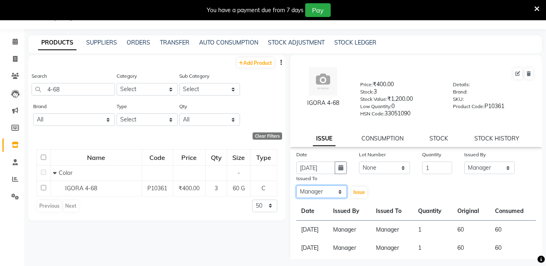
click at [297, 186] on select "Select Aakib Anas Izhar Kajal Laiq (Rahul) Manager Neeraj parul Pawan Prakash R…" at bounding box center [322, 192] width 51 height 13
click at [355, 195] on span "Issue" at bounding box center [360, 192] width 12 height 6
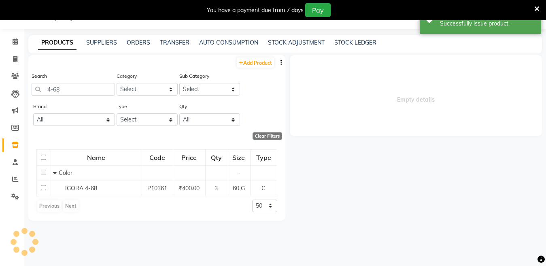
select select
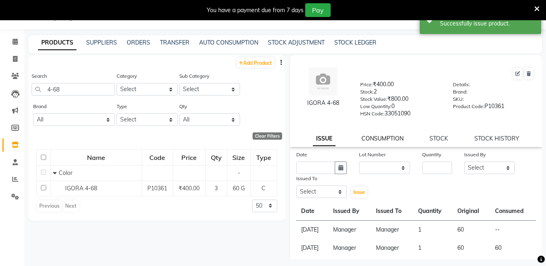
click at [365, 140] on link "CONSUMPTION" at bounding box center [383, 138] width 42 height 7
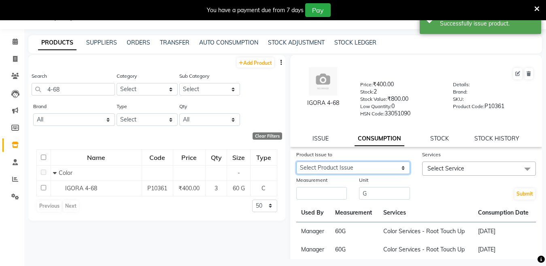
click at [365, 164] on select "Select Product Issue 2025-09-01, Issued to: Manager, Balance: 60" at bounding box center [354, 168] width 114 height 13
select select "1198832"
click at [297, 162] on select "Select Product Issue 2025-09-01, Issued to: Manager, Balance: 60" at bounding box center [354, 168] width 114 height 13
drag, startPoint x: 414, startPoint y: 164, endPoint x: 423, endPoint y: 168, distance: 10.2
click at [417, 165] on div "Services Select Service Hands and feet - Lycco Pedicure Hands and Feet - Bomb p…" at bounding box center [479, 163] width 126 height 26
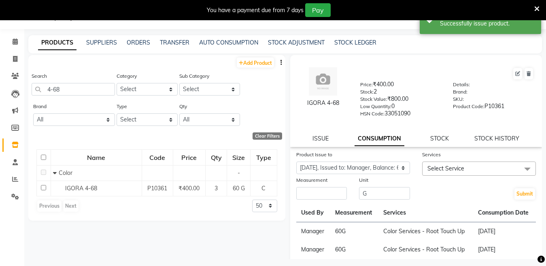
click at [423, 168] on span "Select Service" at bounding box center [479, 169] width 114 height 14
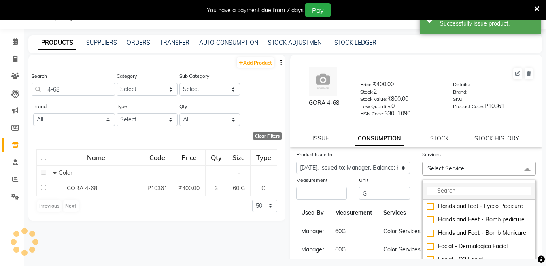
click at [432, 194] on input "multiselect-search" at bounding box center [479, 191] width 105 height 9
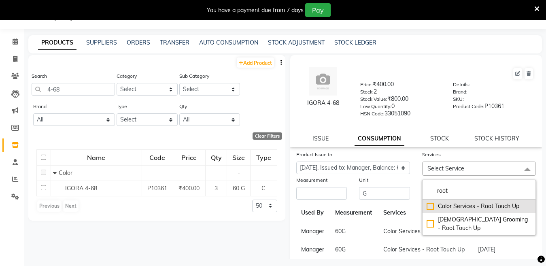
type input "root"
click at [427, 208] on div "Color Services - Root Touch Up" at bounding box center [479, 206] width 105 height 9
checkbox input "true"
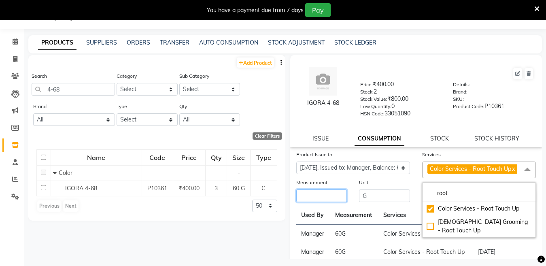
click at [339, 202] on input "number" at bounding box center [322, 196] width 51 height 13
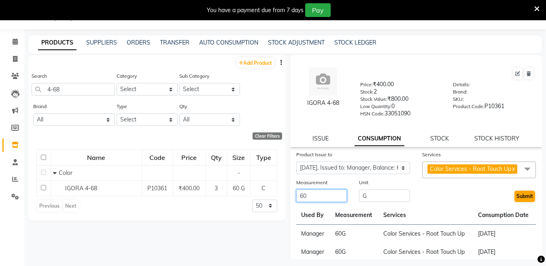
type input "60"
click at [527, 202] on button "Submit" at bounding box center [525, 196] width 21 height 11
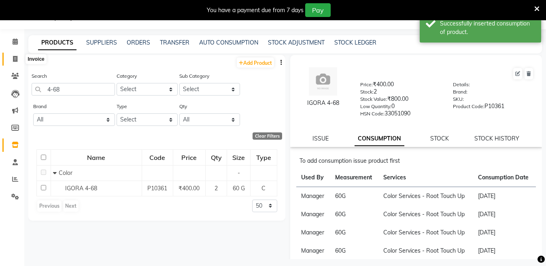
click at [13, 60] on icon at bounding box center [15, 59] width 4 height 6
select select "service"
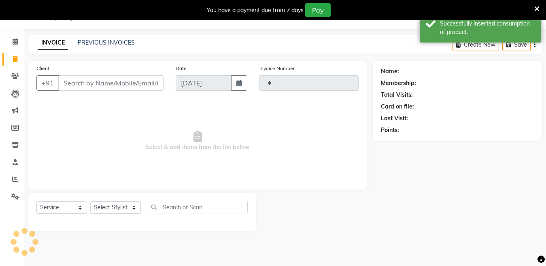
type input "3787"
select select "4716"
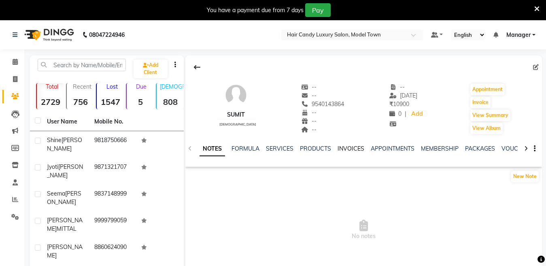
click at [346, 149] on link "INVOICES" at bounding box center [351, 148] width 27 height 7
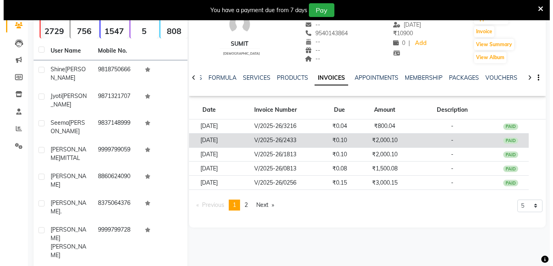
scroll to position [73, 0]
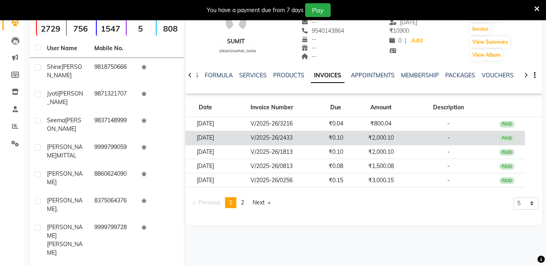
click at [412, 137] on td "-" at bounding box center [448, 138] width 81 height 14
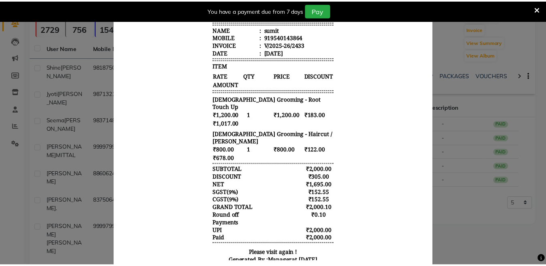
scroll to position [141, 0]
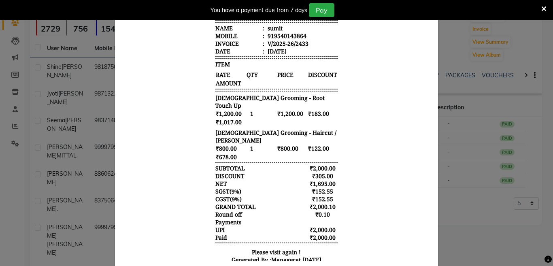
click at [498, 113] on ngb-modal-window "INVOICE View Invoice Close" at bounding box center [276, 133] width 553 height 266
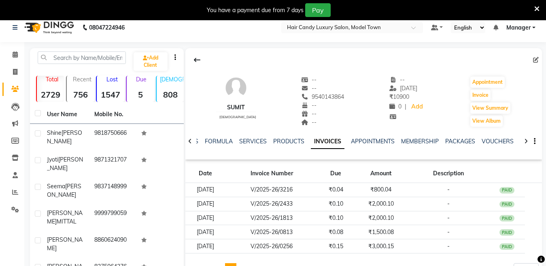
scroll to position [0, 0]
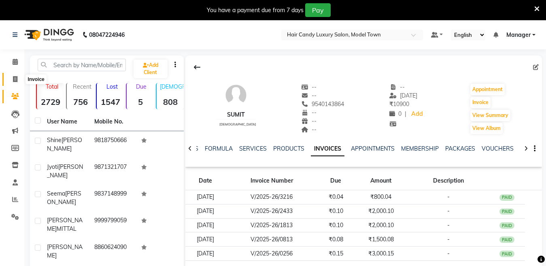
click at [17, 83] on span at bounding box center [15, 79] width 14 height 9
select select "service"
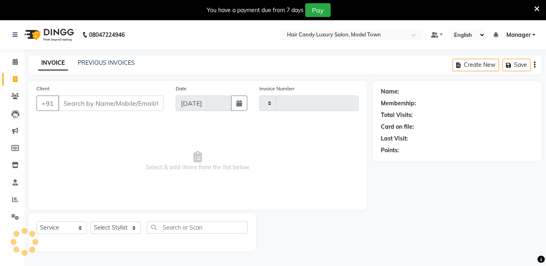
type input "3785"
select select "4716"
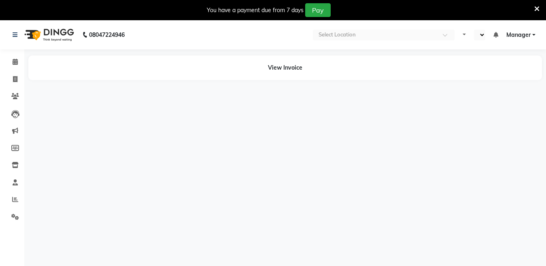
select select "en"
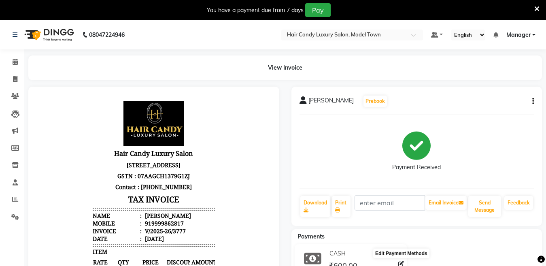
click at [399, 265] on icon at bounding box center [402, 264] width 6 height 6
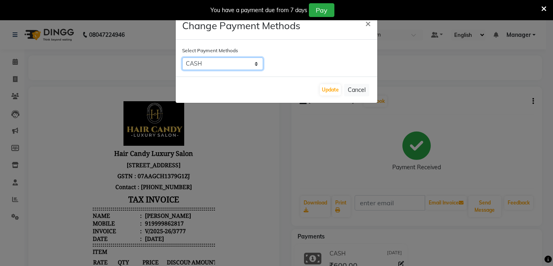
click at [250, 66] on select "CASH UPI CARD" at bounding box center [222, 64] width 81 height 13
select select "2"
click at [182, 58] on select "CASH UPI CARD" at bounding box center [222, 64] width 81 height 13
click at [328, 91] on button "Update" at bounding box center [330, 89] width 21 height 11
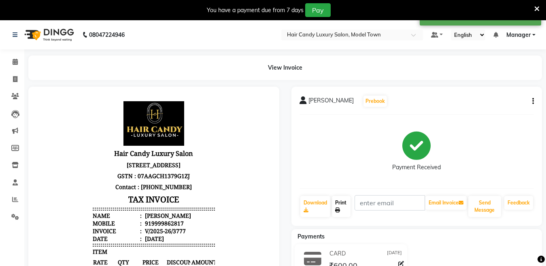
click at [339, 209] on icon at bounding box center [337, 210] width 5 height 5
click at [15, 83] on span at bounding box center [15, 79] width 14 height 9
select select "service"
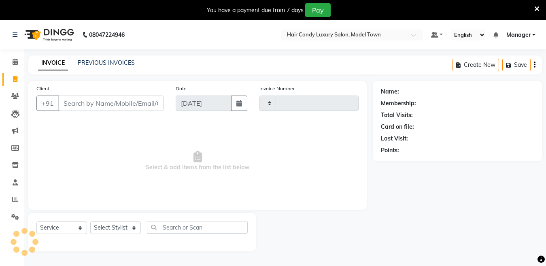
type input "3786"
select select "4716"
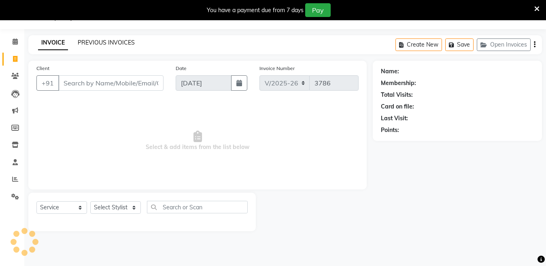
click at [109, 41] on link "PREVIOUS INVOICES" at bounding box center [106, 42] width 57 height 7
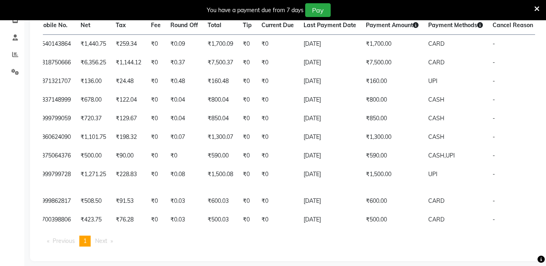
scroll to position [151, 0]
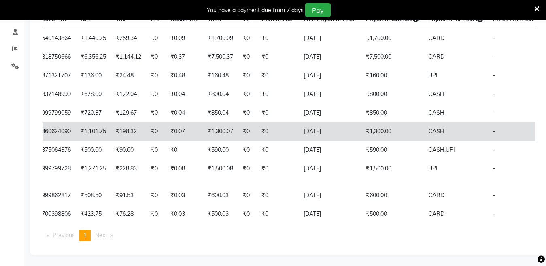
click at [437, 141] on td "CASH" at bounding box center [456, 131] width 64 height 19
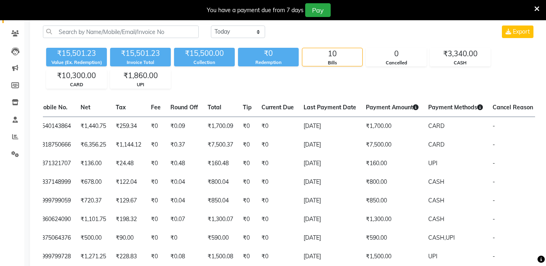
scroll to position [0, 0]
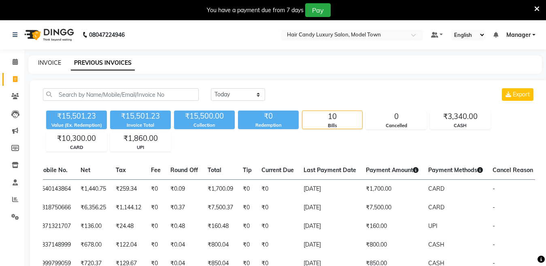
click at [48, 60] on link "INVOICE" at bounding box center [49, 62] width 23 height 7
select select "service"
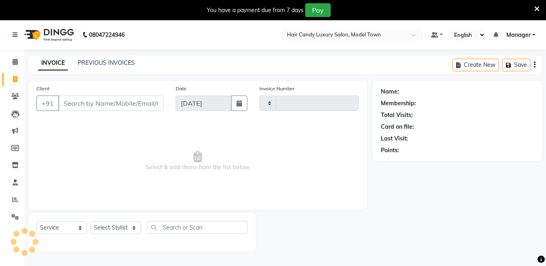
type input "3786"
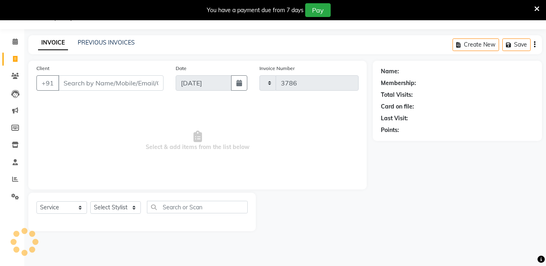
select select "4716"
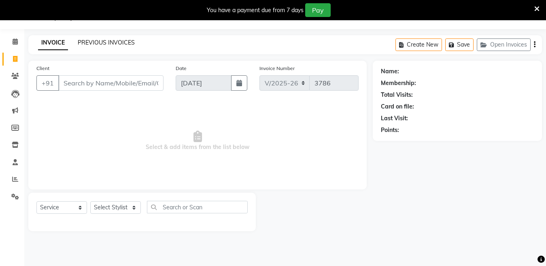
click at [107, 40] on link "PREVIOUS INVOICES" at bounding box center [106, 42] width 57 height 7
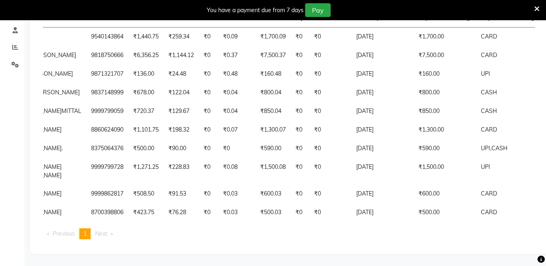
scroll to position [0, 174]
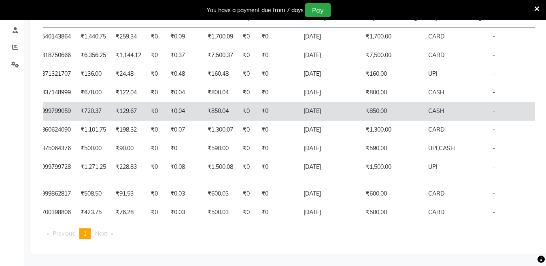
click at [435, 108] on td "CASH" at bounding box center [456, 111] width 64 height 19
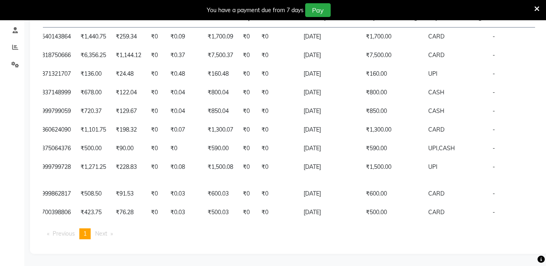
click at [538, 142] on div "Invoice No. Invoice Date Client Name Mobile No. Net Tax Fee Round Off Total Tip…" at bounding box center [289, 127] width 502 height 237
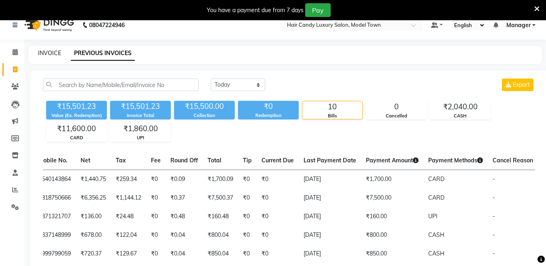
click at [57, 50] on link "INVOICE" at bounding box center [49, 52] width 23 height 7
select select "service"
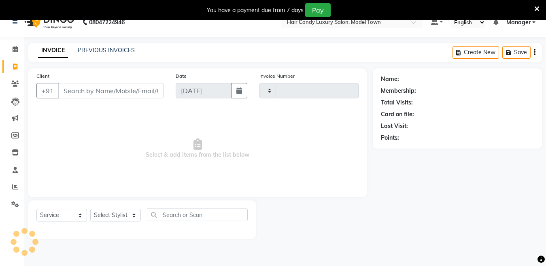
type input "3786"
select select "4716"
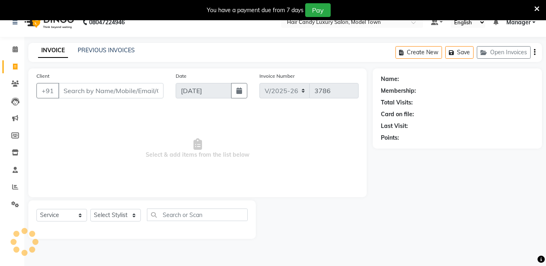
scroll to position [20, 0]
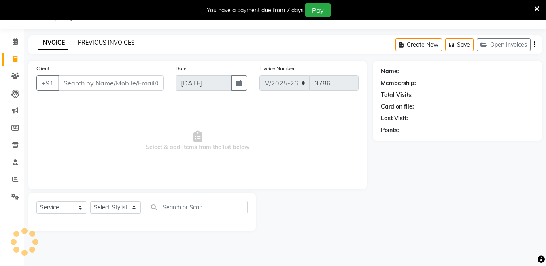
click at [102, 42] on link "PREVIOUS INVOICES" at bounding box center [106, 42] width 57 height 7
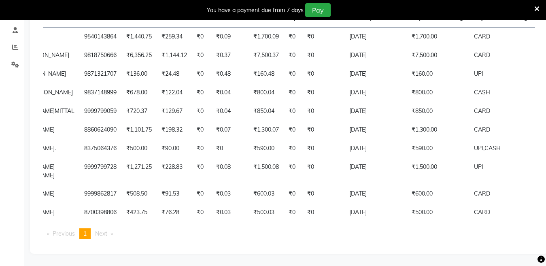
scroll to position [0, 128]
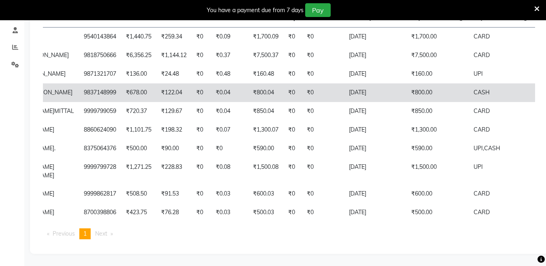
click at [469, 85] on td "CASH" at bounding box center [501, 92] width 64 height 19
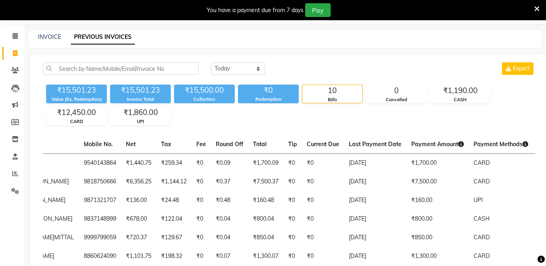
scroll to position [0, 0]
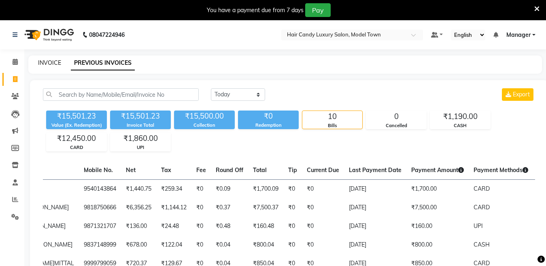
click at [38, 64] on link "INVOICE" at bounding box center [49, 62] width 23 height 7
select select "service"
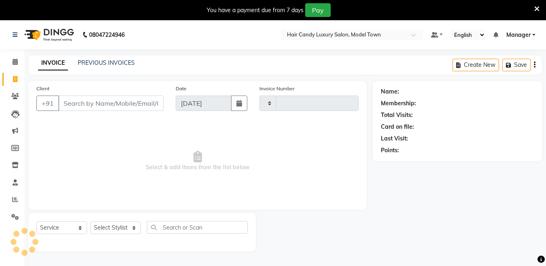
click at [51, 60] on link "INVOICE" at bounding box center [53, 63] width 30 height 15
type input "3786"
select select "4716"
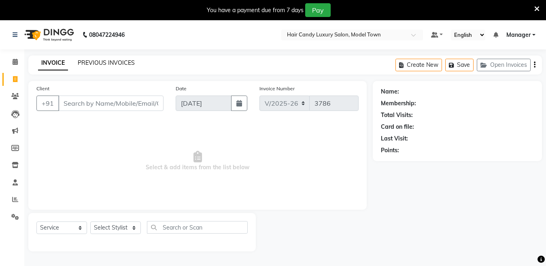
click at [94, 61] on link "PREVIOUS INVOICES" at bounding box center [106, 62] width 57 height 7
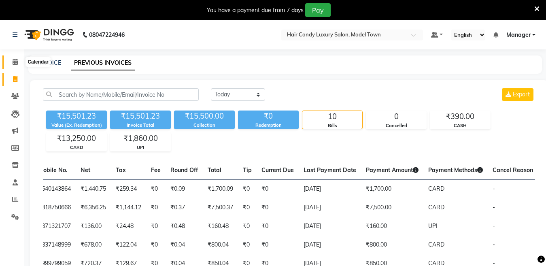
click at [15, 60] on icon at bounding box center [15, 62] width 5 height 6
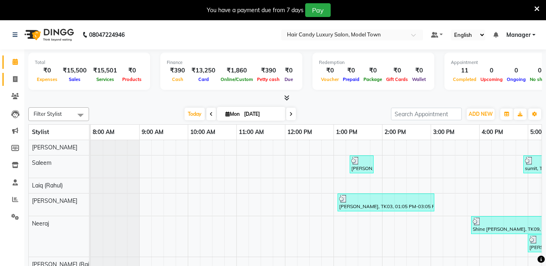
click at [3, 81] on link "Invoice" at bounding box center [11, 79] width 19 height 13
select select "service"
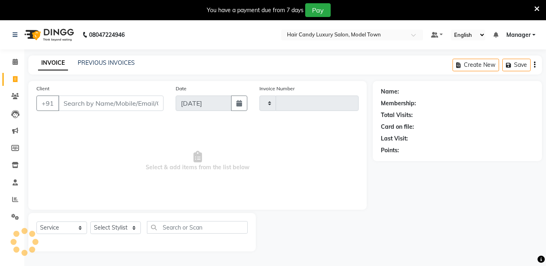
type input "3786"
select select "4716"
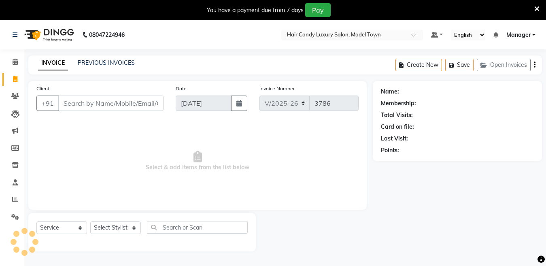
click at [77, 103] on input "Client" at bounding box center [110, 103] width 105 height 15
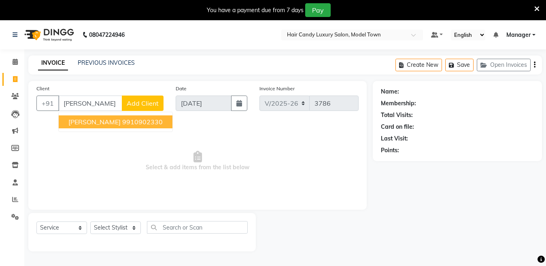
click at [75, 126] on button "Ahana Bhalla 9910902330" at bounding box center [116, 121] width 114 height 13
type input "9910902330"
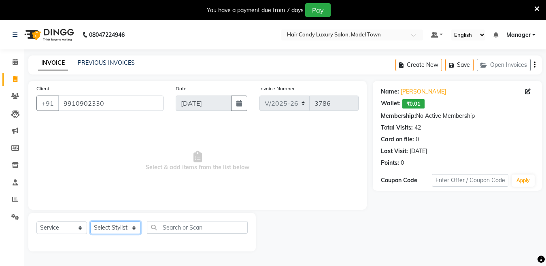
click at [113, 228] on select "Select Stylist Aakib Anas Anuradha Izhar Laiq (Rahul) Manager Neeraj parul Pawa…" at bounding box center [115, 228] width 51 height 13
click at [172, 196] on span "Select & add items from the list below" at bounding box center [197, 161] width 322 height 81
click at [120, 227] on select "Select Stylist Aakib Anas Anuradha Izhar Laiq (Rahul) Manager Neeraj parul Pawa…" at bounding box center [115, 228] width 51 height 13
click at [188, 139] on span "Select & add items from the list below" at bounding box center [197, 161] width 322 height 81
click at [131, 229] on select "Select Stylist Aakib Anas Anuradha Izhar Laiq (Rahul) Manager Neeraj parul Pawa…" at bounding box center [115, 228] width 51 height 13
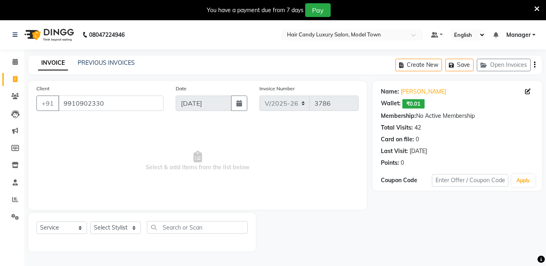
click at [181, 153] on span "Select & add items from the list below" at bounding box center [197, 161] width 322 height 81
drag, startPoint x: 131, startPoint y: 103, endPoint x: 0, endPoint y: 94, distance: 131.6
click at [0, 94] on app-home "08047224946 Select Location × Hair Candy Luxury Salon, Model Town Default Panel…" at bounding box center [273, 141] width 546 height 243
click at [18, 74] on link "Invoice" at bounding box center [11, 79] width 19 height 13
select select "service"
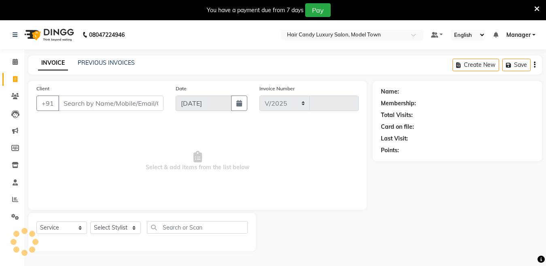
select select "4716"
type input "3786"
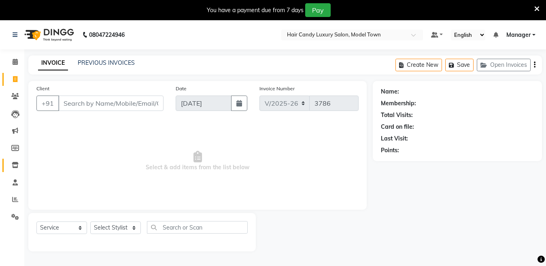
click at [6, 168] on link "Inventory" at bounding box center [11, 165] width 19 height 13
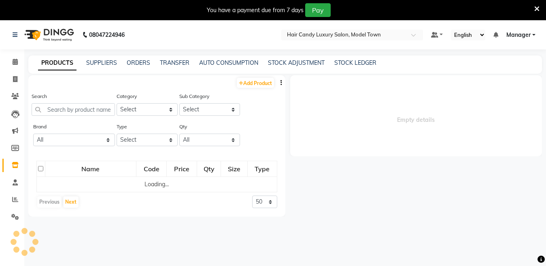
select select
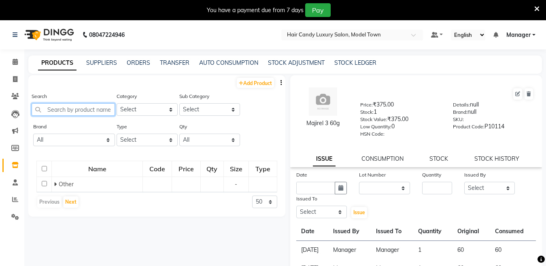
click at [72, 112] on input "text" at bounding box center [73, 109] width 83 height 13
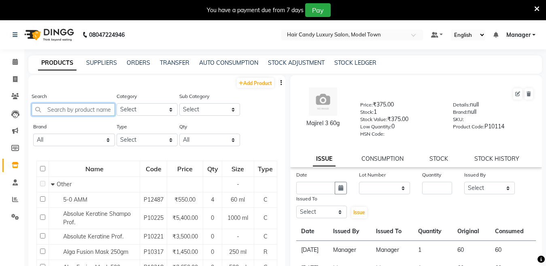
click at [72, 112] on input "text" at bounding box center [73, 109] width 83 height 13
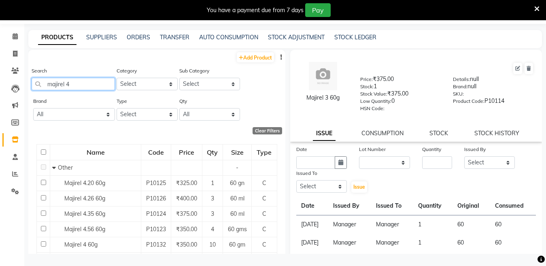
scroll to position [38, 0]
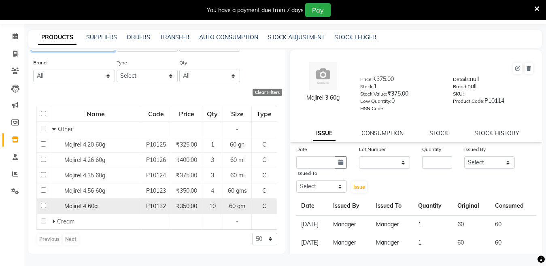
type input "majirel 4"
click at [74, 209] on span "Majirel 4 60g" at bounding box center [80, 206] width 33 height 7
select select
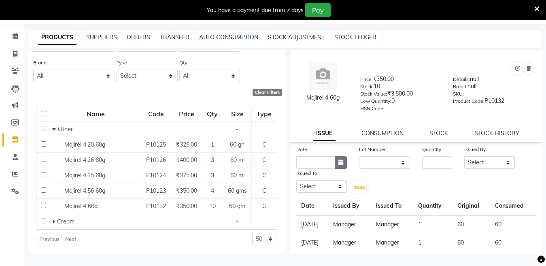
click at [337, 159] on button "button" at bounding box center [341, 162] width 12 height 13
select select "9"
select select "2025"
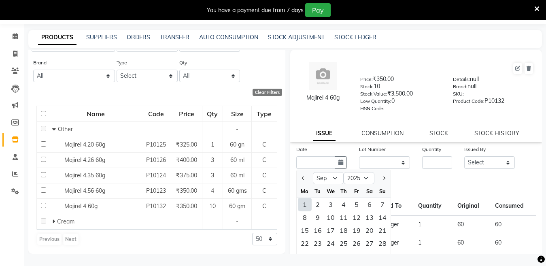
click at [306, 205] on div "1" at bounding box center [305, 204] width 13 height 13
type input "[DATE]"
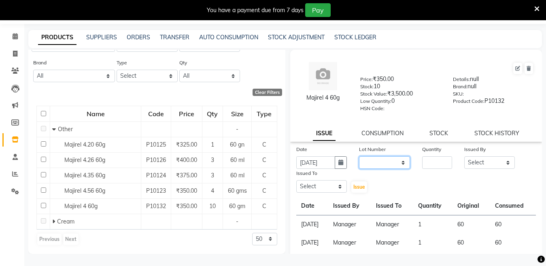
click at [397, 162] on select "None" at bounding box center [384, 162] width 51 height 13
select select "0: null"
click at [359, 156] on select "None" at bounding box center [384, 162] width 51 height 13
click at [422, 167] on input "number" at bounding box center [437, 162] width 30 height 13
type input "1"
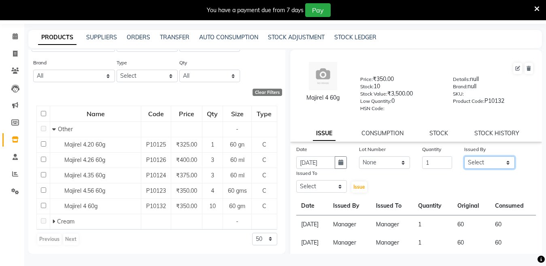
click at [472, 157] on select "Select Aakib Anas Izhar Kajal Laiq (Rahul) Manager Neeraj parul Pawan Prakash R…" at bounding box center [490, 162] width 51 height 13
select select "28446"
click at [465, 156] on select "Select Aakib Anas Izhar Kajal Laiq (Rahul) Manager Neeraj parul Pawan Prakash R…" at bounding box center [490, 162] width 51 height 13
click at [330, 183] on select "Select Aakib Anas Izhar Kajal Laiq (Rahul) Manager Neeraj parul Pawan Prakash R…" at bounding box center [322, 186] width 51 height 13
select select "28446"
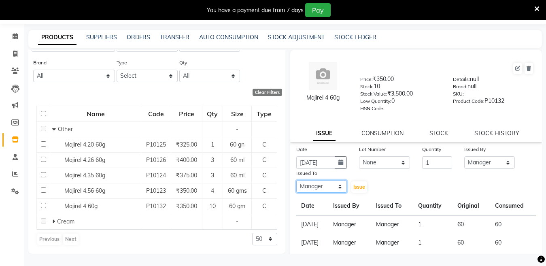
click at [297, 180] on select "Select Aakib Anas Izhar Kajal Laiq (Rahul) Manager Neeraj parul Pawan Prakash R…" at bounding box center [322, 186] width 51 height 13
click at [357, 187] on span "Issue" at bounding box center [360, 187] width 12 height 6
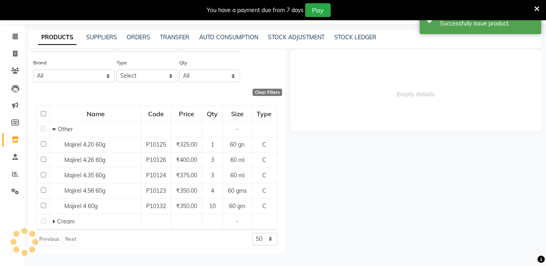
select select
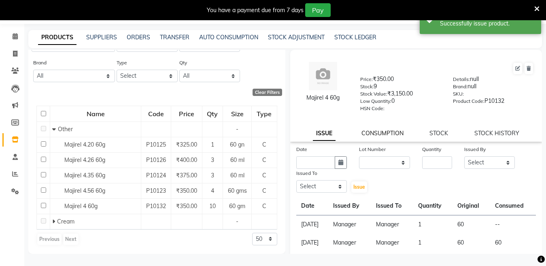
click at [388, 130] on link "CONSUMPTION" at bounding box center [383, 133] width 42 height 7
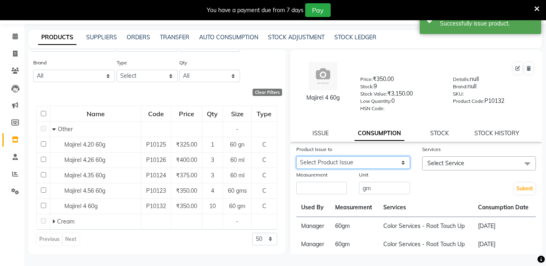
click at [369, 166] on select "Select Product Issue 2025-09-01, Issued to: Manager, Balance: 60" at bounding box center [354, 162] width 114 height 13
select select "1198808"
click at [297, 156] on select "Select Product Issue 2025-09-01, Issued to: Manager, Balance: 60" at bounding box center [354, 162] width 114 height 13
click at [447, 162] on span "Select Service" at bounding box center [446, 163] width 37 height 7
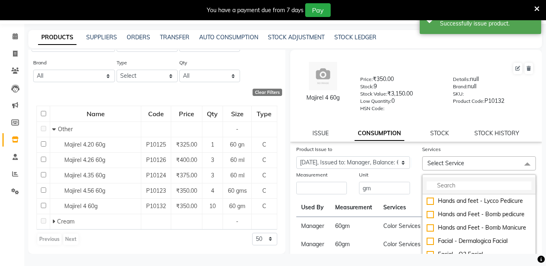
click at [439, 180] on li at bounding box center [479, 185] width 113 height 17
click at [437, 183] on input "multiselect-search" at bounding box center [479, 185] width 105 height 9
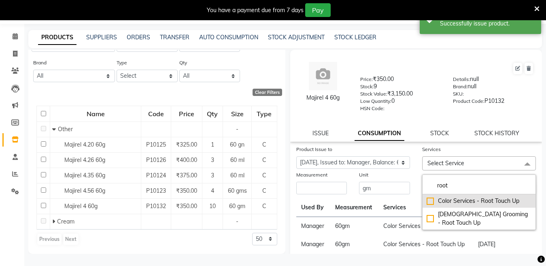
type input "root"
click at [428, 201] on div "Color Services - Root Touch Up" at bounding box center [479, 201] width 105 height 9
checkbox input "true"
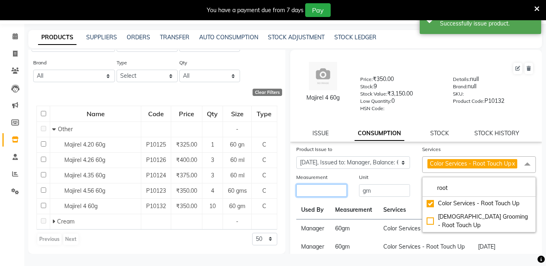
click at [306, 197] on input "number" at bounding box center [322, 190] width 51 height 13
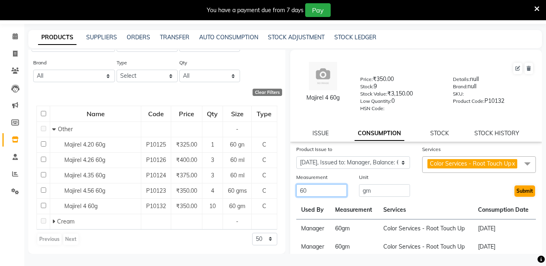
type input "60"
click at [523, 197] on button "Submit" at bounding box center [525, 191] width 21 height 11
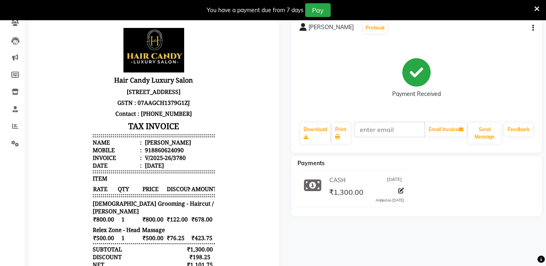
scroll to position [85, 0]
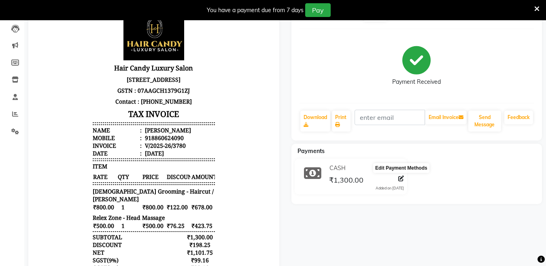
click at [398, 178] on div at bounding box center [399, 180] width 9 height 11
click at [401, 178] on icon at bounding box center [402, 179] width 6 height 6
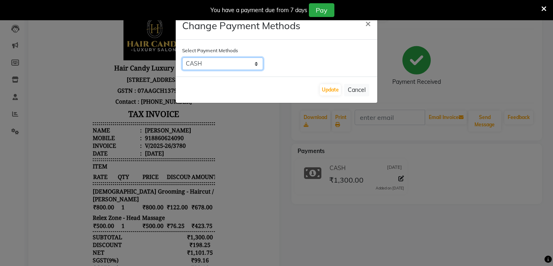
click at [236, 59] on select "CASH UPI CARD" at bounding box center [222, 64] width 81 height 13
click at [182, 58] on select "CASH UPI CARD" at bounding box center [222, 64] width 81 height 13
select select "2"
click at [330, 90] on button "Update" at bounding box center [330, 89] width 21 height 11
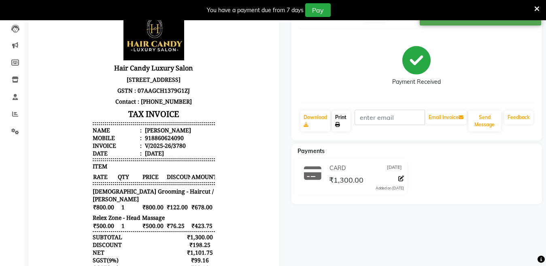
click at [342, 119] on link "Print" at bounding box center [341, 121] width 19 height 21
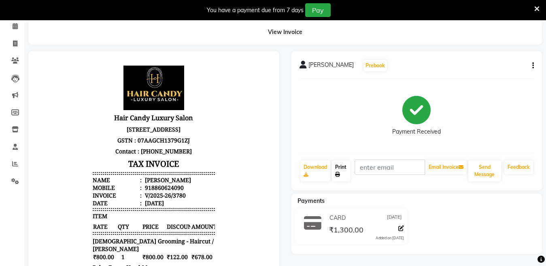
scroll to position [0, 0]
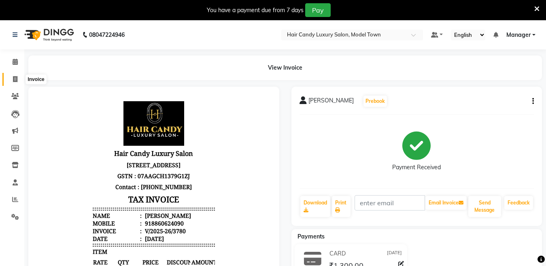
click at [15, 75] on span at bounding box center [15, 79] width 14 height 9
select select "service"
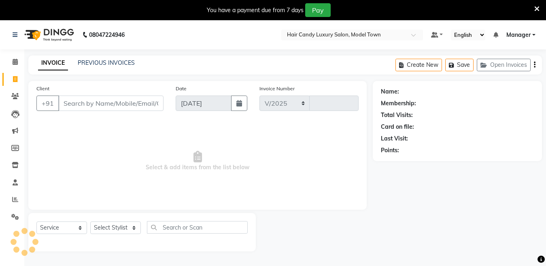
scroll to position [20, 0]
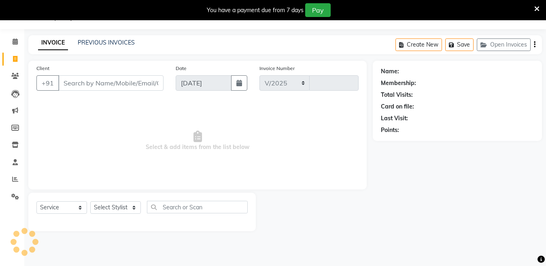
select select "4716"
type input "3786"
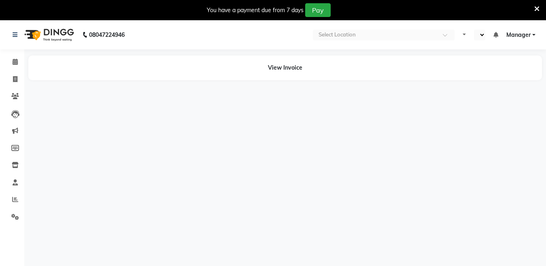
select select "en"
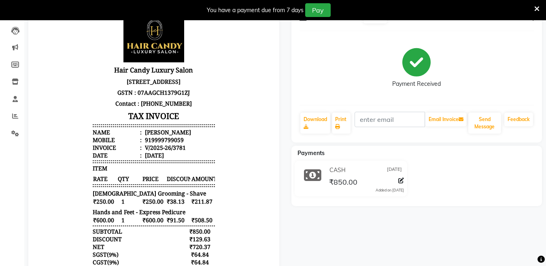
scroll to position [107, 0]
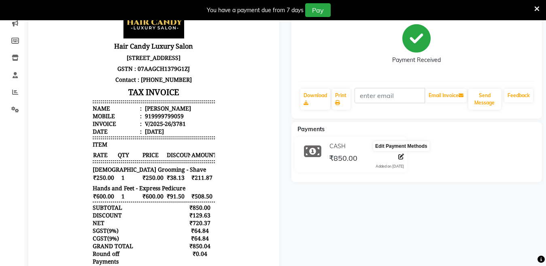
click at [401, 154] on icon at bounding box center [402, 157] width 6 height 6
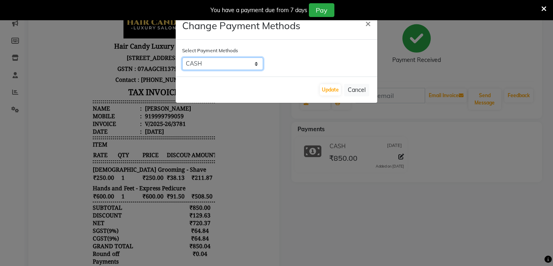
click at [226, 62] on select "CASH UPI CARD" at bounding box center [222, 64] width 81 height 13
select select "2"
click at [182, 58] on select "CASH UPI CARD" at bounding box center [222, 64] width 81 height 13
click at [322, 90] on button "Update" at bounding box center [330, 89] width 21 height 11
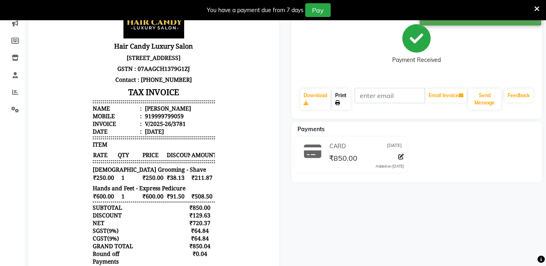
click at [341, 105] on link "Print" at bounding box center [341, 99] width 19 height 21
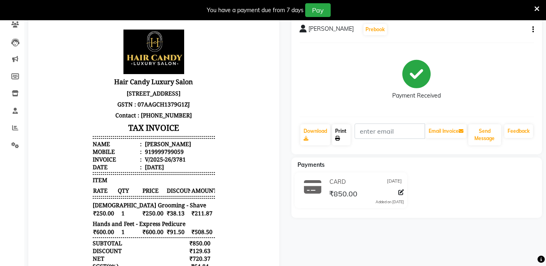
scroll to position [0, 0]
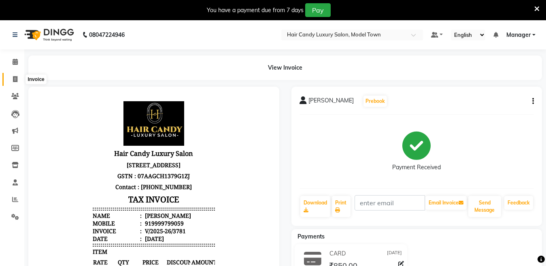
click at [12, 81] on span at bounding box center [15, 79] width 14 height 9
select select "service"
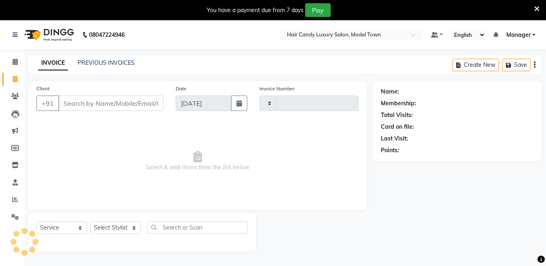
scroll to position [20, 0]
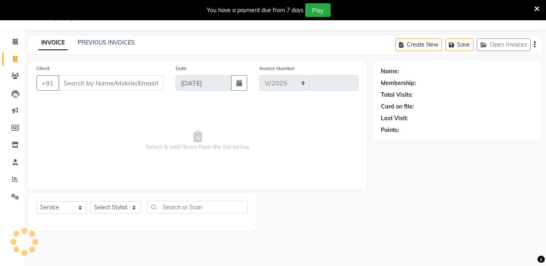
select select "4716"
type input "3786"
click at [117, 41] on link "PREVIOUS INVOICES" at bounding box center [106, 42] width 57 height 7
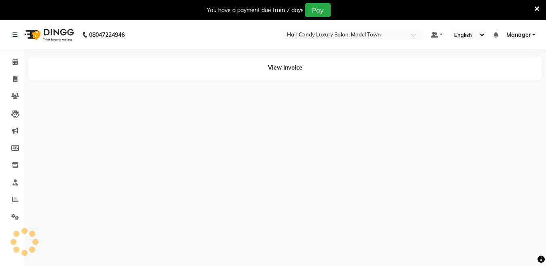
select select "en"
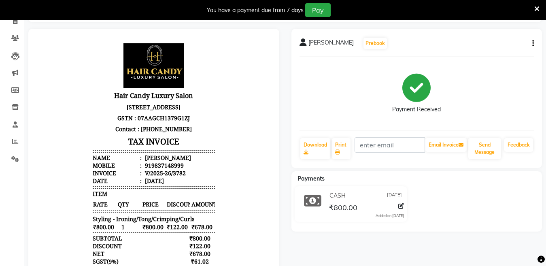
scroll to position [58, 0]
click at [399, 205] on icon at bounding box center [402, 206] width 6 height 6
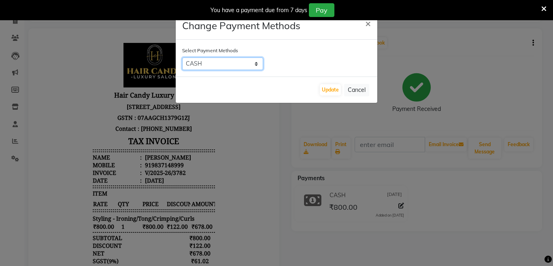
click at [234, 64] on select "CASH UPI CARD" at bounding box center [222, 64] width 81 height 13
select select "2"
click at [182, 58] on select "CASH UPI CARD" at bounding box center [222, 64] width 81 height 13
click at [329, 88] on button "Update" at bounding box center [330, 89] width 21 height 11
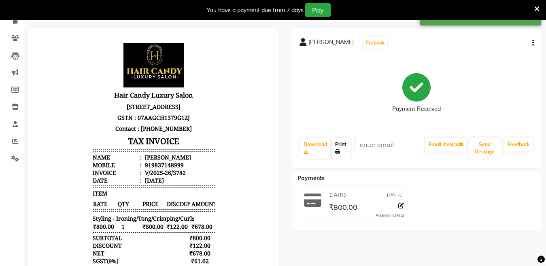
click at [339, 154] on icon at bounding box center [337, 151] width 5 height 5
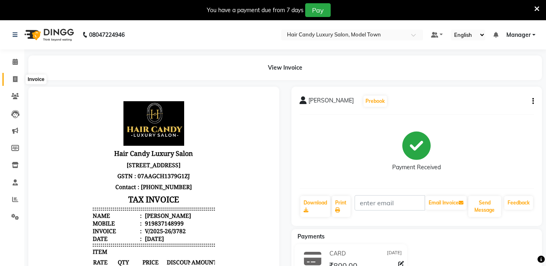
click at [20, 77] on span at bounding box center [15, 79] width 14 height 9
select select "service"
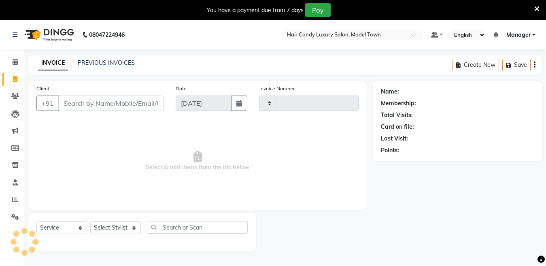
type input "3786"
select select "4716"
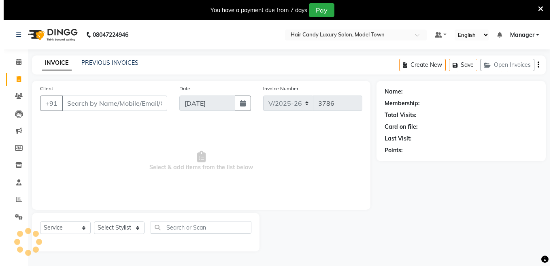
scroll to position [20, 0]
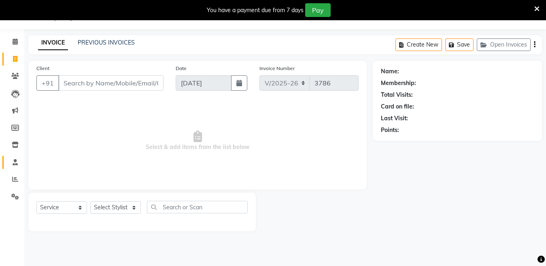
click at [6, 159] on link "Staff" at bounding box center [11, 162] width 19 height 13
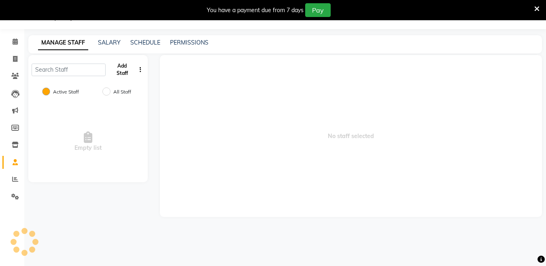
click at [117, 68] on button "Add Staff" at bounding box center [122, 69] width 27 height 21
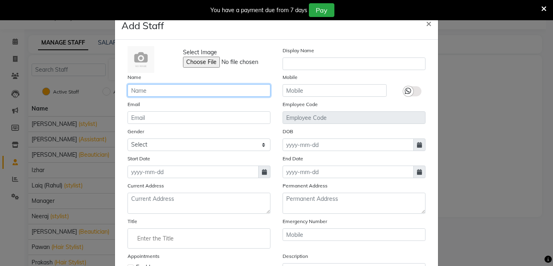
click at [221, 92] on input "text" at bounding box center [199, 90] width 143 height 13
type input "Kajal"
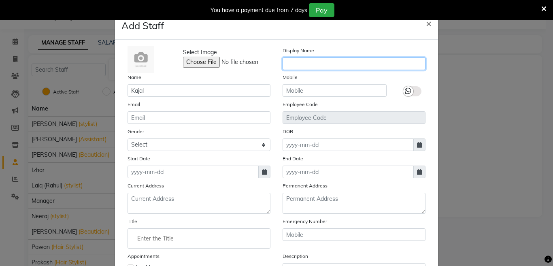
click at [354, 62] on input "text" at bounding box center [354, 64] width 143 height 13
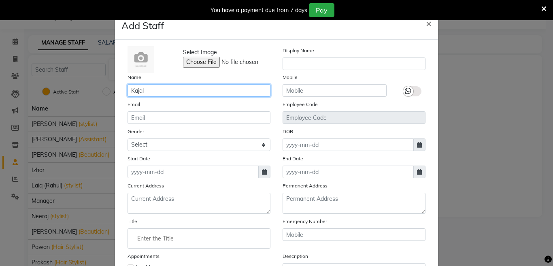
drag, startPoint x: 195, startPoint y: 90, endPoint x: 0, endPoint y: 112, distance: 196.5
click at [0, 112] on ngb-modal-window "Add Staff × Select Image Display Name Name [PERSON_NAME] Mobile Email Employee …" at bounding box center [276, 133] width 553 height 266
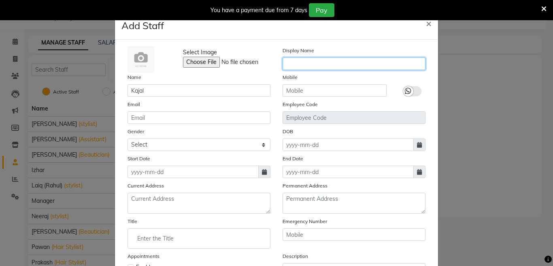
click at [306, 62] on input "text" at bounding box center [354, 64] width 143 height 13
paste input "Kajal"
type input "Kajal"
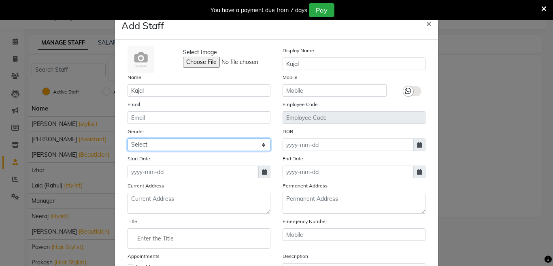
click at [235, 144] on select "Select [DEMOGRAPHIC_DATA] [DEMOGRAPHIC_DATA] Other Prefer Not To Say" at bounding box center [199, 145] width 143 height 13
select select "[DEMOGRAPHIC_DATA]"
click at [128, 139] on select "Select [DEMOGRAPHIC_DATA] [DEMOGRAPHIC_DATA] Other Prefer Not To Say" at bounding box center [199, 145] width 143 height 13
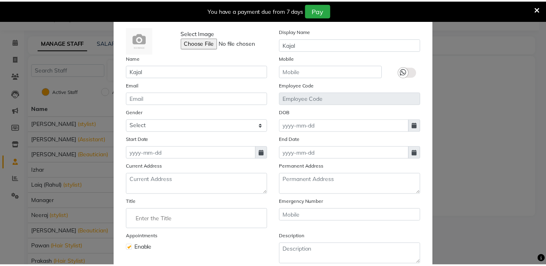
scroll to position [91, 0]
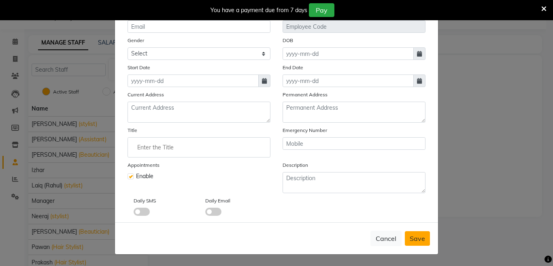
click at [414, 235] on span "Save" at bounding box center [417, 239] width 15 height 8
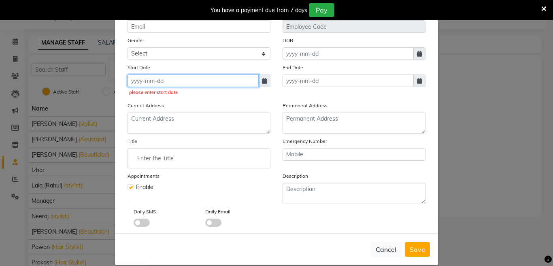
click at [168, 82] on input at bounding box center [193, 81] width 131 height 13
select select "9"
select select "2025"
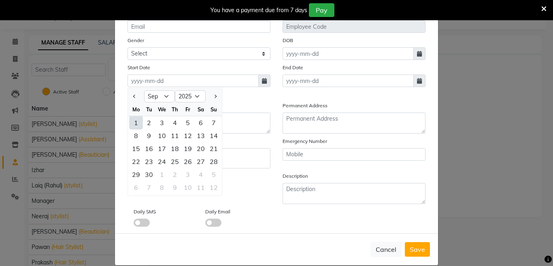
click at [134, 126] on div "1" at bounding box center [136, 122] width 13 height 13
type input "[DATE]"
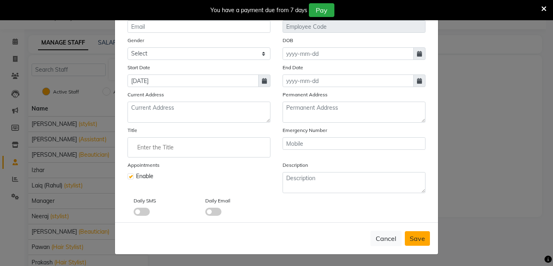
click at [405, 241] on button "Save" at bounding box center [417, 238] width 25 height 15
select select
checkbox input "false"
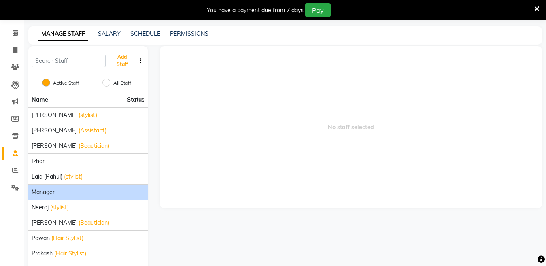
scroll to position [60, 0]
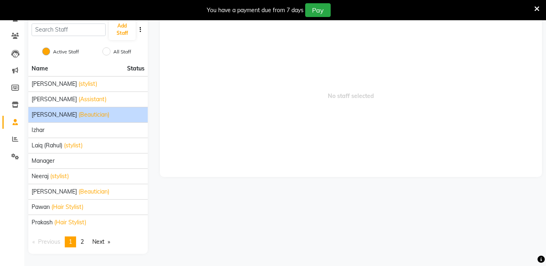
click at [68, 119] on li "[PERSON_NAME] (Beautician)" at bounding box center [87, 114] width 119 height 15
click at [79, 118] on span "(Beautician)" at bounding box center [94, 115] width 31 height 9
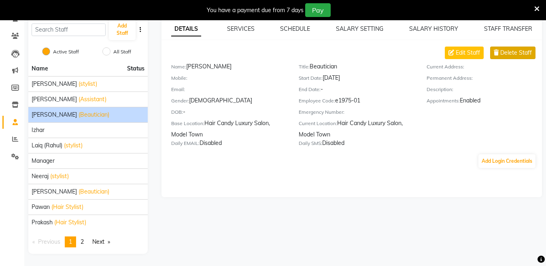
click at [492, 50] on button "Delete Staff" at bounding box center [513, 53] width 45 height 13
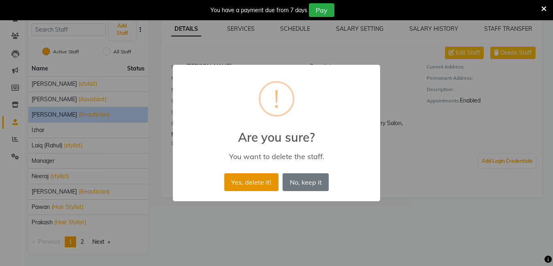
click at [258, 186] on button "Yes, delete it!" at bounding box center [251, 182] width 54 height 18
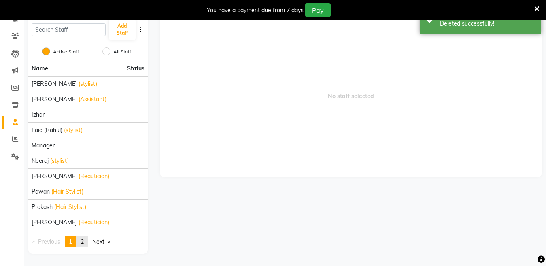
click at [83, 242] on span "2" at bounding box center [82, 241] width 3 height 7
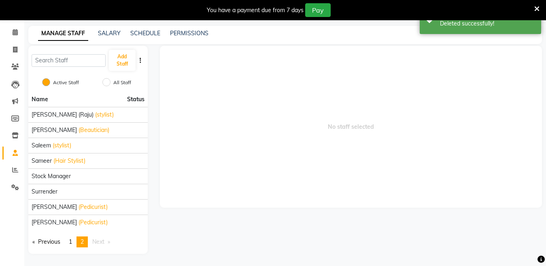
scroll to position [30, 0]
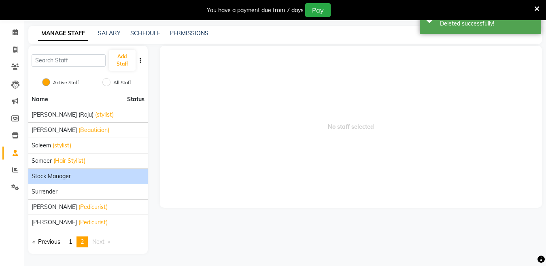
click at [69, 177] on span "stock manager" at bounding box center [51, 176] width 39 height 9
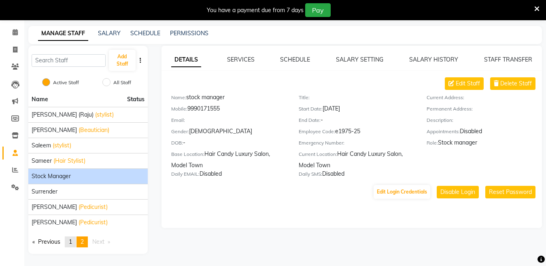
click at [72, 239] on span "1" at bounding box center [70, 241] width 3 height 7
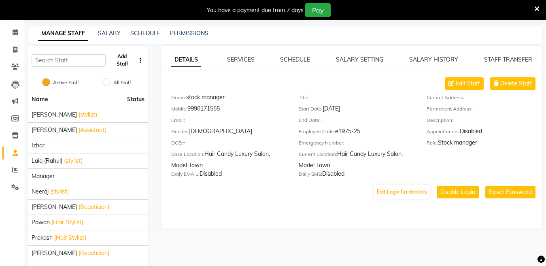
click at [125, 52] on button "Add Staff" at bounding box center [122, 60] width 27 height 21
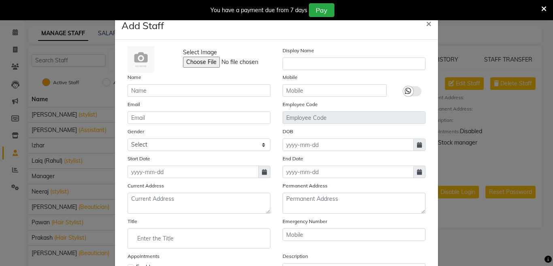
click at [103, 80] on ngb-modal-window "Add Staff × Select Image Display Name Name Mobile Email Employee Code Gender Se…" at bounding box center [276, 133] width 553 height 266
click at [522, 240] on ngb-modal-window "Add Staff × Select Image Display Name Name Mobile Email Employee Code Gender Se…" at bounding box center [276, 133] width 553 height 266
click at [426, 28] on span "×" at bounding box center [429, 23] width 6 height 12
checkbox input "false"
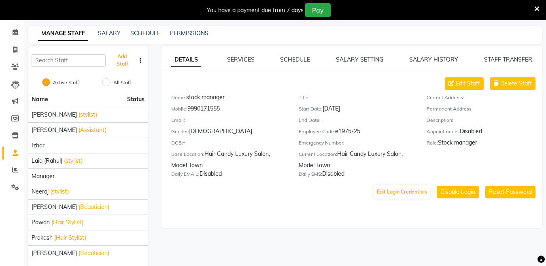
scroll to position [0, 0]
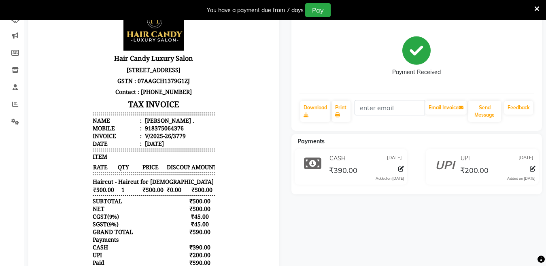
scroll to position [104, 0]
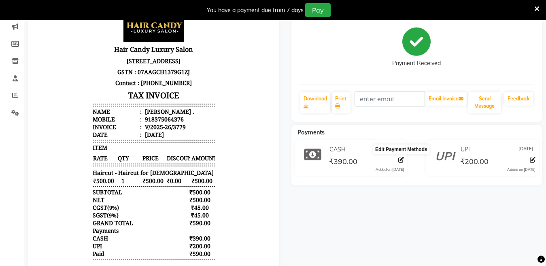
click at [399, 158] on icon at bounding box center [402, 160] width 6 height 6
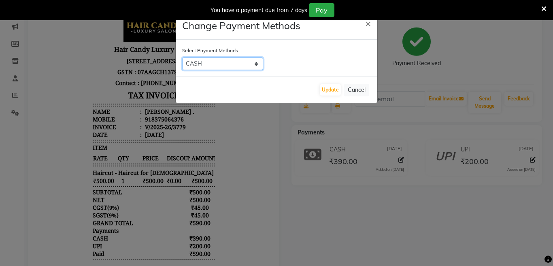
click at [222, 65] on select "CASH UPI CARD" at bounding box center [222, 64] width 81 height 13
select select "2"
click at [182, 58] on select "CASH UPI CARD" at bounding box center [222, 64] width 81 height 13
click at [332, 92] on button "Update" at bounding box center [330, 89] width 21 height 11
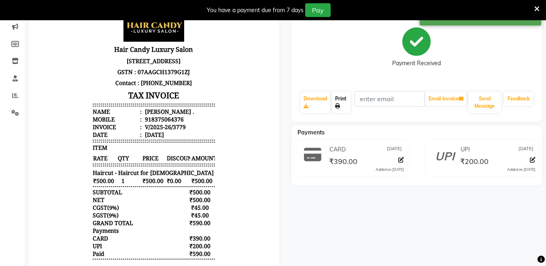
click at [339, 101] on link "Print" at bounding box center [341, 102] width 19 height 21
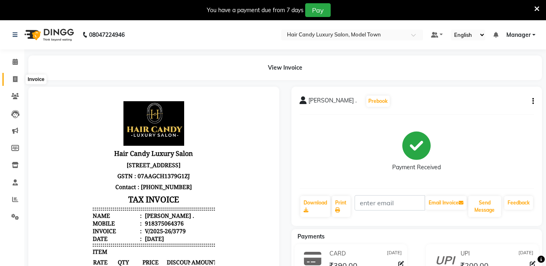
click at [18, 77] on span at bounding box center [15, 79] width 14 height 9
select select "service"
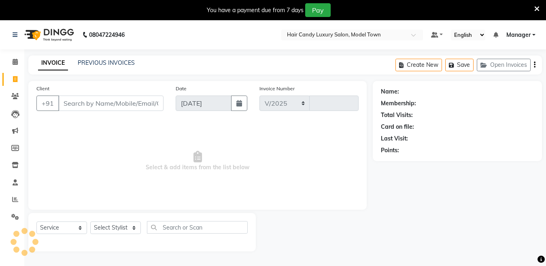
select select "4716"
type input "3786"
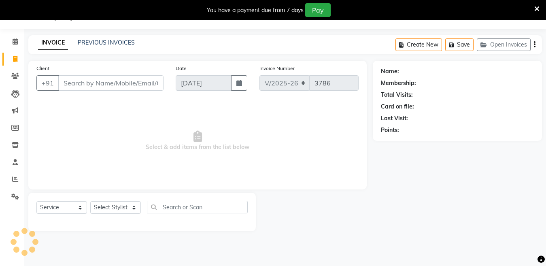
click at [533, 10] on div "You have a payment due from 7 days Pay" at bounding box center [268, 10] width 531 height 14
click at [539, 10] on icon at bounding box center [537, 8] width 5 height 7
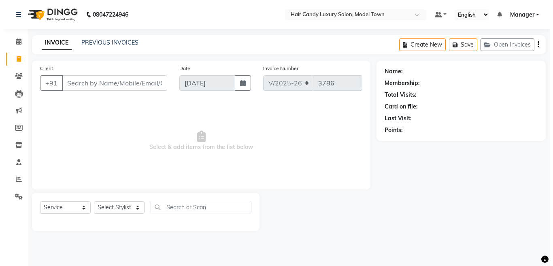
scroll to position [0, 0]
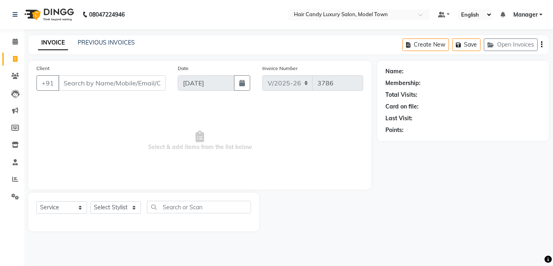
click at [59, 14] on img at bounding box center [48, 14] width 55 height 23
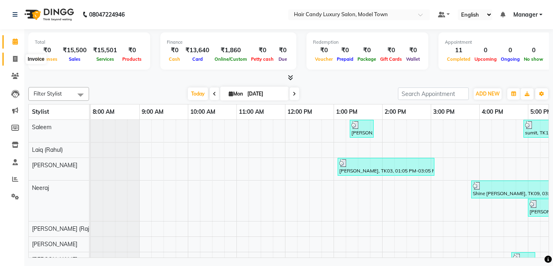
click at [16, 59] on icon at bounding box center [15, 59] width 4 height 6
select select "service"
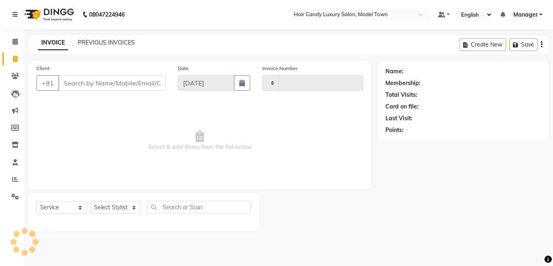
type input "3786"
select select "4716"
click at [93, 80] on input "Client" at bounding box center [111, 82] width 107 height 15
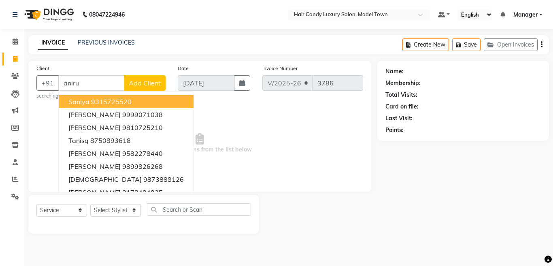
type input "[PERSON_NAME]"
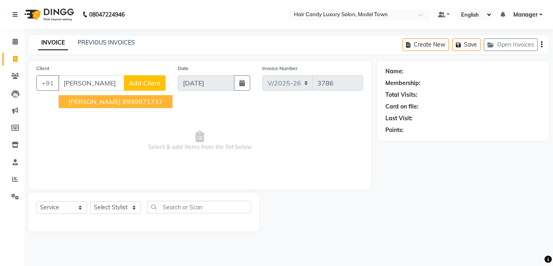
drag, startPoint x: 102, startPoint y: 77, endPoint x: 0, endPoint y: 121, distance: 110.8
click at [0, 121] on app-home "08047224946 Select Location × Hair Candy Luxury Salon, Model Town Default Panel…" at bounding box center [276, 121] width 553 height 243
